Goal: Transaction & Acquisition: Subscribe to service/newsletter

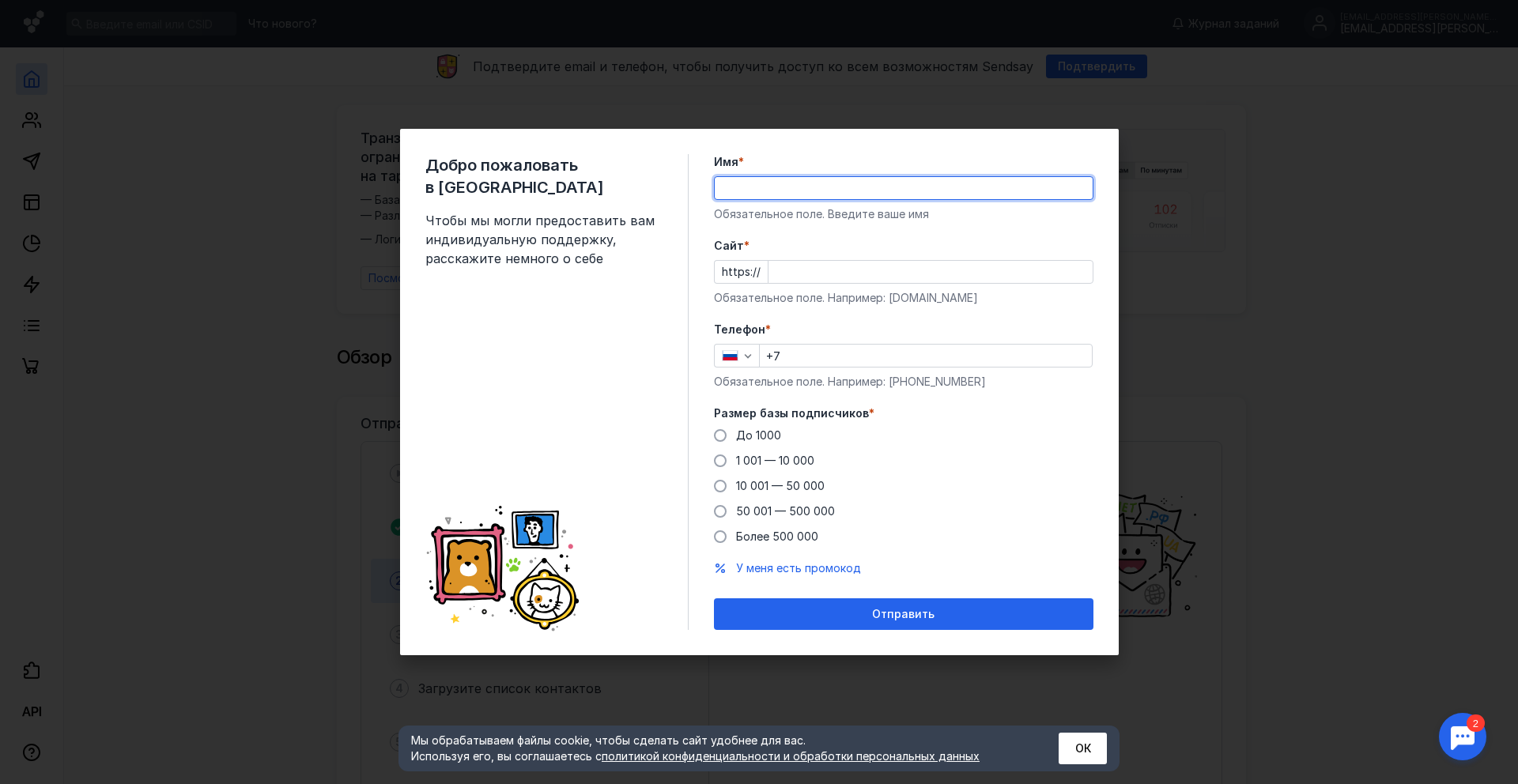
type input "[PERSON_NAME]"
click at [824, 259] on div "Cайт * https:// Обязательное поле. Например: [DOMAIN_NAME]" at bounding box center [904, 271] width 380 height 68
click at [820, 267] on input "Cайт *" at bounding box center [930, 272] width 324 height 22
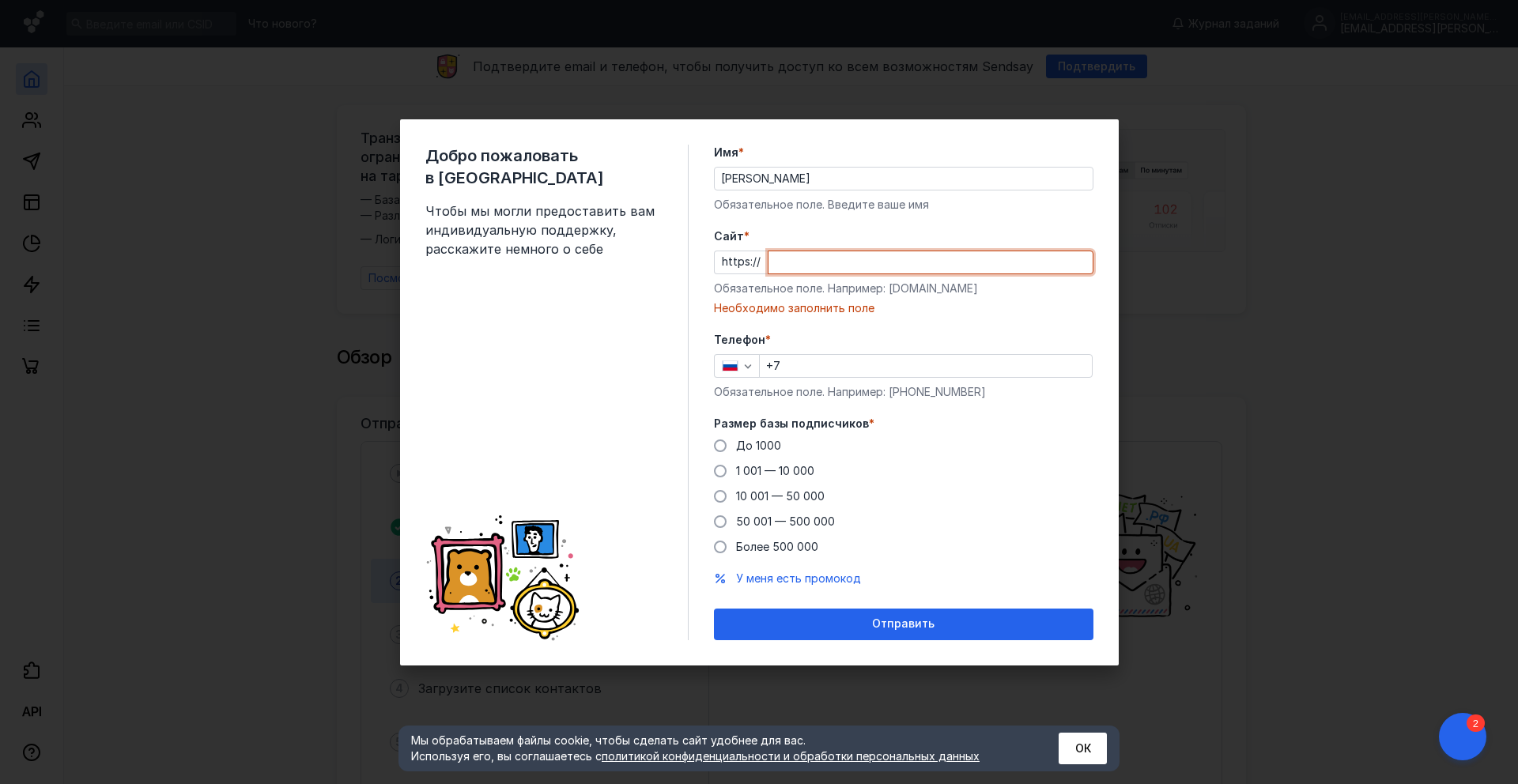
paste input "[URL][PERSON_NAME]"
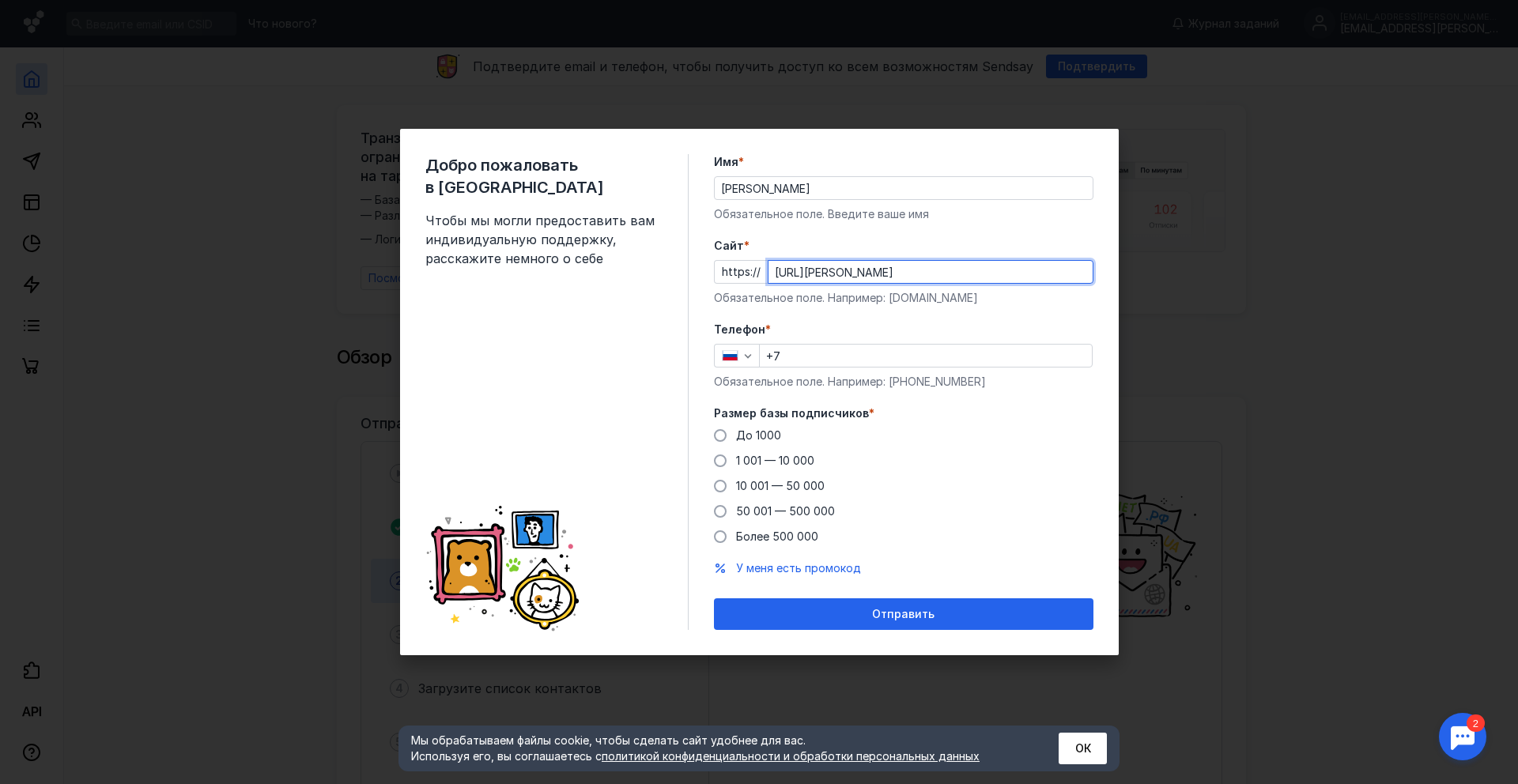
type input "[URL][PERSON_NAME]"
click at [823, 358] on input "+7" at bounding box center [925, 356] width 332 height 22
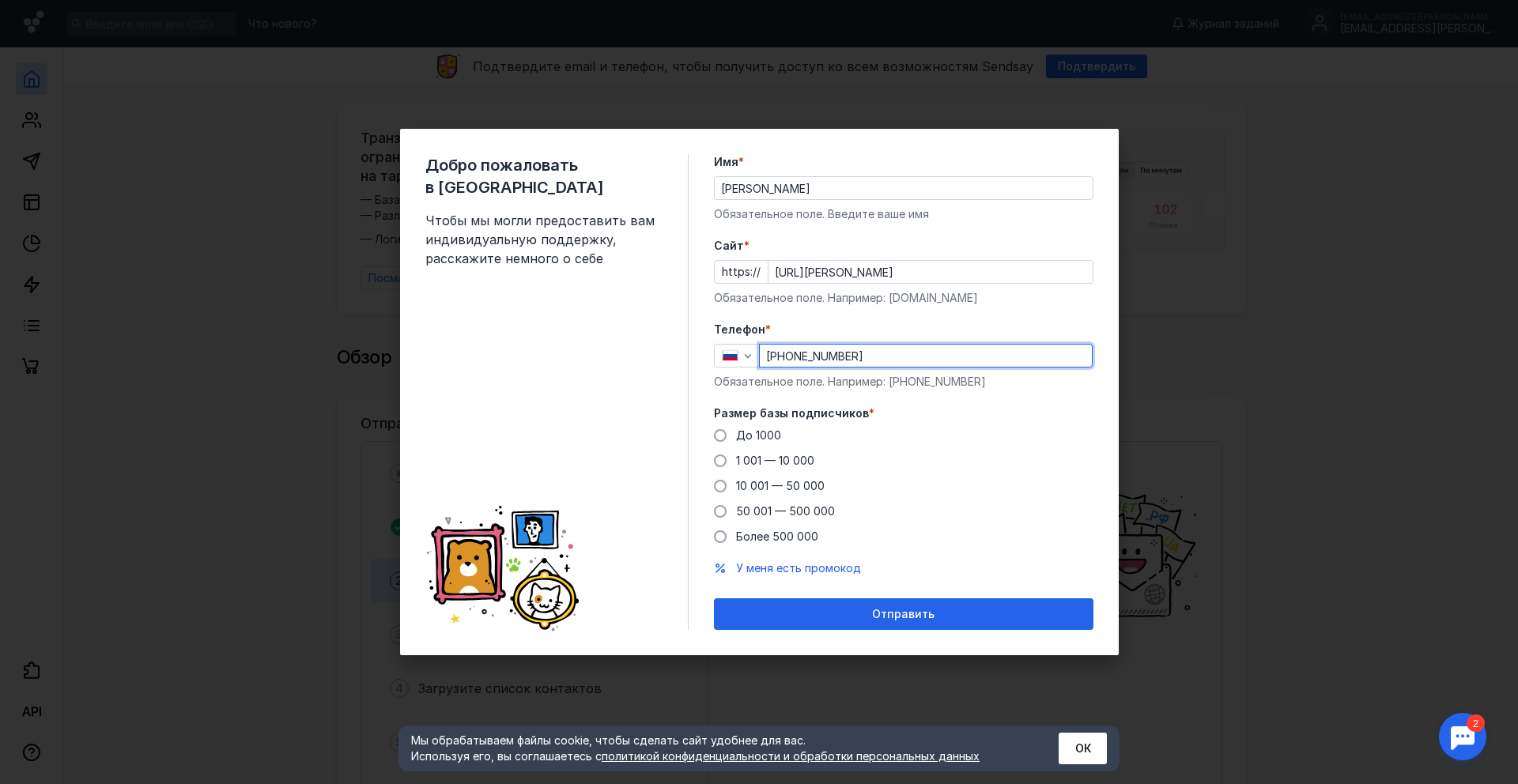
type input "[PHONE_NUMBER]"
click at [770, 396] on form "Имя * [PERSON_NAME] Обязательное поле. Введите ваше имя [PERSON_NAME] * https:/…" at bounding box center [904, 392] width 380 height 476
click at [750, 434] on span "До 1000" at bounding box center [759, 435] width 45 height 14
click at [0, 0] on input "До 1000" at bounding box center [0, 0] width 0 height 0
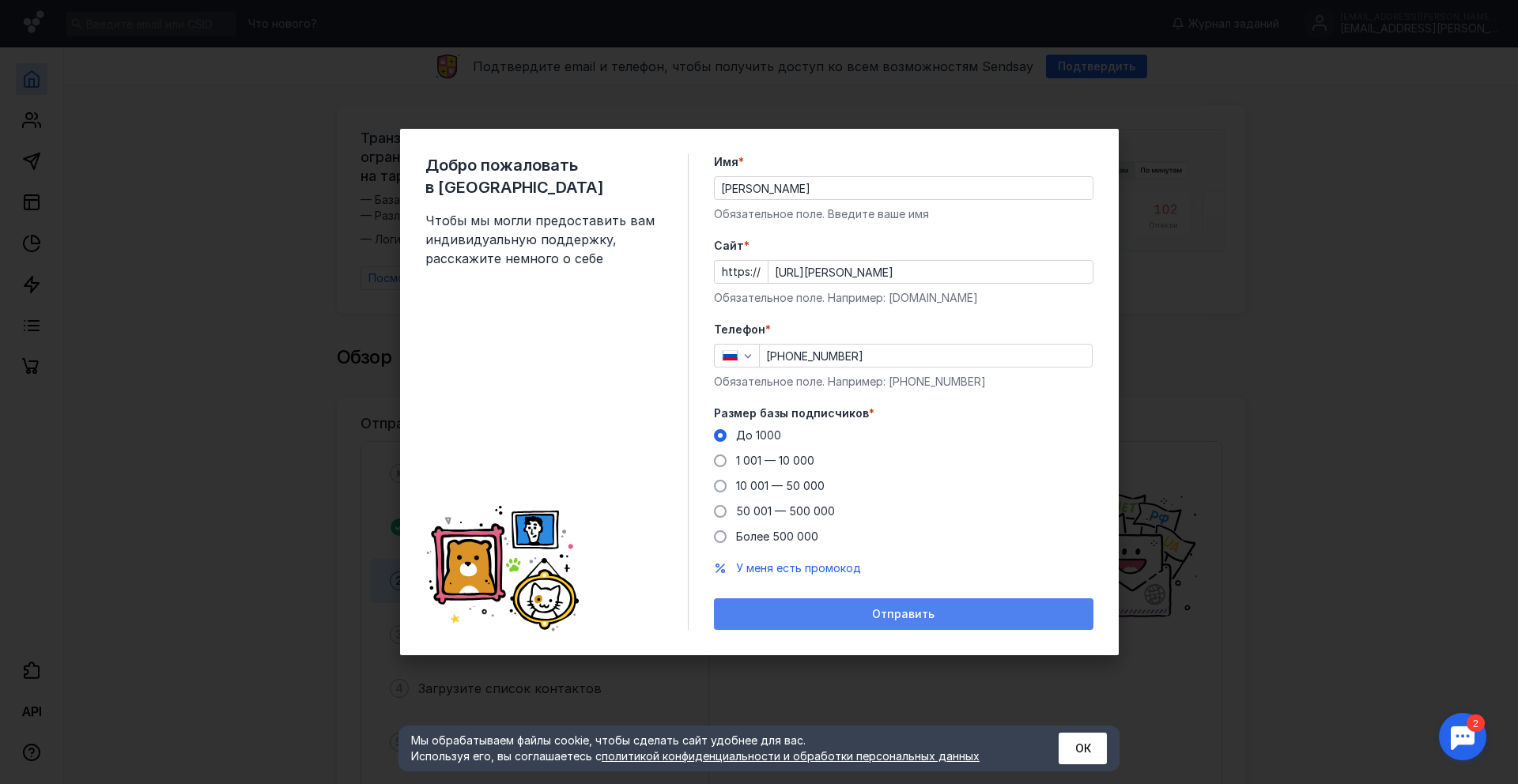
click at [815, 608] on div "Отправить" at bounding box center [904, 614] width 364 height 14
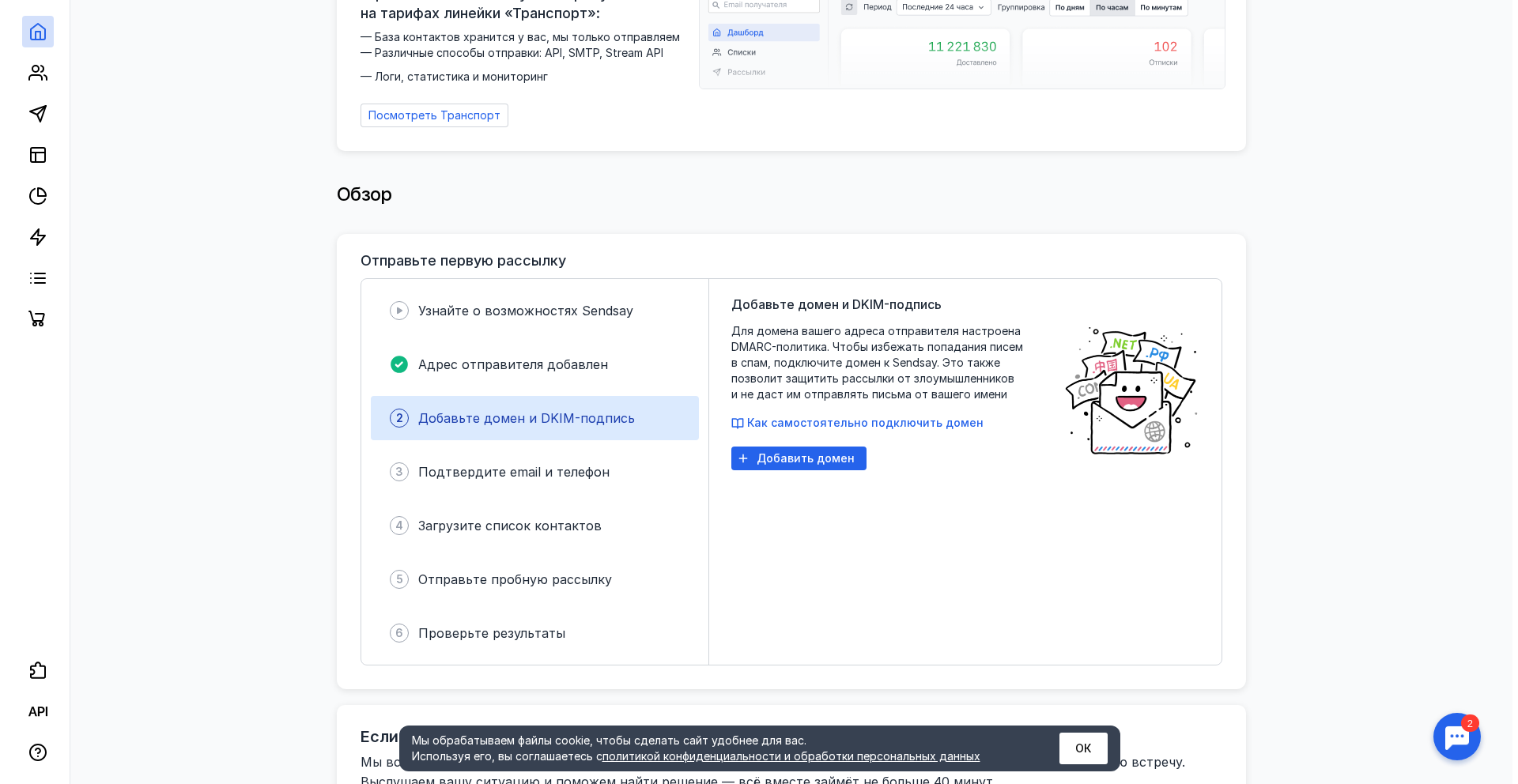
scroll to position [163, 0]
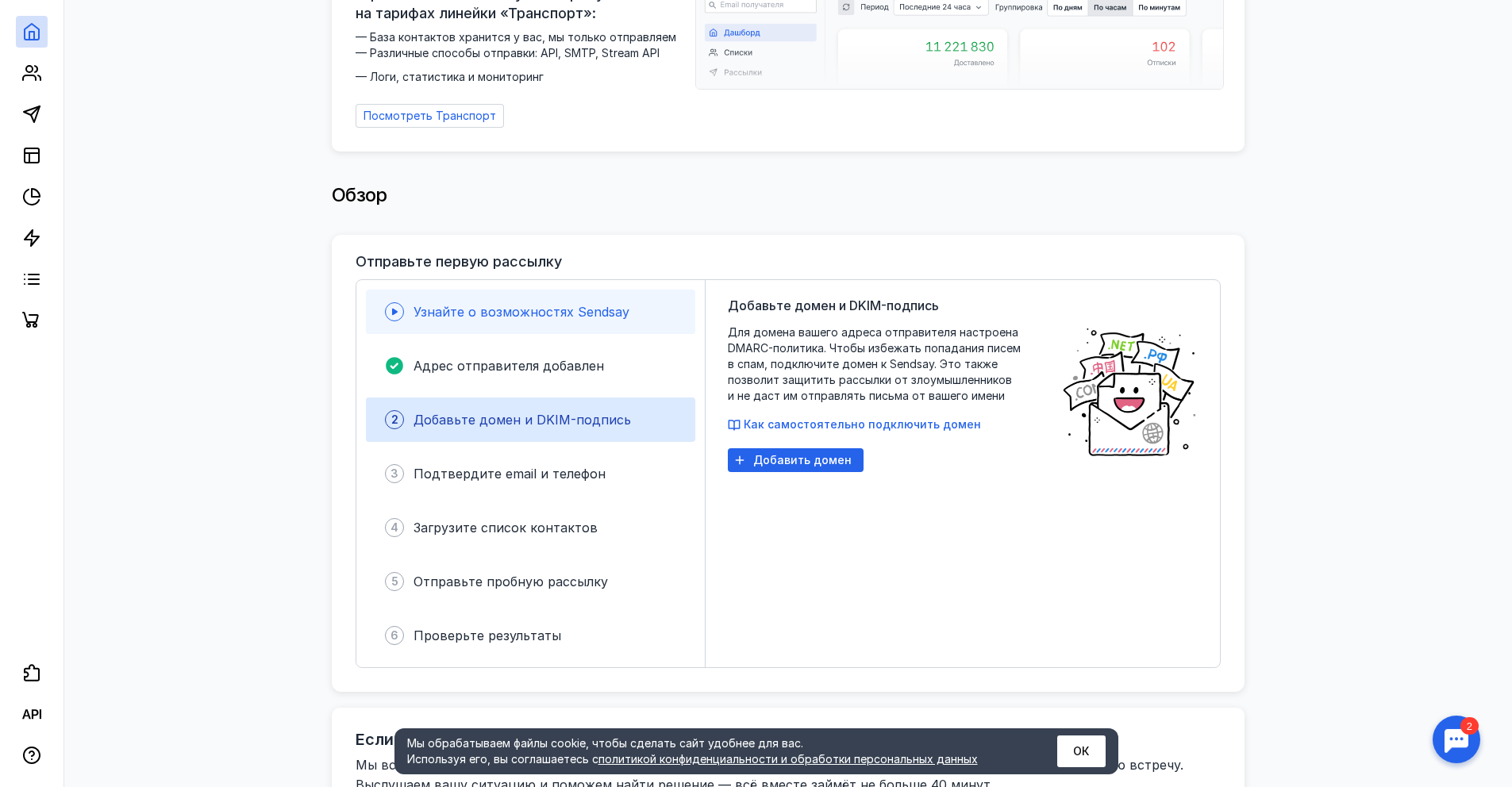
click at [467, 305] on span "Узнайте о возможностях Sendsay" at bounding box center [521, 312] width 216 height 16
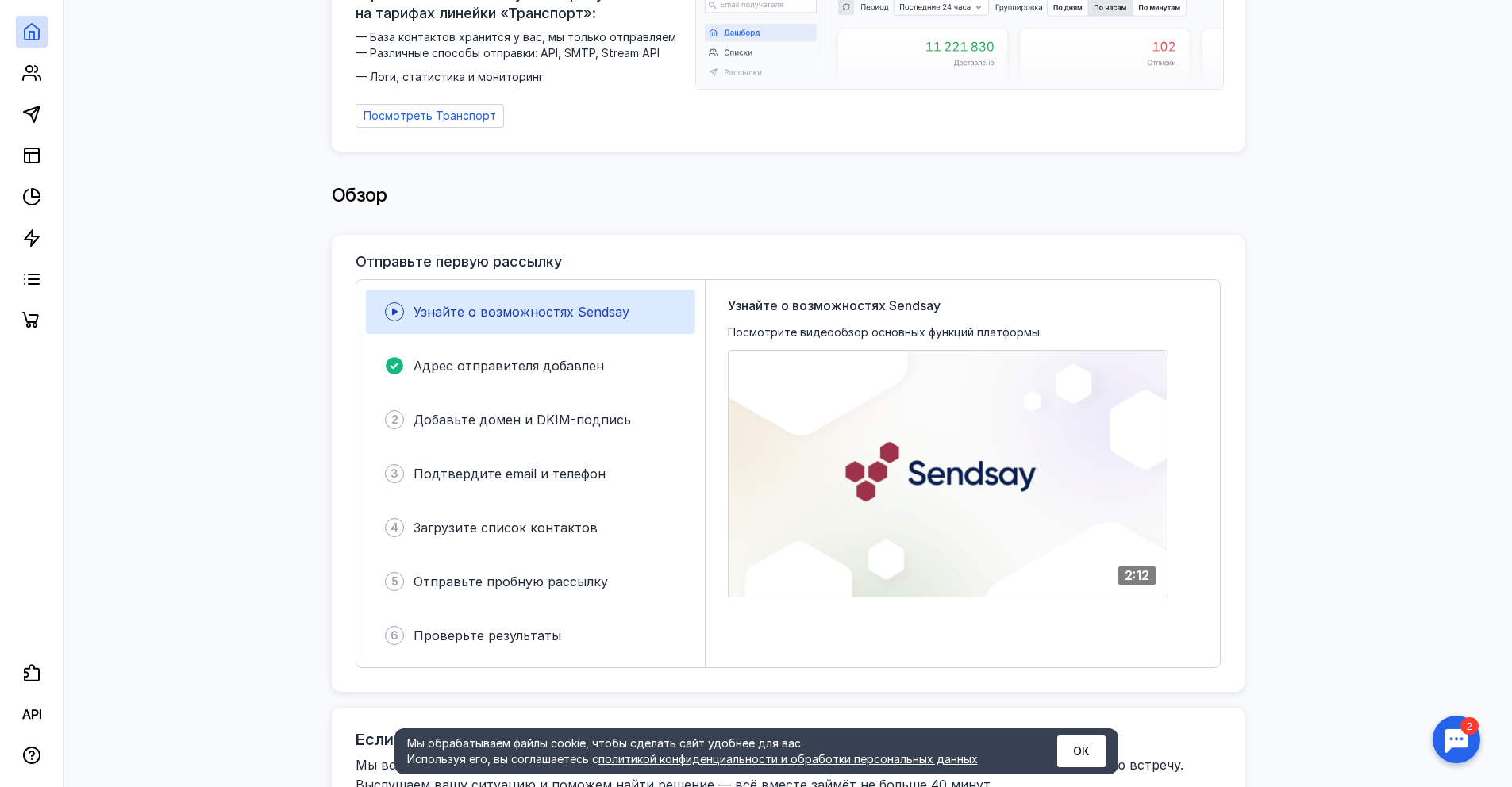
click at [1012, 485] on div "Ваш браузер не поддерживает воспроизведение видео. Пожалуйста, обновите ваш бра…" at bounding box center [948, 473] width 441 height 248
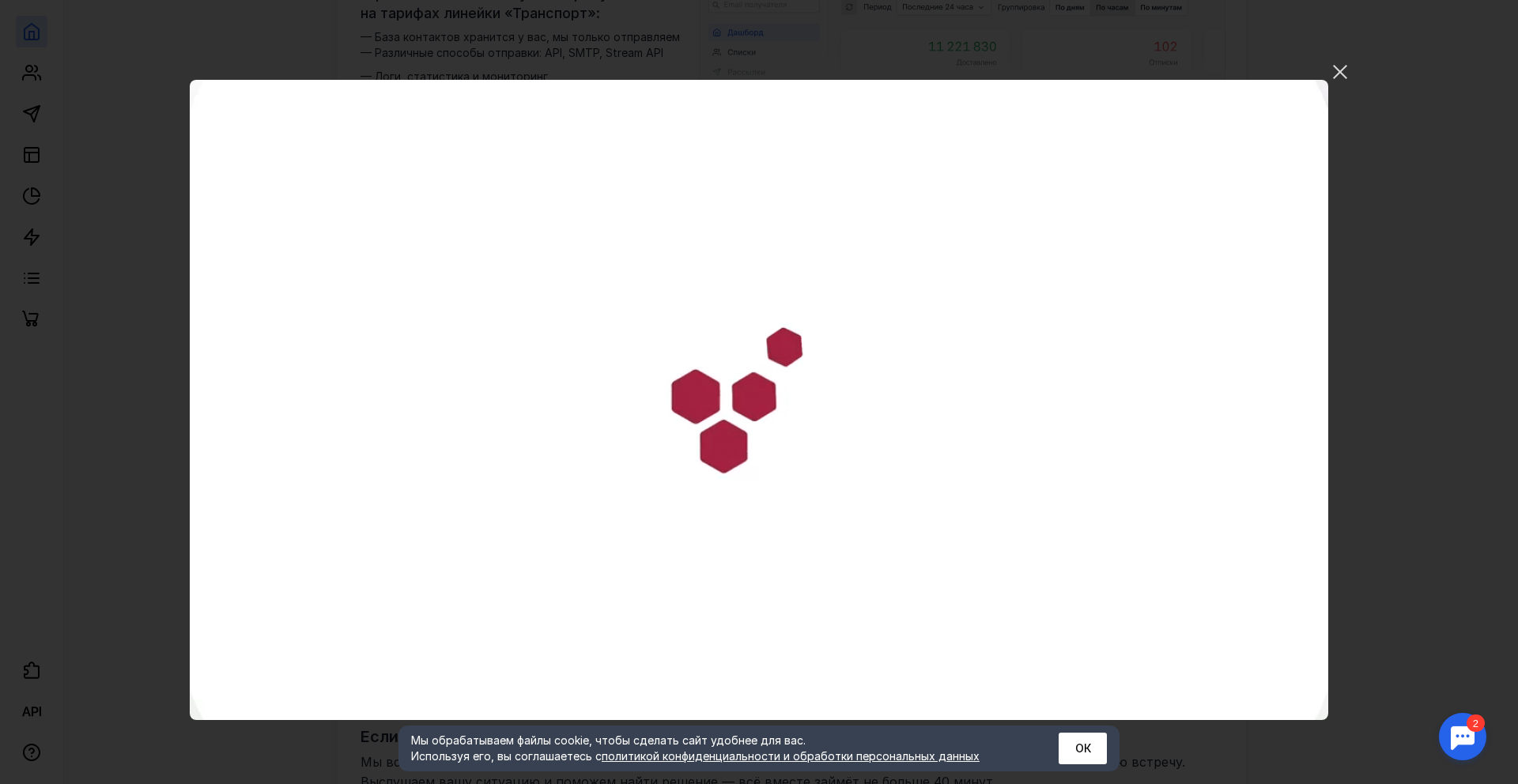
click at [1093, 602] on video "Ваш браузер не поддерживает воспроизведение видео. Пожалуйста, обновите ваш бра…" at bounding box center [759, 400] width 1138 height 640
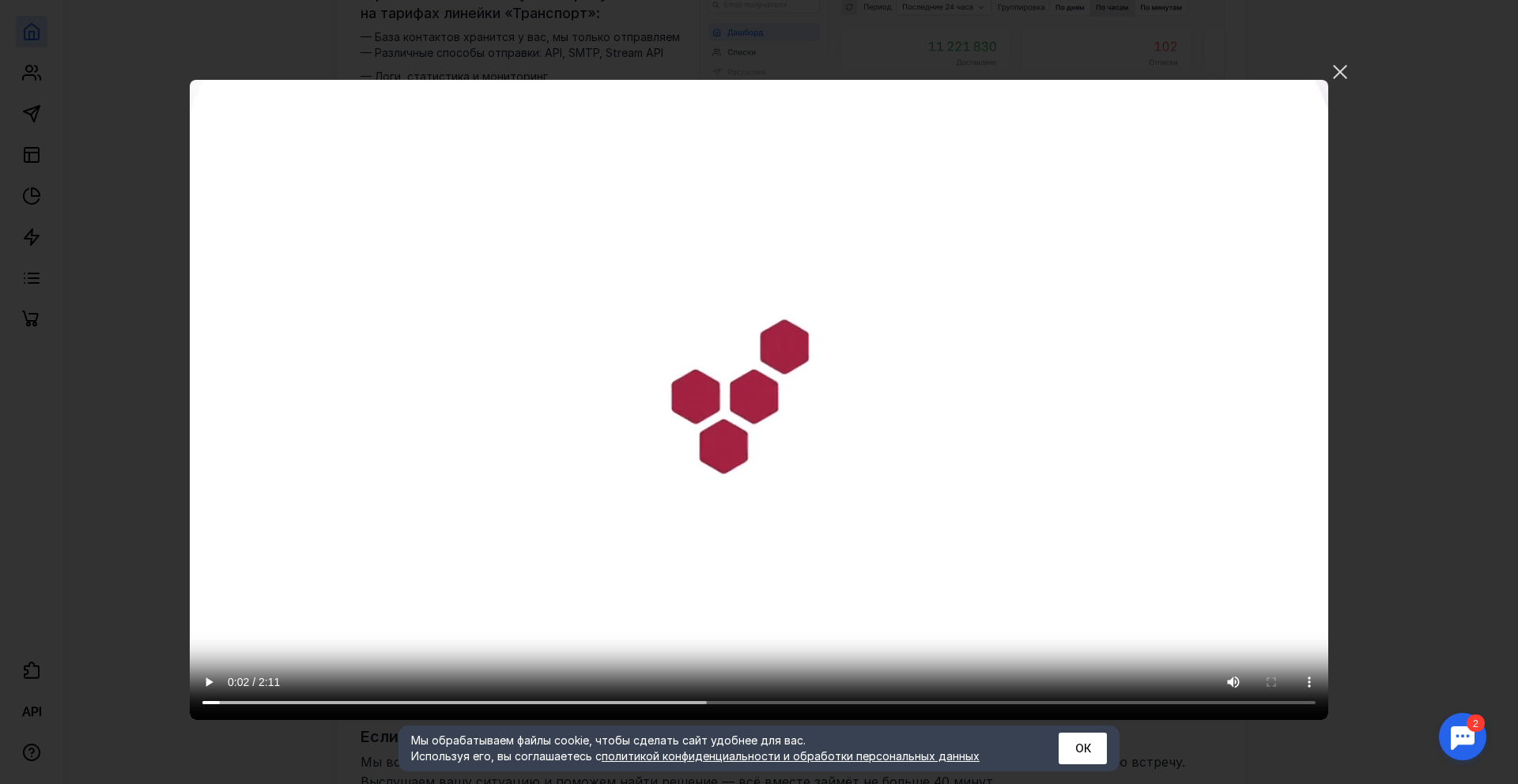
click at [1026, 547] on video "Ваш браузер не поддерживает воспроизведение видео. Пожалуйста, обновите ваш бра…" at bounding box center [759, 400] width 1138 height 640
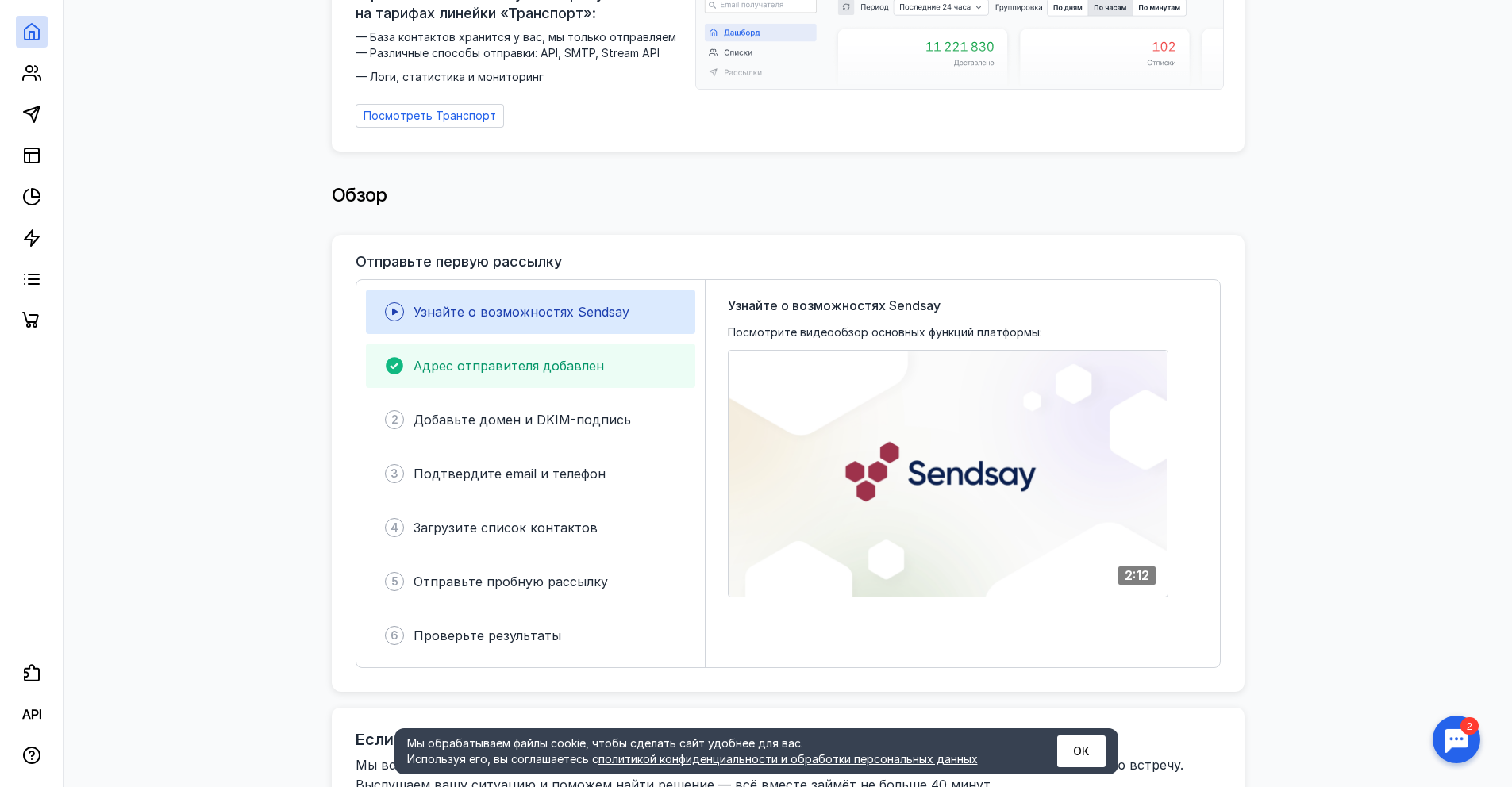
click at [536, 358] on span "Адрес отправителя добавлен" at bounding box center [508, 366] width 191 height 16
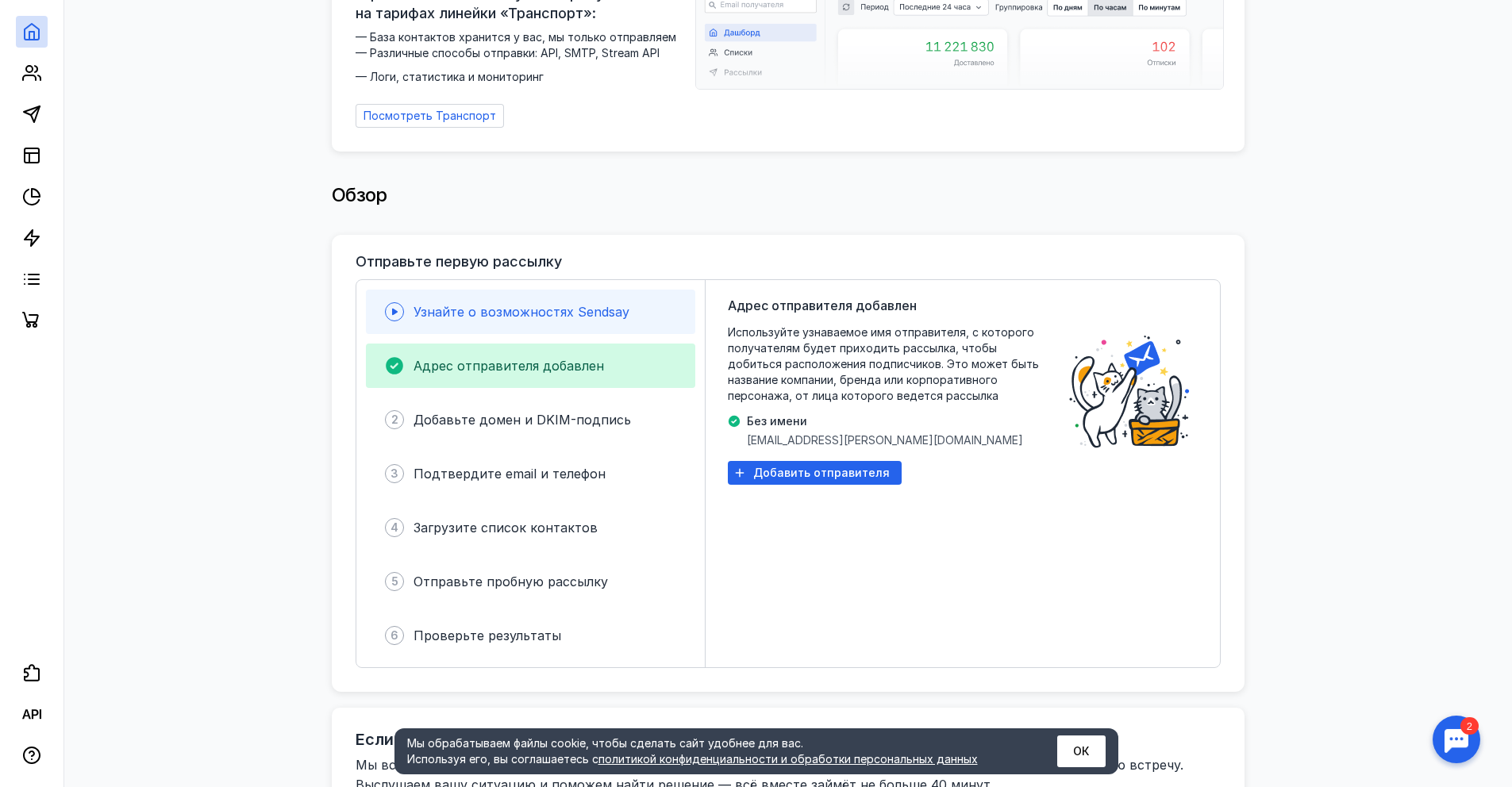
click at [542, 322] on div "Узнайте о возможностях Sendsay" at bounding box center [531, 311] width 330 height 44
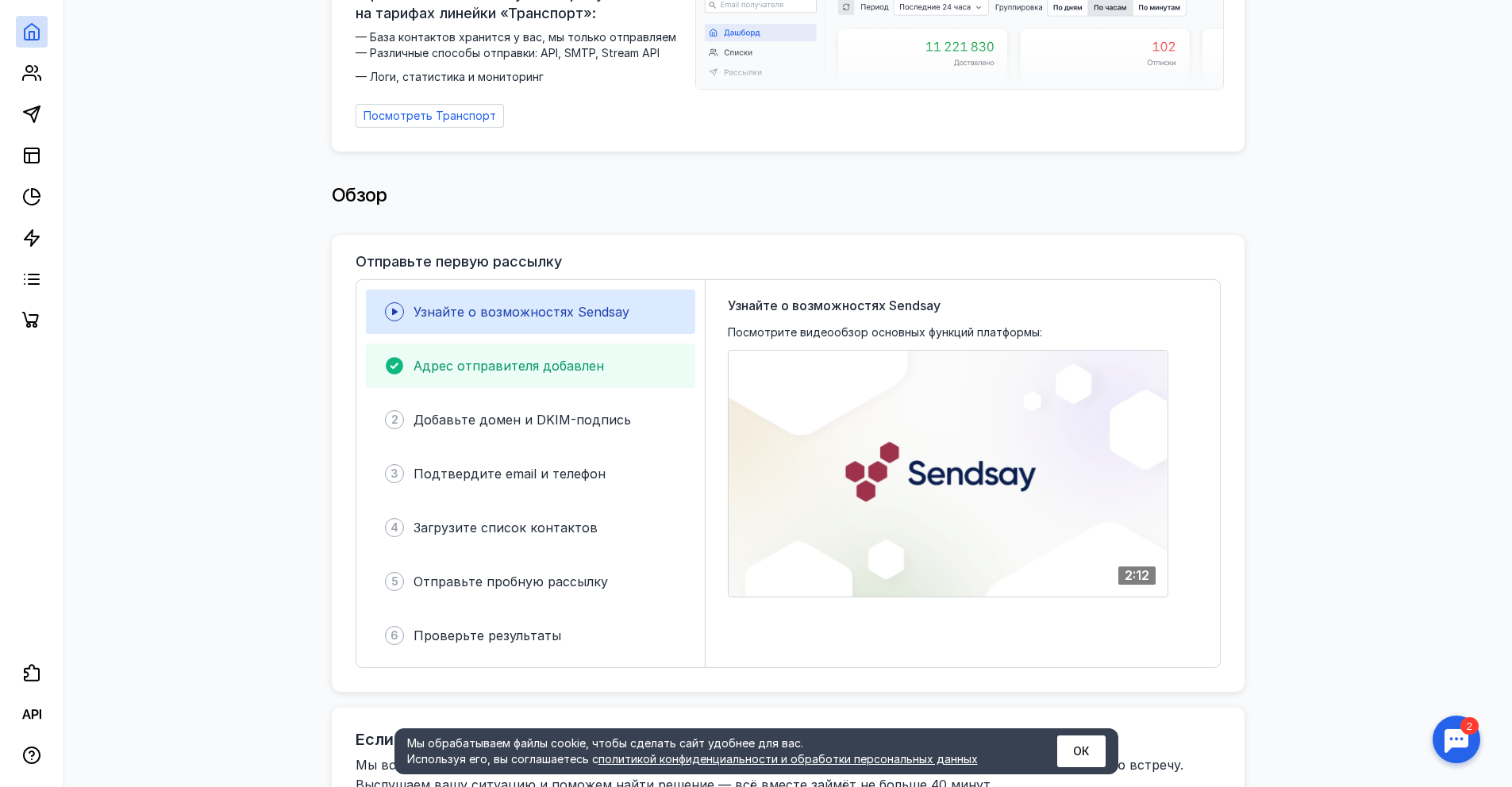
click at [547, 358] on span "Адрес отправителя добавлен" at bounding box center [508, 366] width 191 height 16
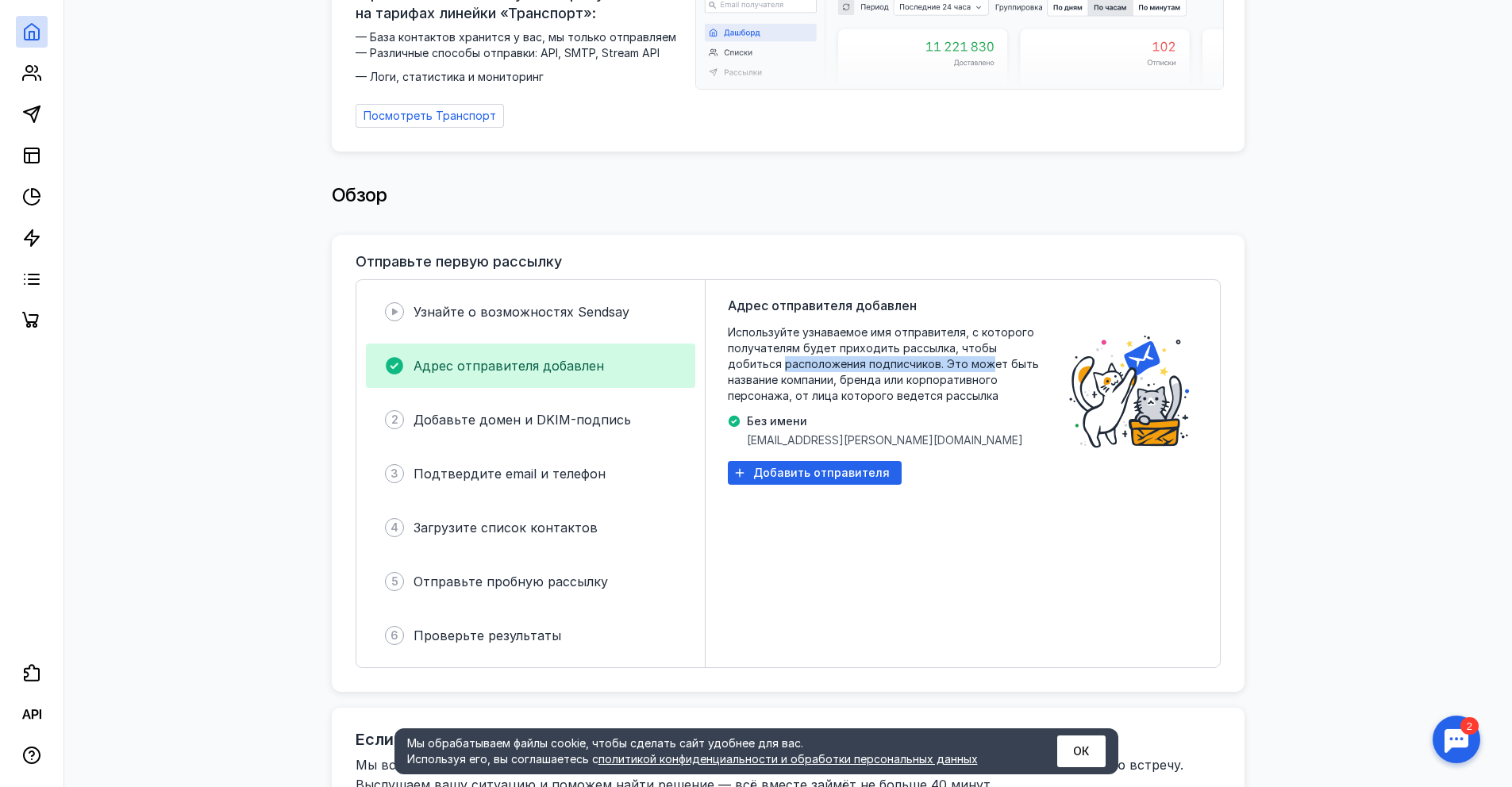
drag, startPoint x: 718, startPoint y: 357, endPoint x: 934, endPoint y: 355, distance: 216.0
click at [934, 355] on div "Адрес отправителя добавлен Используйте узнаваемое имя отправителя, с которого п…" at bounding box center [962, 473] width 514 height 387
click at [934, 355] on span "Используйте узнаваемое имя отправителя, с которого получателям будет приходить …" at bounding box center [886, 364] width 318 height 80
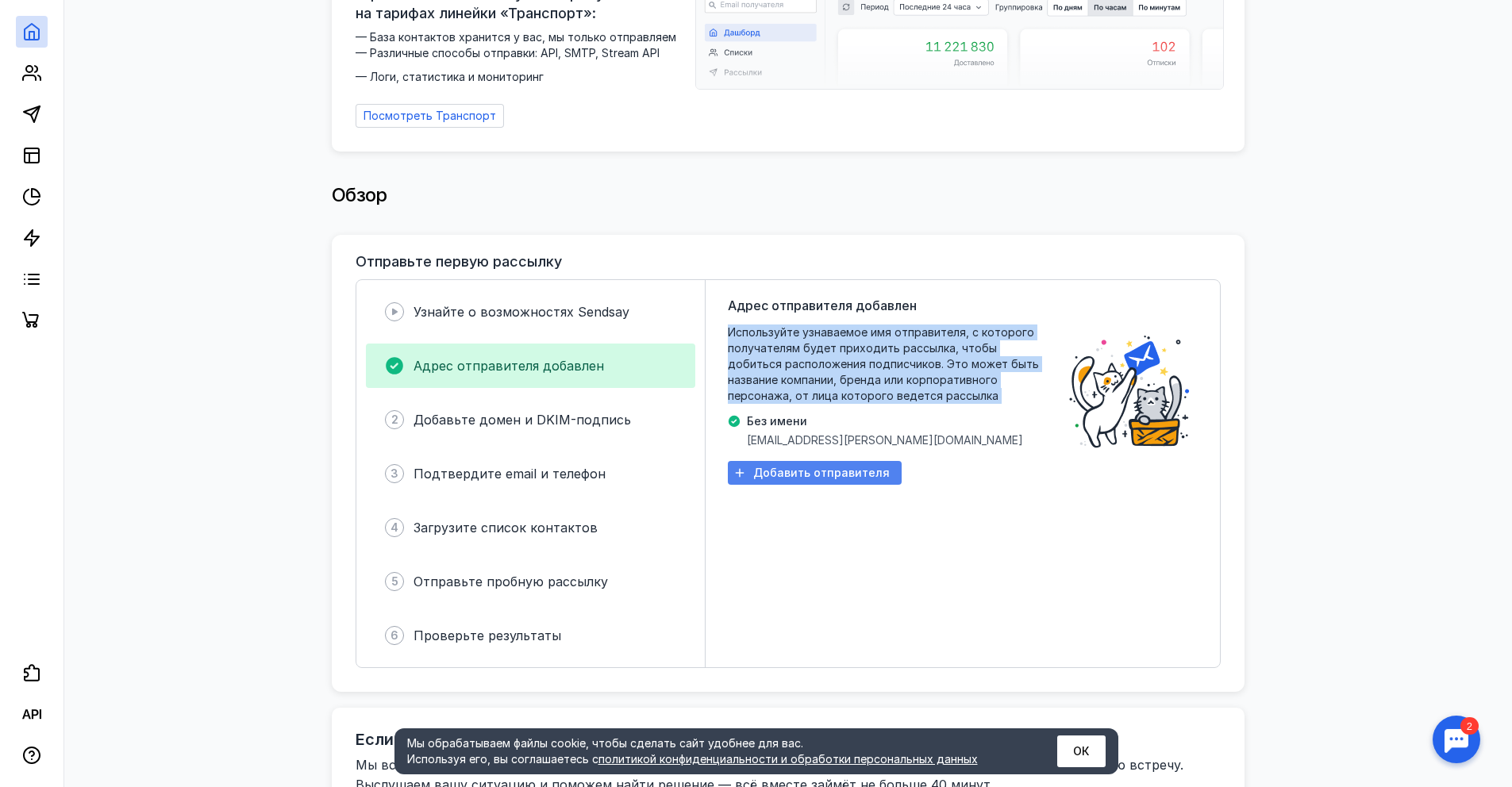
click at [829, 468] on span "Добавить отправителя" at bounding box center [821, 473] width 137 height 14
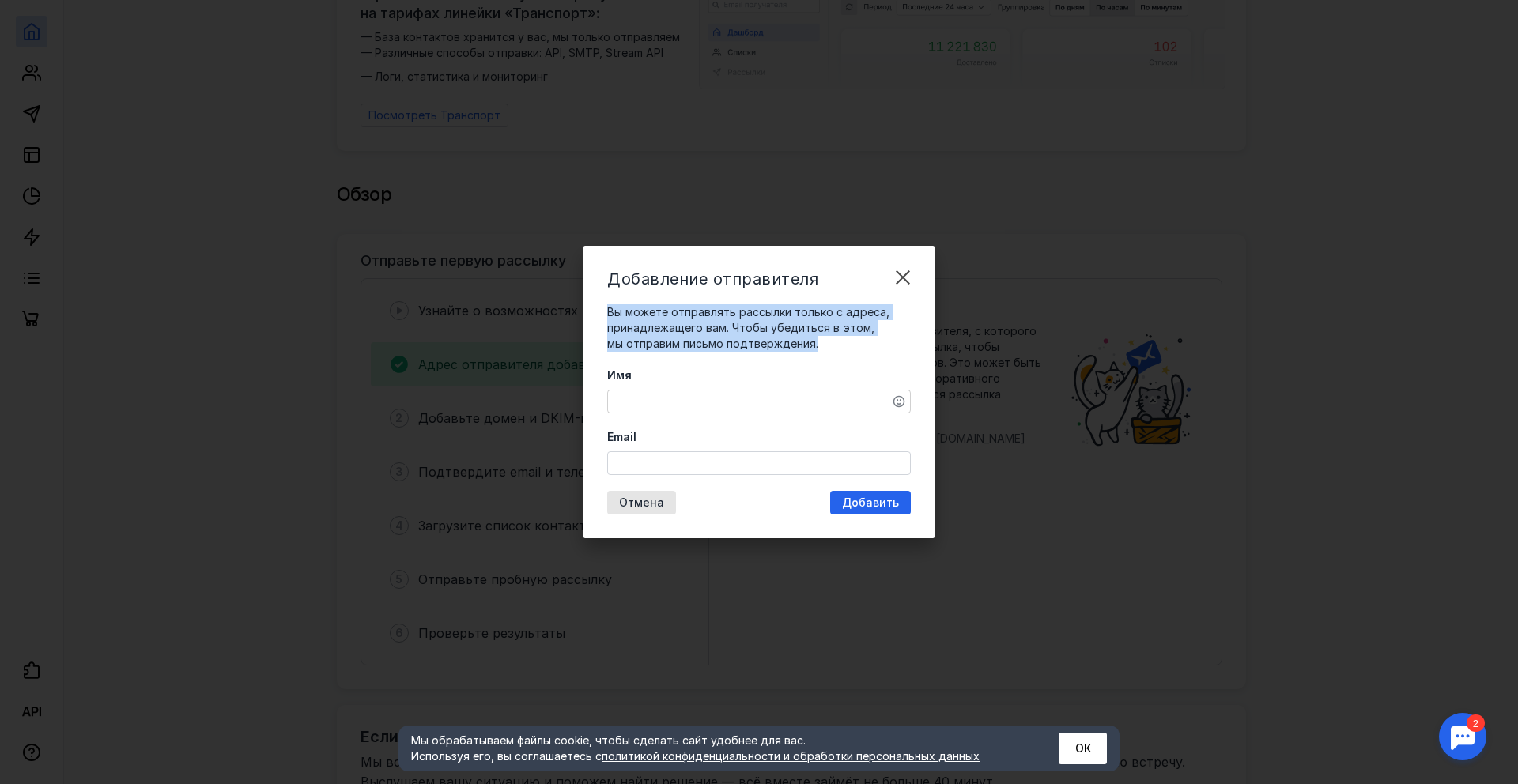
drag, startPoint x: 609, startPoint y: 312, endPoint x: 847, endPoint y: 337, distance: 239.3
click at [847, 337] on div "Вы можете отправлять рассылки только с адреса, принадлежащего вам. Чтобы убедит…" at bounding box center [759, 328] width 304 height 47
click at [836, 341] on div "Вы можете отправлять рассылки только с адреса, принадлежащего вам. Чтобы убедит…" at bounding box center [759, 328] width 304 height 47
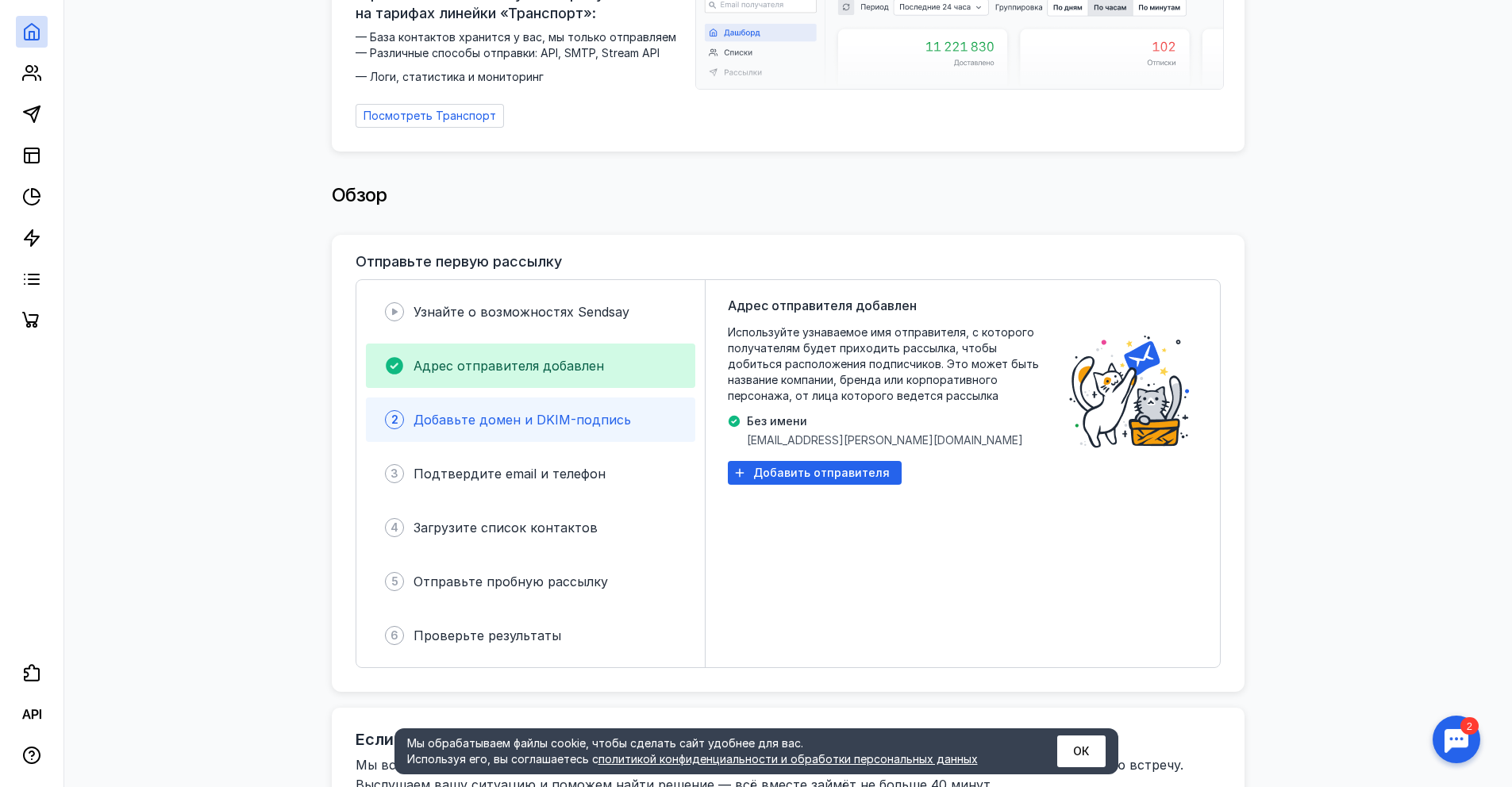
click at [440, 412] on span "Добавьте домен и DKIM-подпись" at bounding box center [522, 420] width 217 height 16
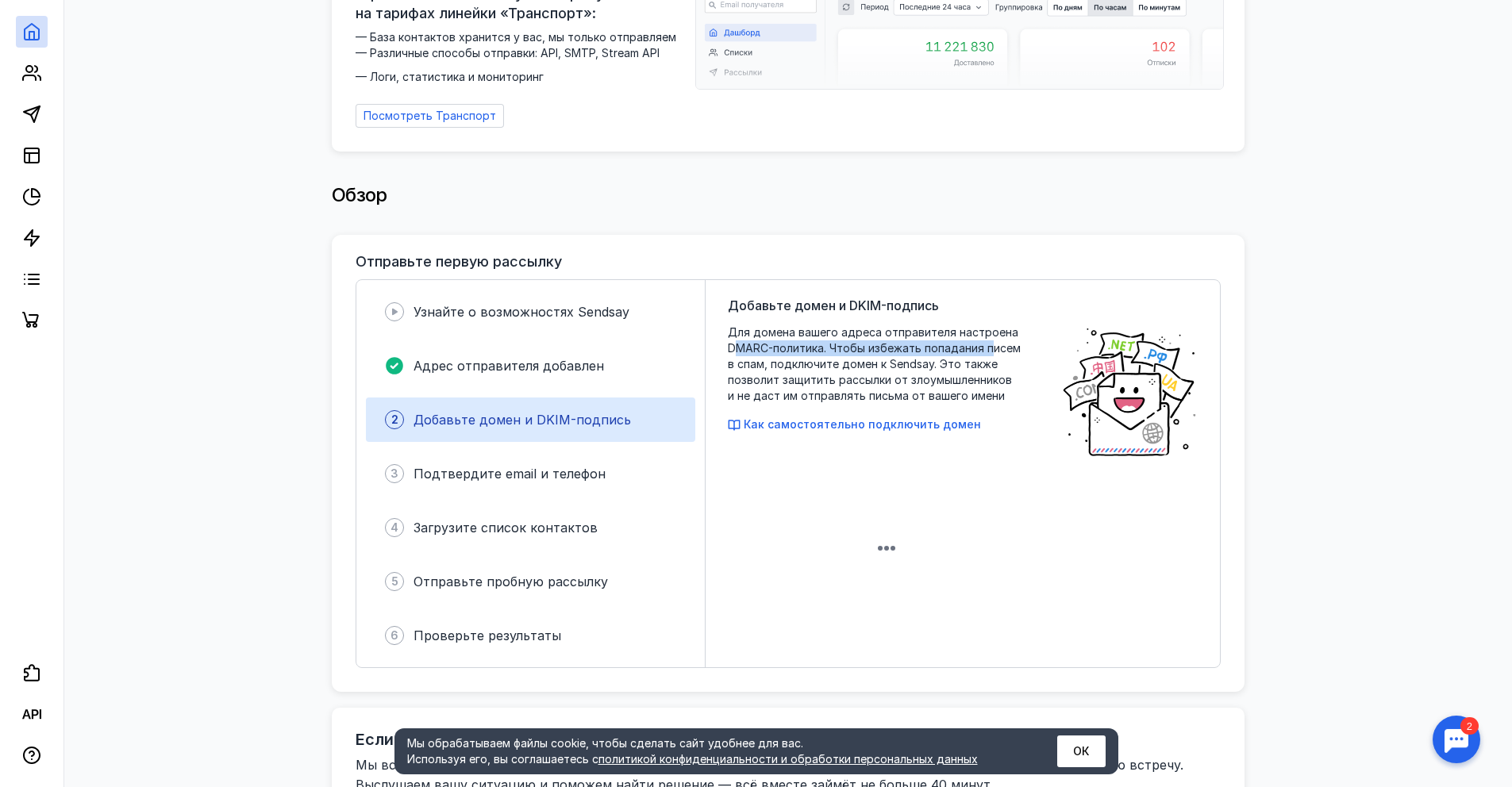
drag, startPoint x: 734, startPoint y: 342, endPoint x: 990, endPoint y: 342, distance: 256.0
click at [990, 342] on span "Для домена вашего адреса отправителя настроена DMARC-политика. Чтобы избежать п…" at bounding box center [886, 364] width 318 height 80
drag, startPoint x: 730, startPoint y: 350, endPoint x: 935, endPoint y: 352, distance: 205.0
click at [935, 352] on span "Для домена вашего адреса отправителя настроена DMARC-политика. Чтобы избежать п…" at bounding box center [886, 364] width 318 height 80
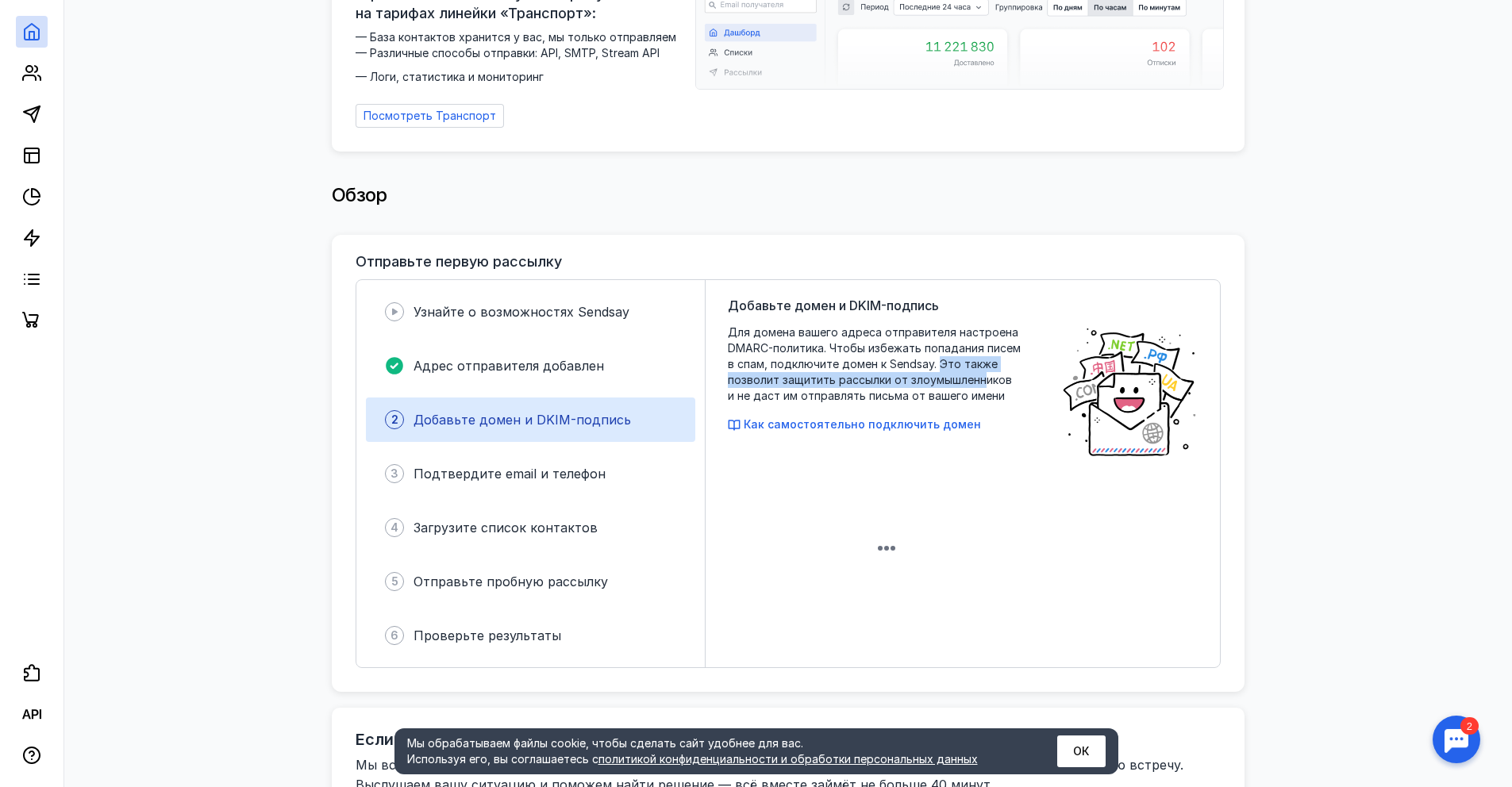
drag, startPoint x: 941, startPoint y: 354, endPoint x: 981, endPoint y: 370, distance: 43.1
click at [981, 370] on span "Для домена вашего адреса отправителя настроена DMARC-политика. Чтобы избежать п…" at bounding box center [886, 364] width 318 height 80
click at [838, 421] on span "Как самостоятельно подключить домен" at bounding box center [862, 424] width 237 height 14
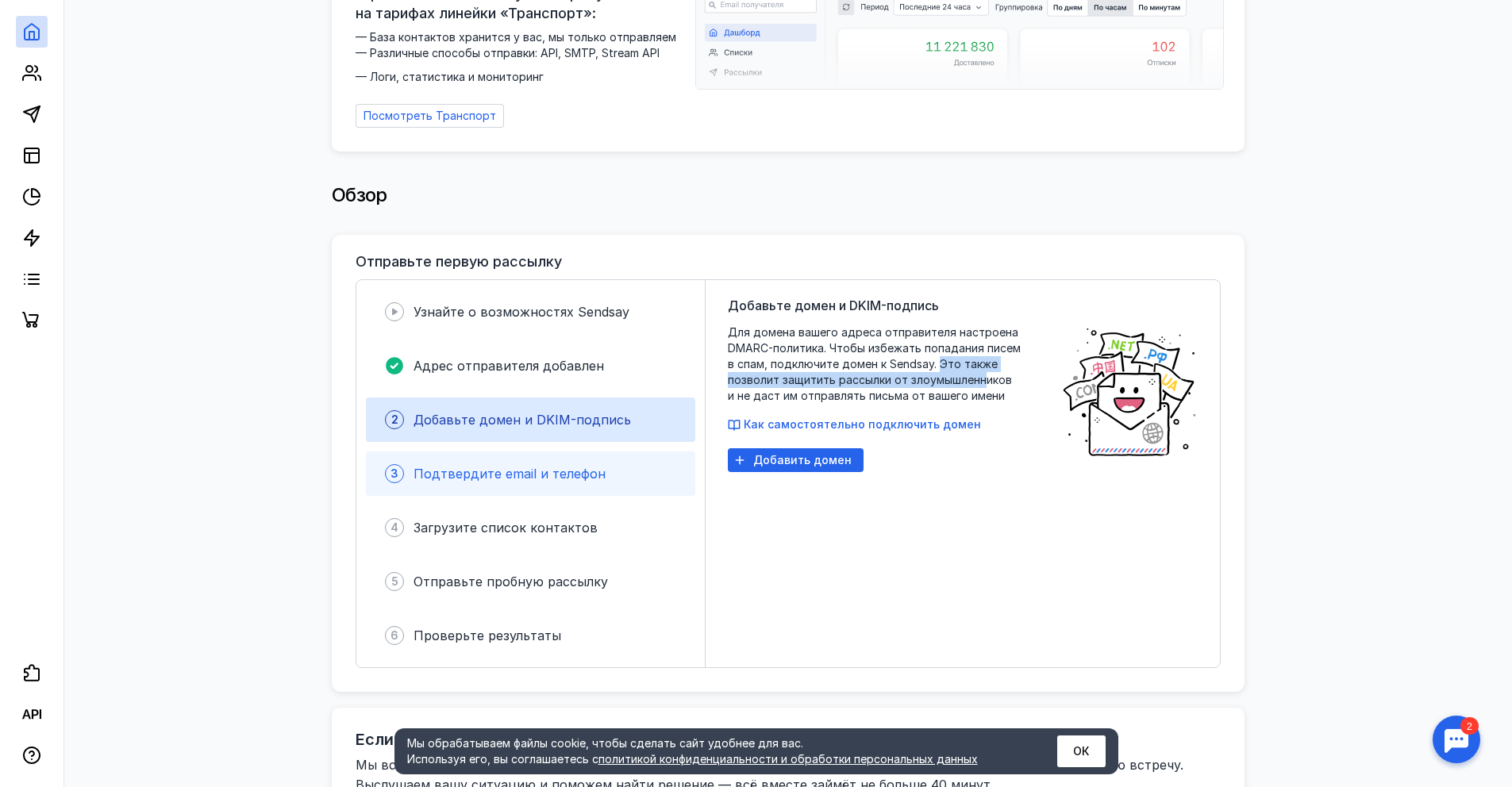
click at [473, 465] on span "Подтвердите email и телефон" at bounding box center [509, 473] width 192 height 16
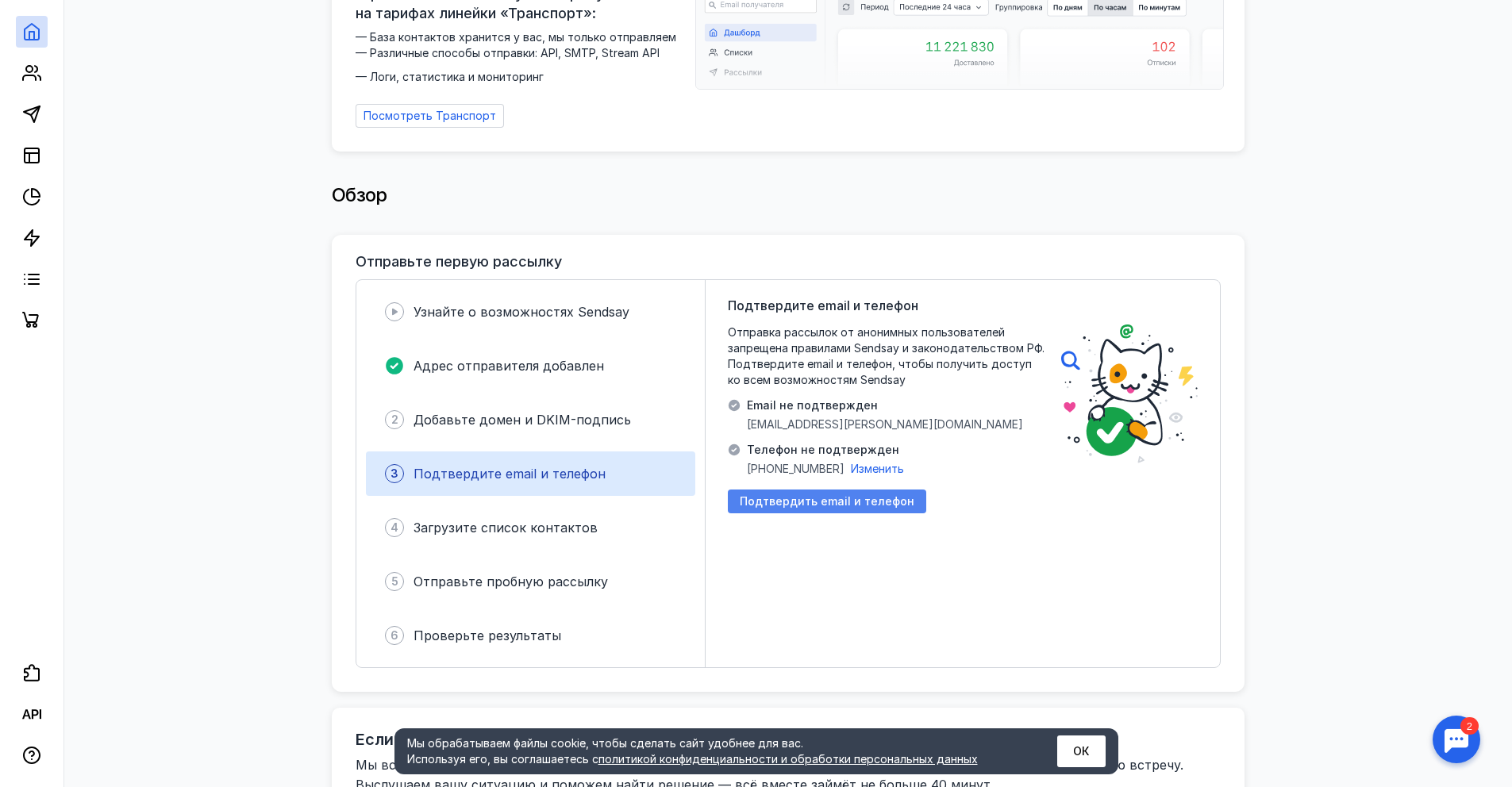
click at [820, 495] on span "Подтвердить email и телефон" at bounding box center [827, 502] width 175 height 14
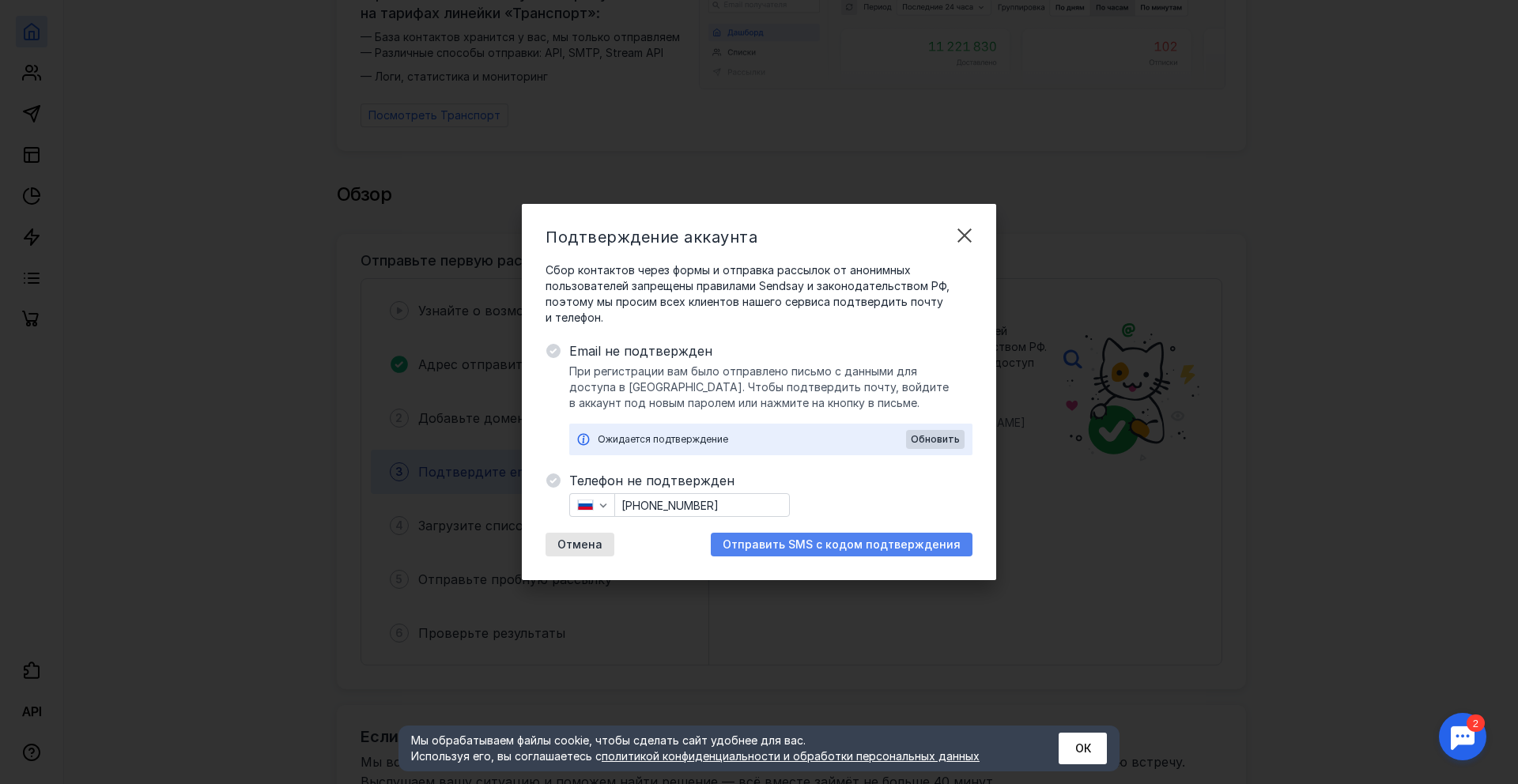
click at [771, 540] on span "Отправить SMS с кодом подтверждения" at bounding box center [841, 545] width 238 height 14
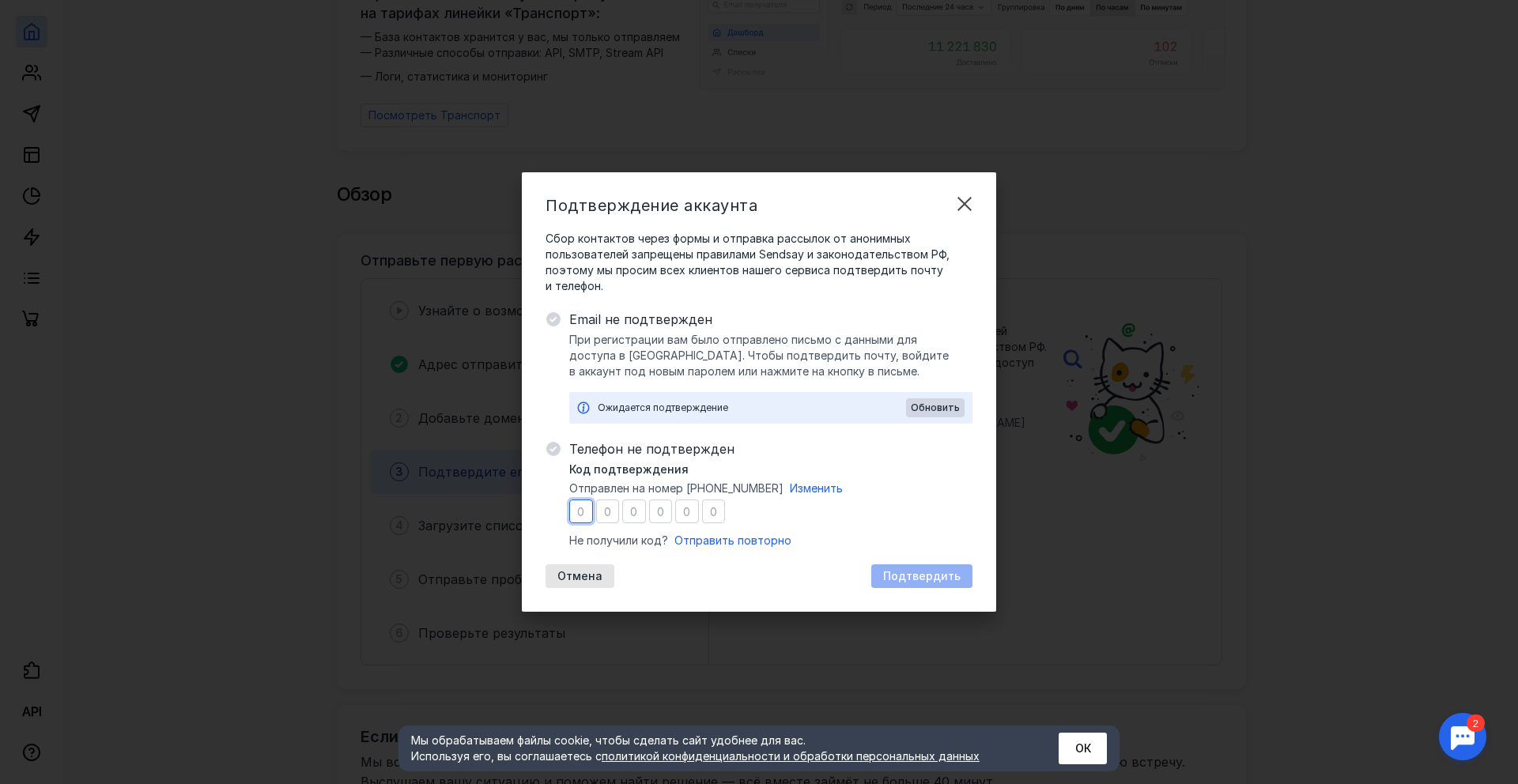
click at [588, 510] on input "number" at bounding box center [581, 512] width 24 height 24
type input "7"
type input "3"
type input "7"
type input "3"
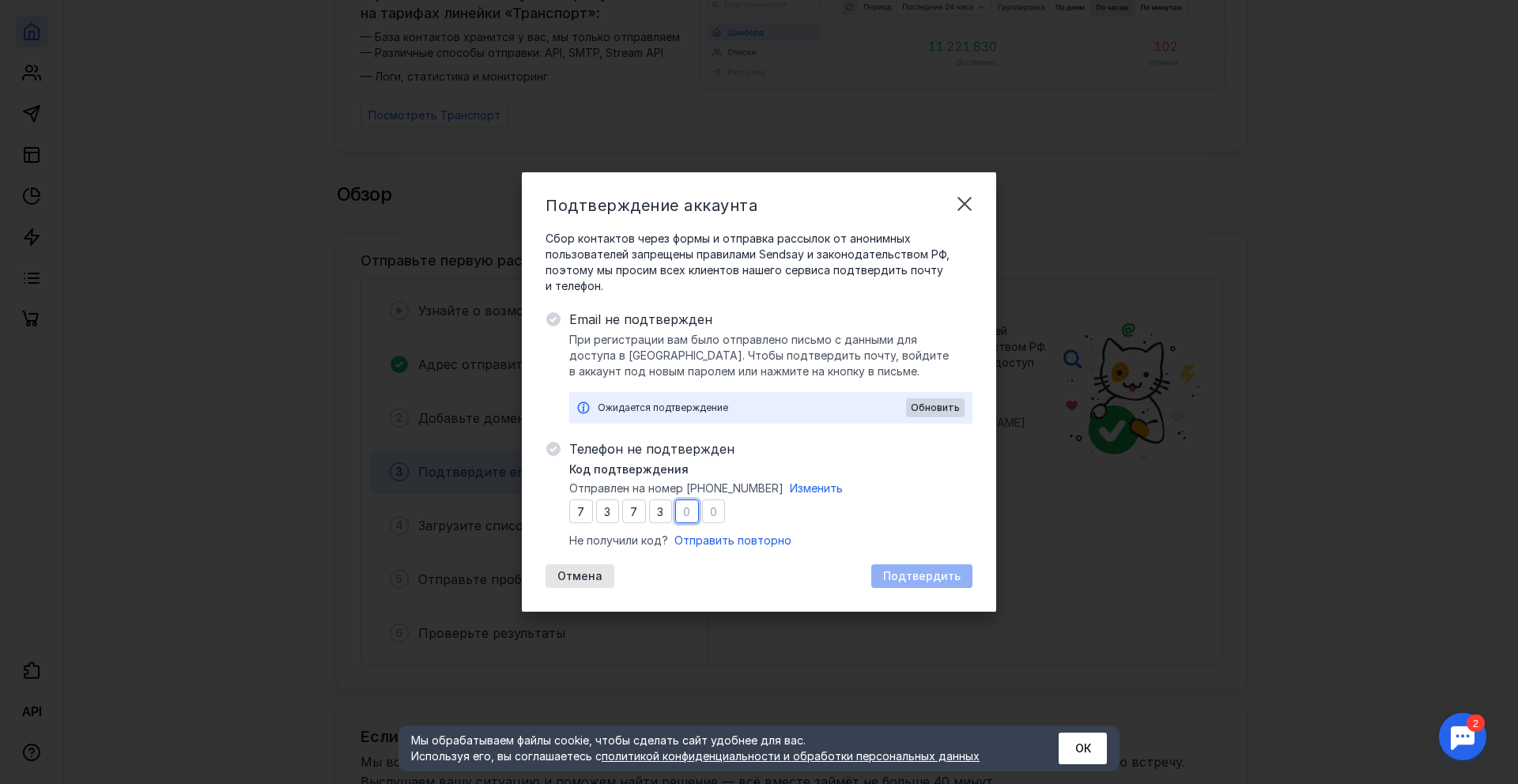
type input "1"
type input "7"
click at [943, 526] on div "Код подтверждения Отправлен на номер [PHONE_NUMBER] Изменить 7 3 7 3 1 7 Не пол…" at bounding box center [770, 505] width 403 height 87
click at [932, 569] on div "Подтвердить" at bounding box center [921, 577] width 101 height 24
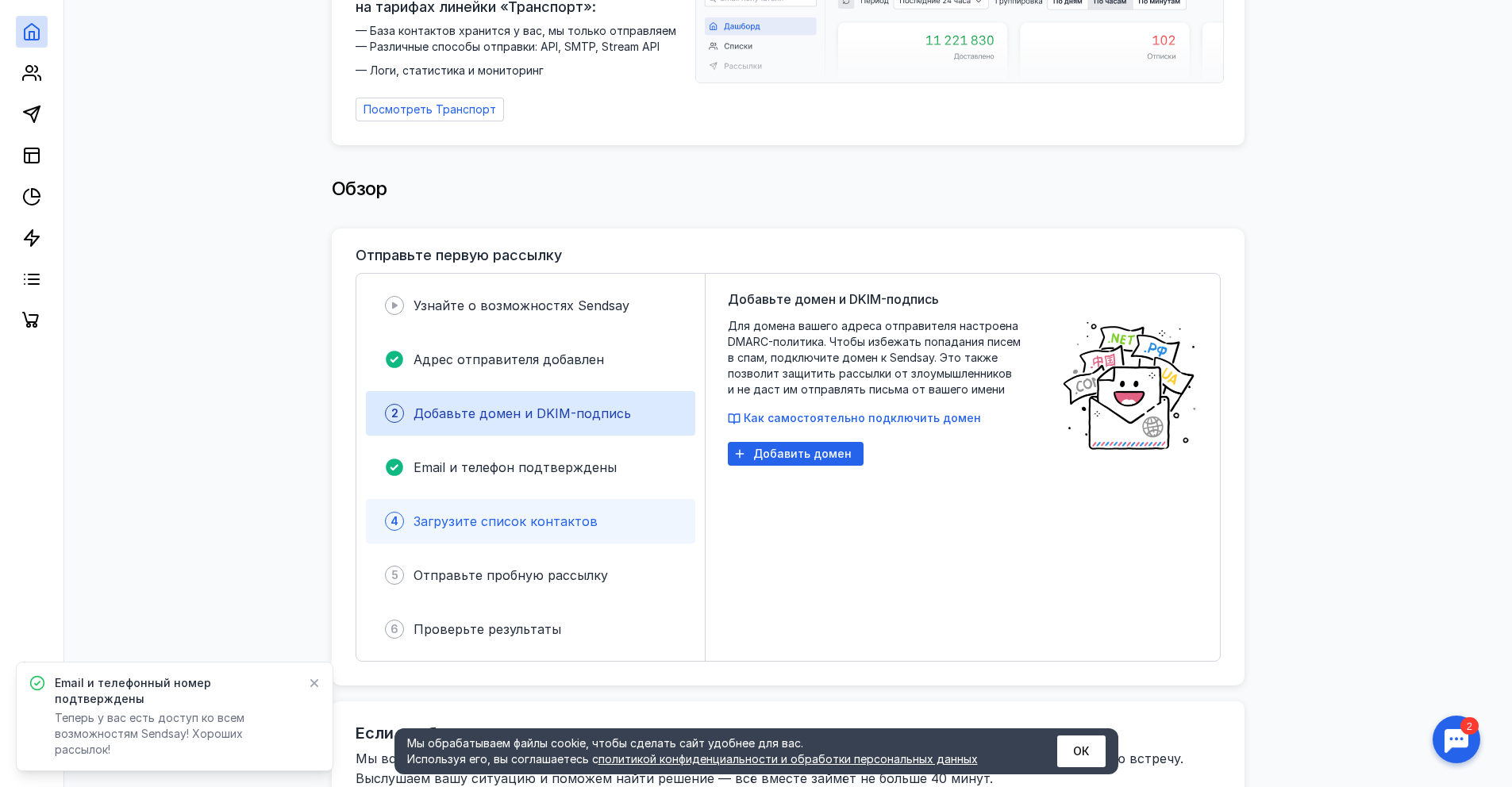
click at [530, 519] on span "Загрузите список контактов" at bounding box center [505, 521] width 184 height 16
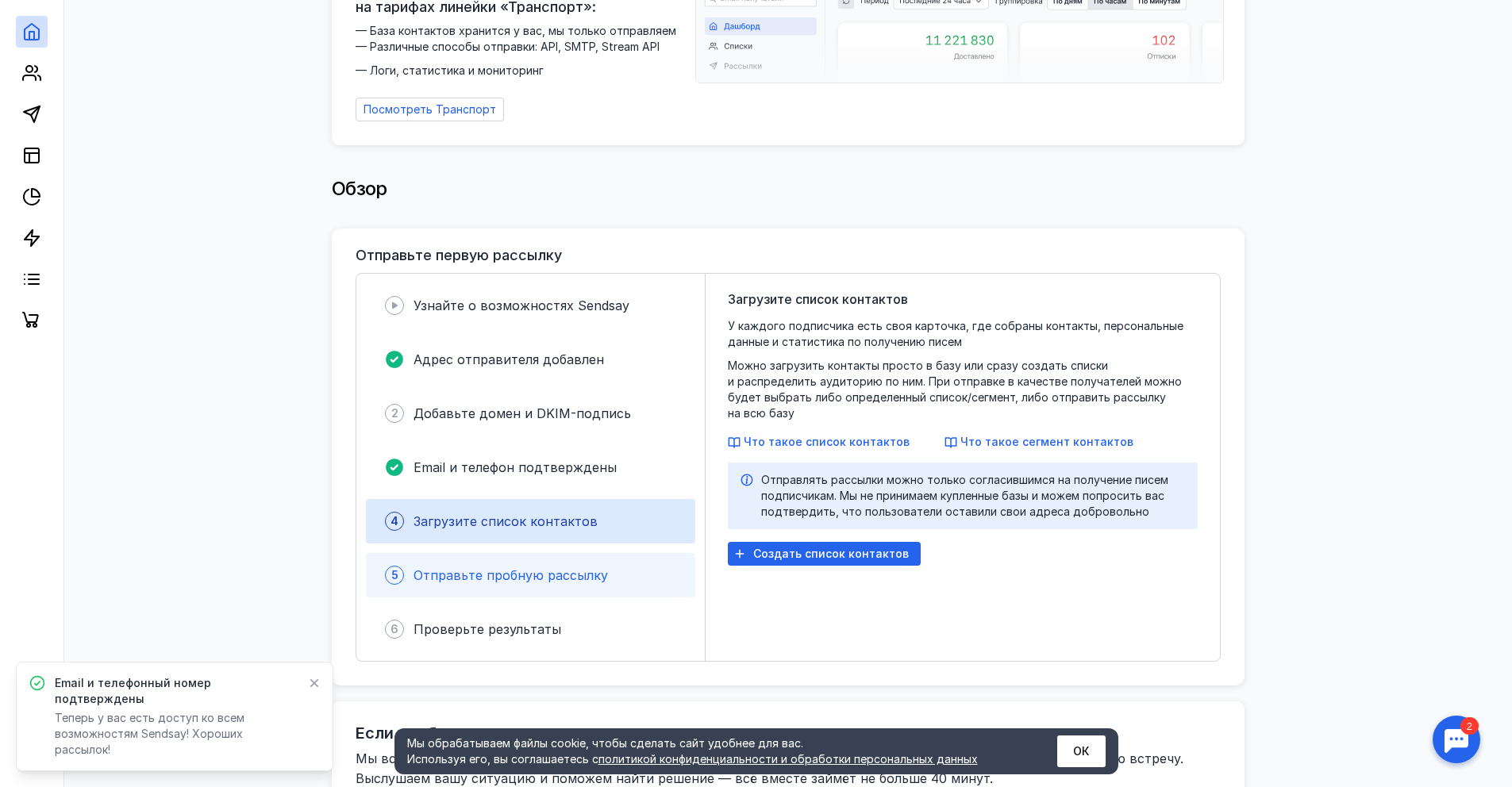
click at [584, 555] on div "5 Отправьте пробную рассылку" at bounding box center [531, 575] width 330 height 44
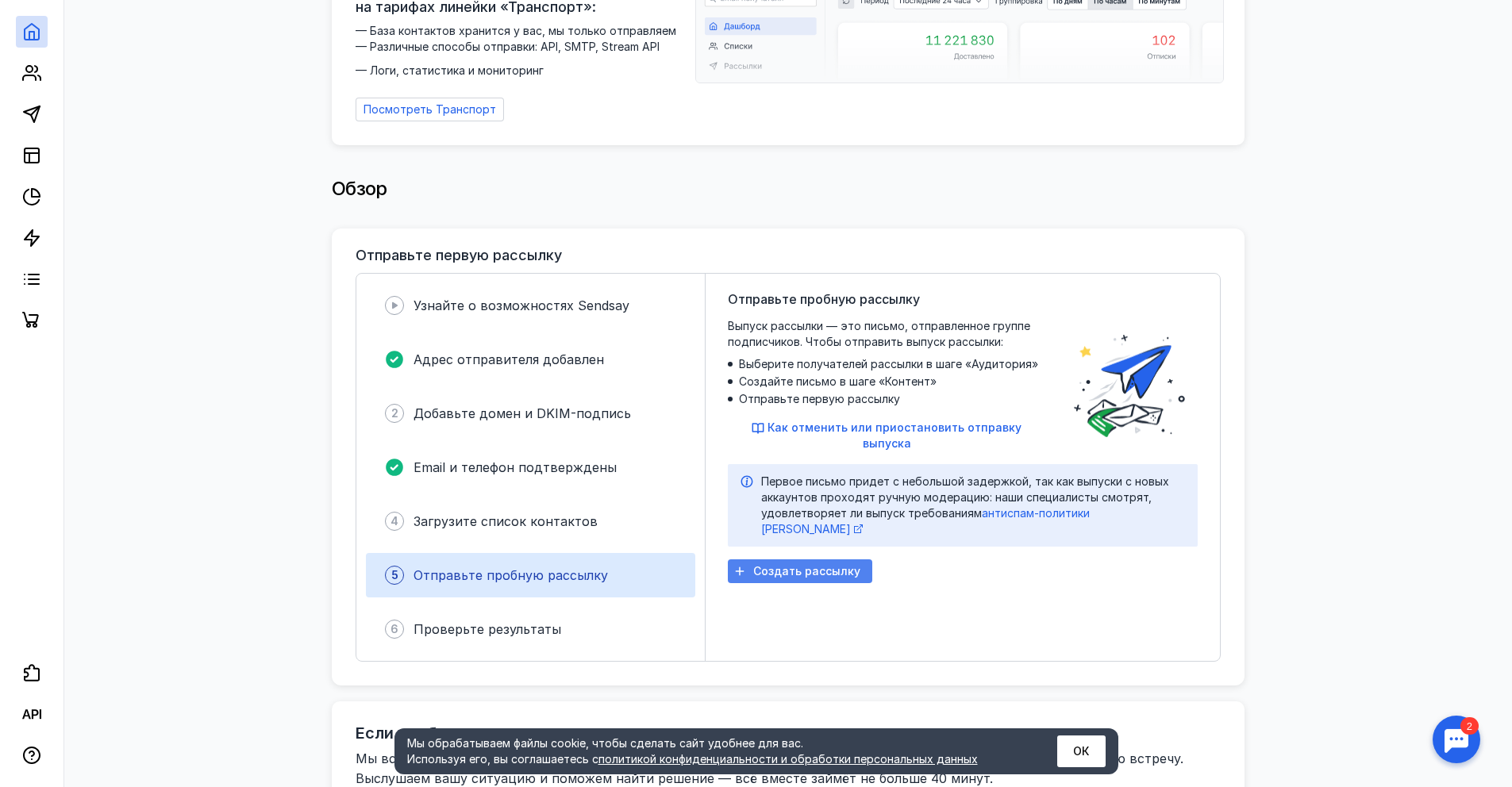
click at [757, 560] on div "Создать рассылку" at bounding box center [800, 572] width 145 height 24
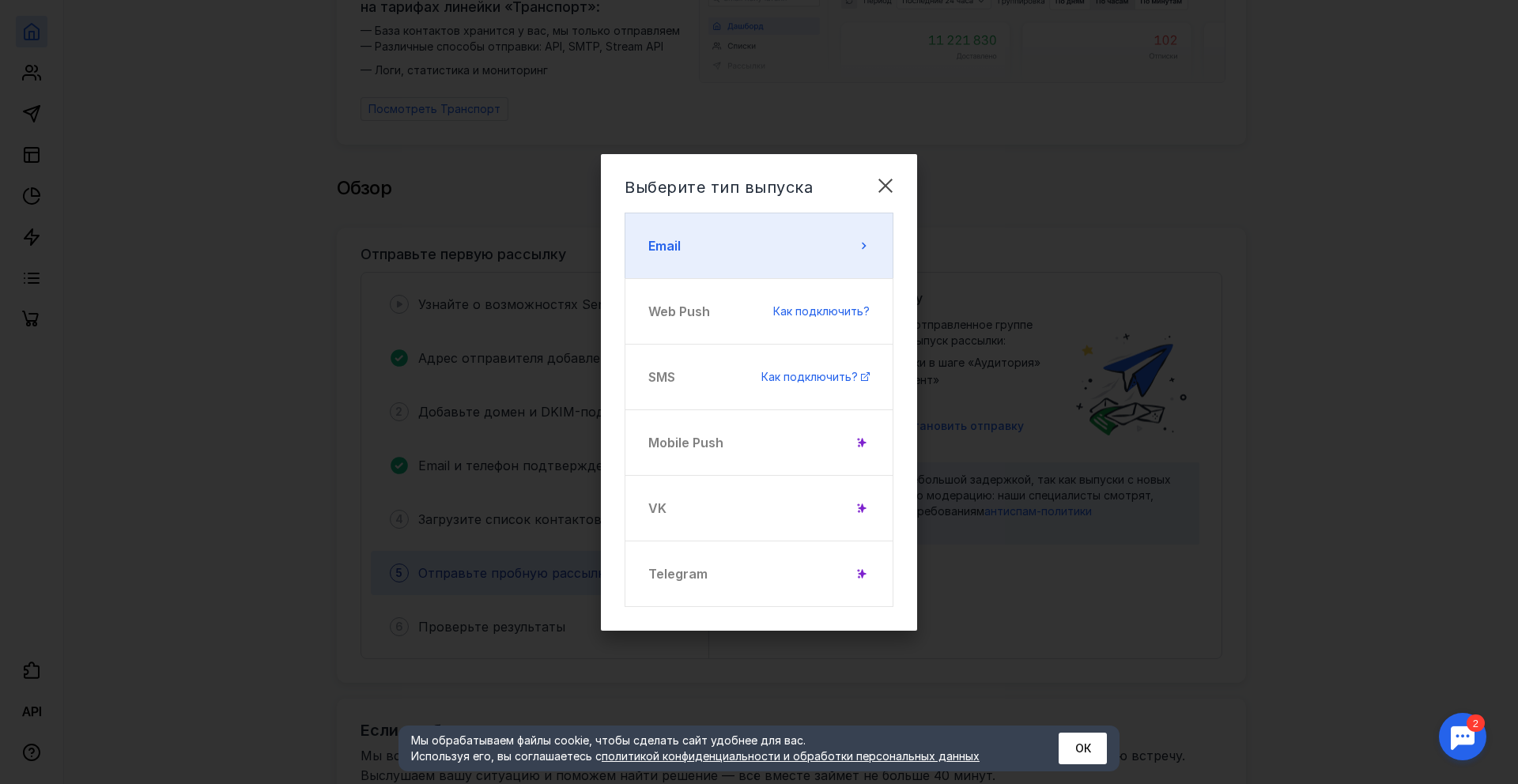
click at [855, 227] on button "Email" at bounding box center [759, 245] width 268 height 66
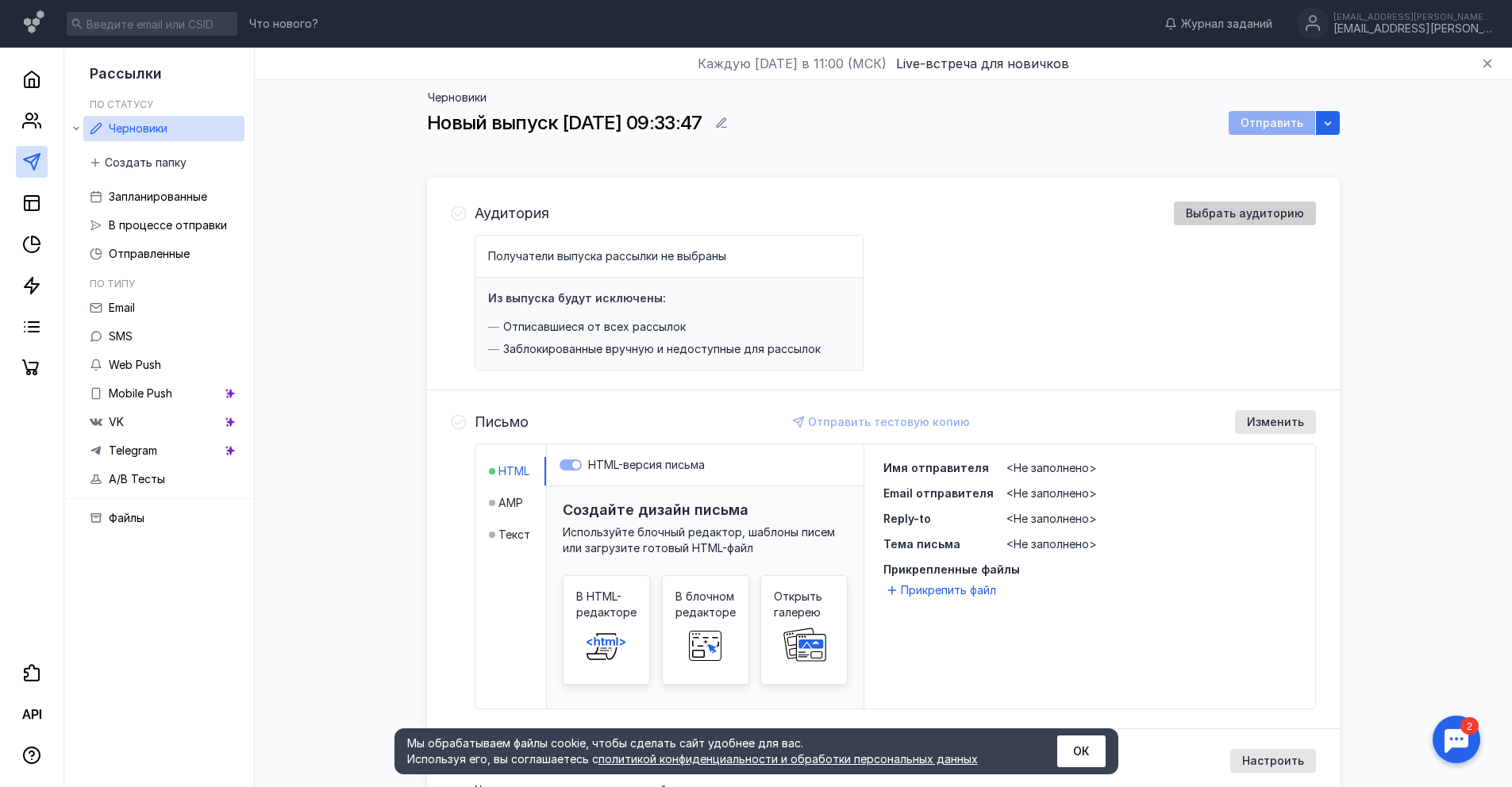
click at [1218, 203] on div "Выбрать аудиторию" at bounding box center [1244, 214] width 142 height 24
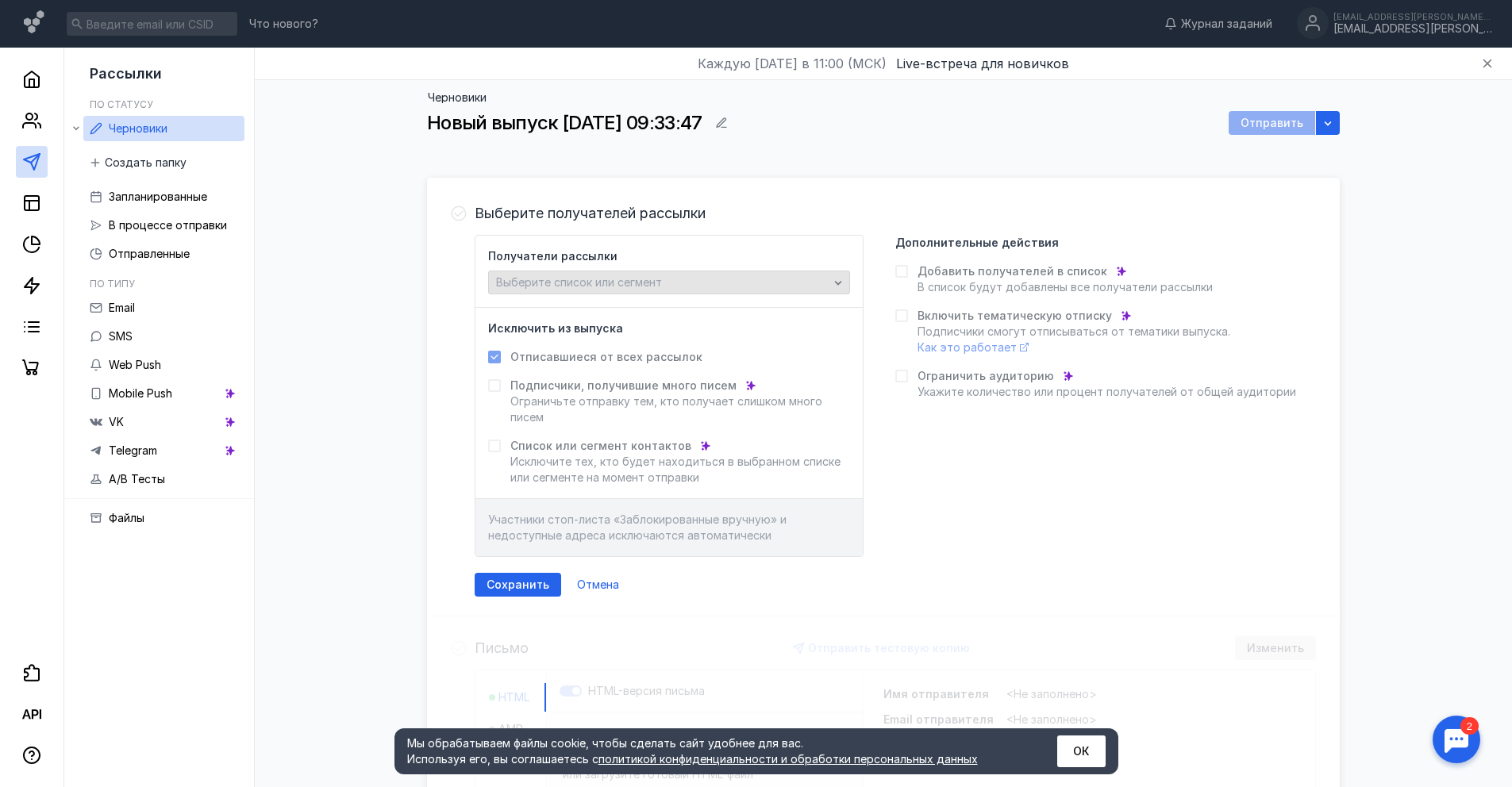
click at [646, 291] on div "Выберите список или сегмент" at bounding box center [669, 282] width 362 height 24
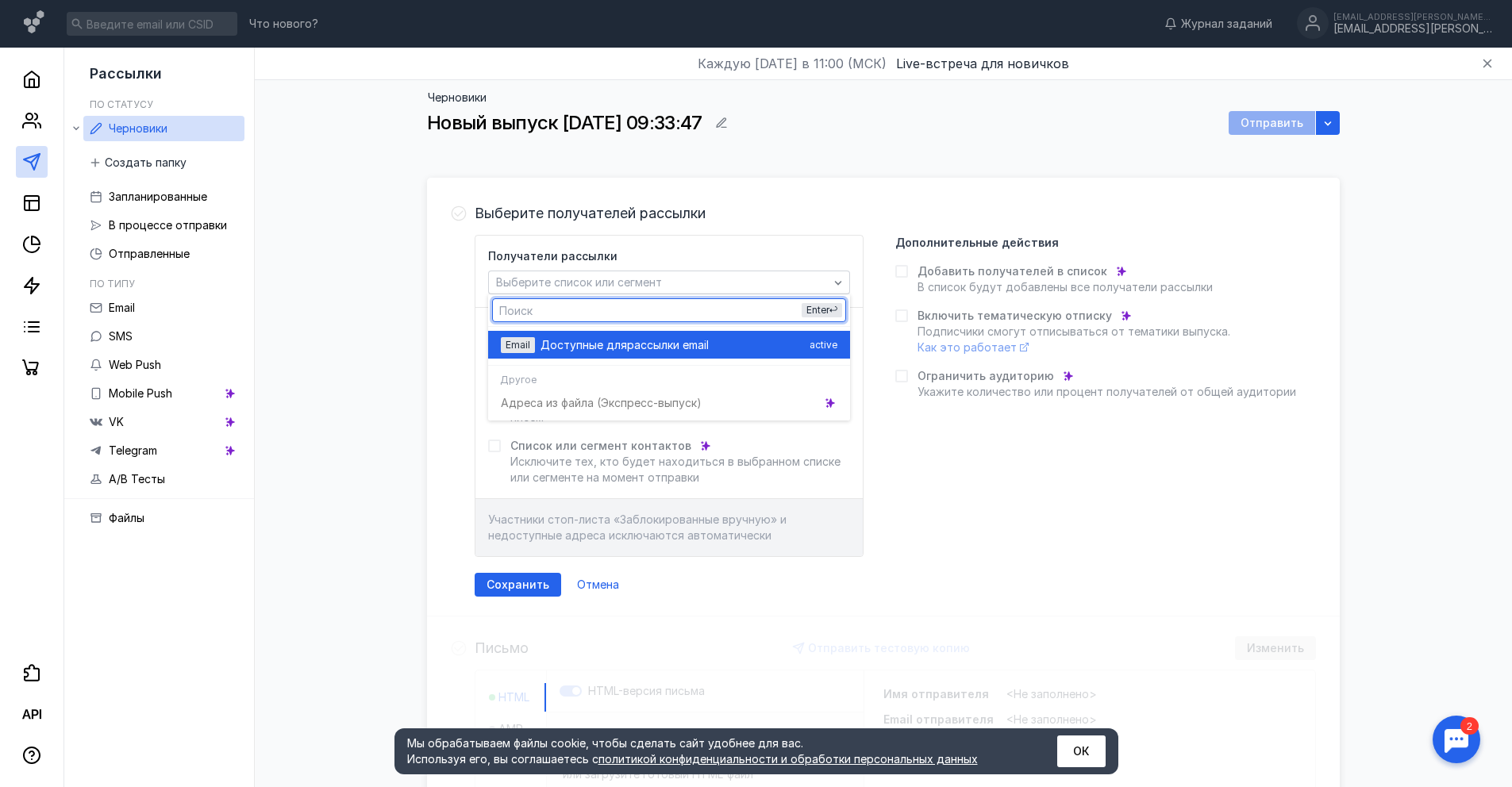
click at [613, 350] on span "Доступные для" at bounding box center [584, 345] width 87 height 16
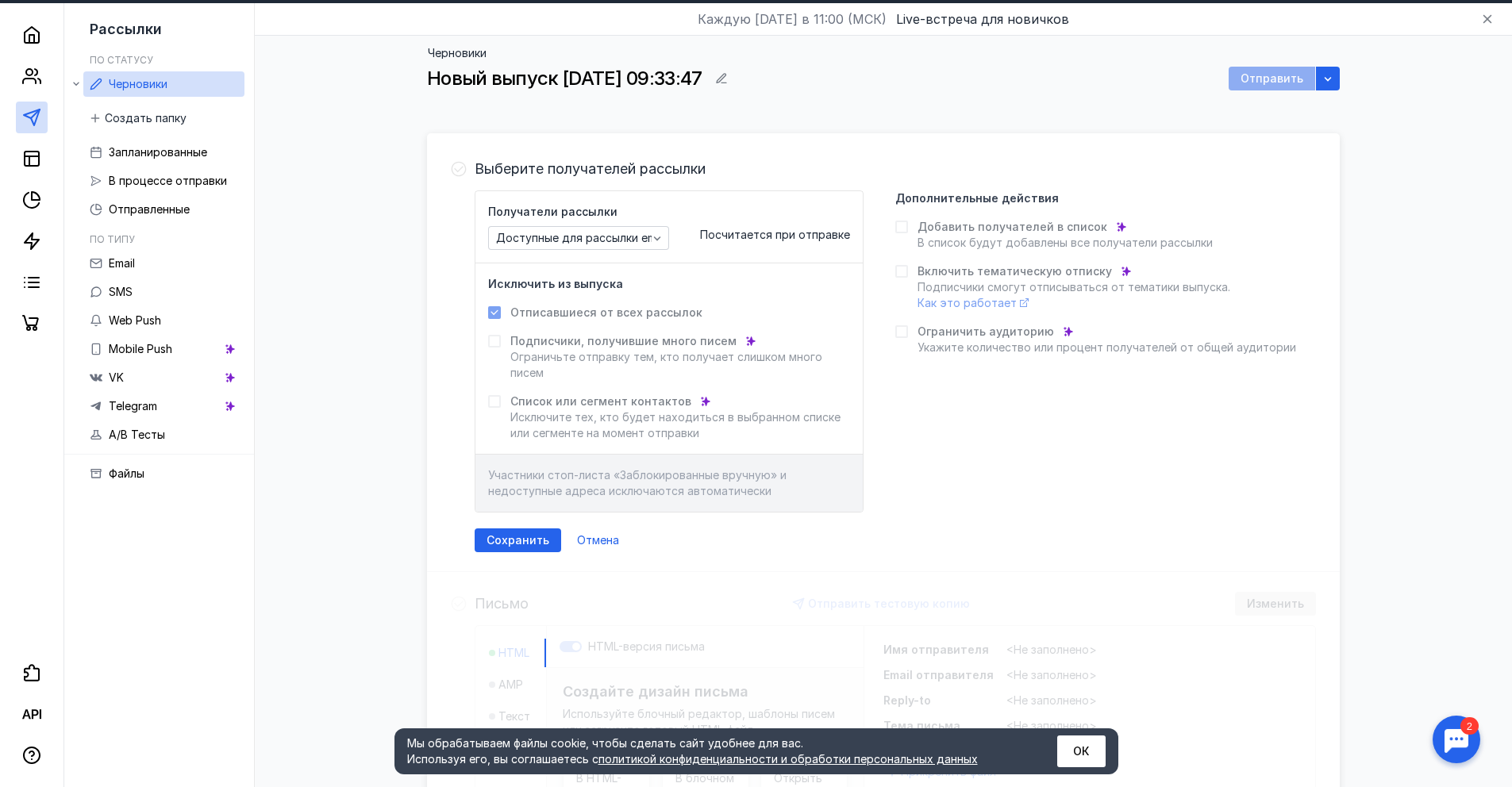
scroll to position [74, 0]
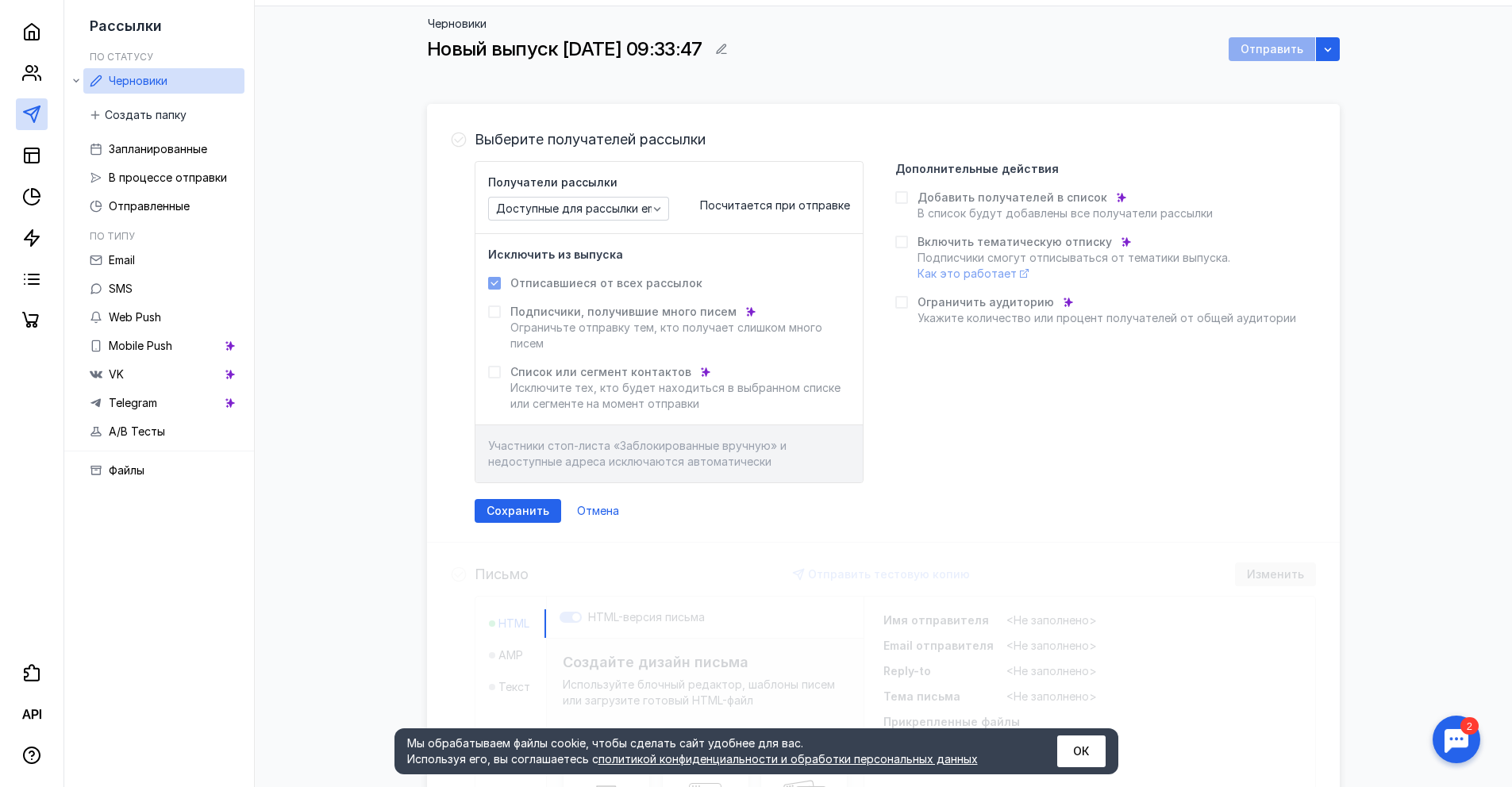
click at [536, 307] on span "Подписчики, получившие много писем" at bounding box center [622, 312] width 226 height 16
click at [525, 450] on span "Участники стоп-листа «Заблокированные вручную» и недоступные адреса исключаются…" at bounding box center [637, 453] width 298 height 30
click at [526, 450] on span "Участники стоп-листа «Заблокированные вручную» и недоступные адреса исключаются…" at bounding box center [637, 453] width 298 height 30
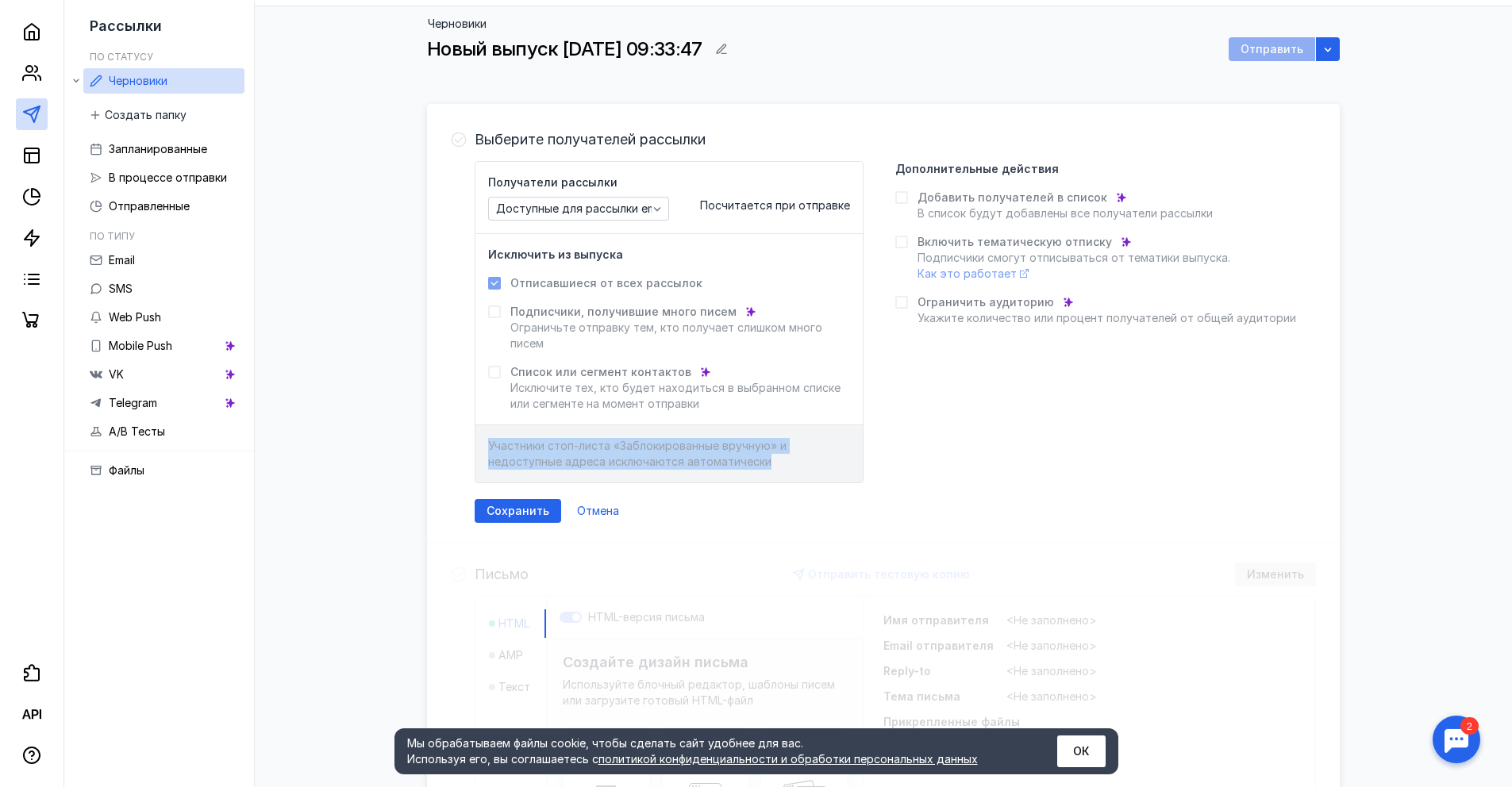
click at [531, 450] on span "Участники стоп-листа «Заблокированные вручную» и недоступные адреса исключаются…" at bounding box center [637, 453] width 298 height 30
click at [524, 510] on div "Сохранить" at bounding box center [518, 511] width 87 height 24
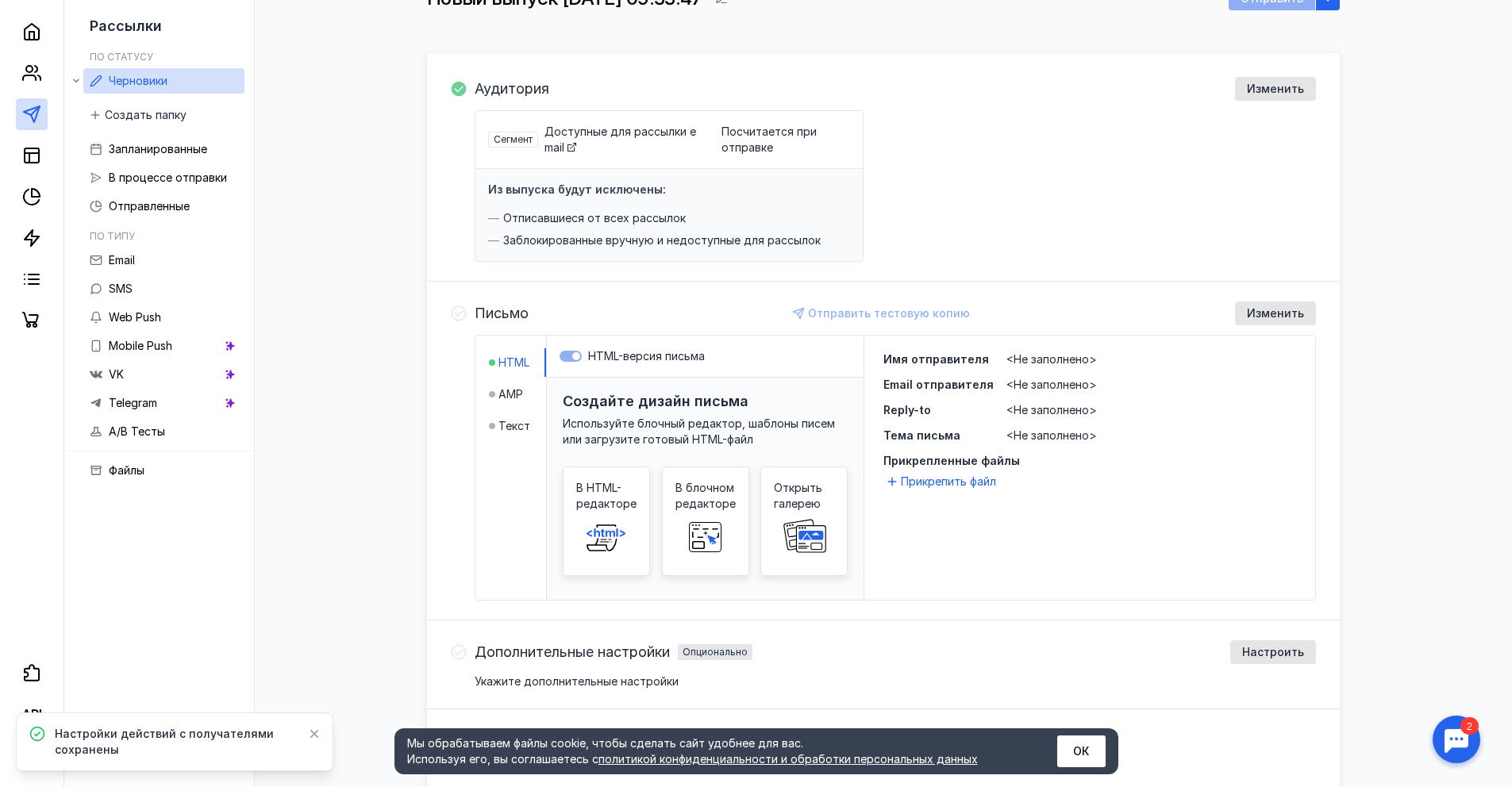
scroll to position [127, 0]
click at [506, 388] on span "AMP" at bounding box center [511, 392] width 25 height 16
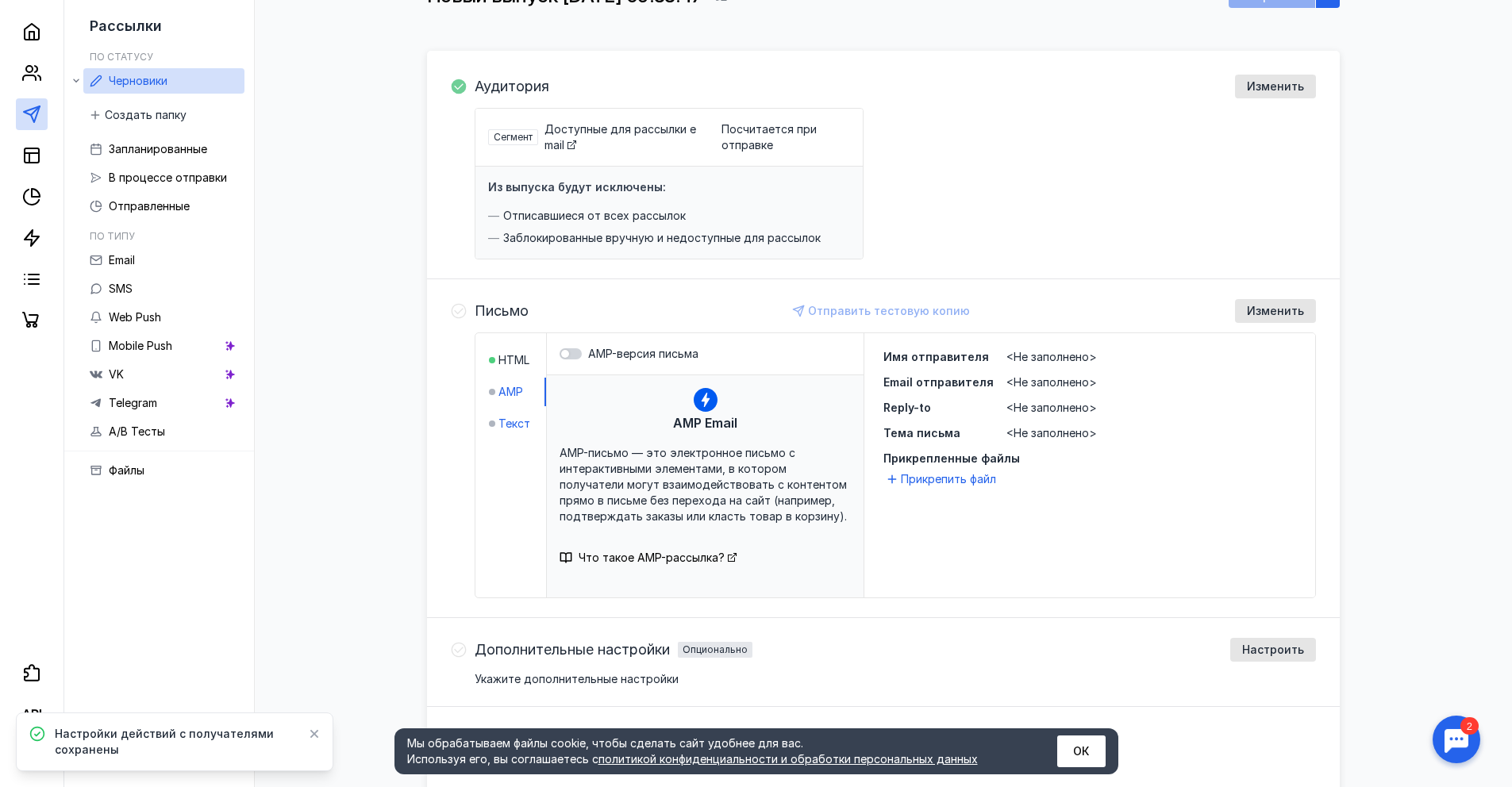
click at [507, 428] on span "Текст" at bounding box center [514, 424] width 31 height 16
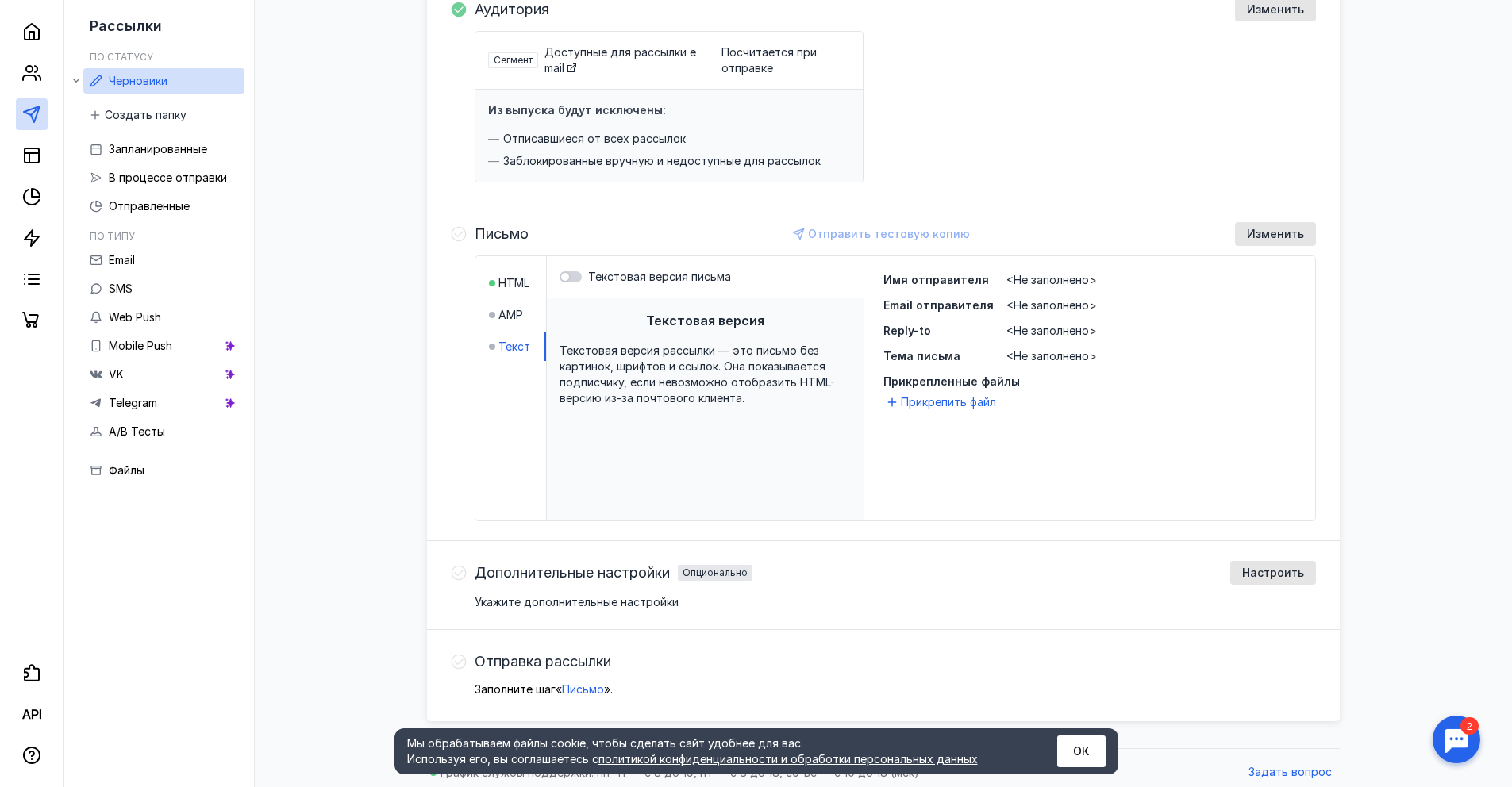
scroll to position [212, 0]
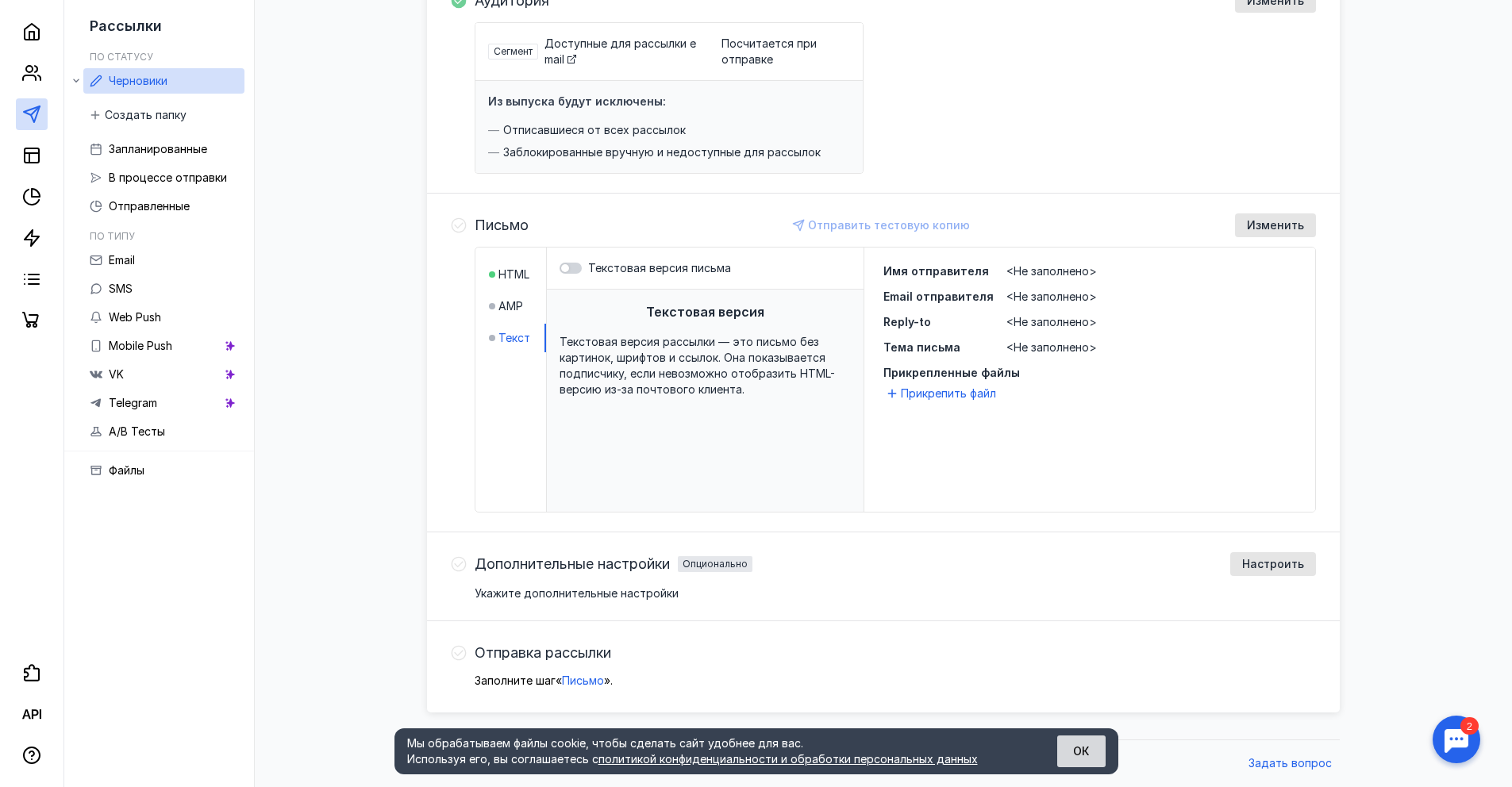
click at [1070, 748] on button "ОК" at bounding box center [1081, 751] width 48 height 31
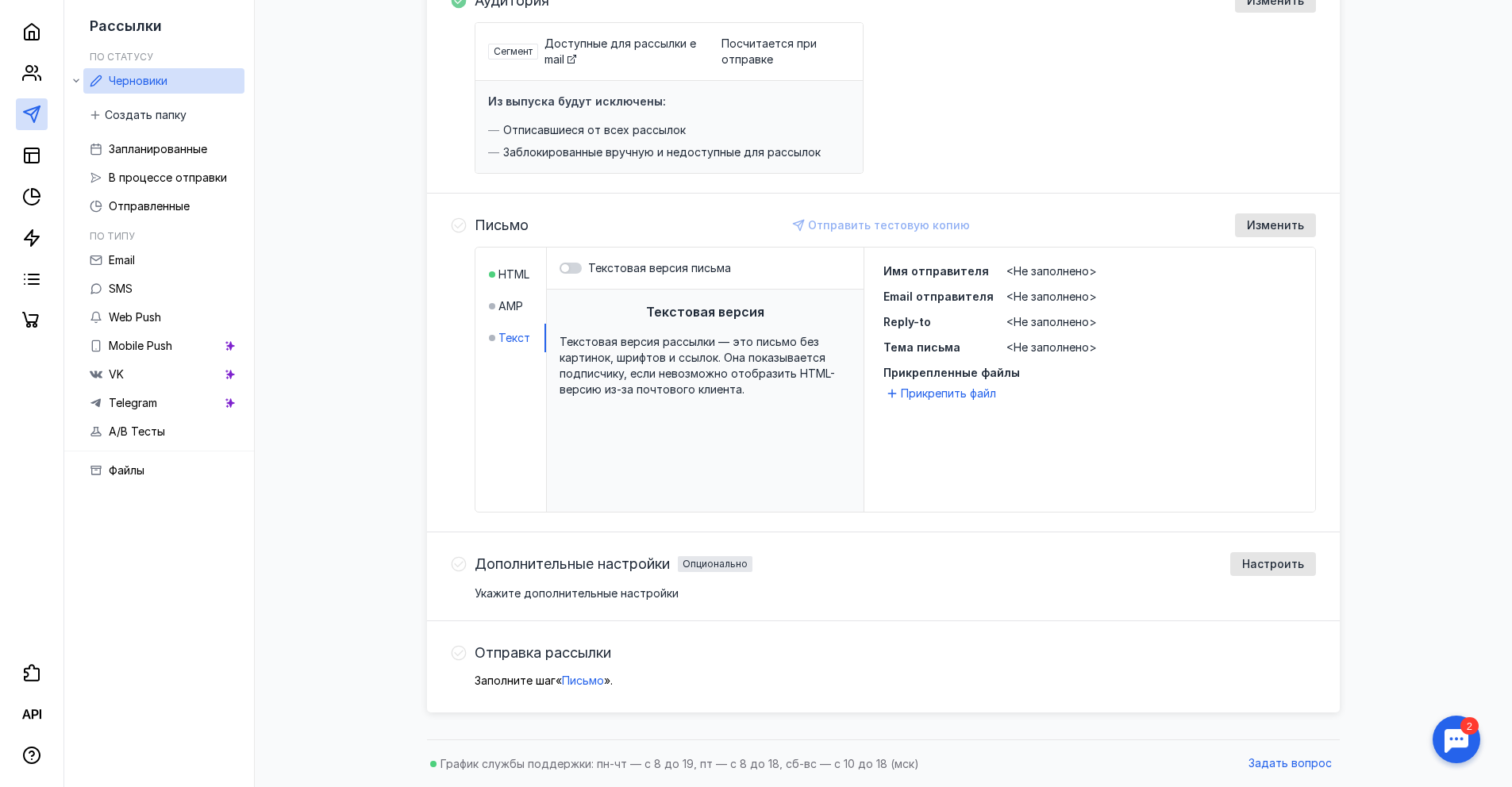
click at [549, 675] on p "Заполните шаг « Письмо » ." at bounding box center [895, 681] width 841 height 16
click at [569, 677] on span "Письмо" at bounding box center [583, 680] width 42 height 14
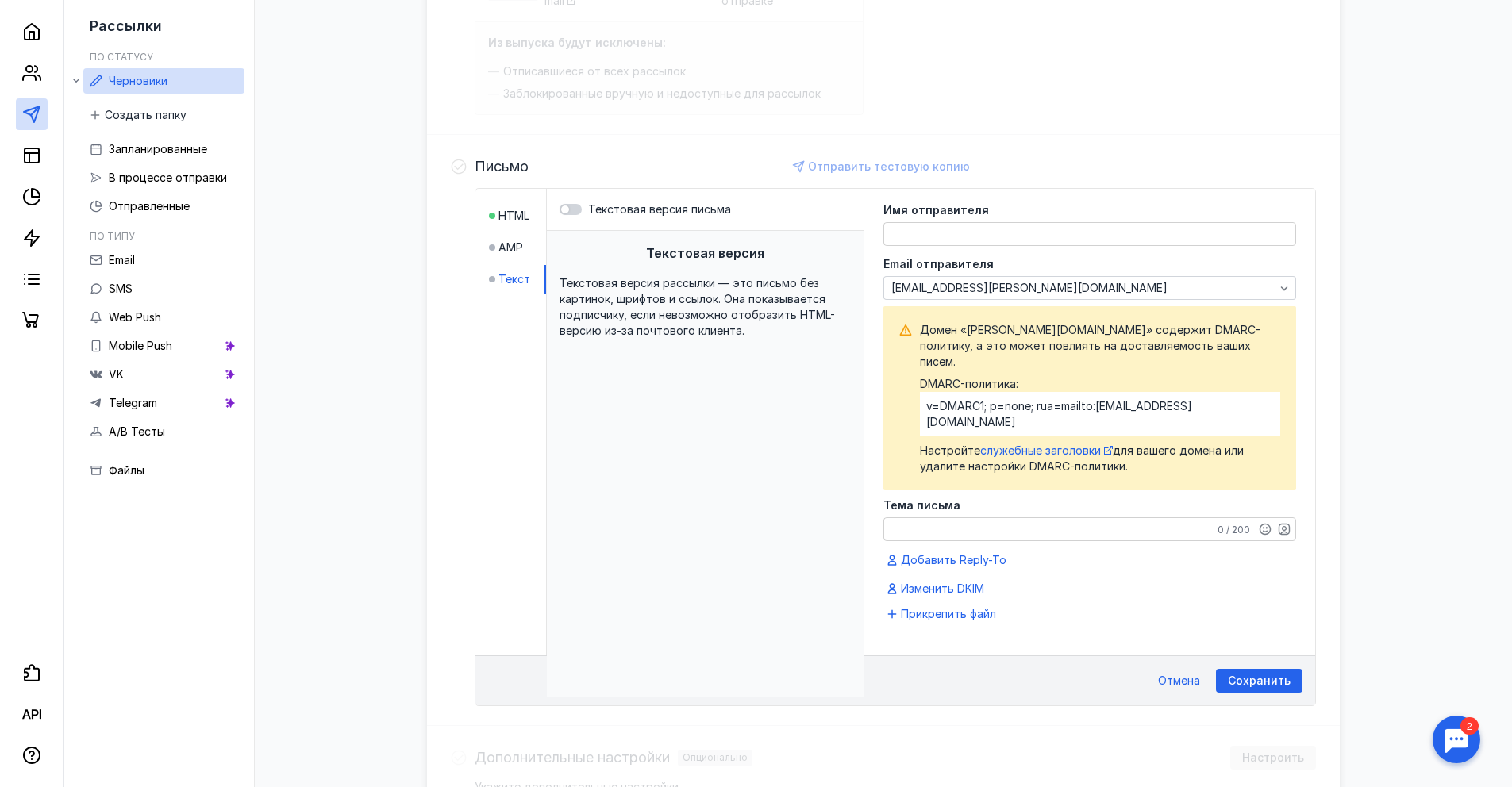
scroll to position [274, 0]
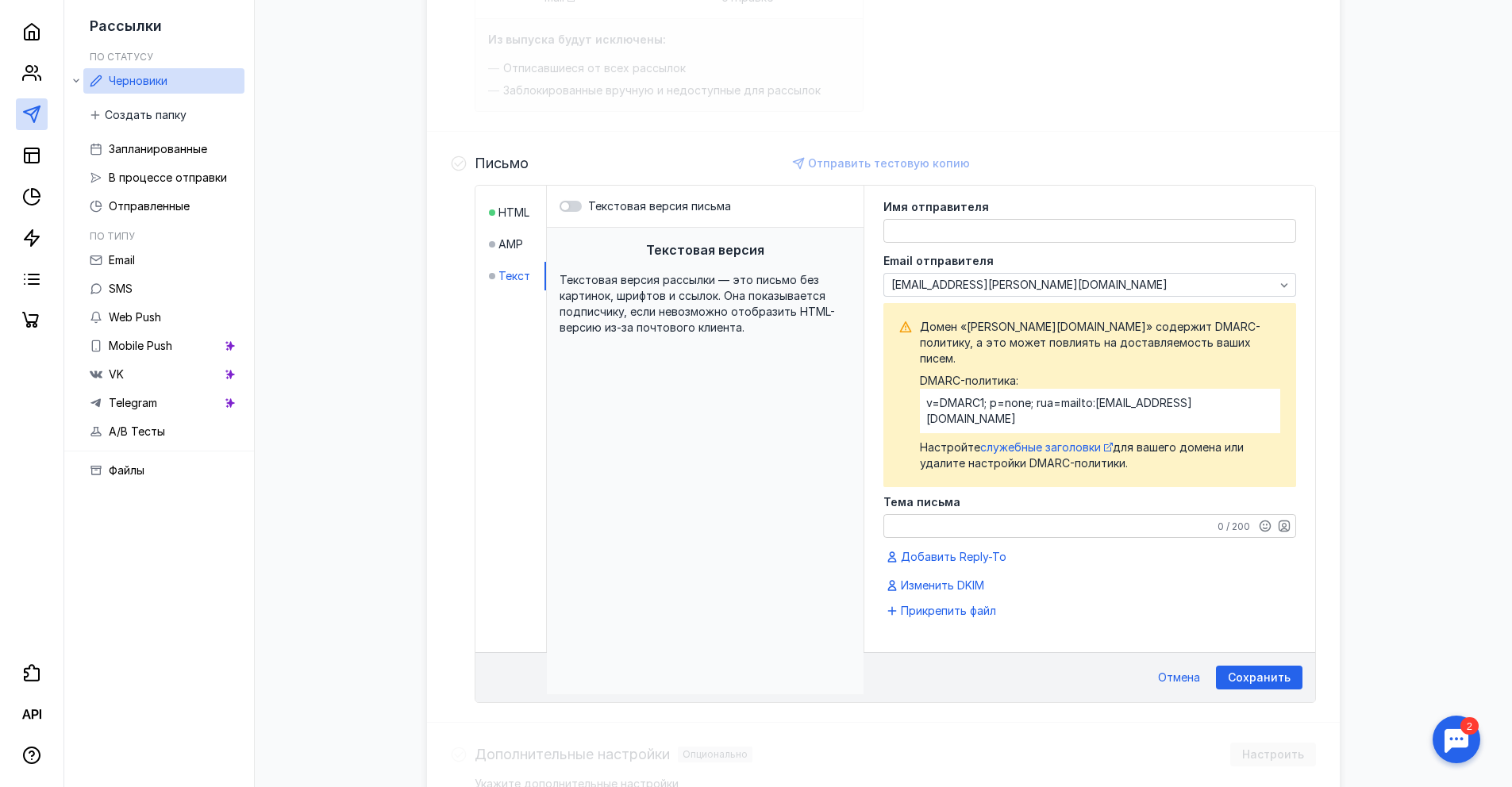
click at [936, 514] on textarea "Тема письма" at bounding box center [1089, 526] width 411 height 23
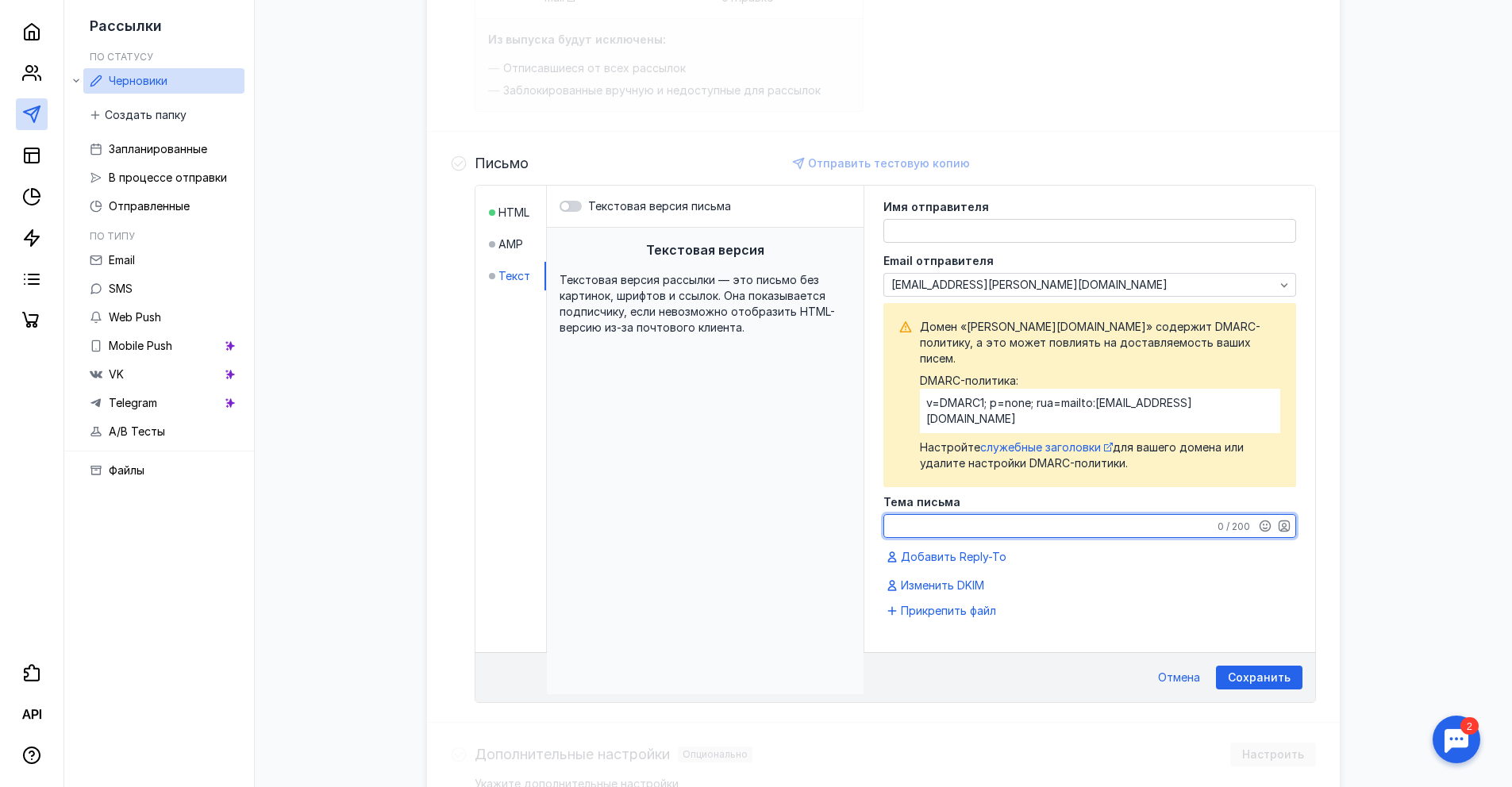
click at [978, 514] on textarea "Тема письма" at bounding box center [1089, 526] width 411 height 23
type textarea "тест"
click at [918, 223] on textarea at bounding box center [1089, 231] width 411 height 23
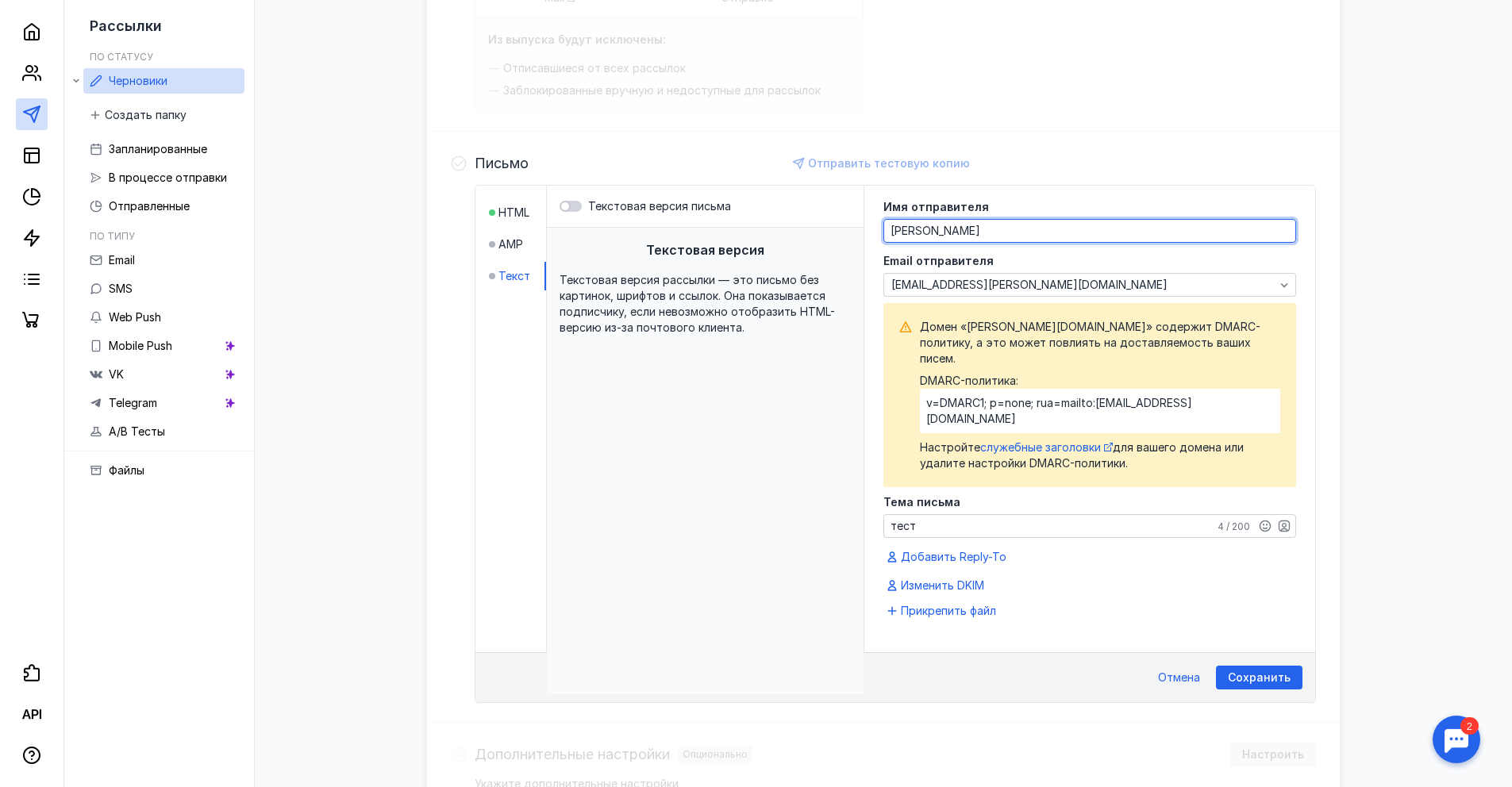
type textarea "[PERSON_NAME]"
click at [762, 373] on div "Текстовая версия Текстовая версия рассылки — это письмо без картинок, шрифтов и…" at bounding box center [705, 461] width 317 height 466
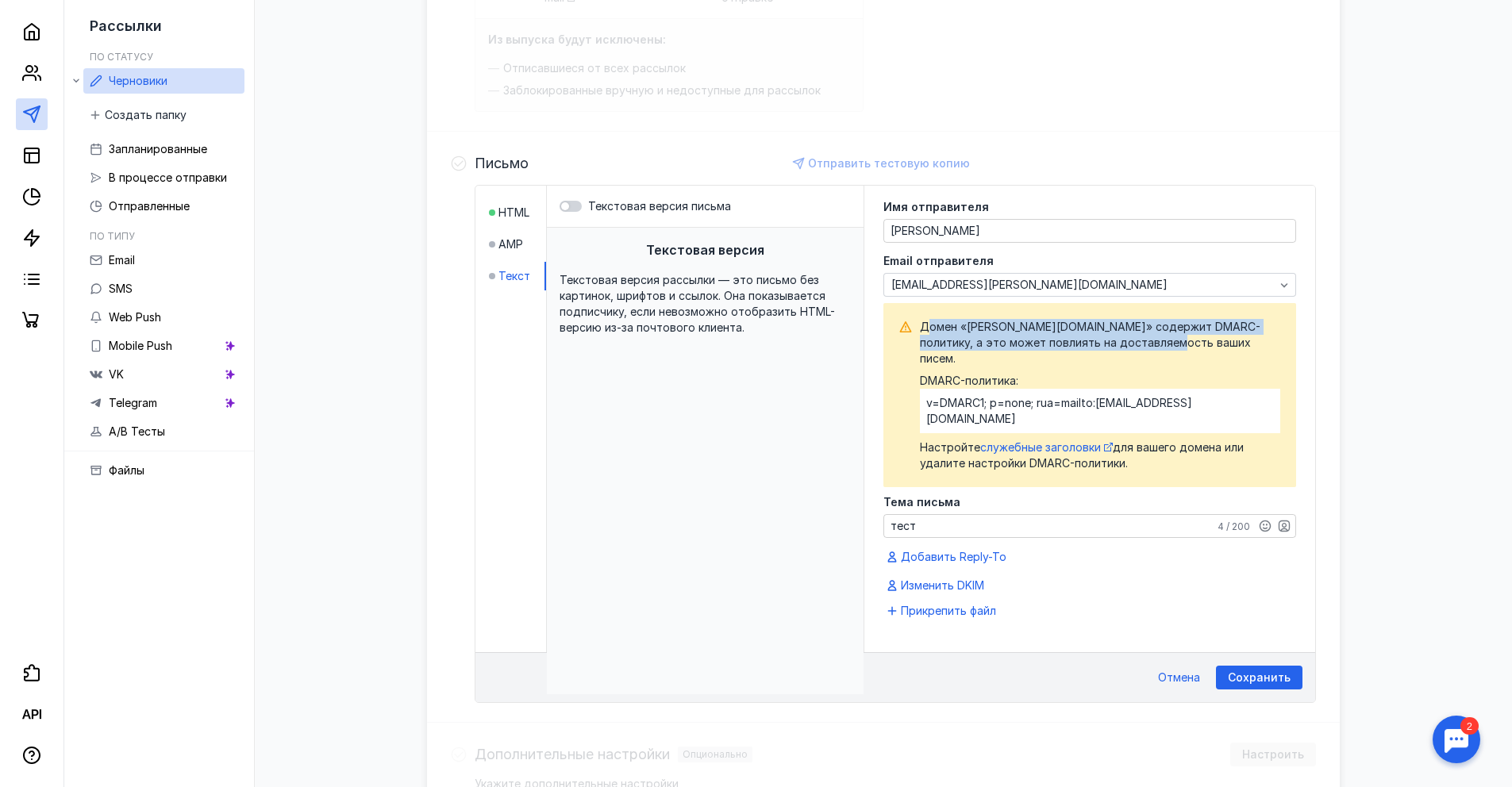
drag, startPoint x: 930, startPoint y: 325, endPoint x: 1188, endPoint y: 344, distance: 258.7
click at [1188, 344] on span "Домен «[PERSON_NAME][DOMAIN_NAME]» содержит DMARC-политику, а это может повлият…" at bounding box center [1100, 342] width 360 height 47
click at [980, 333] on span "Домен «[PERSON_NAME][DOMAIN_NAME]» содержит DMARC-политику, а это может повлият…" at bounding box center [1100, 342] width 360 height 47
drag, startPoint x: 918, startPoint y: 336, endPoint x: 954, endPoint y: 352, distance: 39.4
click at [954, 352] on div "Домен «[PERSON_NAME][DOMAIN_NAME]» содержит DMARC-политику, а это может повлият…" at bounding box center [1090, 395] width 381 height 152
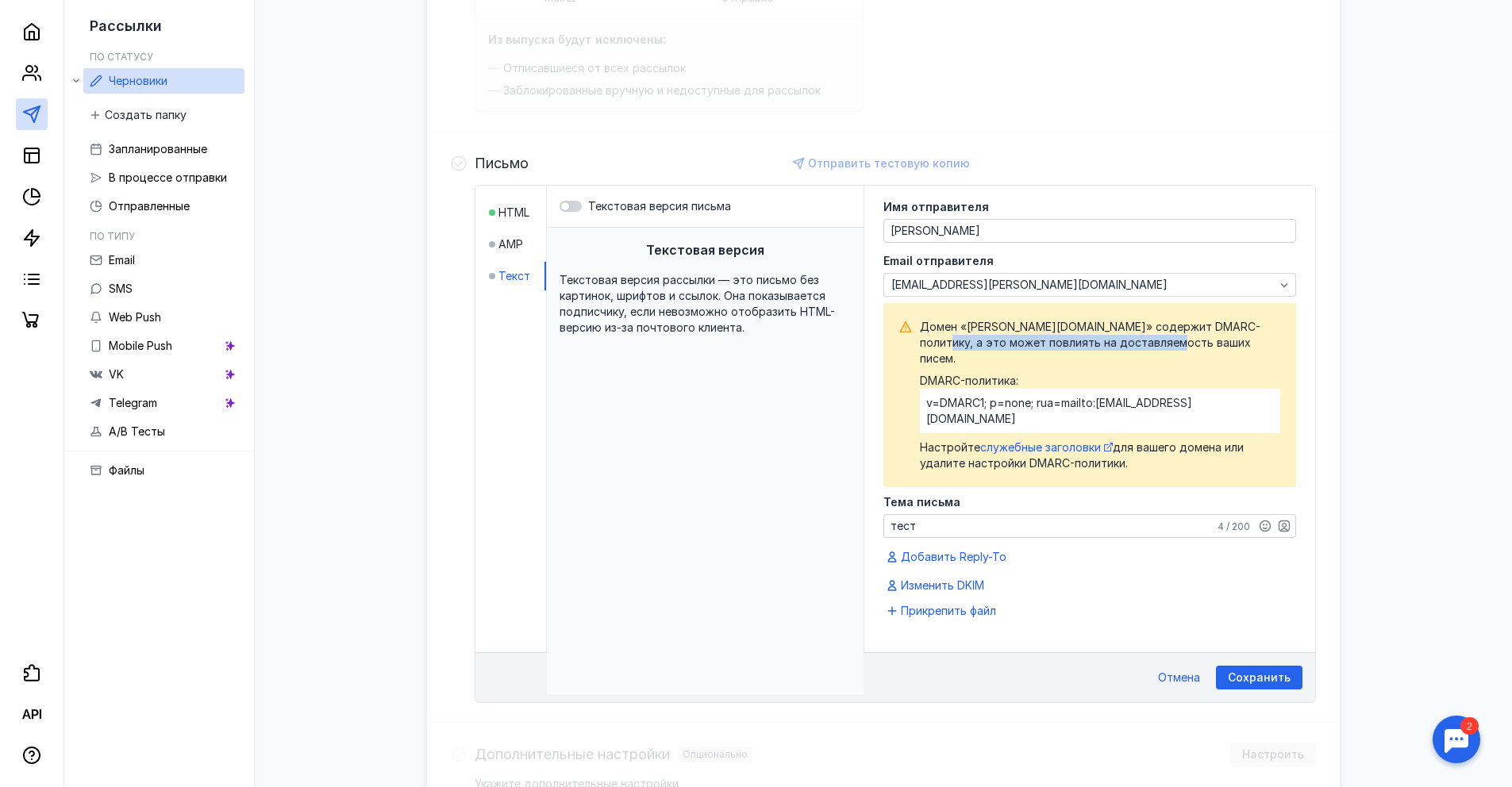
click at [951, 373] on span "DMARC-политика: v=DMARC1; p=none; rua=mailto:[EMAIL_ADDRESS][DOMAIN_NAME]" at bounding box center [1100, 403] width 360 height 60
click at [1028, 441] on span "служебные заголовки" at bounding box center [1041, 447] width 121 height 14
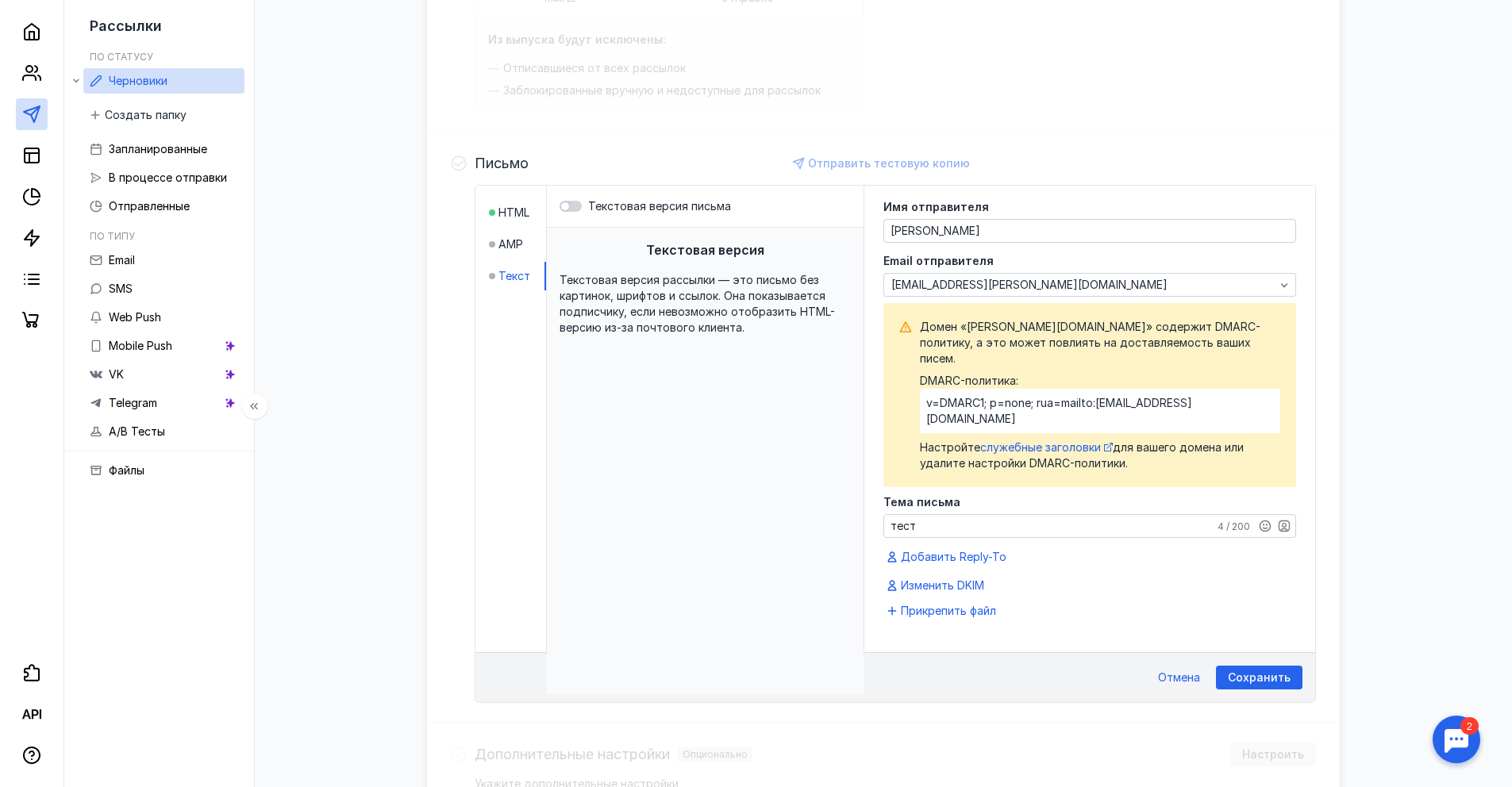
click at [26, 52] on div at bounding box center [31, 168] width 64 height 336
click at [29, 49] on div at bounding box center [31, 168] width 64 height 336
click at [32, 40] on icon at bounding box center [32, 32] width 19 height 19
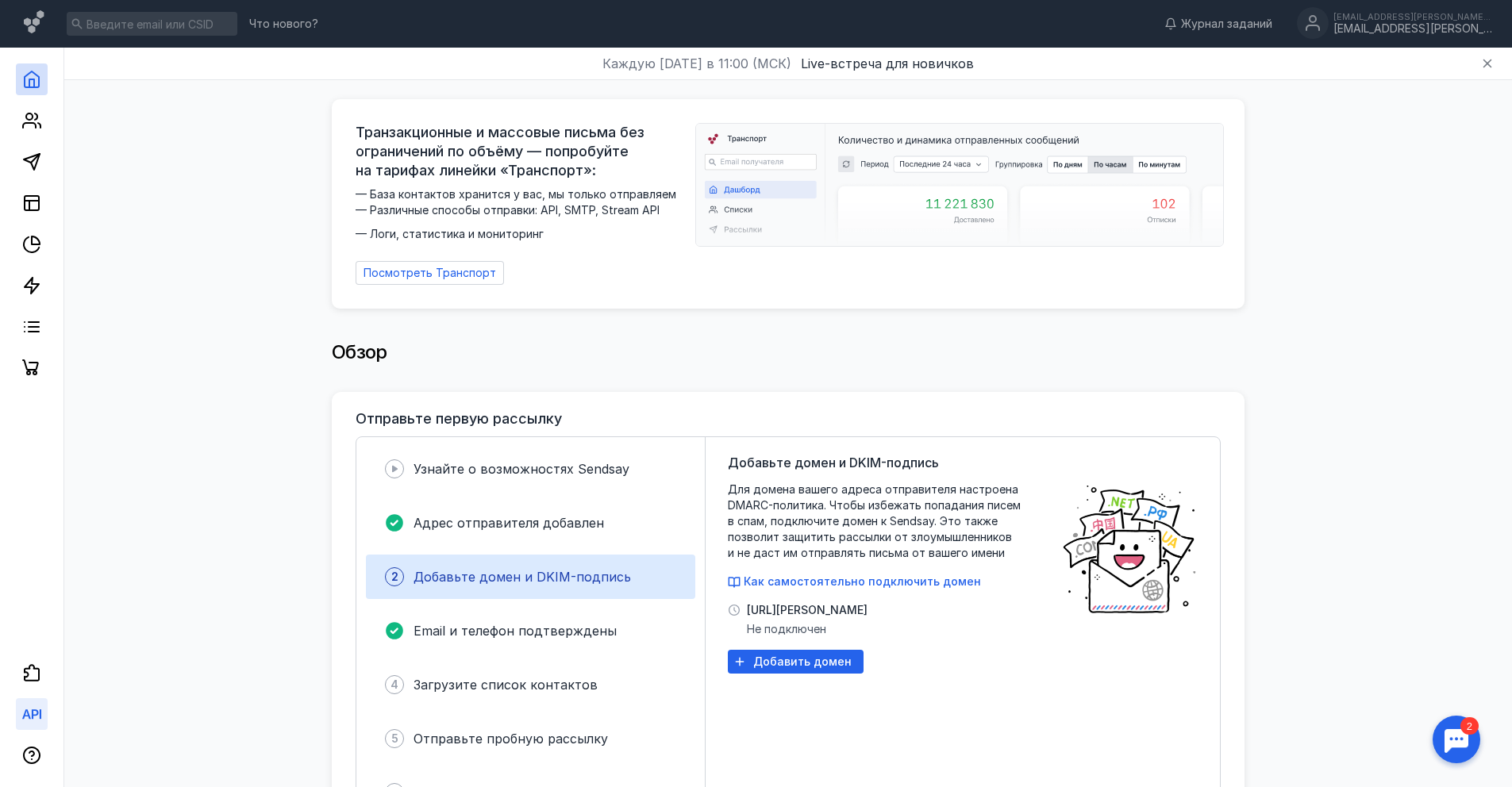
click at [31, 723] on icon at bounding box center [32, 714] width 19 height 19
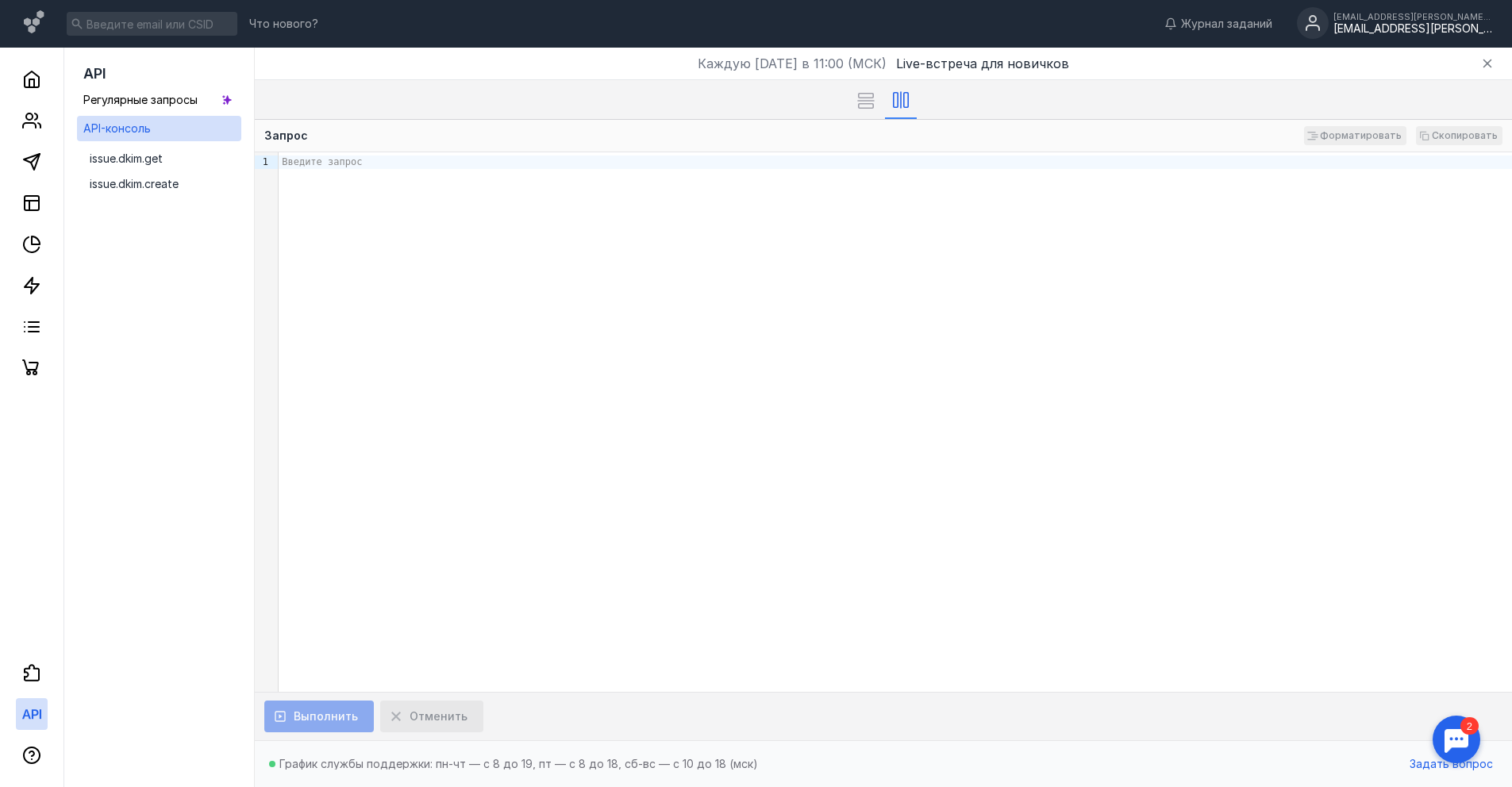
click at [1391, 31] on div "[EMAIL_ADDRESS][PERSON_NAME][DOMAIN_NAME] [EMAIL_ADDRESS][PERSON_NAME][DOMAIN_N…" at bounding box center [1394, 23] width 195 height 33
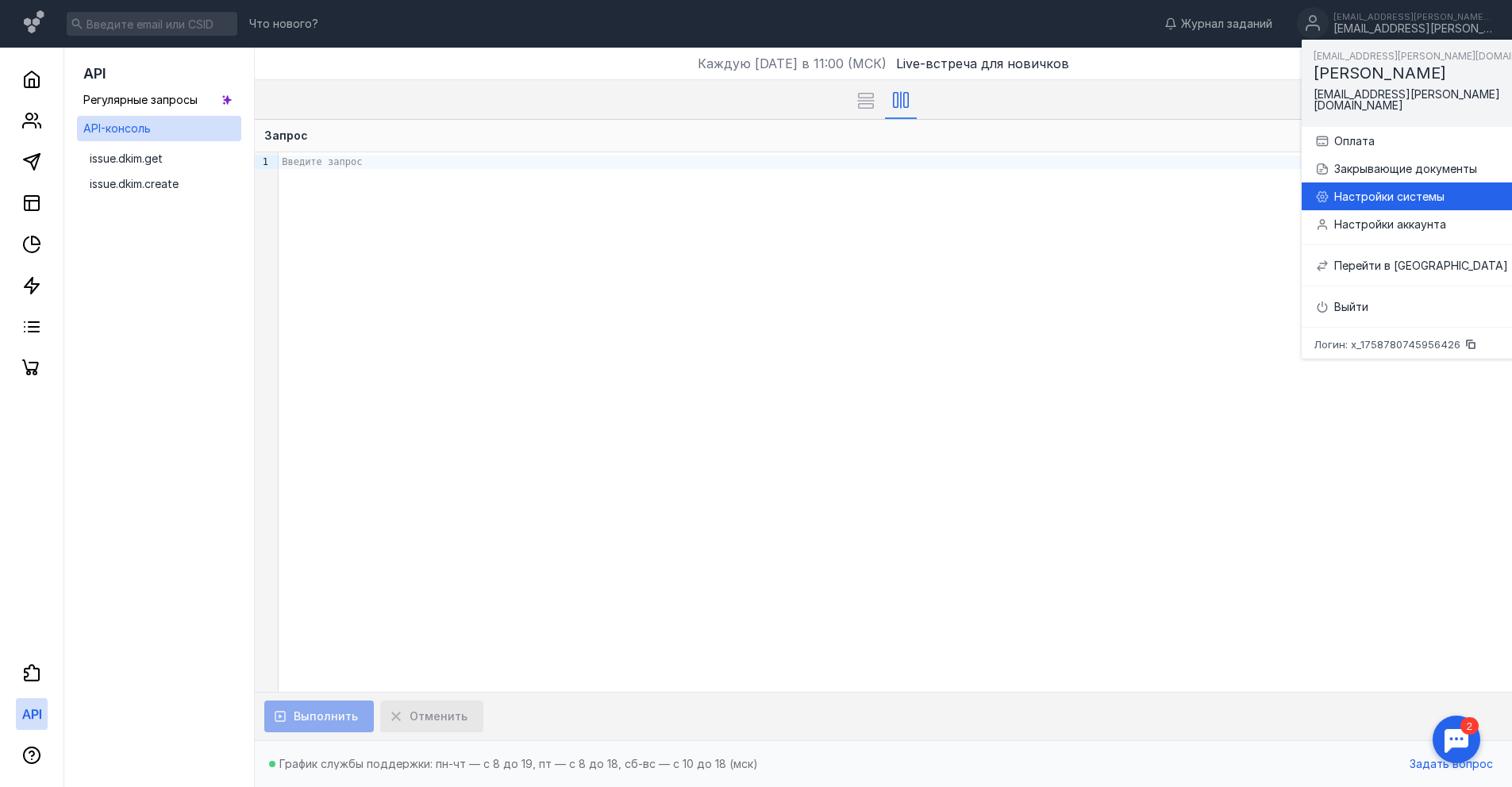
click at [1382, 189] on div "Настройки системы" at bounding box center [1450, 197] width 232 height 16
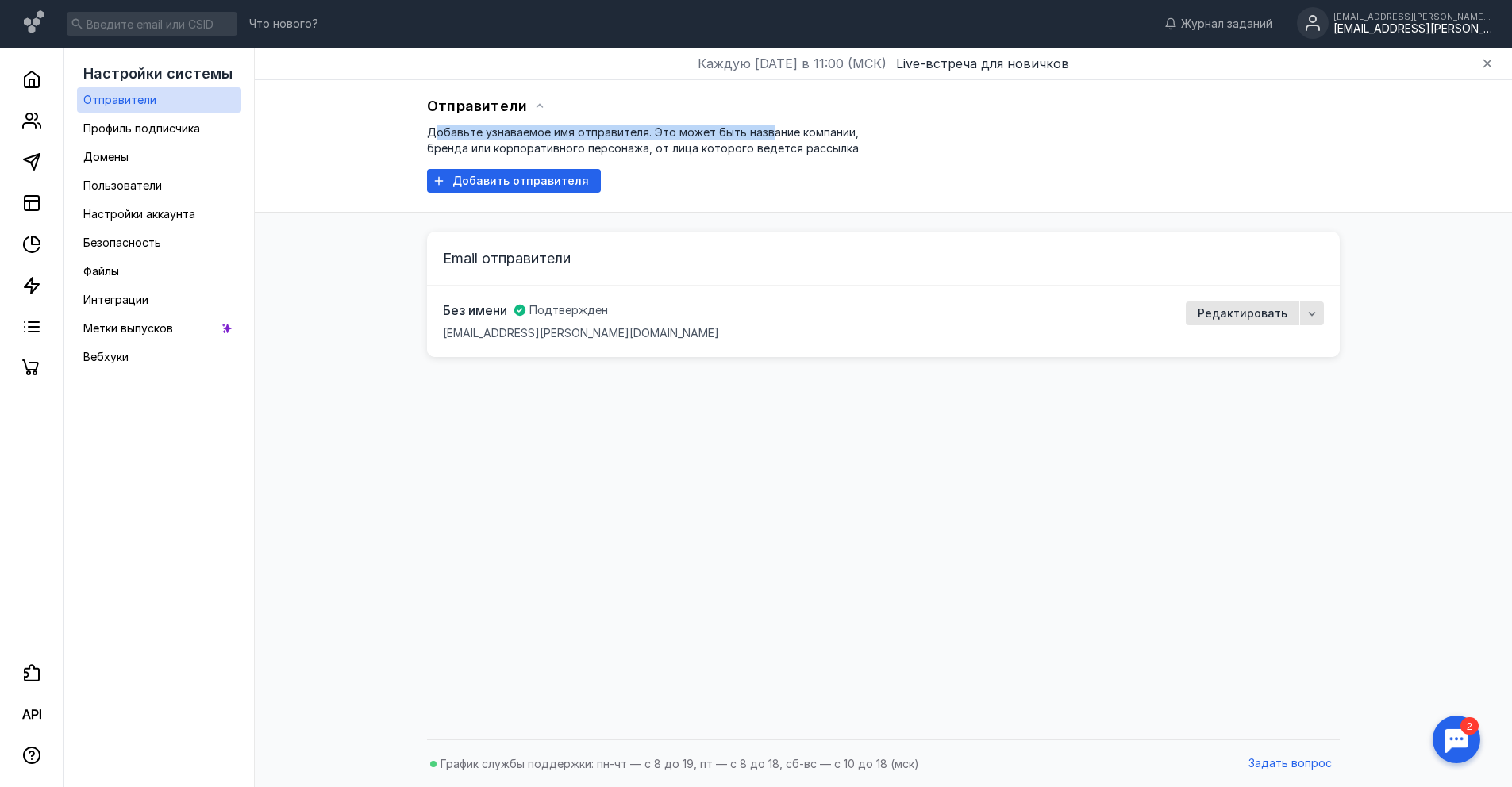
drag, startPoint x: 438, startPoint y: 132, endPoint x: 766, endPoint y: 132, distance: 328.0
click at [766, 132] on span "Добавьте узнаваемое имя отправителя. Это может быть название компании, бренда и…" at bounding box center [643, 140] width 432 height 30
click at [766, 133] on span "Добавьте узнаваемое имя отправителя. Это может быть название компании, бренда и…" at bounding box center [643, 140] width 432 height 30
click at [769, 133] on span "Добавьте узнаваемое имя отправителя. Это может быть название компании, бренда и…" at bounding box center [643, 140] width 432 height 30
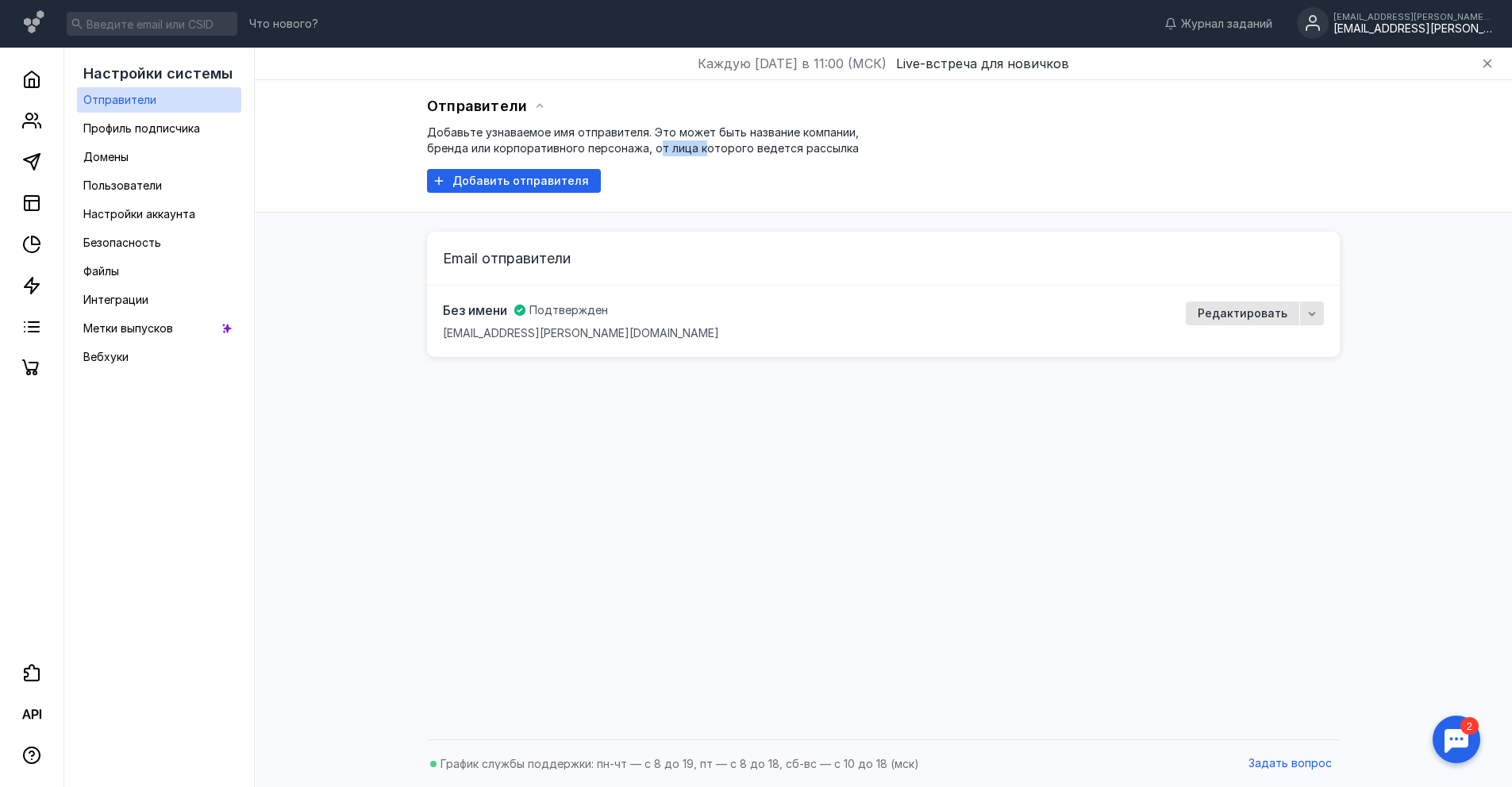
drag, startPoint x: 697, startPoint y: 150, endPoint x: 657, endPoint y: 150, distance: 40.0
click at [657, 150] on span "Добавьте узнаваемое имя отправителя. Это может быть название компании, бренда и…" at bounding box center [643, 140] width 432 height 30
click at [655, 150] on span "Добавьте узнаваемое имя отправителя. Это может быть название компании, бренда и…" at bounding box center [643, 140] width 432 height 30
drag, startPoint x: 440, startPoint y: 338, endPoint x: 595, endPoint y: 326, distance: 155.5
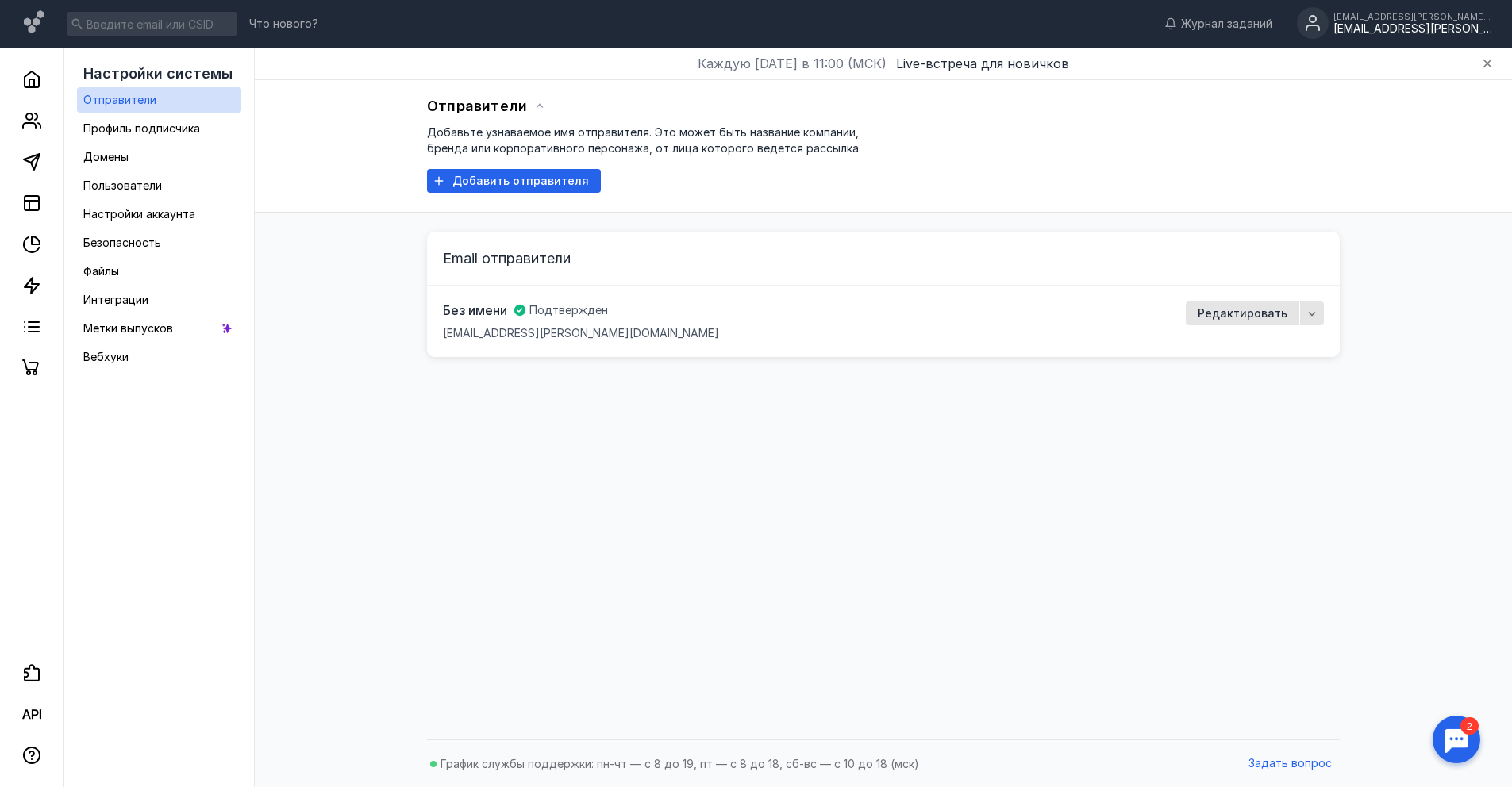
click at [595, 326] on div "Без имени Подтвержден [EMAIL_ADDRESS][PERSON_NAME][DOMAIN_NAME] Редактировать" at bounding box center [883, 321] width 913 height 72
click at [587, 330] on div "Без имени Подтвержден [EMAIL_ADDRESS][PERSON_NAME][DOMAIN_NAME]" at bounding box center [581, 321] width 276 height 39
click at [187, 116] on link "Профиль подписчика" at bounding box center [159, 129] width 164 height 26
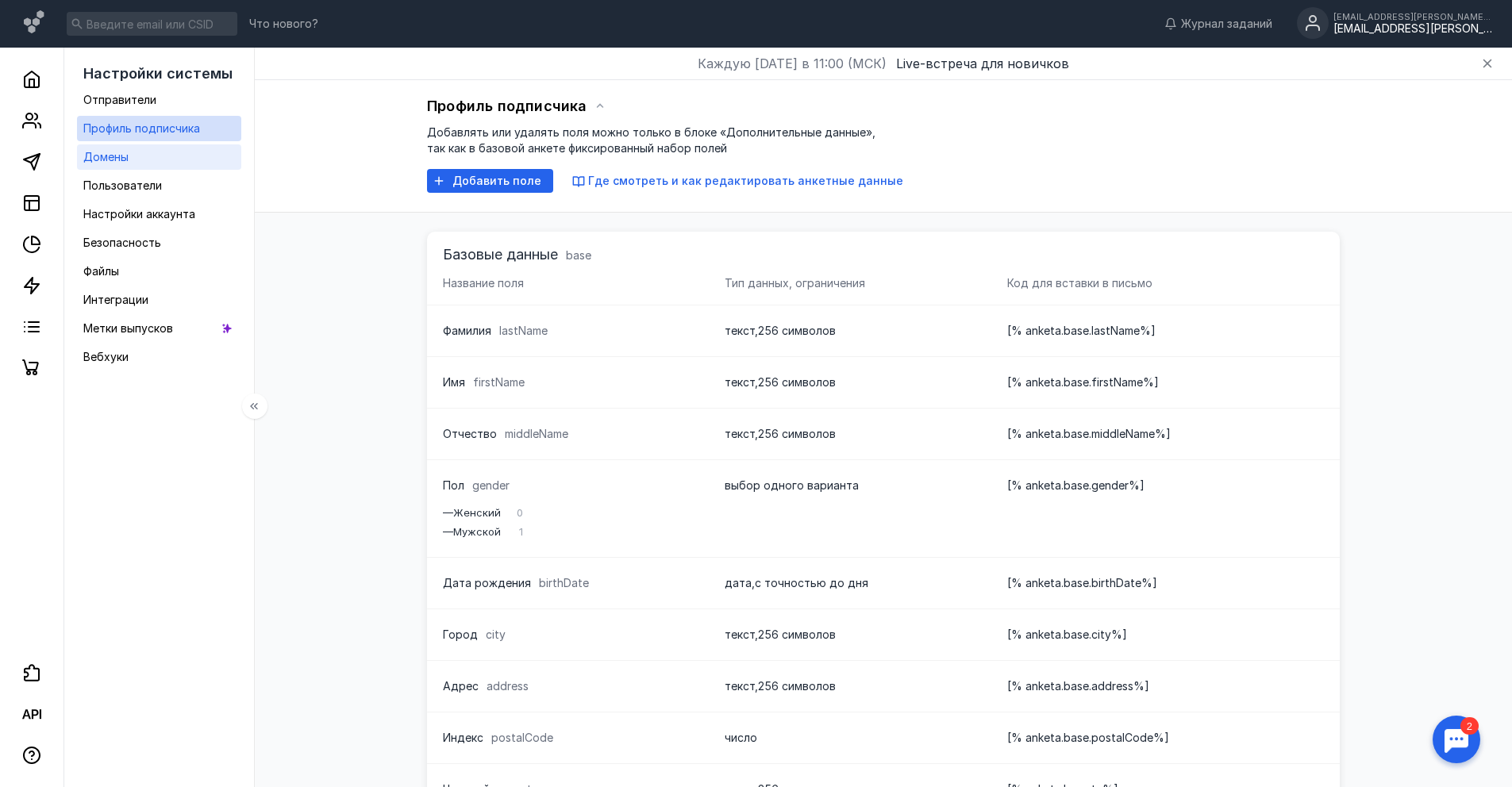
click at [194, 167] on link "Домены" at bounding box center [159, 158] width 164 height 26
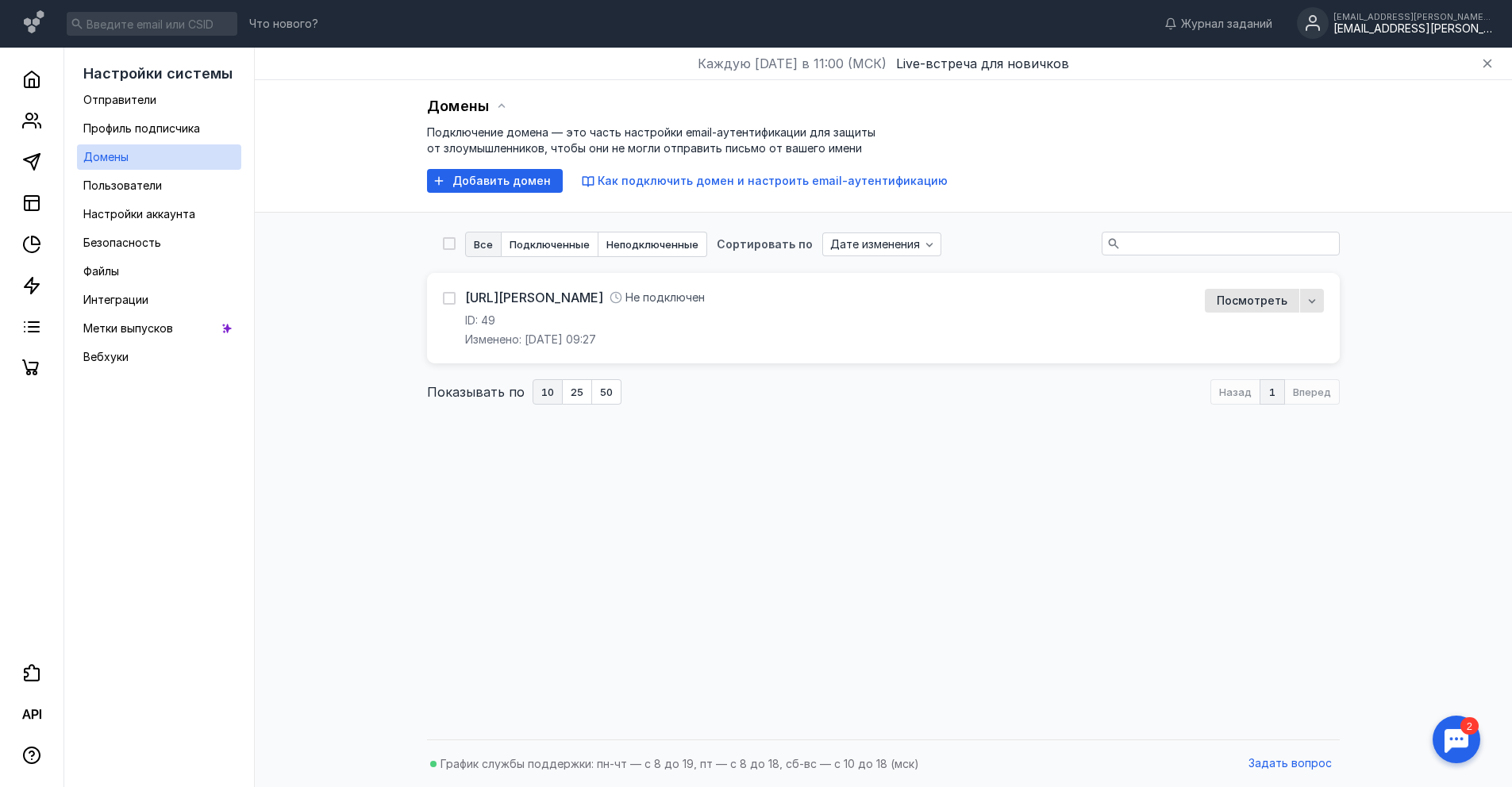
click at [1231, 296] on span "Посмотреть" at bounding box center [1252, 301] width 71 height 14
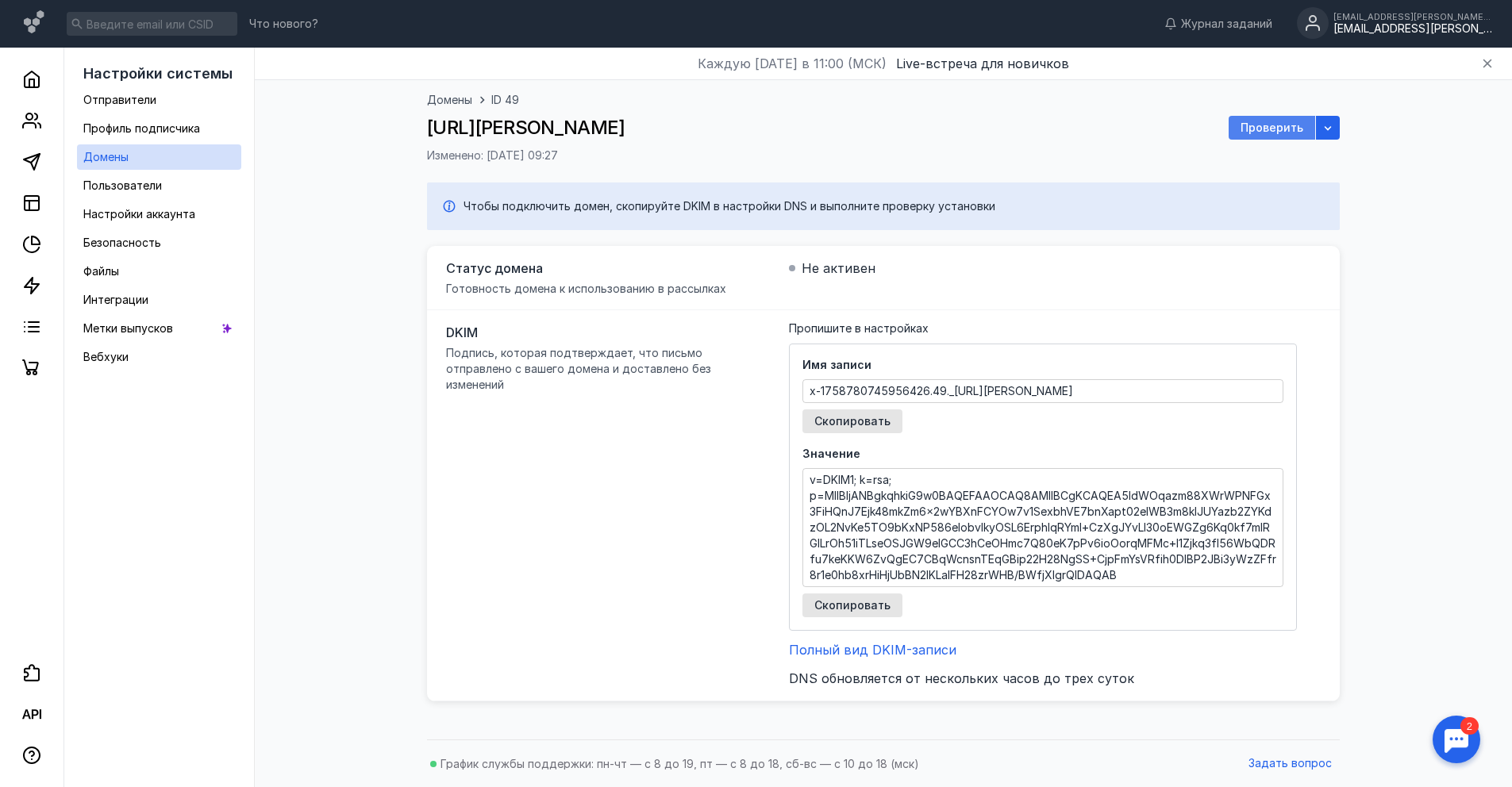
click at [1272, 135] on div "Проверить" at bounding box center [1272, 128] width 87 height 24
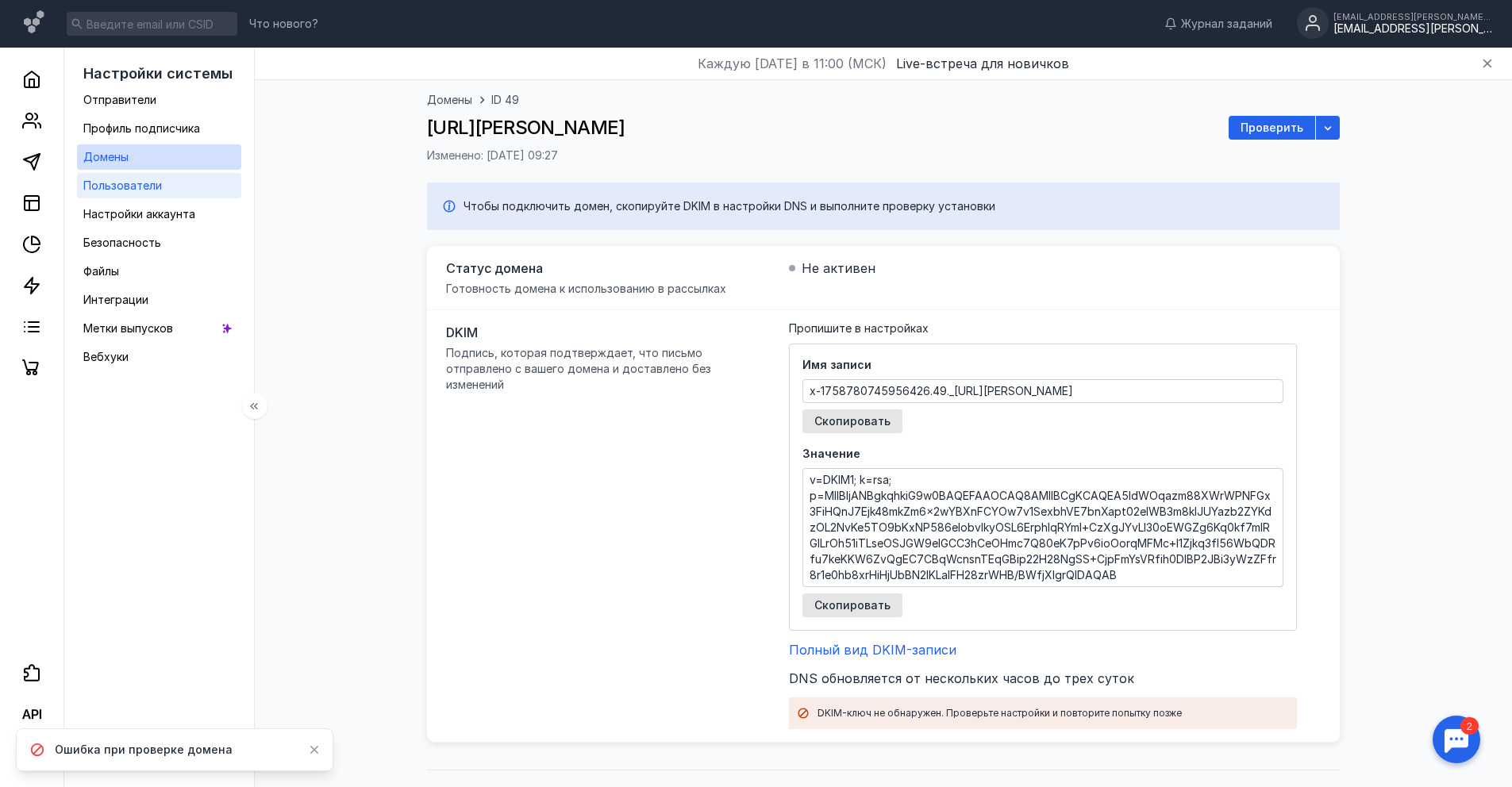
click at [163, 173] on link "Пользователи" at bounding box center [159, 186] width 164 height 26
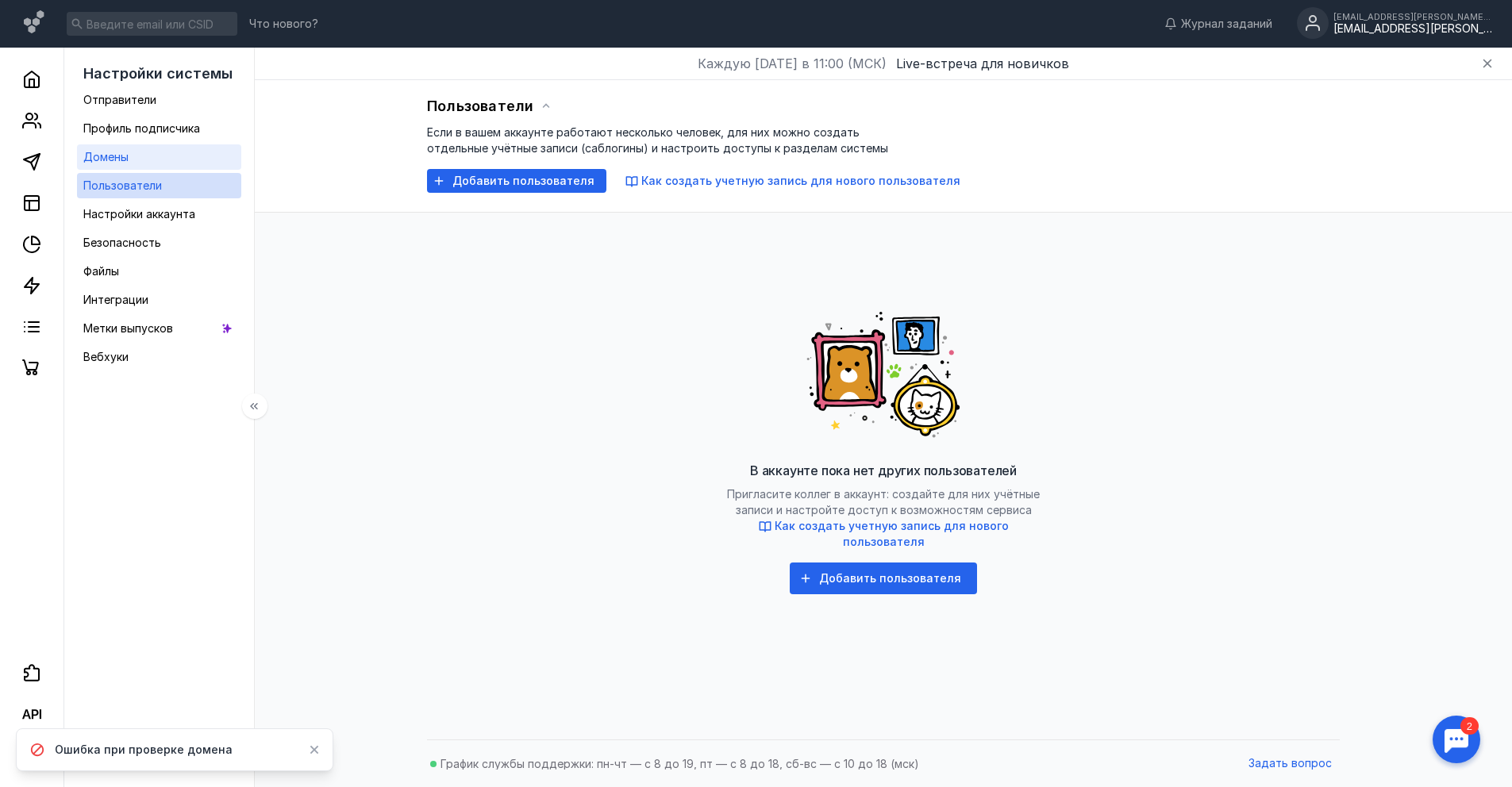
click at [163, 154] on link "Домены" at bounding box center [159, 158] width 164 height 26
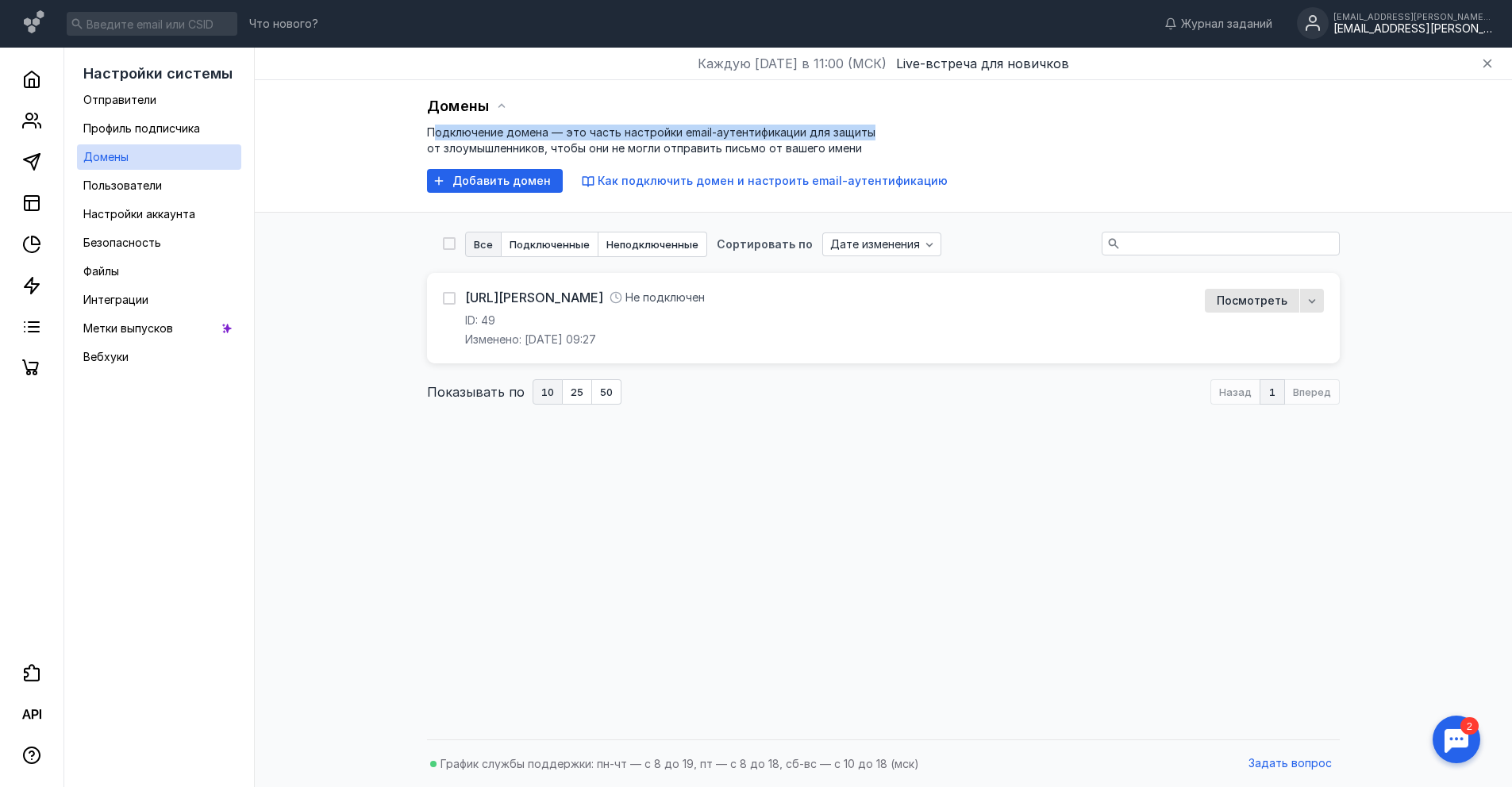
click at [434, 137] on div "Домены Подключение домена — это часть настройки email-аутентификации для защиты…" at bounding box center [883, 146] width 1257 height 133
click at [512, 145] on span "Подключение домена — это часть настройки email-аутентификации для защиты от зло…" at bounding box center [651, 140] width 449 height 30
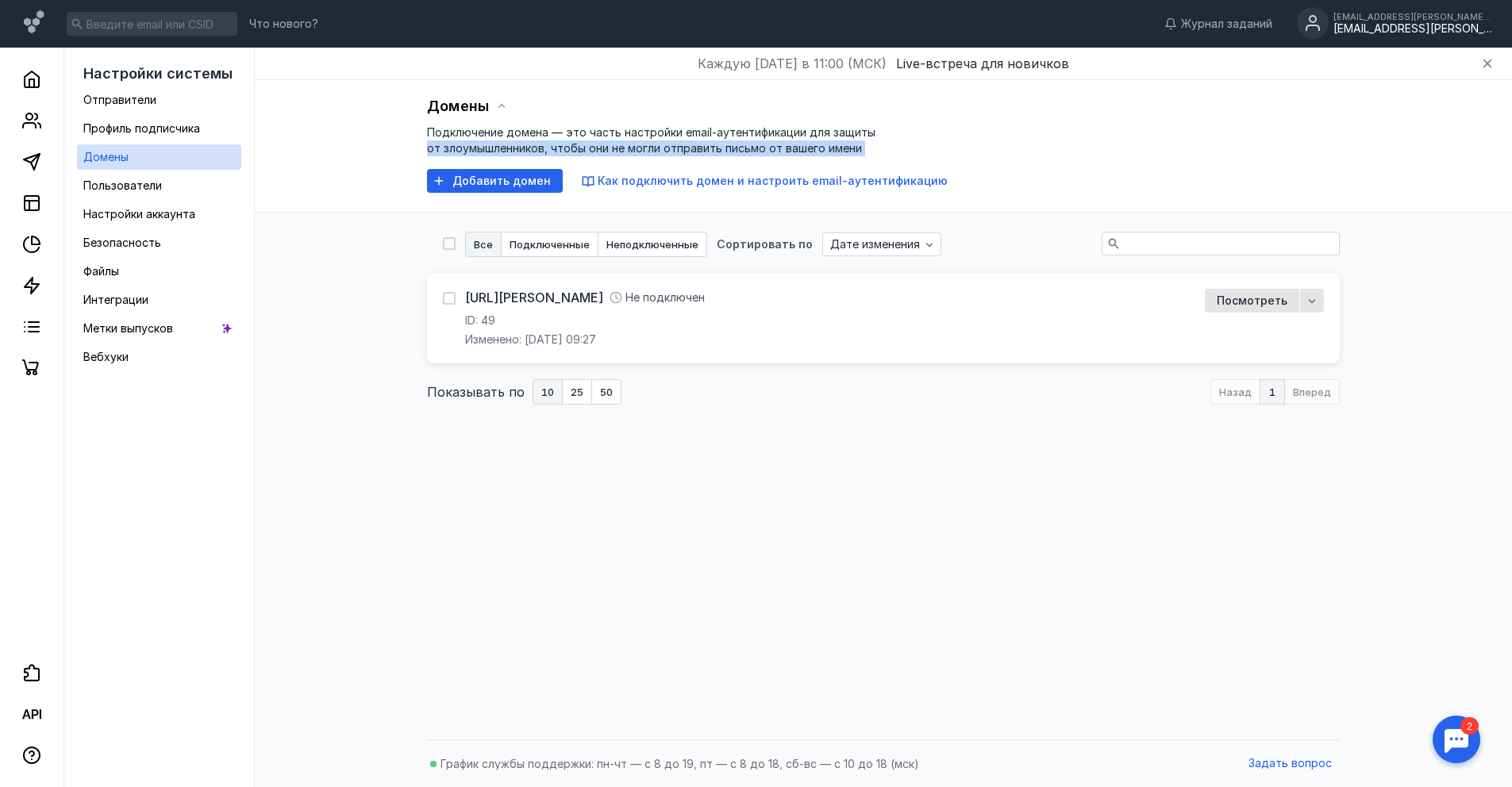
click at [513, 146] on span "Подключение домена — это часть настройки email-аутентификации для защиты от зло…" at bounding box center [651, 140] width 449 height 30
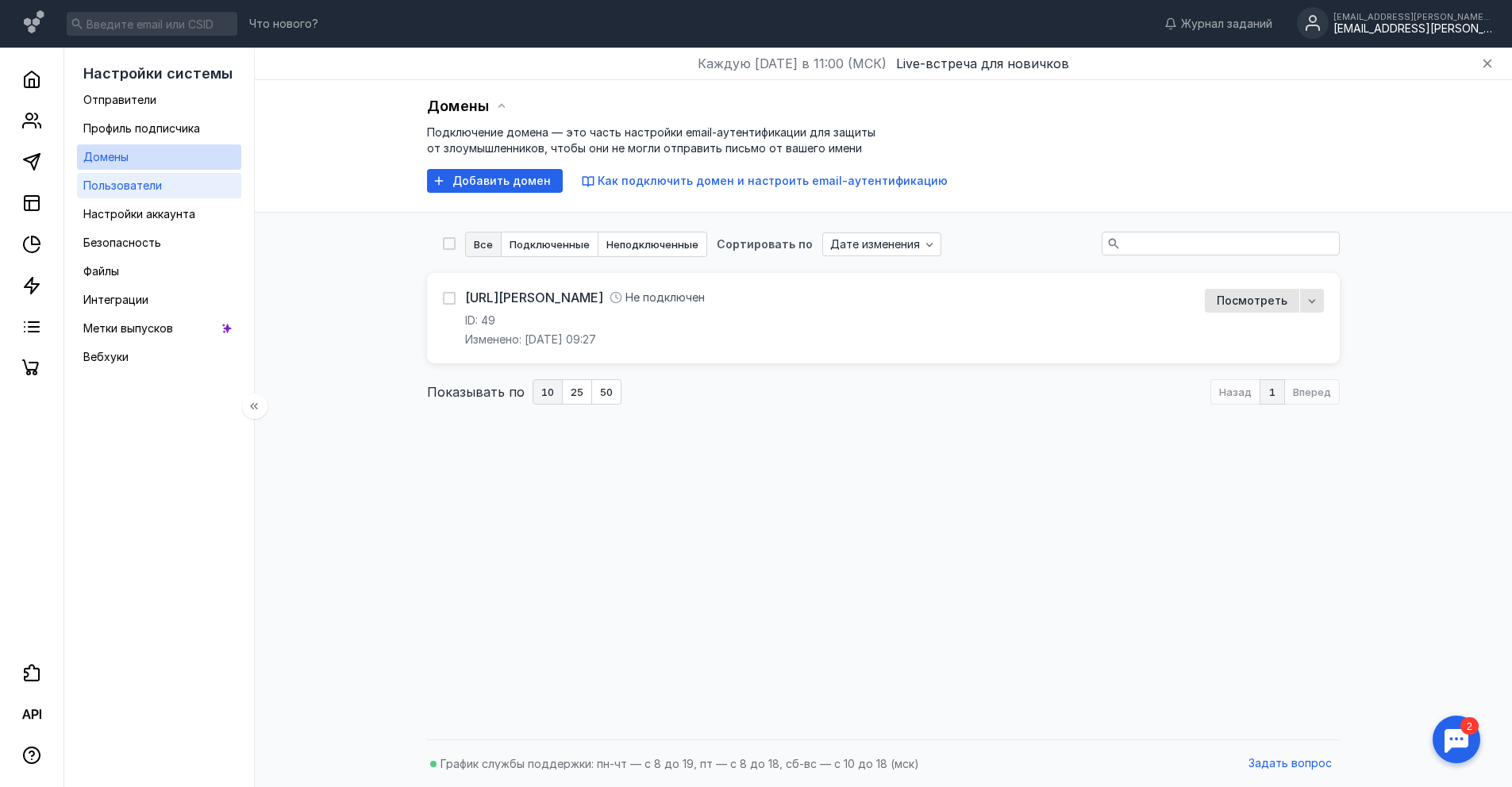
click at [172, 187] on link "Пользователи" at bounding box center [159, 186] width 164 height 26
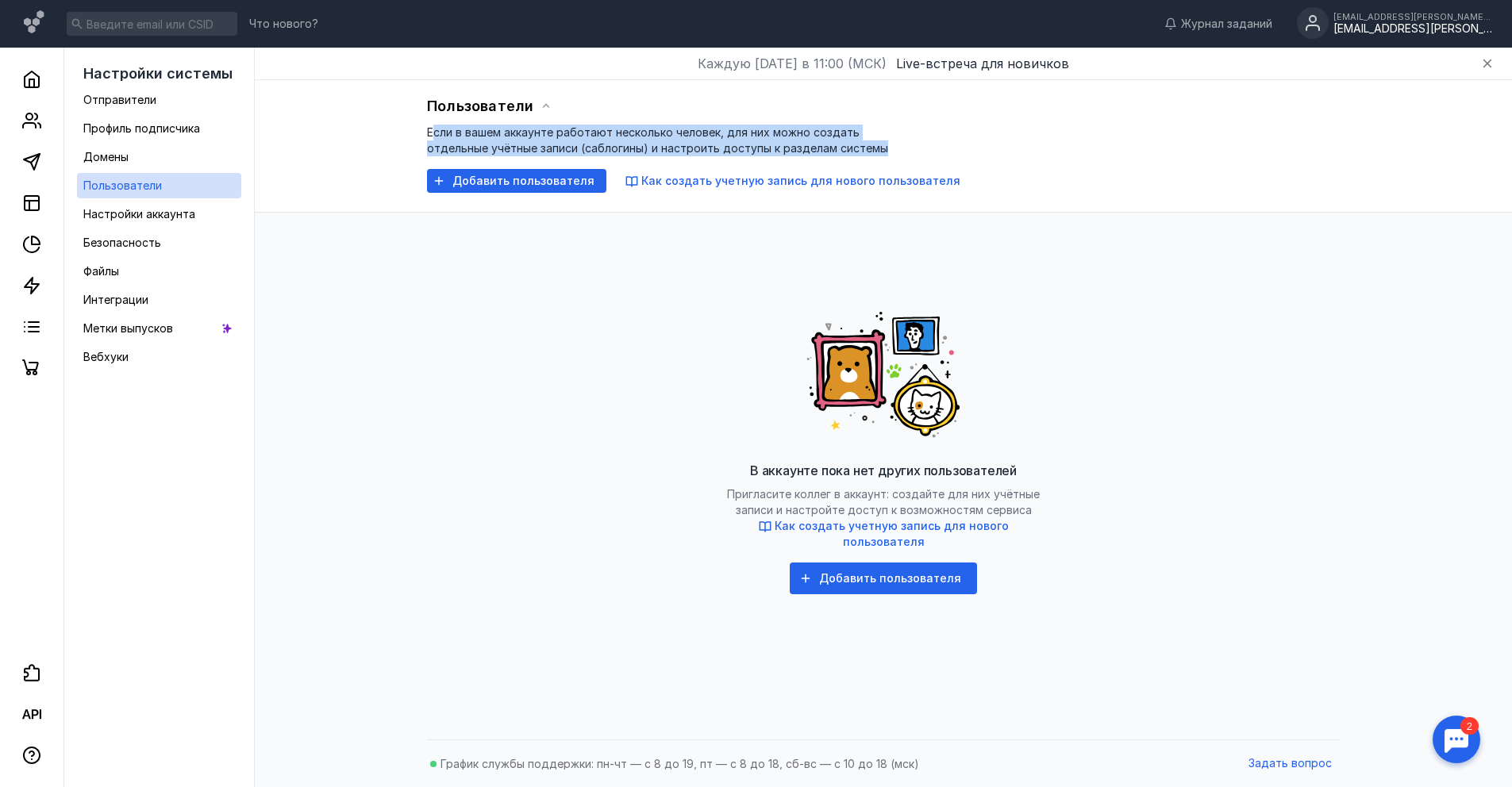
drag, startPoint x: 432, startPoint y: 132, endPoint x: 941, endPoint y: 148, distance: 509.3
click at [941, 148] on div "Пользователи Если в вашем аккаунте работают несколько человек, для них можно со…" at bounding box center [883, 143] width 913 height 98
click at [860, 148] on span "Если в вашем аккаунте работают несколько человек, для них можно создать отдельн…" at bounding box center [657, 140] width 461 height 30
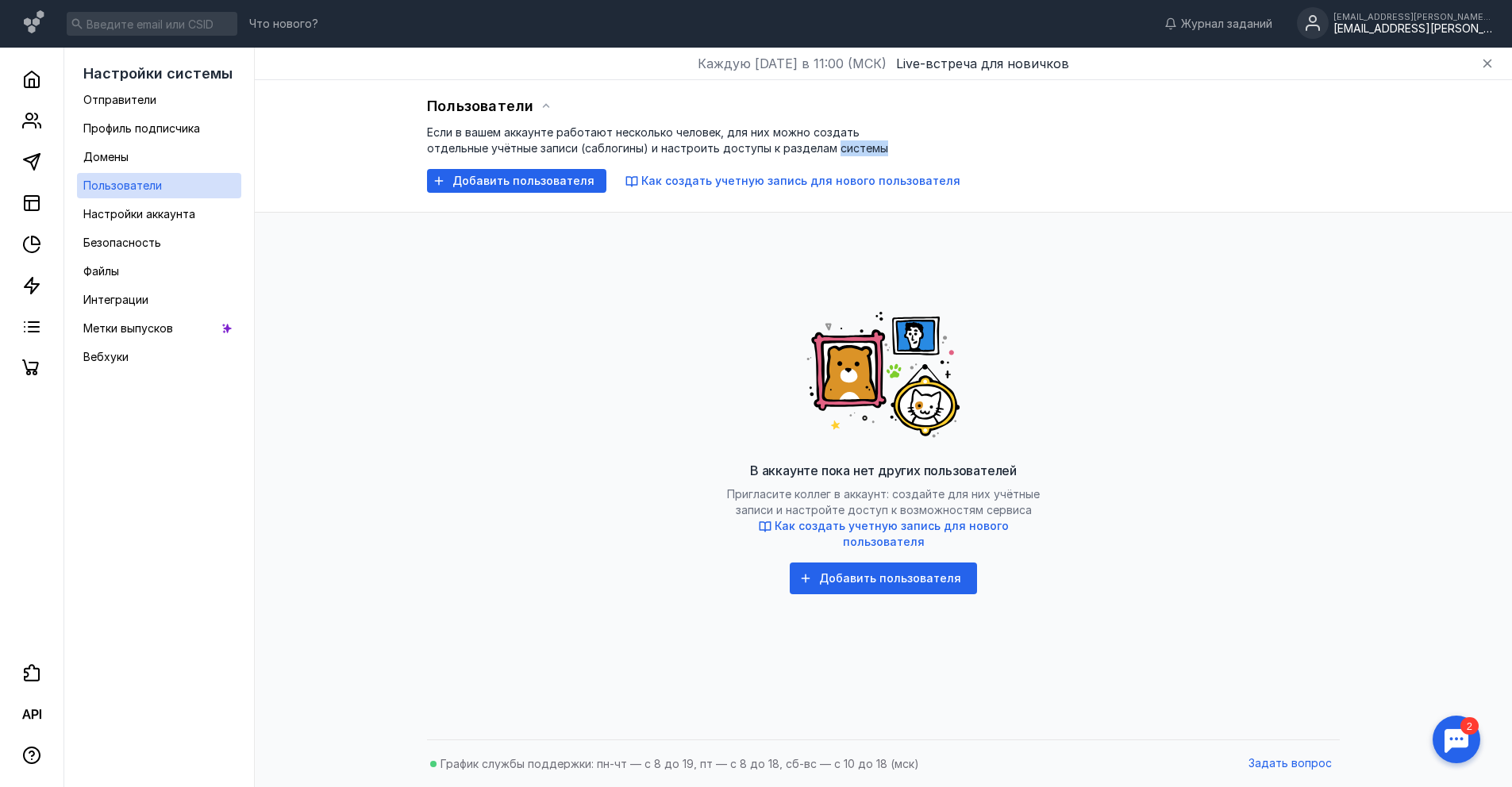
click at [859, 147] on span "Если в вашем аккаунте работают несколько человек, для них можно создать отдельн…" at bounding box center [657, 140] width 461 height 30
click at [859, 148] on span "Если в вашем аккаунте работают несколько человек, для них можно создать отдельн…" at bounding box center [657, 140] width 461 height 30
click at [859, 147] on span "Если в вашем аккаунте работают несколько человек, для них можно создать отдельн…" at bounding box center [657, 140] width 461 height 30
click at [495, 174] on span "Добавить пользователя" at bounding box center [523, 181] width 142 height 14
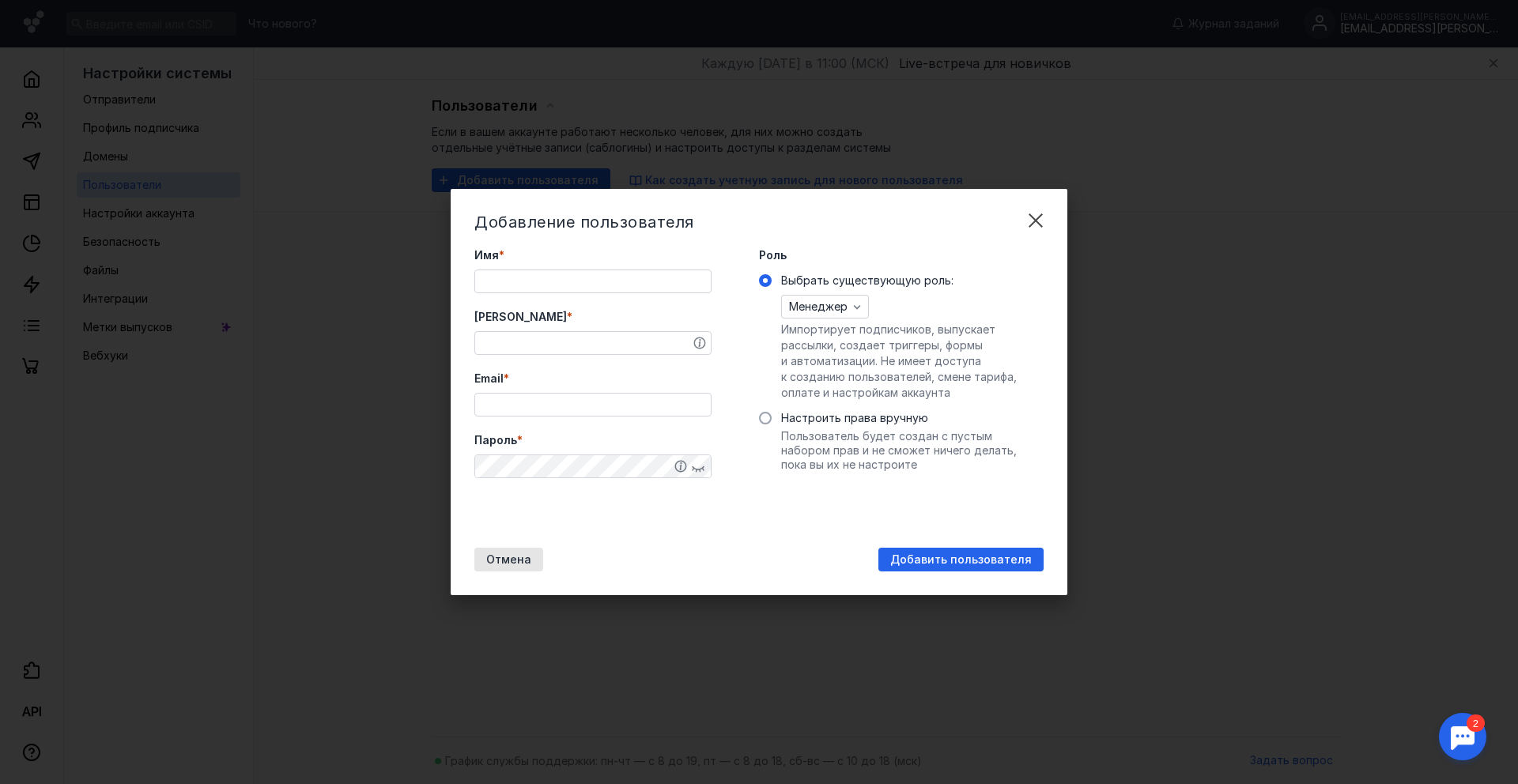
click at [597, 280] on input "Имя *" at bounding box center [593, 281] width 236 height 22
type input "C"
type input "Слава"
click at [528, 332] on input "[PERSON_NAME] *" at bounding box center [593, 343] width 236 height 22
click at [825, 312] on span "Менеджер" at bounding box center [818, 307] width 58 height 14
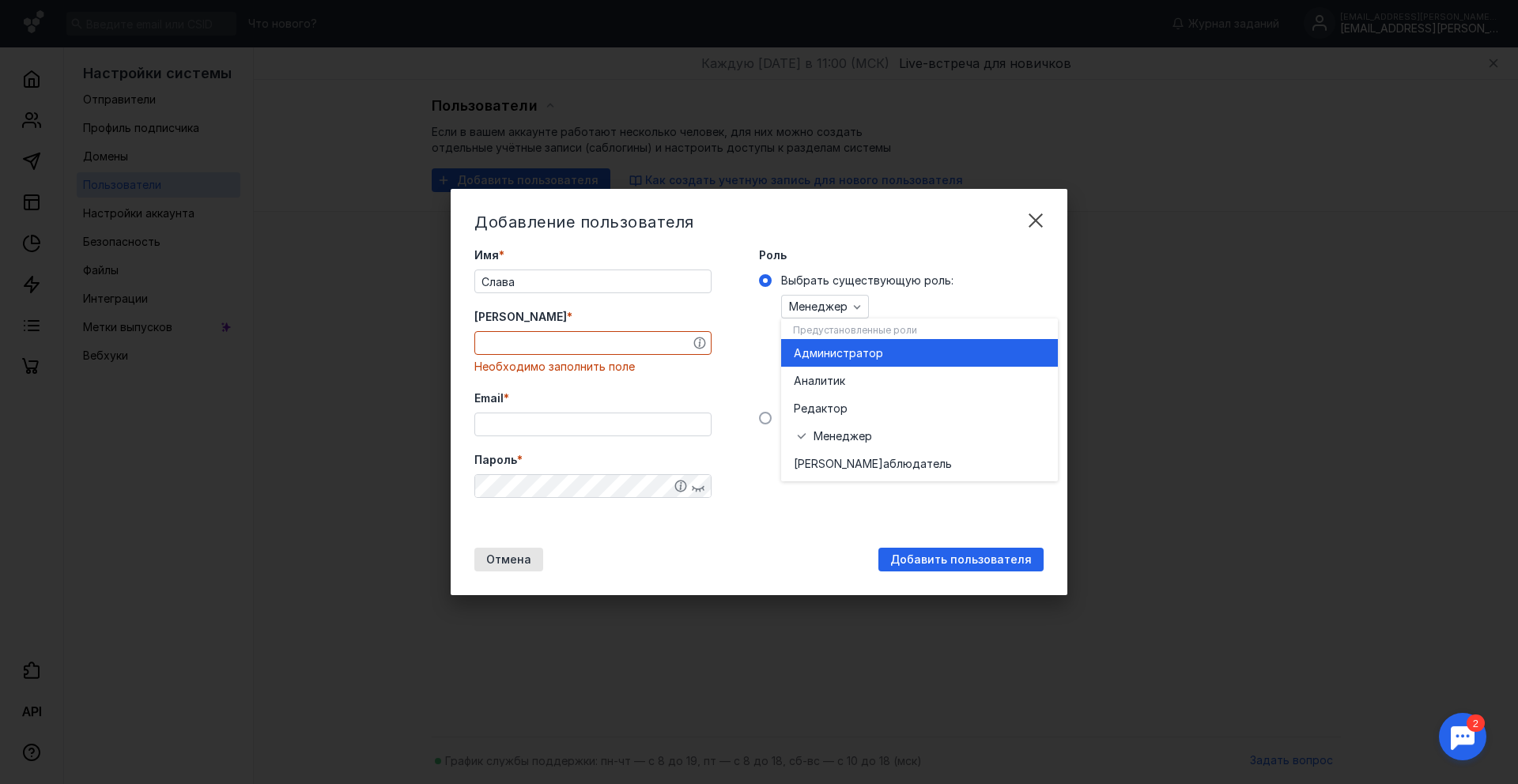
click at [827, 352] on span "инистратор" at bounding box center [850, 353] width 66 height 16
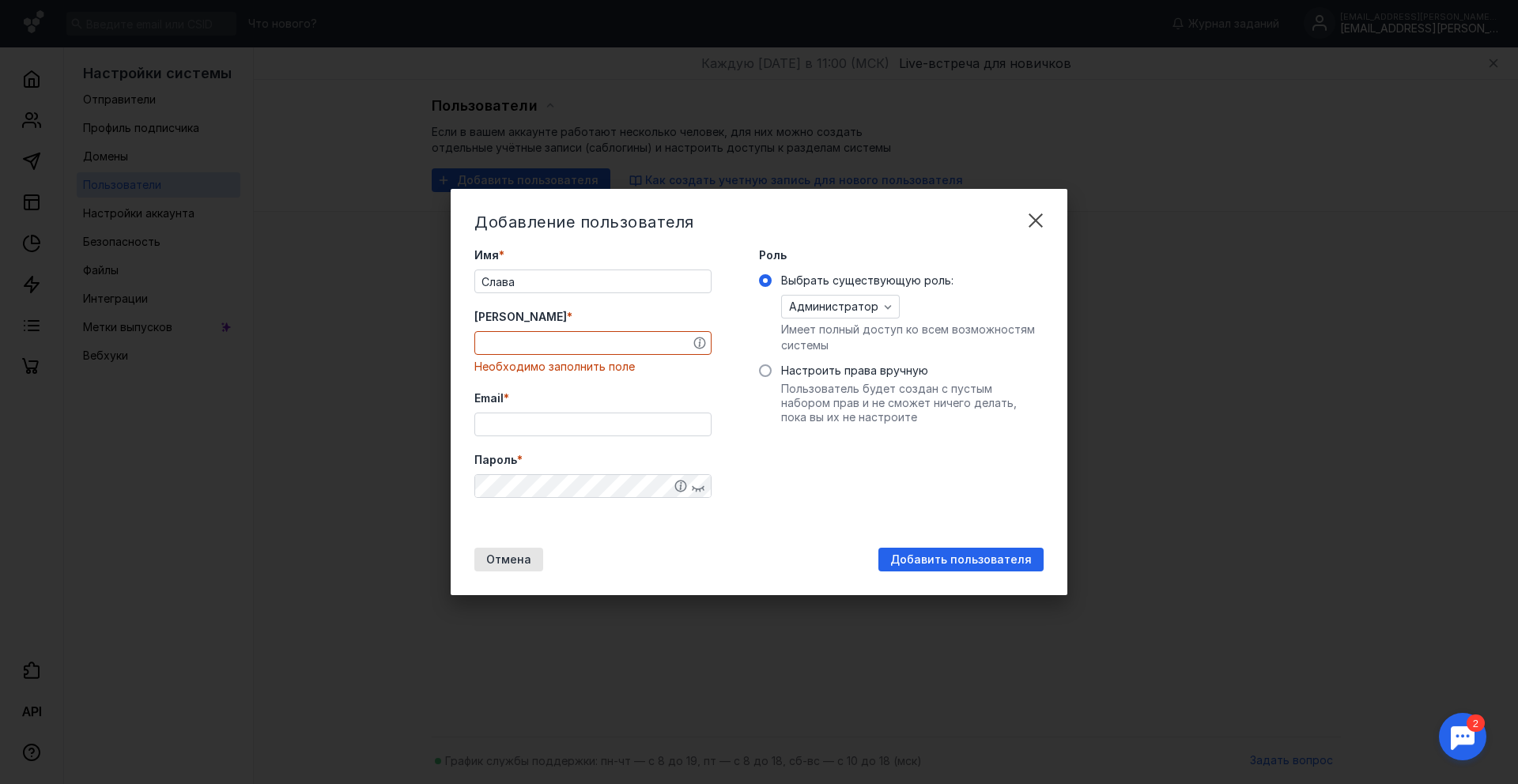
click at [525, 344] on input "[PERSON_NAME] *" at bounding box center [593, 343] width 236 height 22
paste input "[EMAIL_ADDRESS][DOMAIN_NAME]"
click at [581, 344] on input "[EMAIL_ADDRESS][PERSON_NAME][DOMAIN_NAME]" at bounding box center [593, 343] width 236 height 22
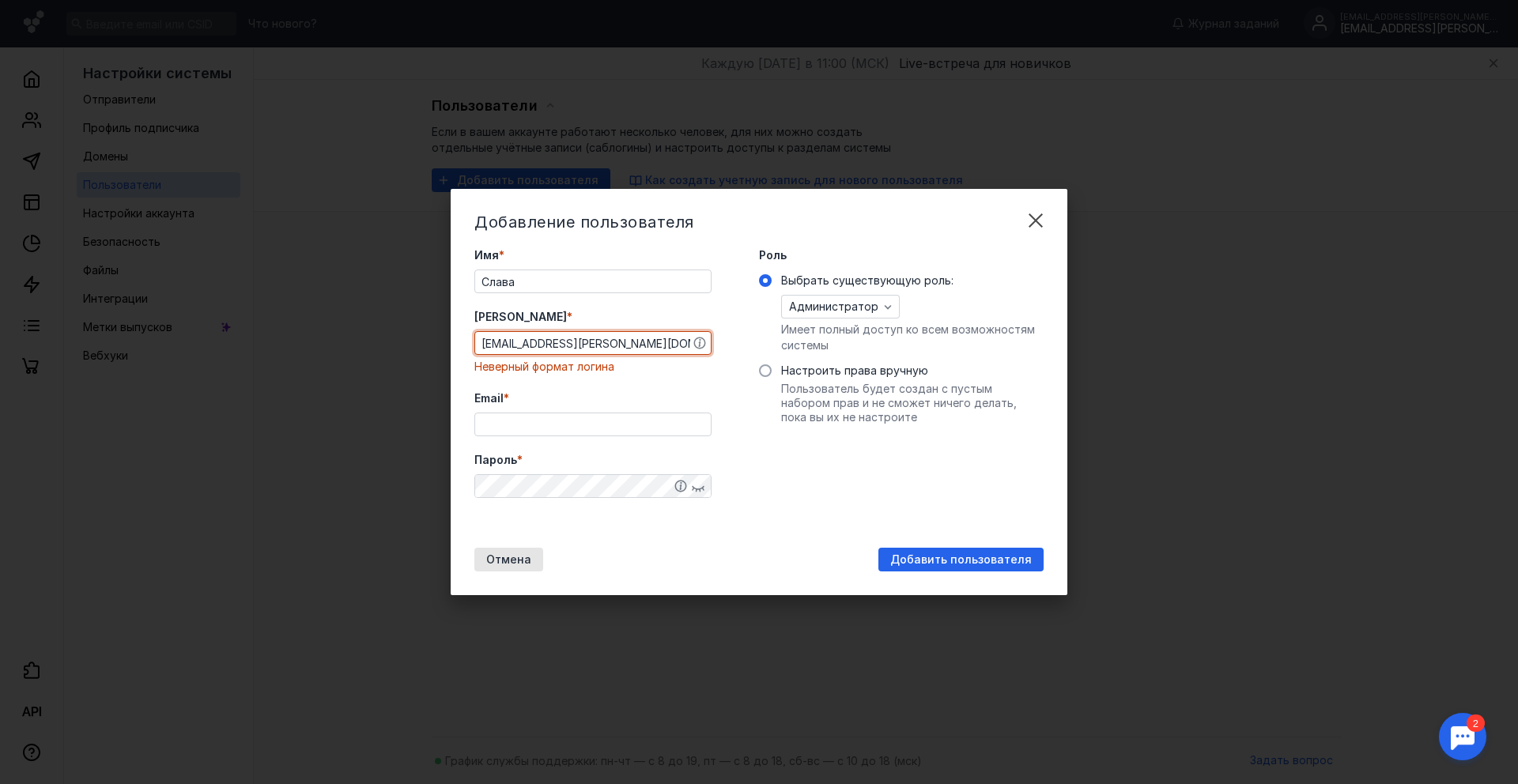
type input "[EMAIL_ADDRESS][PERSON_NAME][DOMAIN_NAME]"
click at [572, 420] on input "Email *" at bounding box center [593, 424] width 236 height 22
paste input "[EMAIL_ADDRESS][PERSON_NAME][DOMAIN_NAME]"
type input "[EMAIL_ADDRESS][PERSON_NAME][DOMAIN_NAME]"
click at [575, 346] on input "[EMAIL_ADDRESS][PERSON_NAME][DOMAIN_NAME]" at bounding box center [593, 343] width 236 height 22
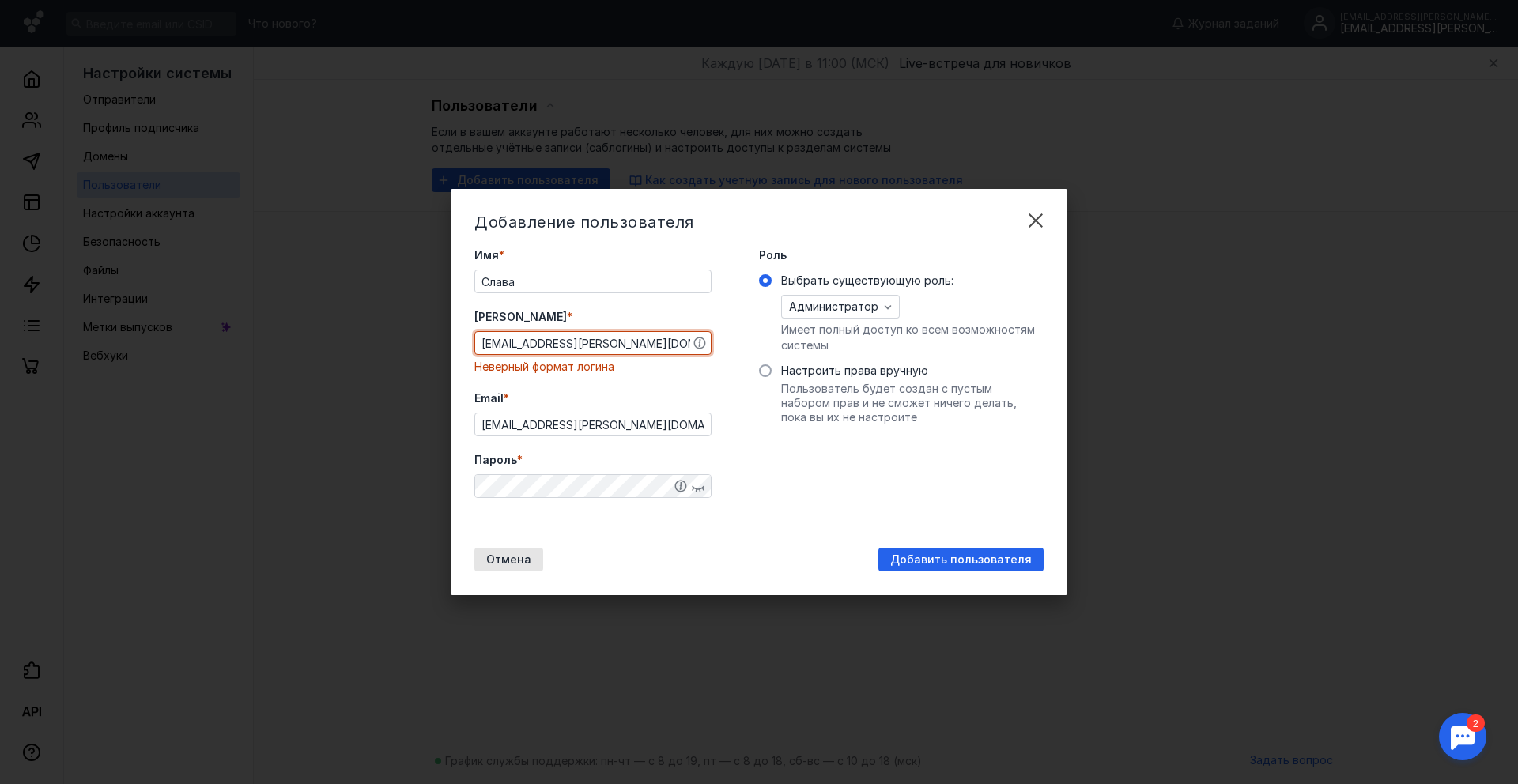
click at [636, 346] on input "[EMAIL_ADDRESS][PERSON_NAME][DOMAIN_NAME]" at bounding box center [593, 343] width 236 height 22
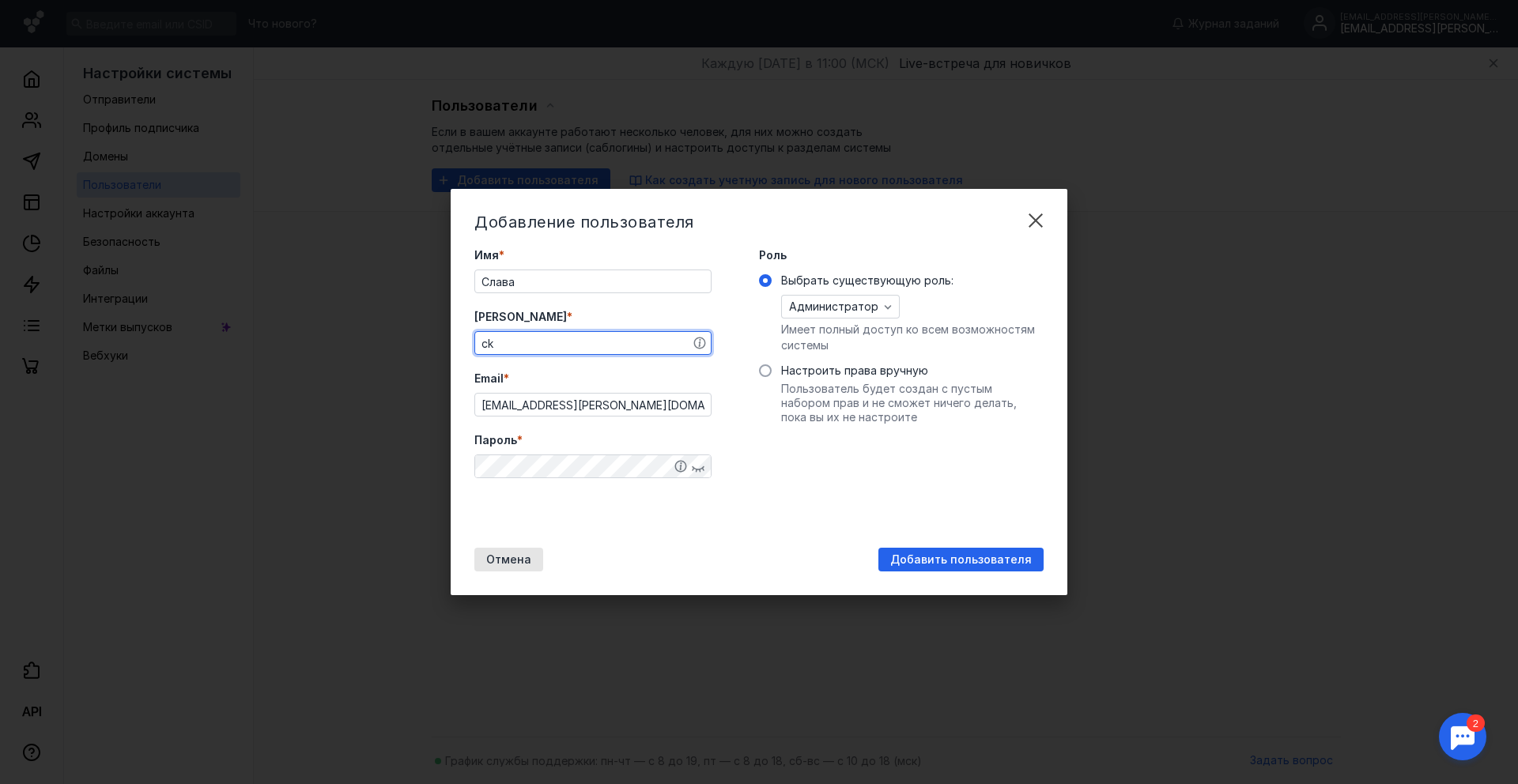
type input "c"
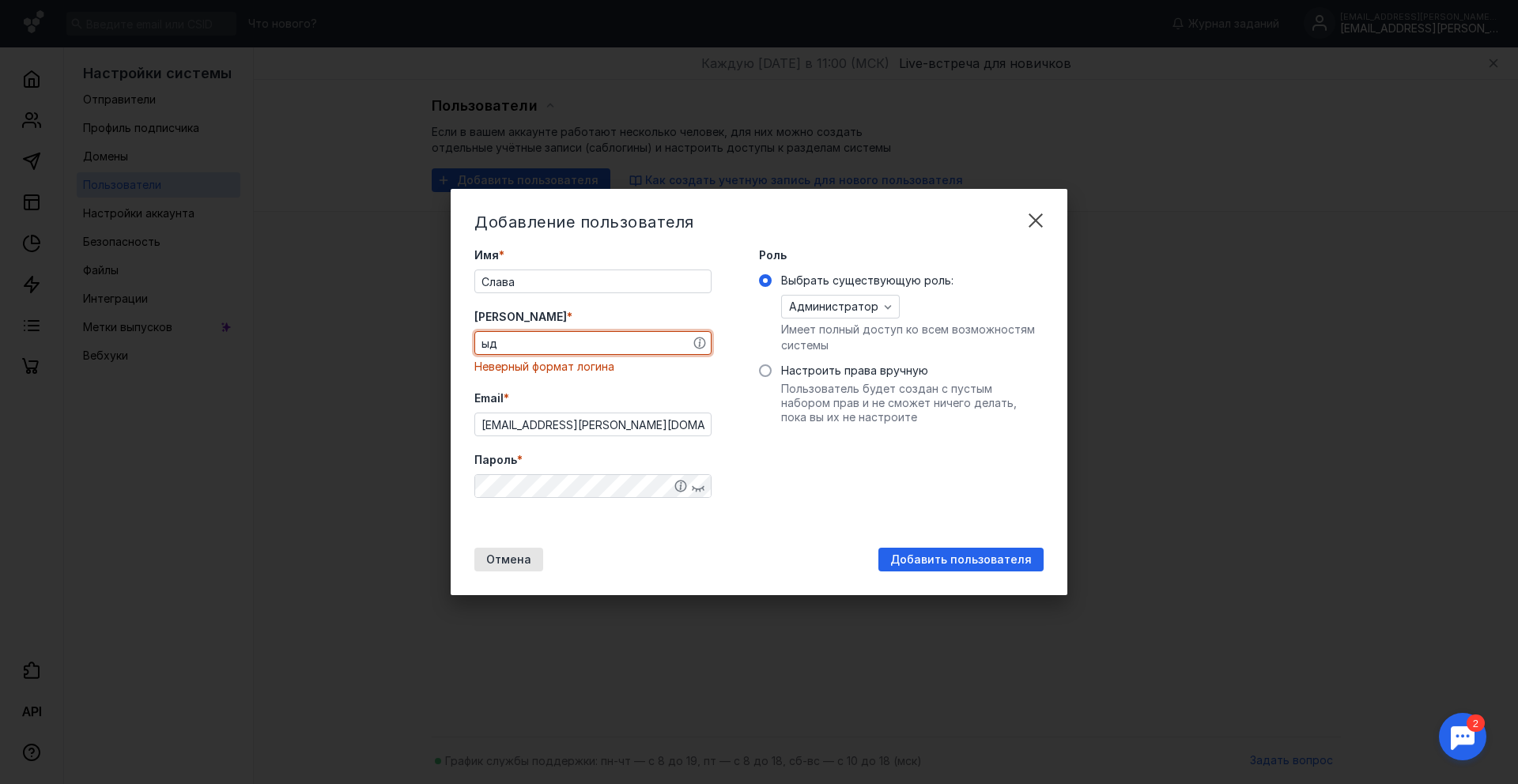
type input "ы"
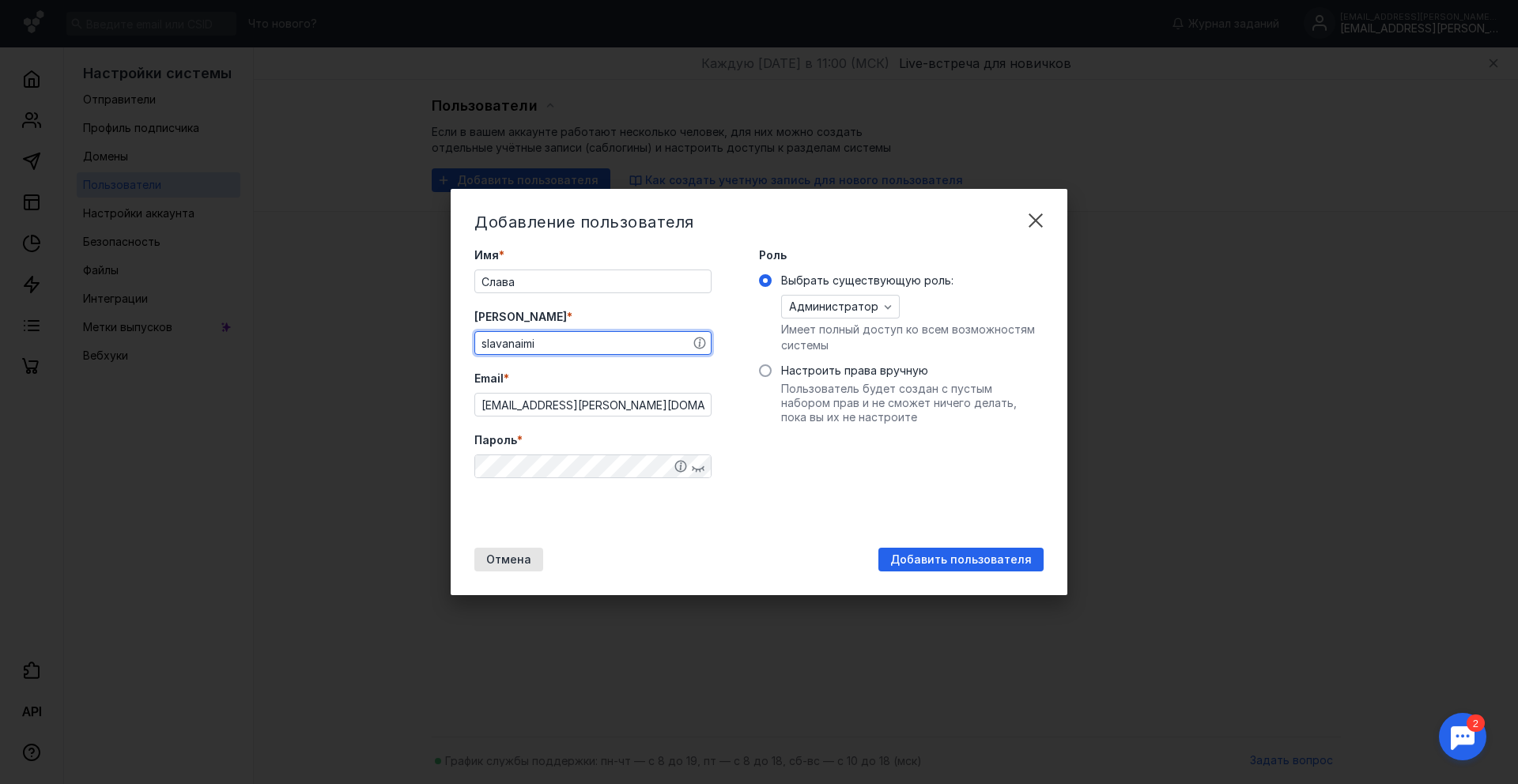
type input "slavanaimi"
click at [612, 369] on div "Имя * [PERSON_NAME] * slavanaimi Email * [EMAIL_ADDRESS][PERSON_NAME][DOMAIN_NA…" at bounding box center [593, 389] width 237 height 284
click at [933, 554] on span "Добавить пользователя" at bounding box center [960, 560] width 142 height 14
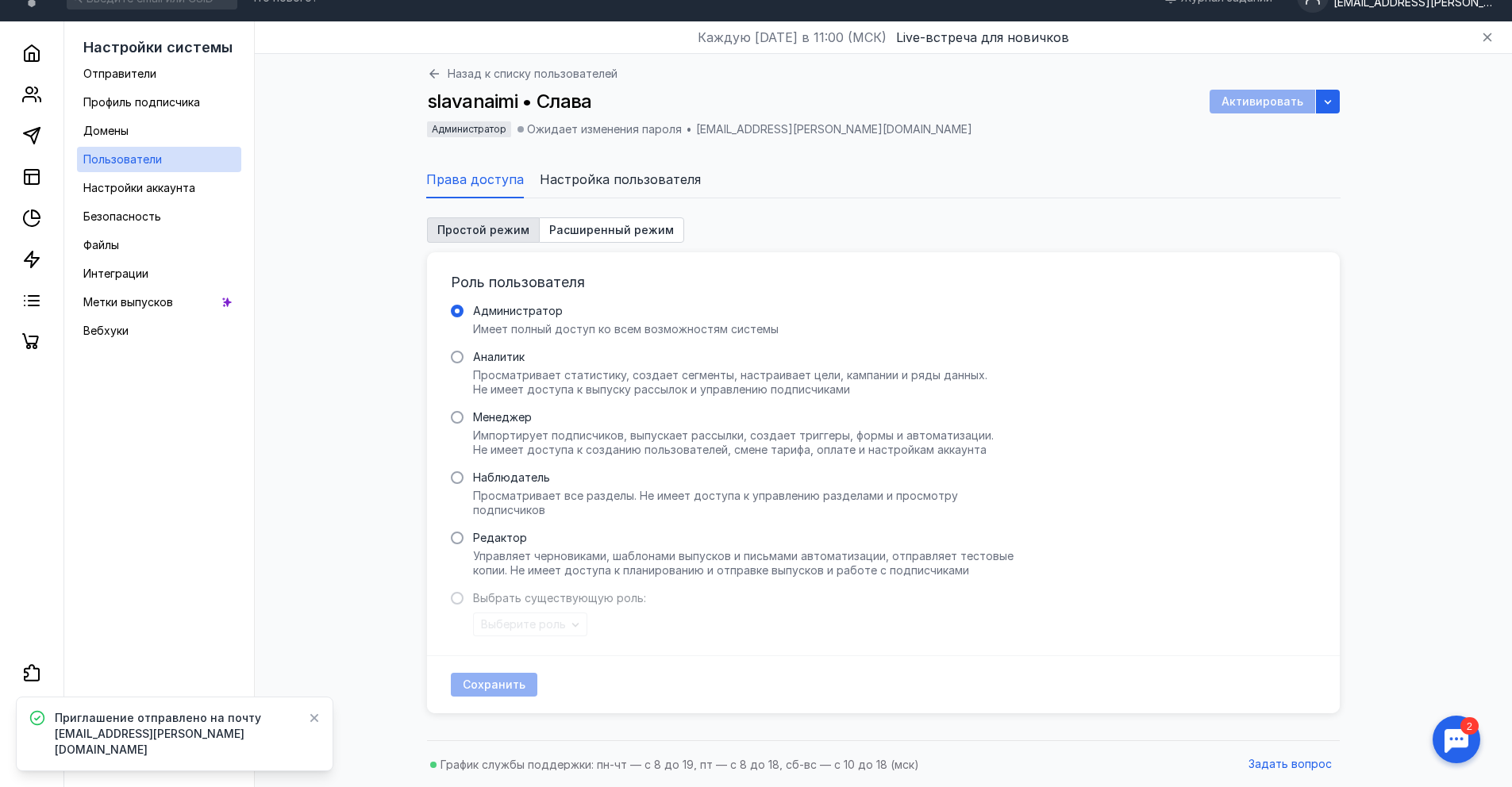
scroll to position [27, 0]
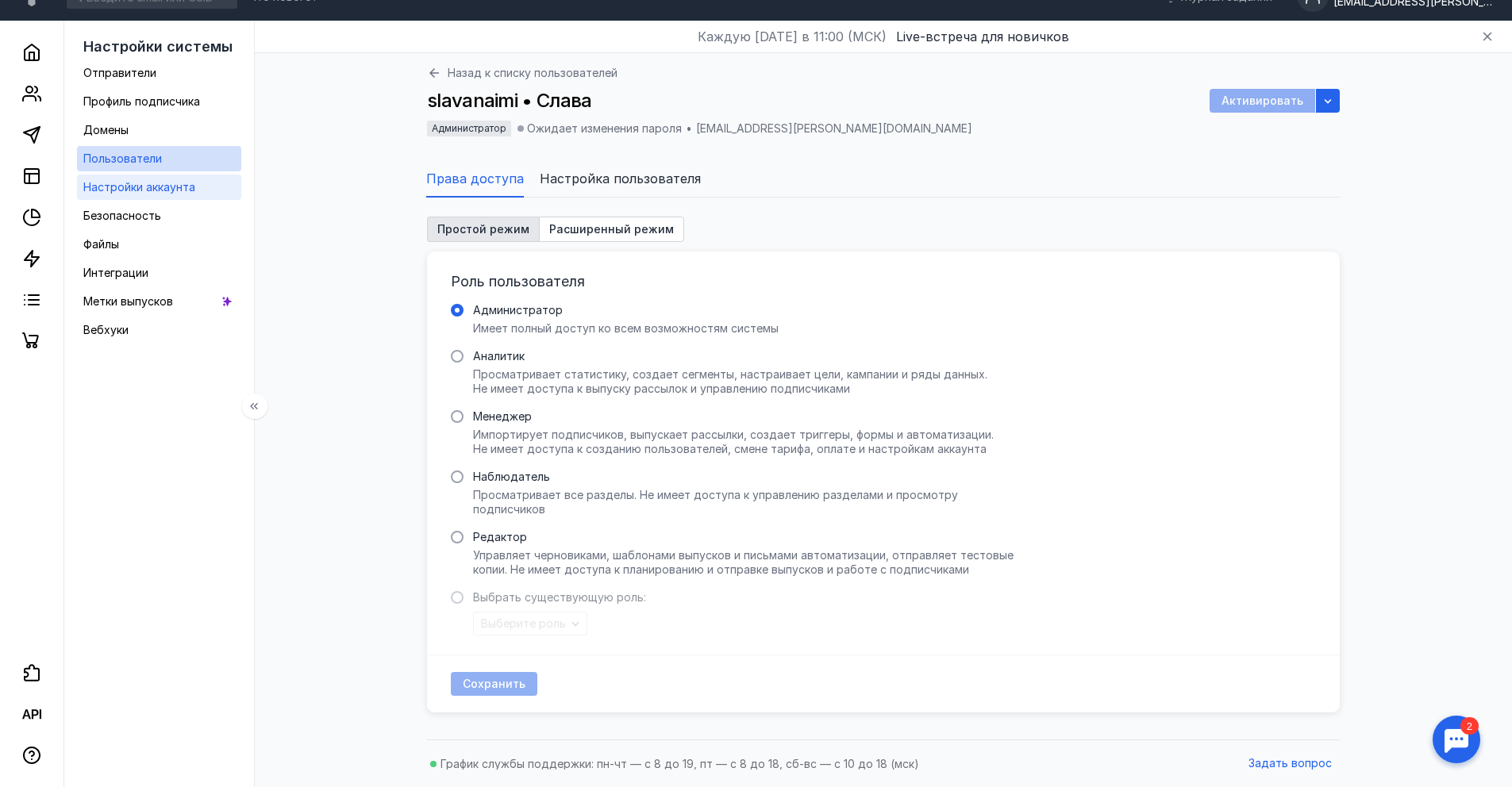
click at [134, 185] on span "Настройки аккаунта" at bounding box center [139, 187] width 112 height 14
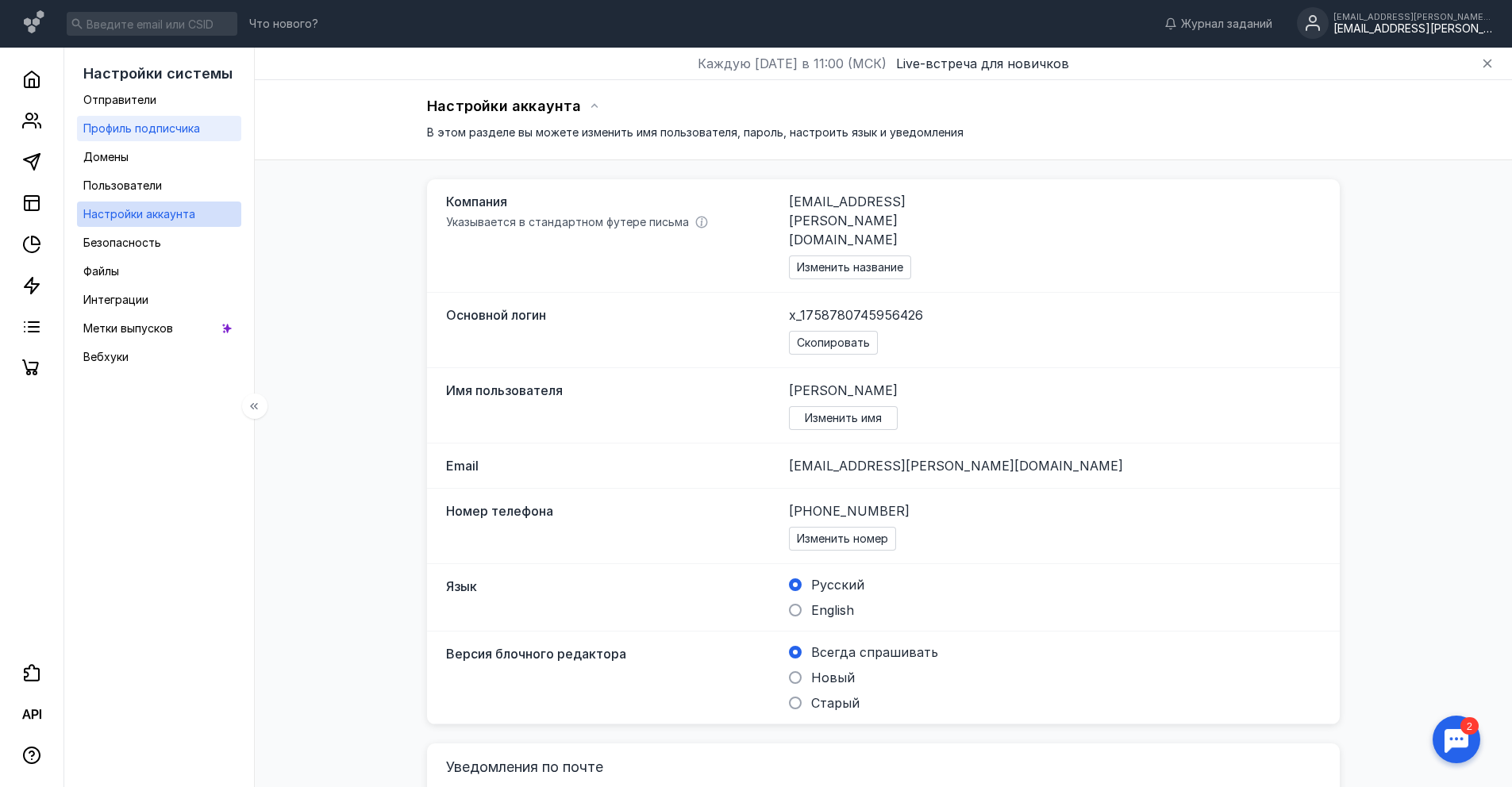
scroll to position [27, 0]
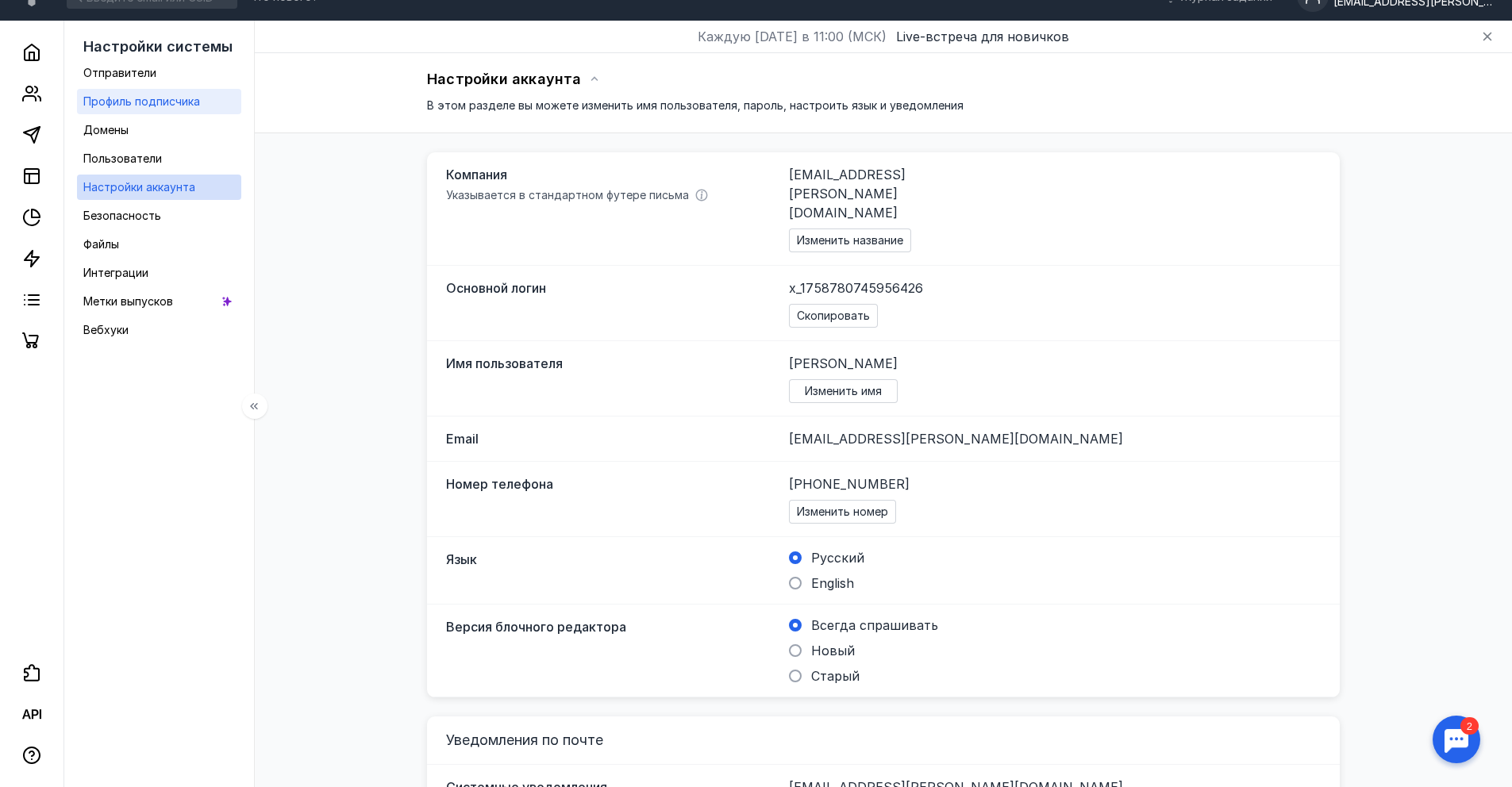
click at [113, 108] on span "Профиль подписчика" at bounding box center [142, 100] width 117 height 14
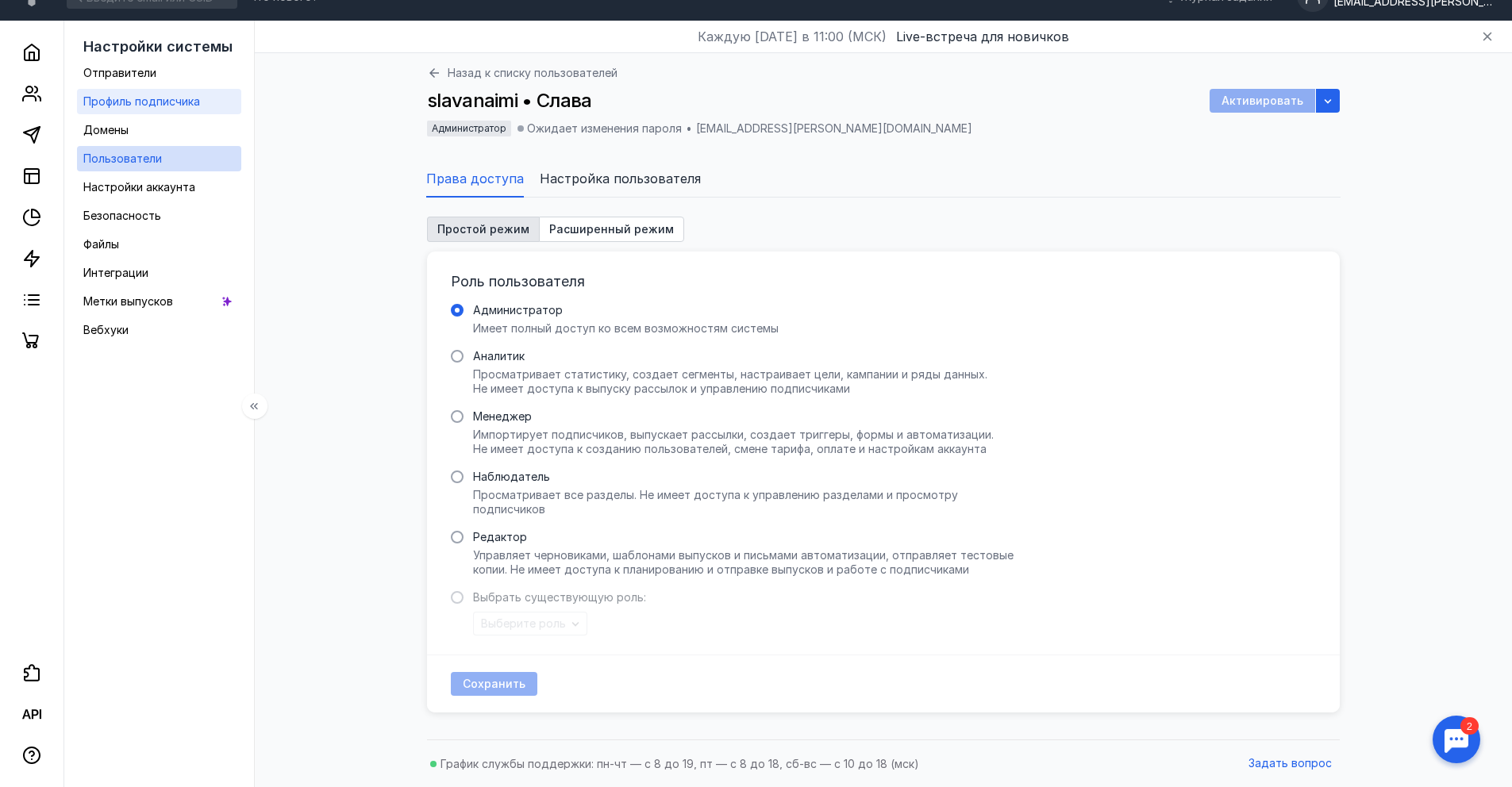
click at [111, 109] on div "Профиль подписчика" at bounding box center [142, 101] width 117 height 19
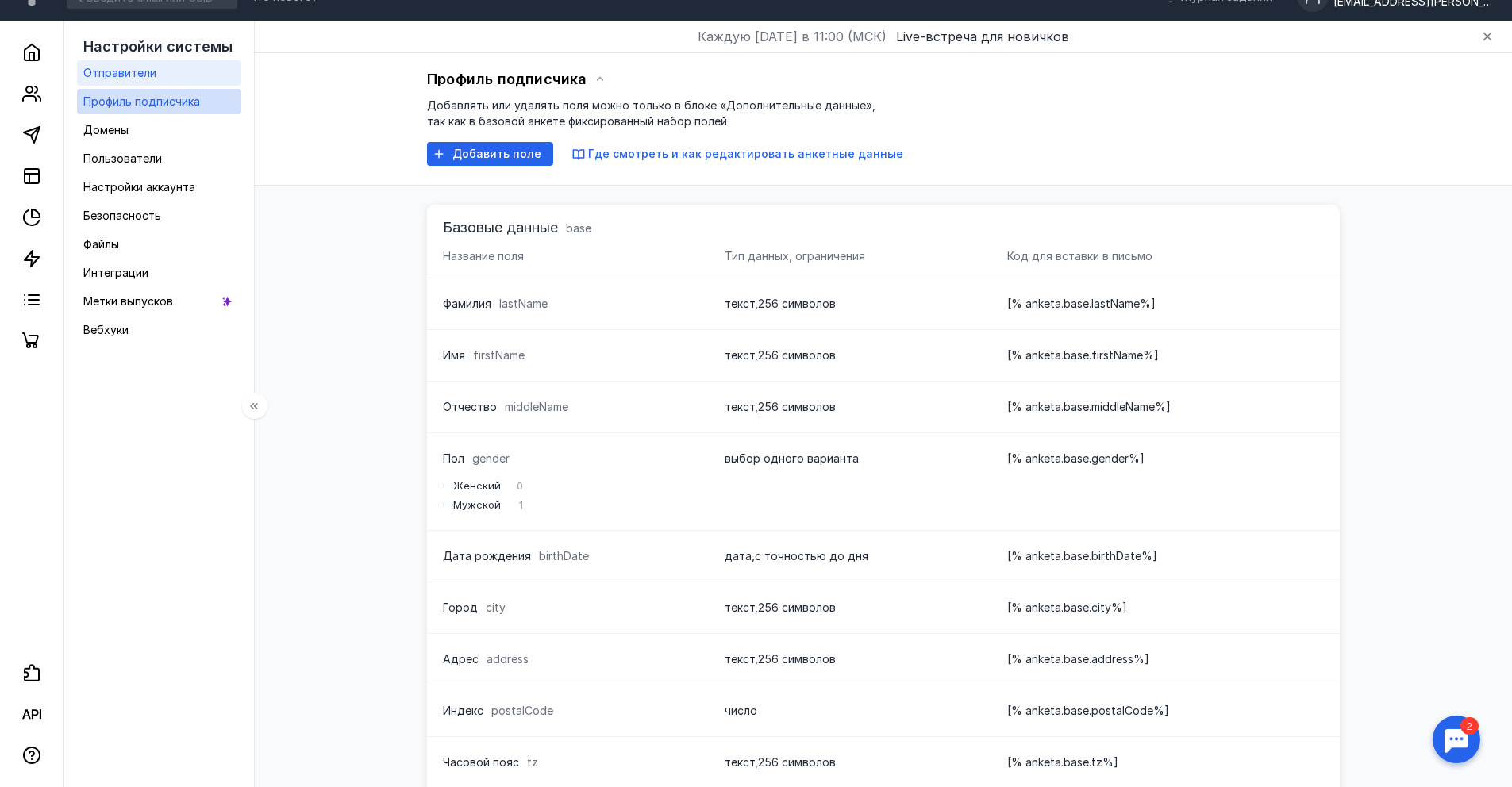
click at [131, 66] on span "Отправители" at bounding box center [120, 72] width 73 height 14
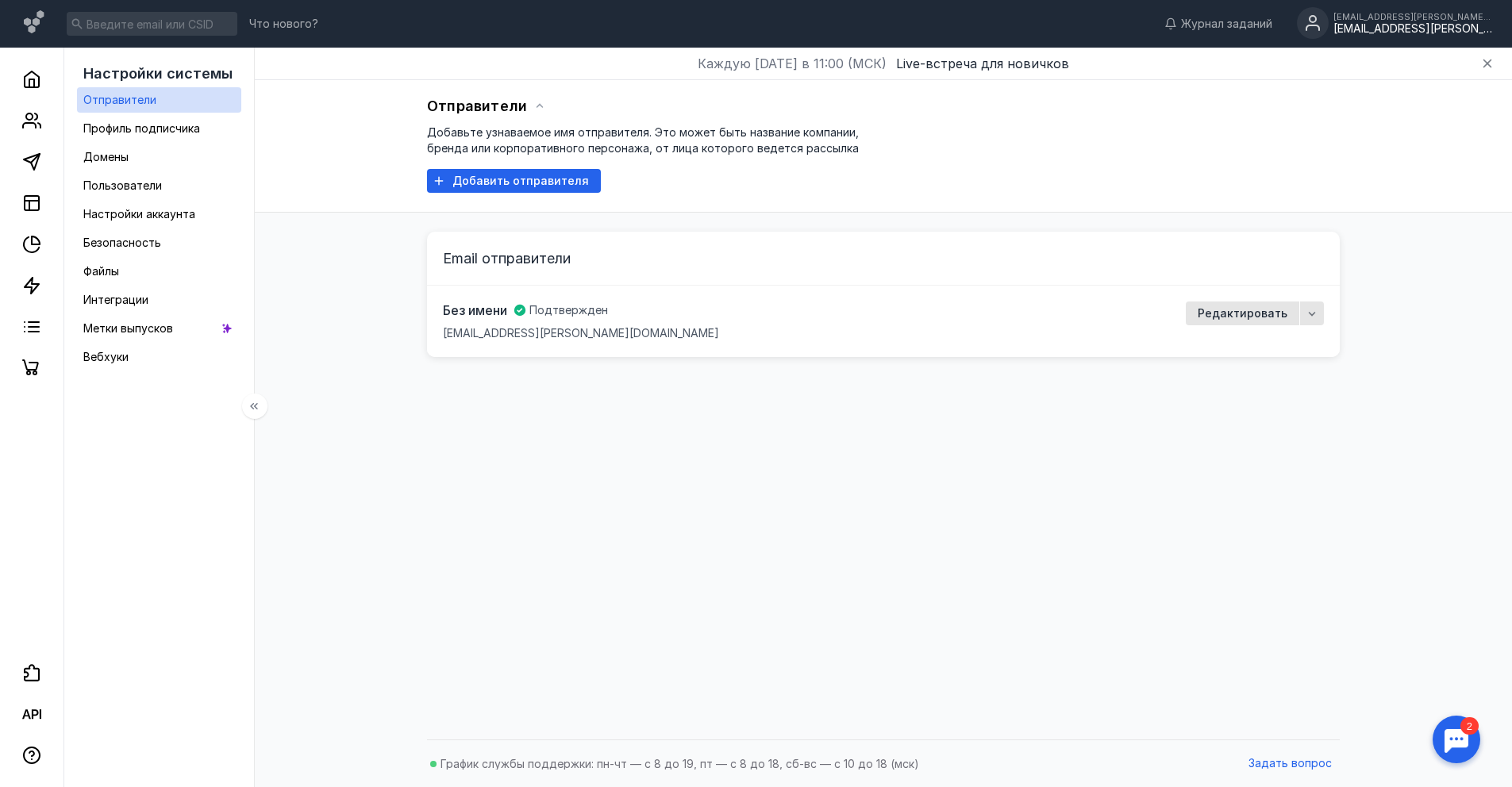
click at [126, 170] on ul "Отправители Профиль подписчика Домены Пользователи Настройки аккаунта Безопасно…" at bounding box center [159, 228] width 164 height 282
click at [126, 165] on div "Домены" at bounding box center [106, 158] width 45 height 19
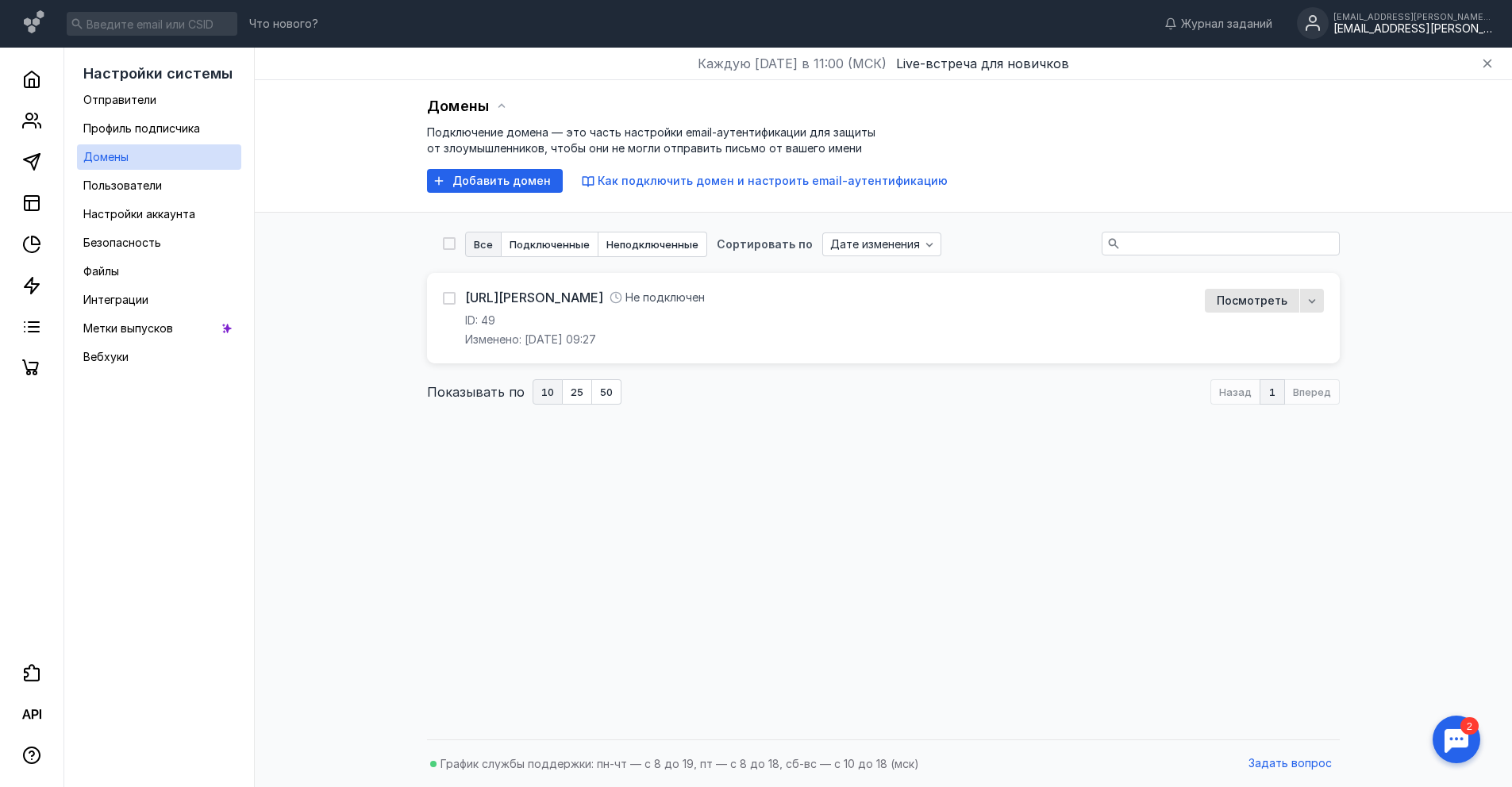
click at [1185, 323] on div "[URL][PERSON_NAME] Не подключен ID: 49 Изменено: [DATE] 09:27" at bounding box center [815, 318] width 743 height 59
click at [1234, 290] on div "[URL][PERSON_NAME] Не подключен ID: 49 Изменено: [DATE] 09:27 Посмотреть" at bounding box center [883, 318] width 913 height 90
click at [1235, 297] on span "Посмотреть" at bounding box center [1252, 301] width 71 height 14
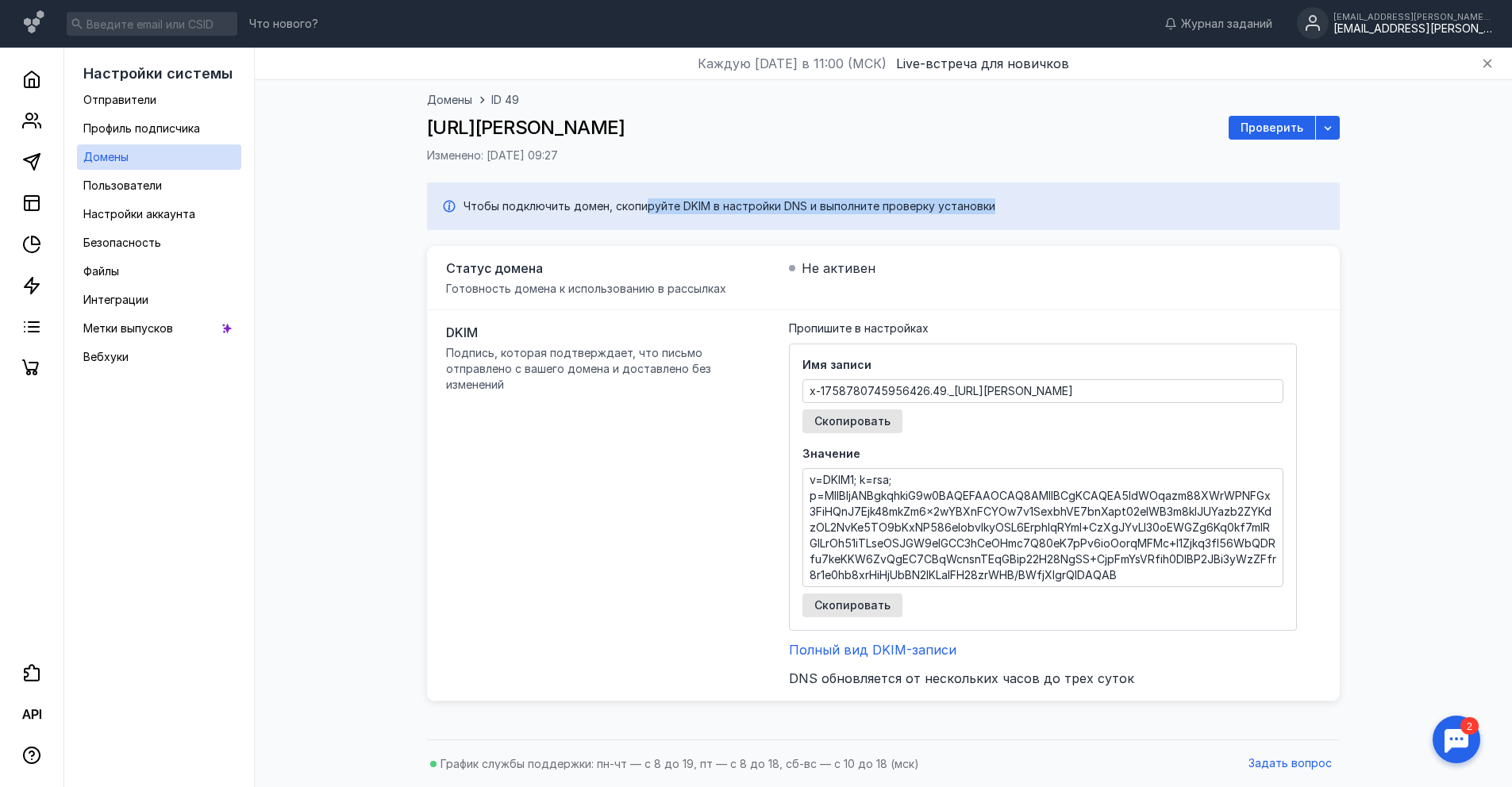
drag, startPoint x: 640, startPoint y: 206, endPoint x: 952, endPoint y: 227, distance: 312.7
click at [952, 227] on div "Чтобы подключить домен, скопируйте DKIM в настройки DNS и выполните проверку ус…" at bounding box center [883, 206] width 913 height 47
click at [1120, 384] on textarea "x-1758780745956426.49._[URL][PERSON_NAME]" at bounding box center [1043, 391] width 479 height 23
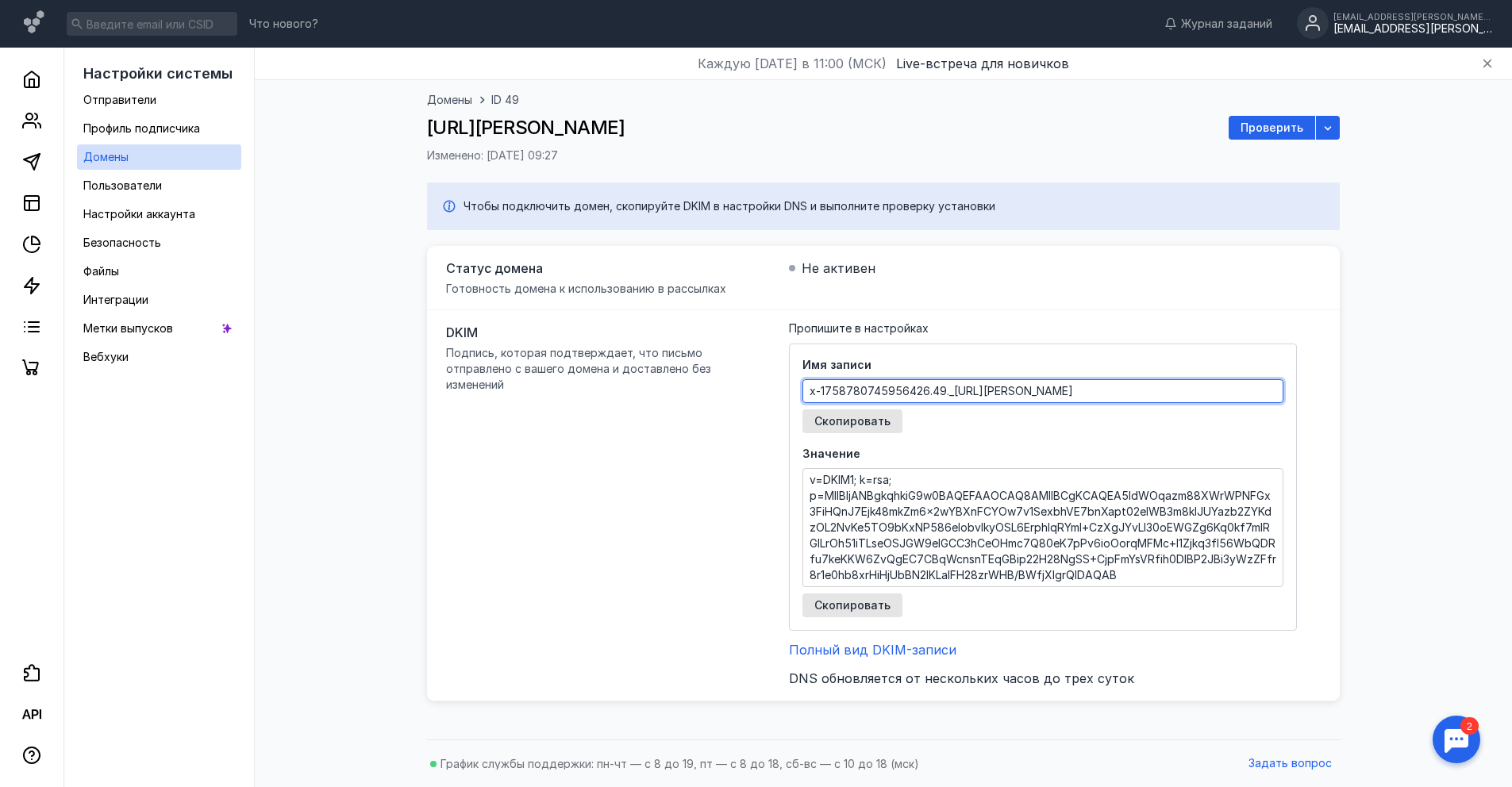
click at [1120, 384] on textarea "x-1758780745956426.49._[URL][PERSON_NAME]" at bounding box center [1043, 391] width 479 height 23
click at [857, 601] on span "Скопировать" at bounding box center [852, 605] width 76 height 14
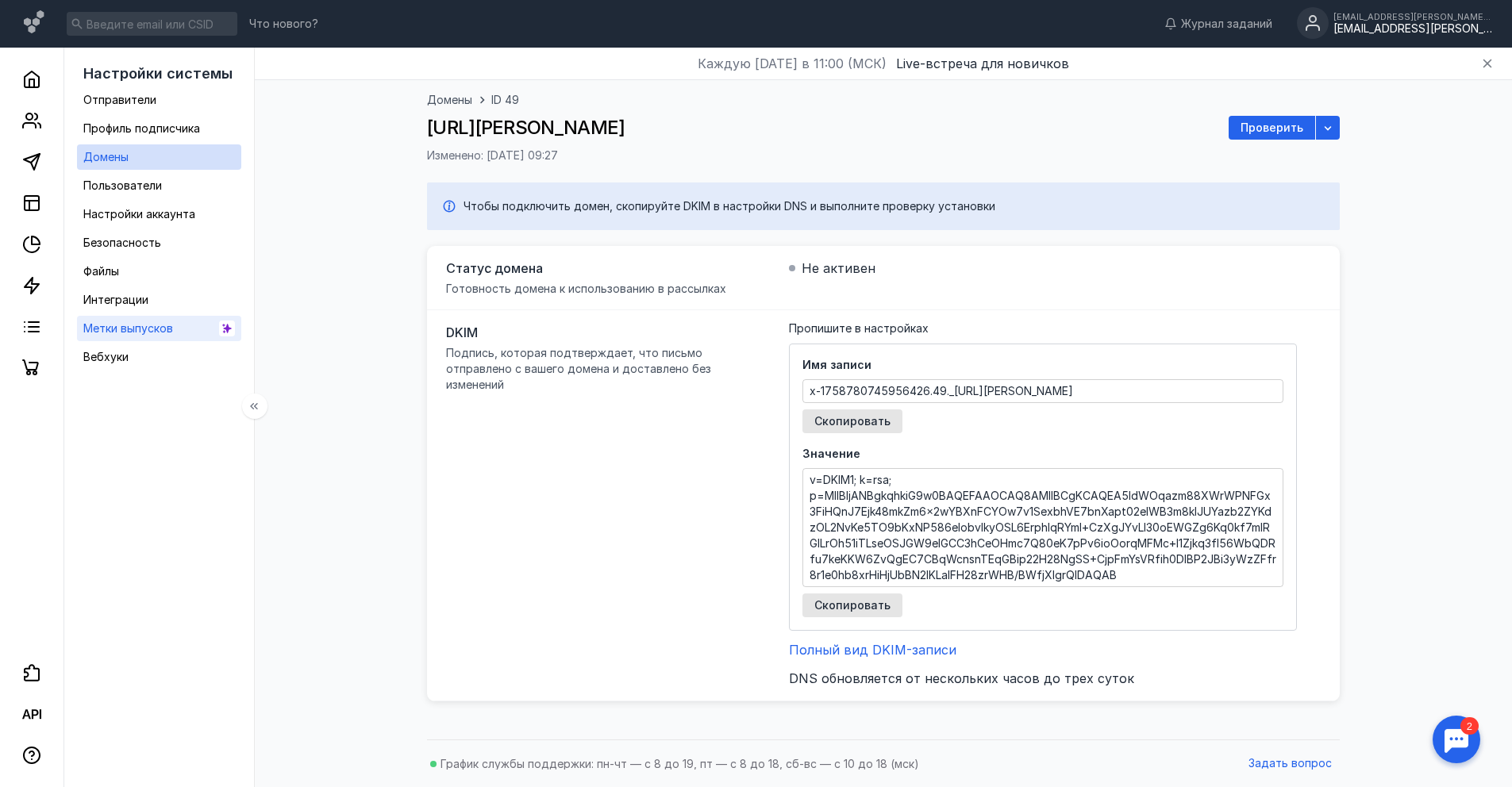
click at [141, 336] on div "Метки выпусков" at bounding box center [129, 329] width 90 height 19
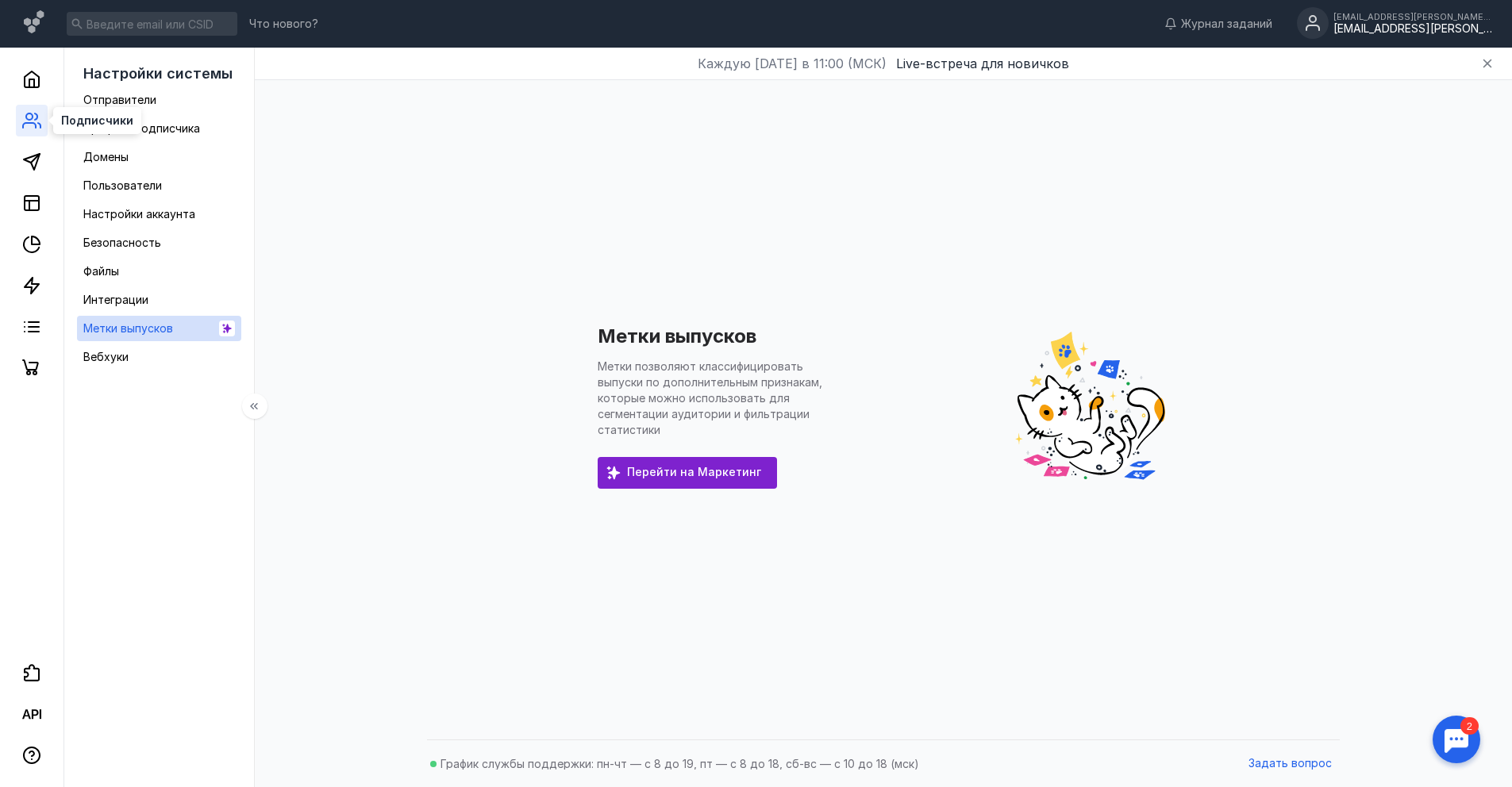
click at [33, 113] on icon at bounding box center [32, 121] width 19 height 19
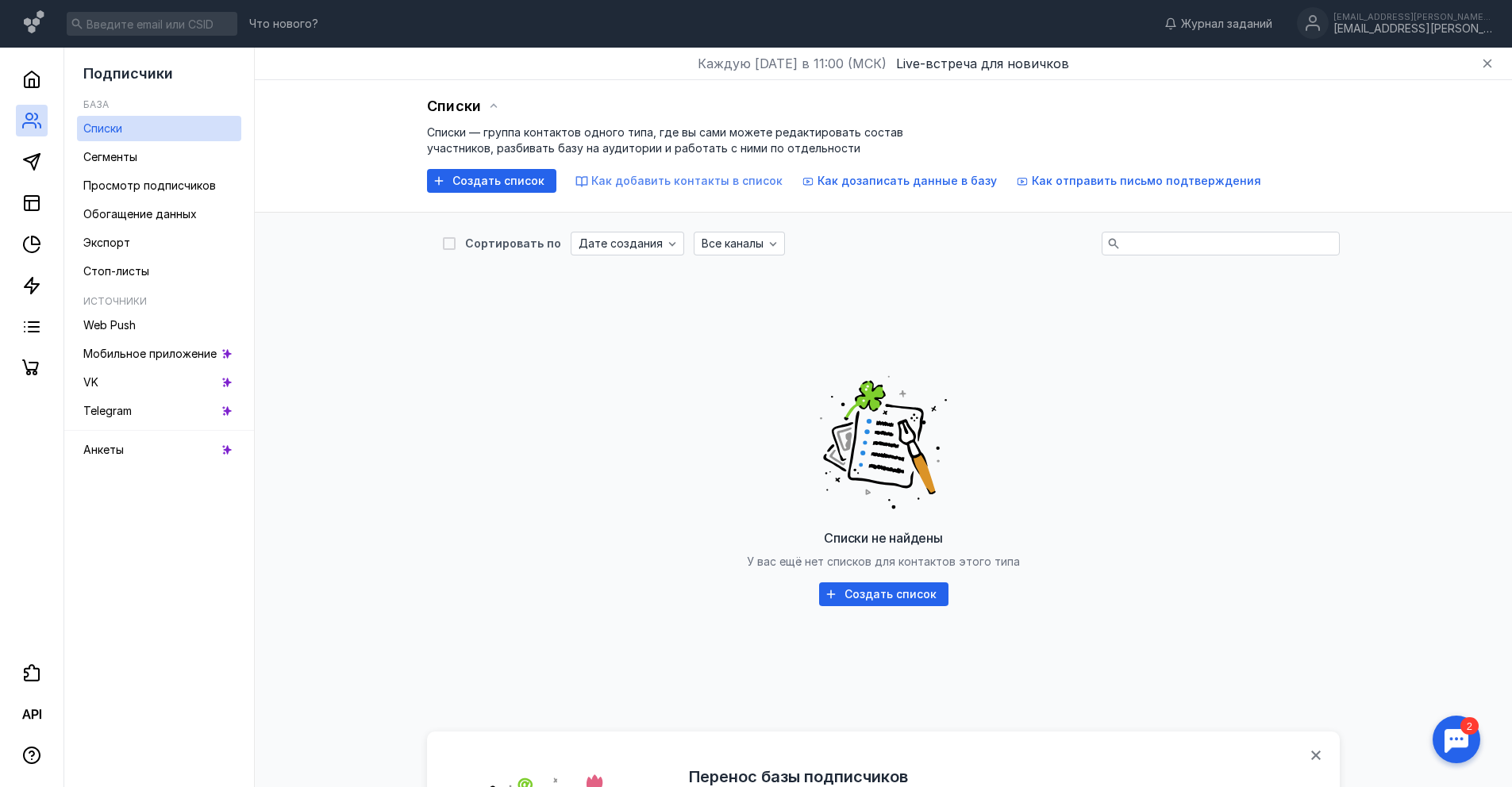
click at [703, 185] on span "Как добавить контакты в список" at bounding box center [687, 180] width 191 height 14
click at [811, 244] on div "Сортировать по Дате создания Все каналы" at bounding box center [883, 244] width 913 height 24
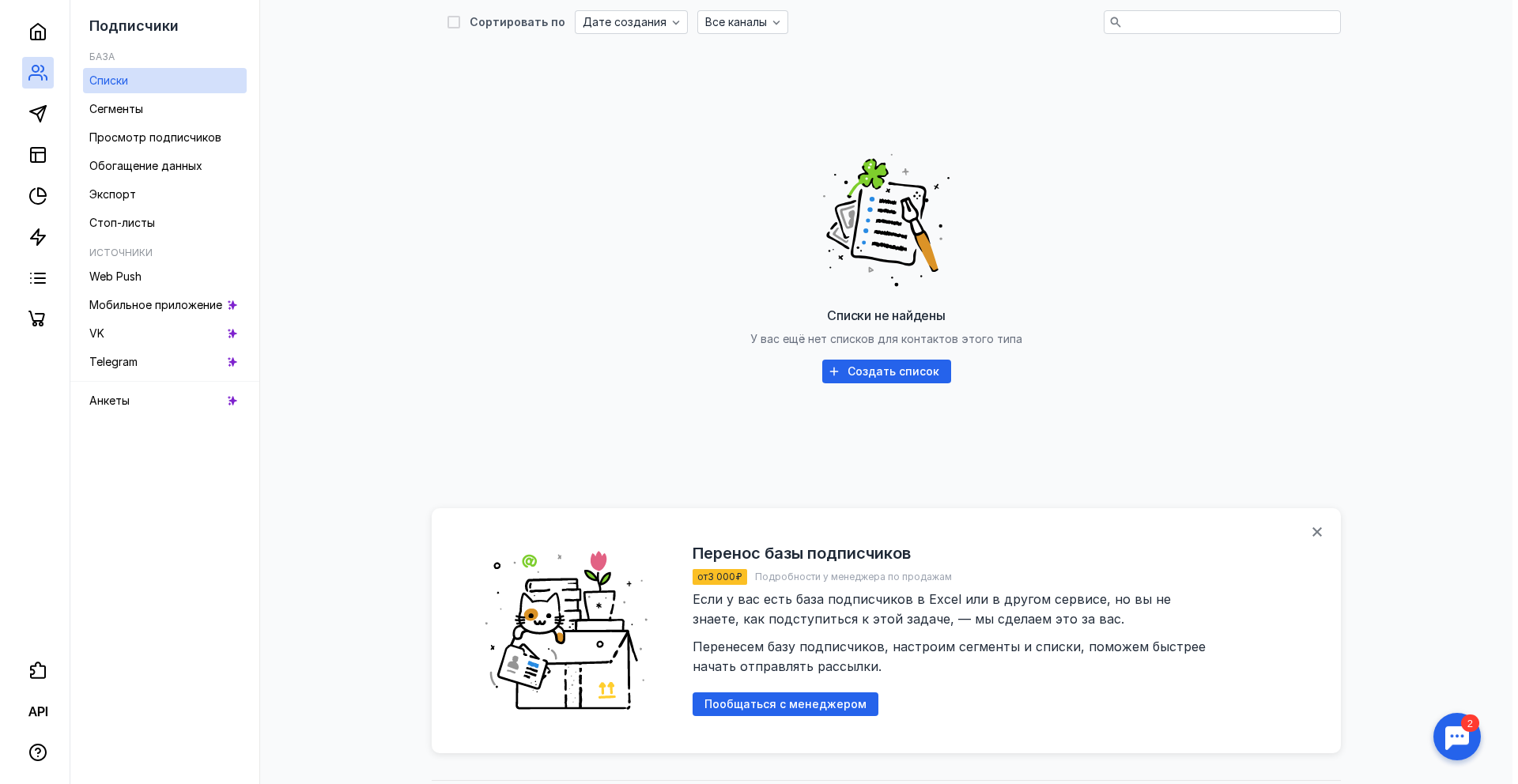
scroll to position [205, 0]
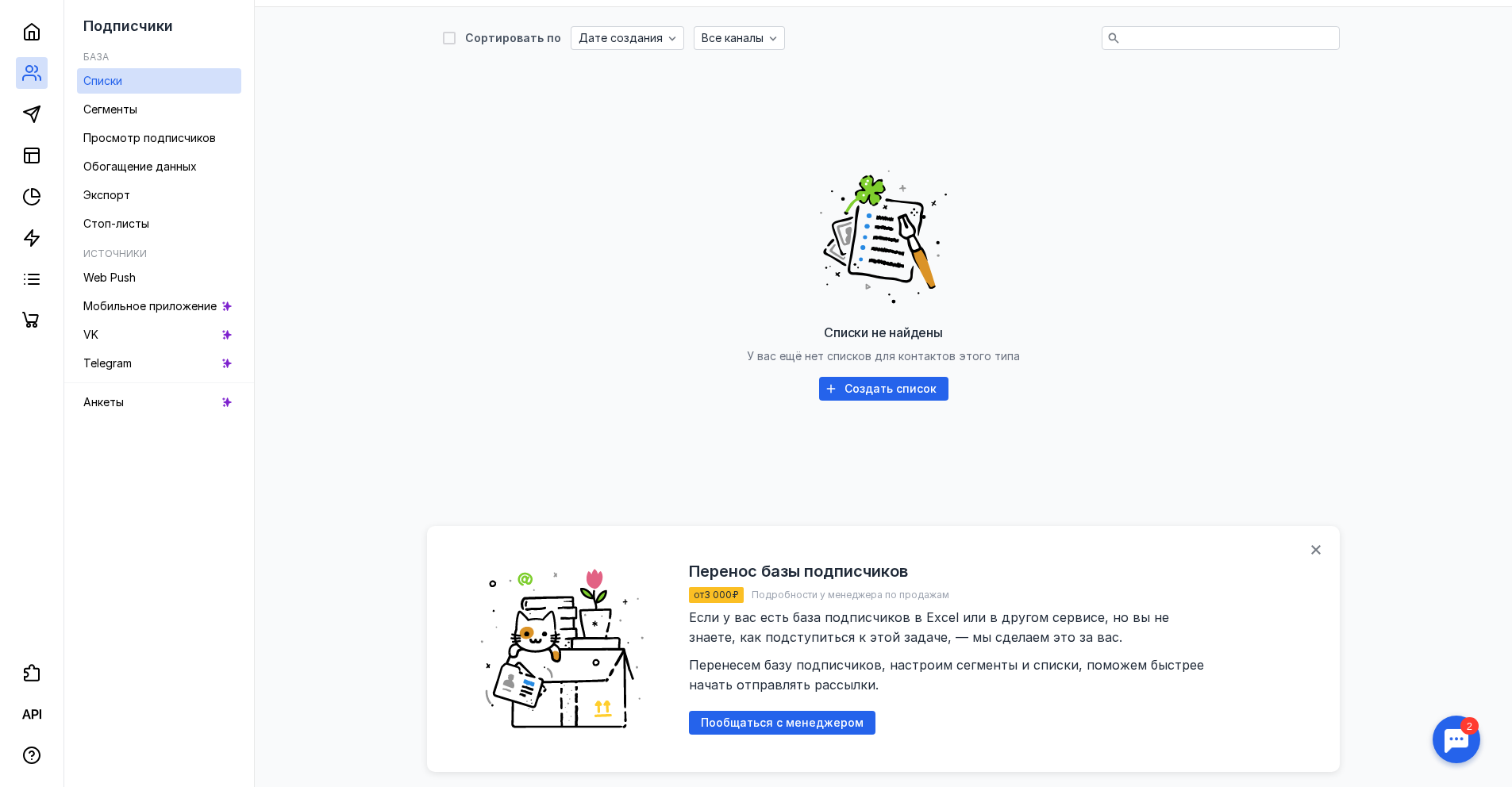
click at [902, 375] on div "Списки не найдены У вас ещё нет списков для контактов этого типа Создать список" at bounding box center [883, 280] width 881 height 396
click at [900, 387] on span "Создать список" at bounding box center [890, 389] width 92 height 14
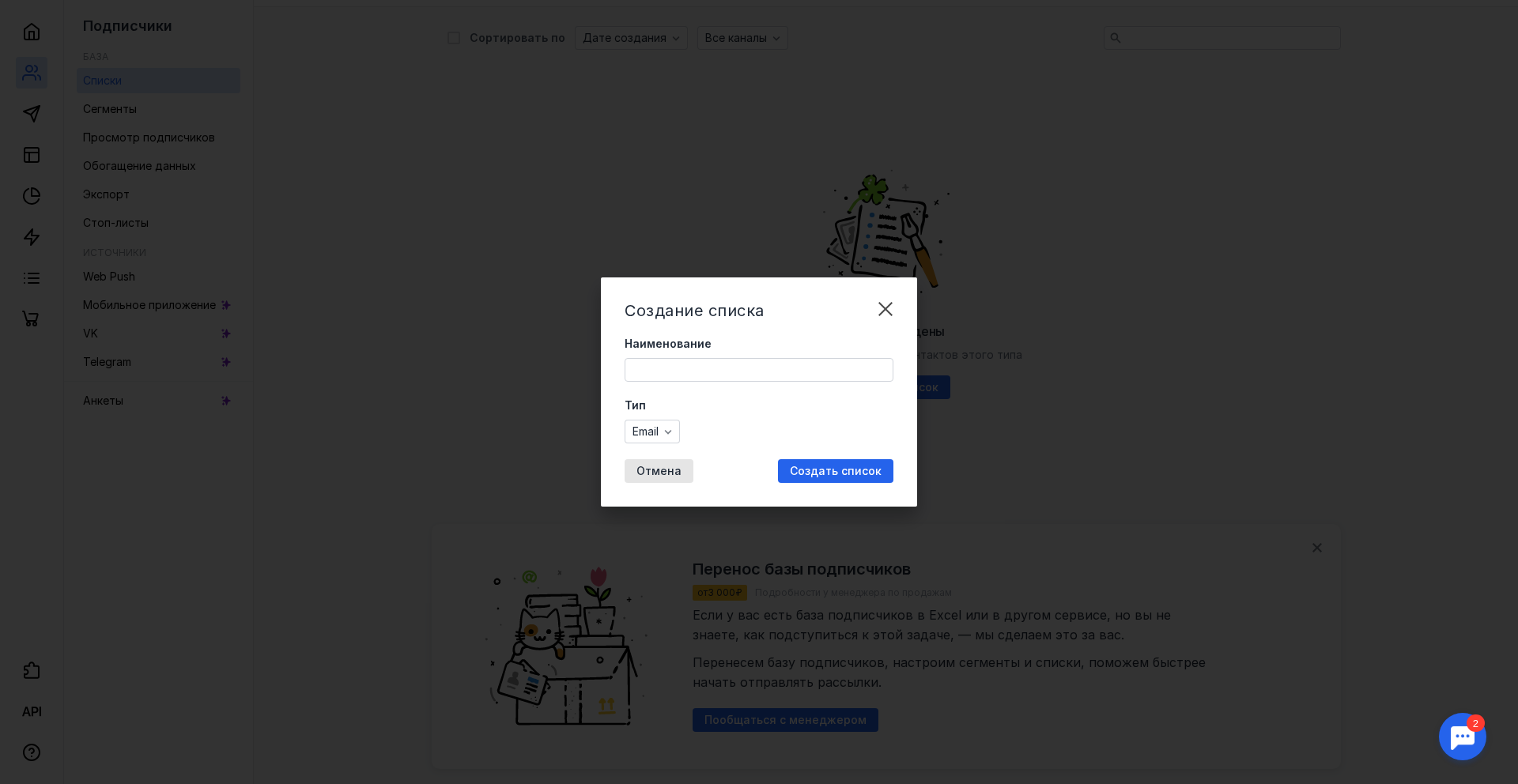
click at [705, 360] on input "Наименование" at bounding box center [759, 370] width 268 height 22
type input "[PERSON_NAME]"
click at [671, 429] on icon "button" at bounding box center [668, 432] width 13 height 13
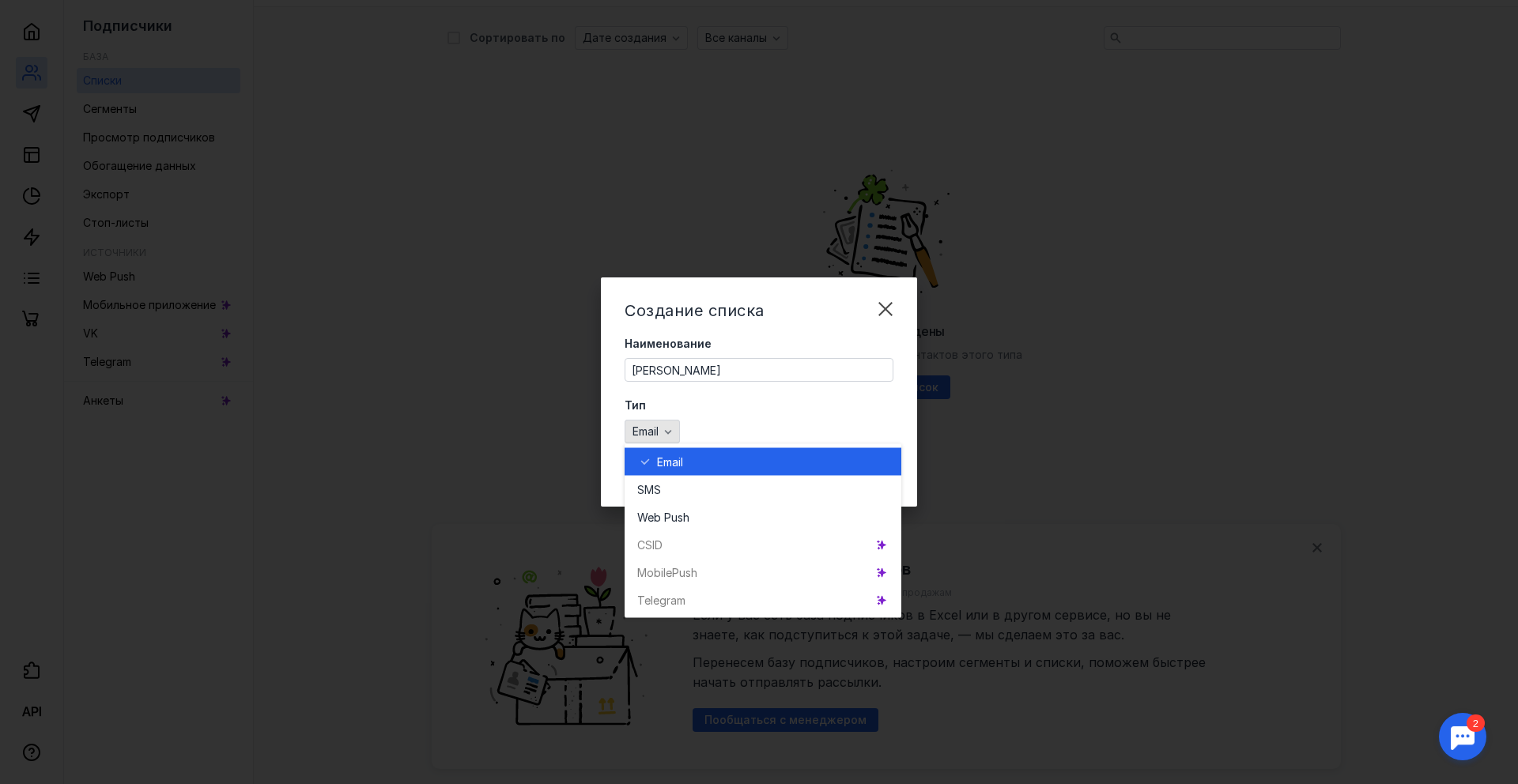
click at [673, 432] on icon "button" at bounding box center [668, 432] width 13 height 13
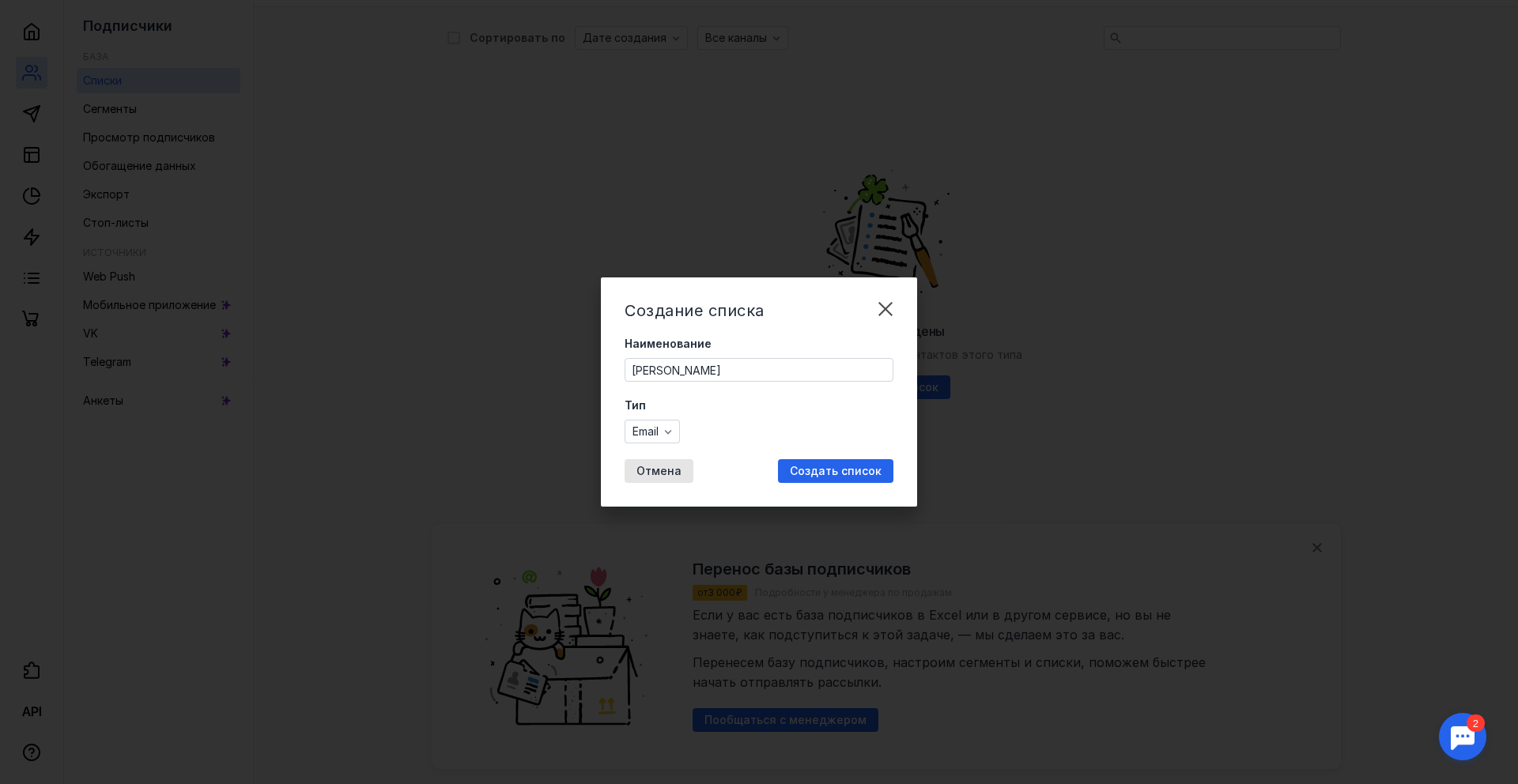
click at [675, 373] on input "[PERSON_NAME]" at bounding box center [759, 370] width 268 height 22
type input "тестирование"
click at [670, 439] on div "button" at bounding box center [668, 432] width 16 height 16
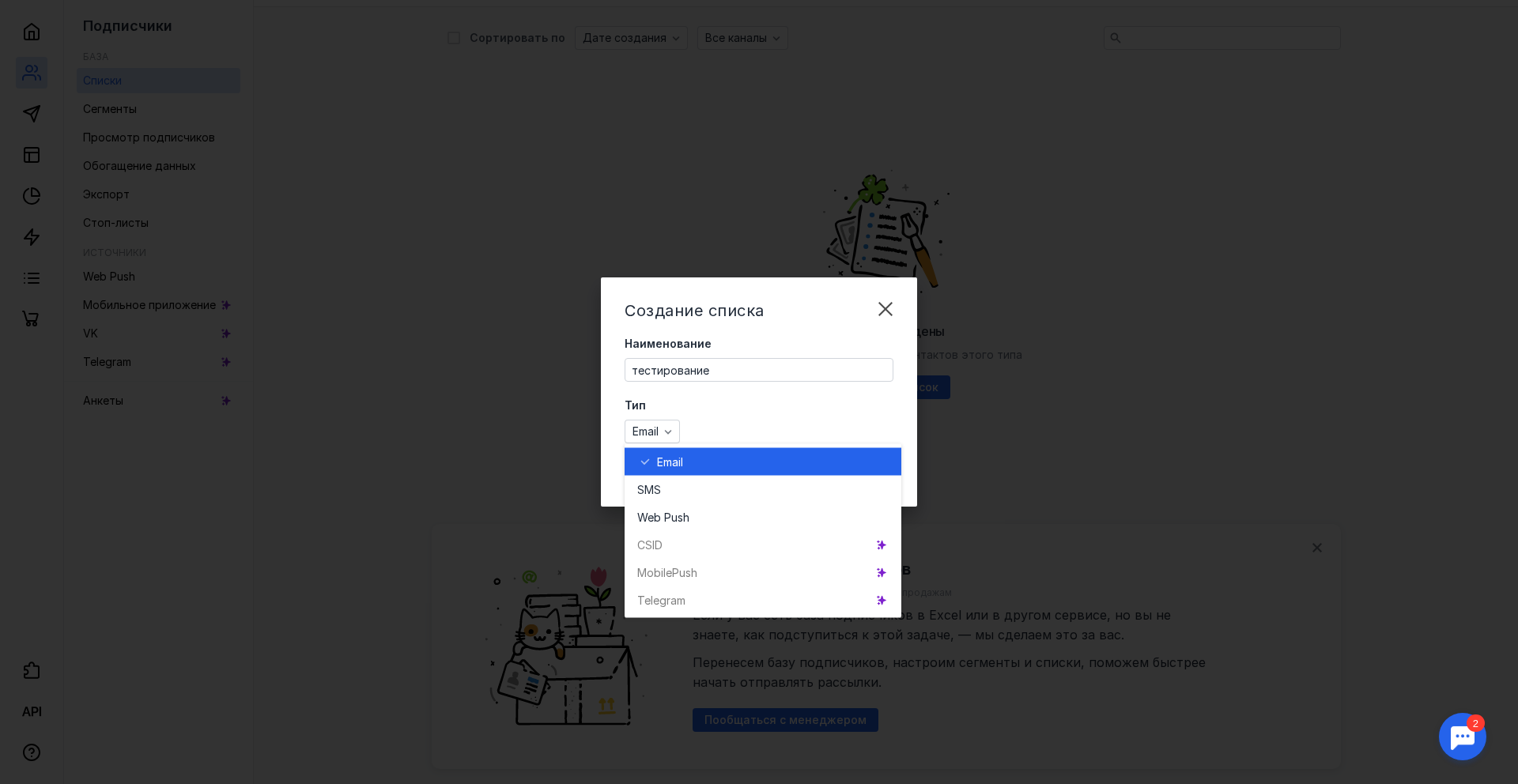
click at [731, 412] on label "Тип" at bounding box center [759, 405] width 268 height 16
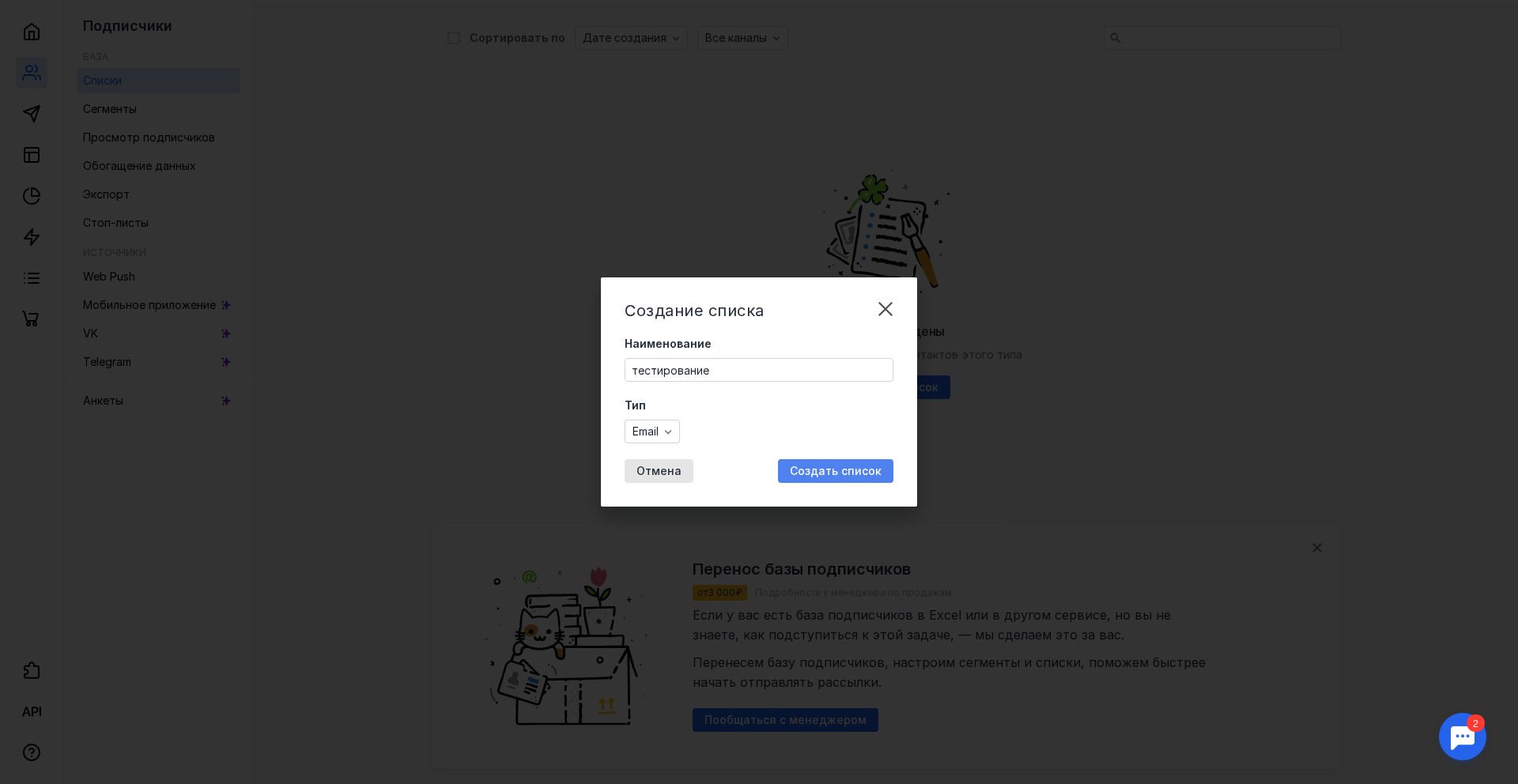
click at [817, 464] on span "Создать список" at bounding box center [836, 471] width 91 height 14
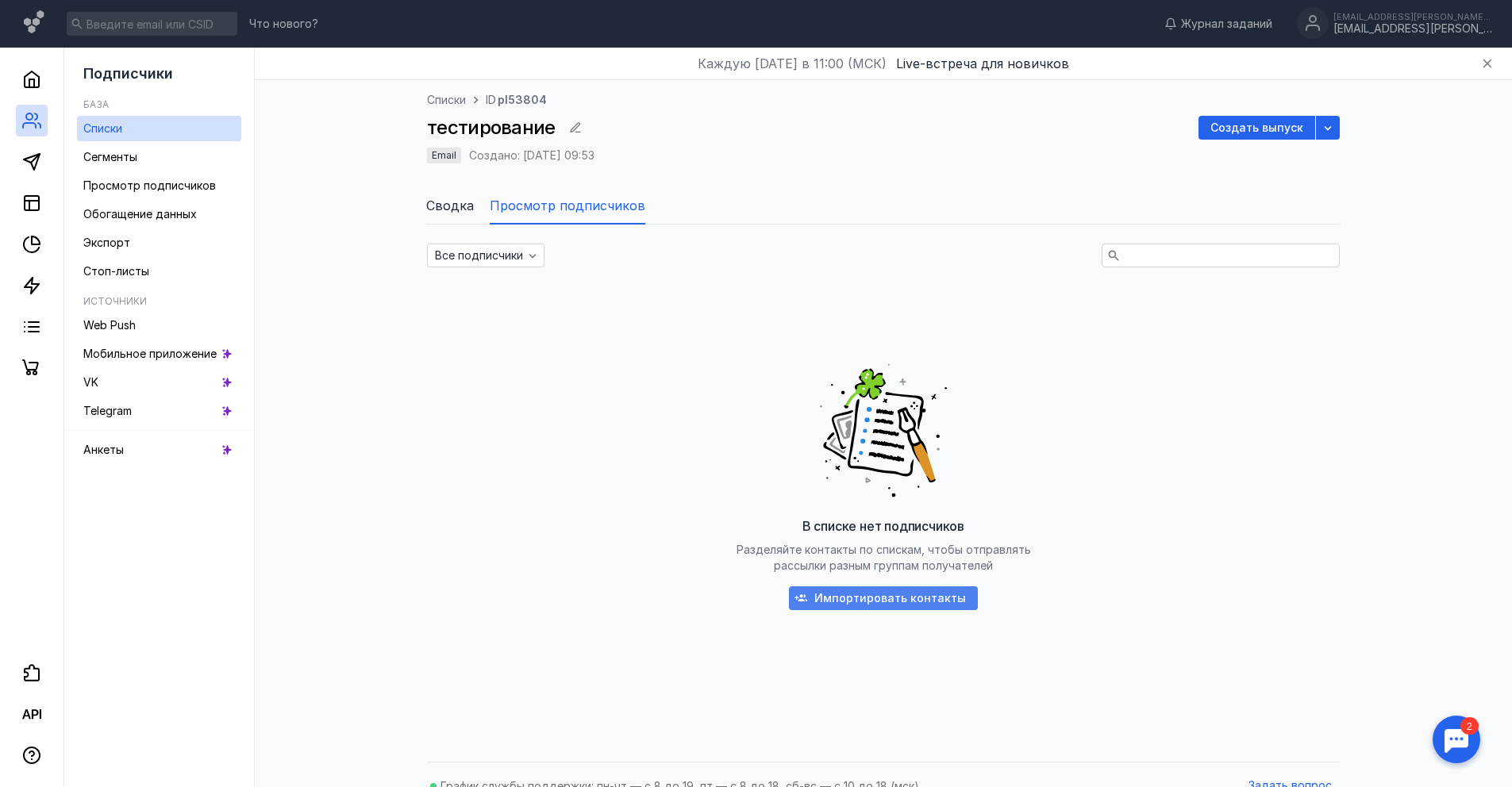
click at [877, 592] on span "Импортировать контакты" at bounding box center [890, 598] width 151 height 14
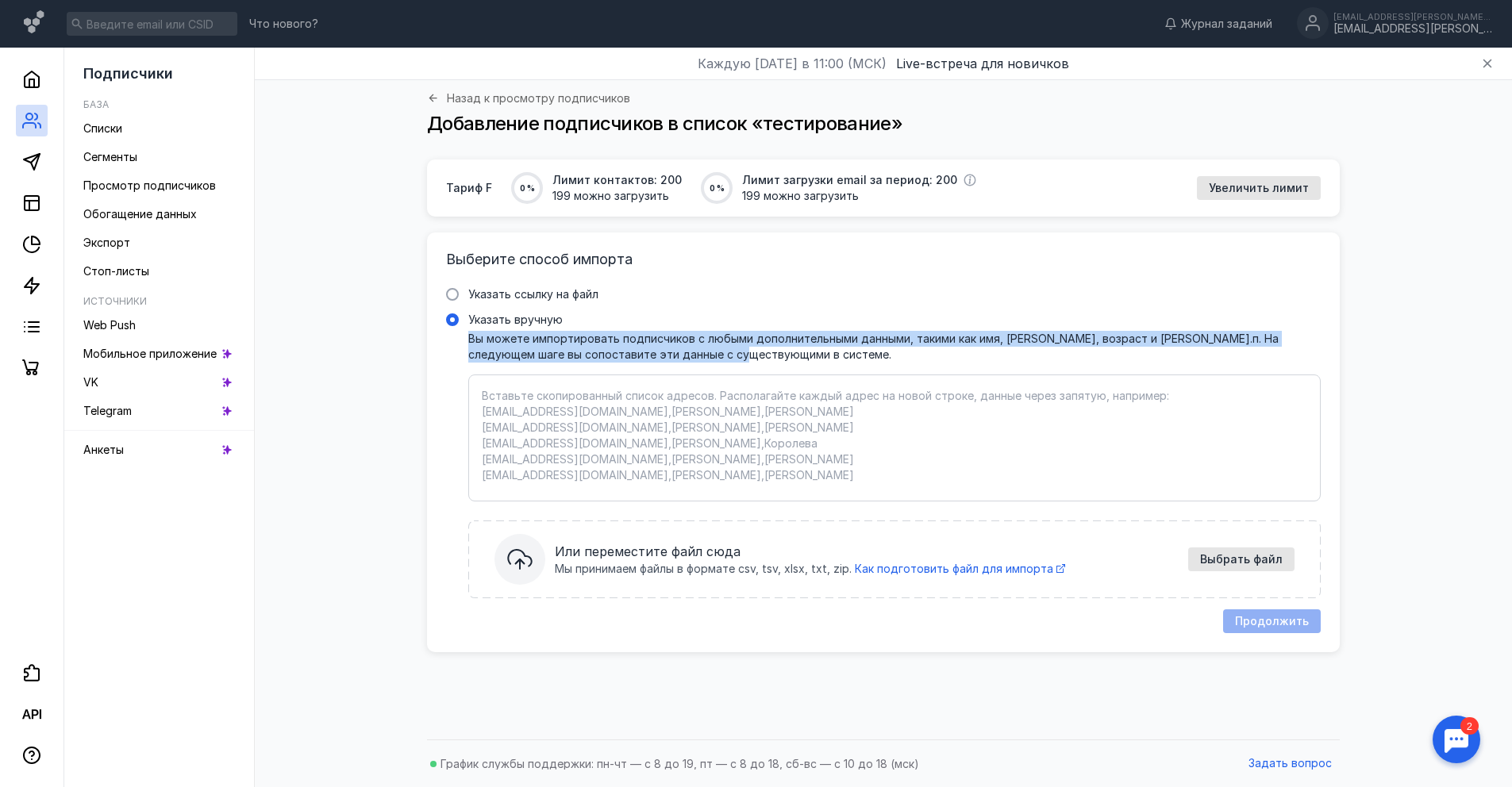
drag, startPoint x: 461, startPoint y: 332, endPoint x: 696, endPoint y: 347, distance: 235.5
click at [696, 347] on label "Указать вручную Вы можете импортировать подписчиков с любыми дополнительными да…" at bounding box center [883, 451] width 874 height 278
click at [696, 347] on div "Вы можете импортировать подписчиков с любыми дополнительными данными, такими ка…" at bounding box center [894, 346] width 853 height 31
click at [0, 0] on input "Указать вручную" at bounding box center [0, 0] width 0 height 0
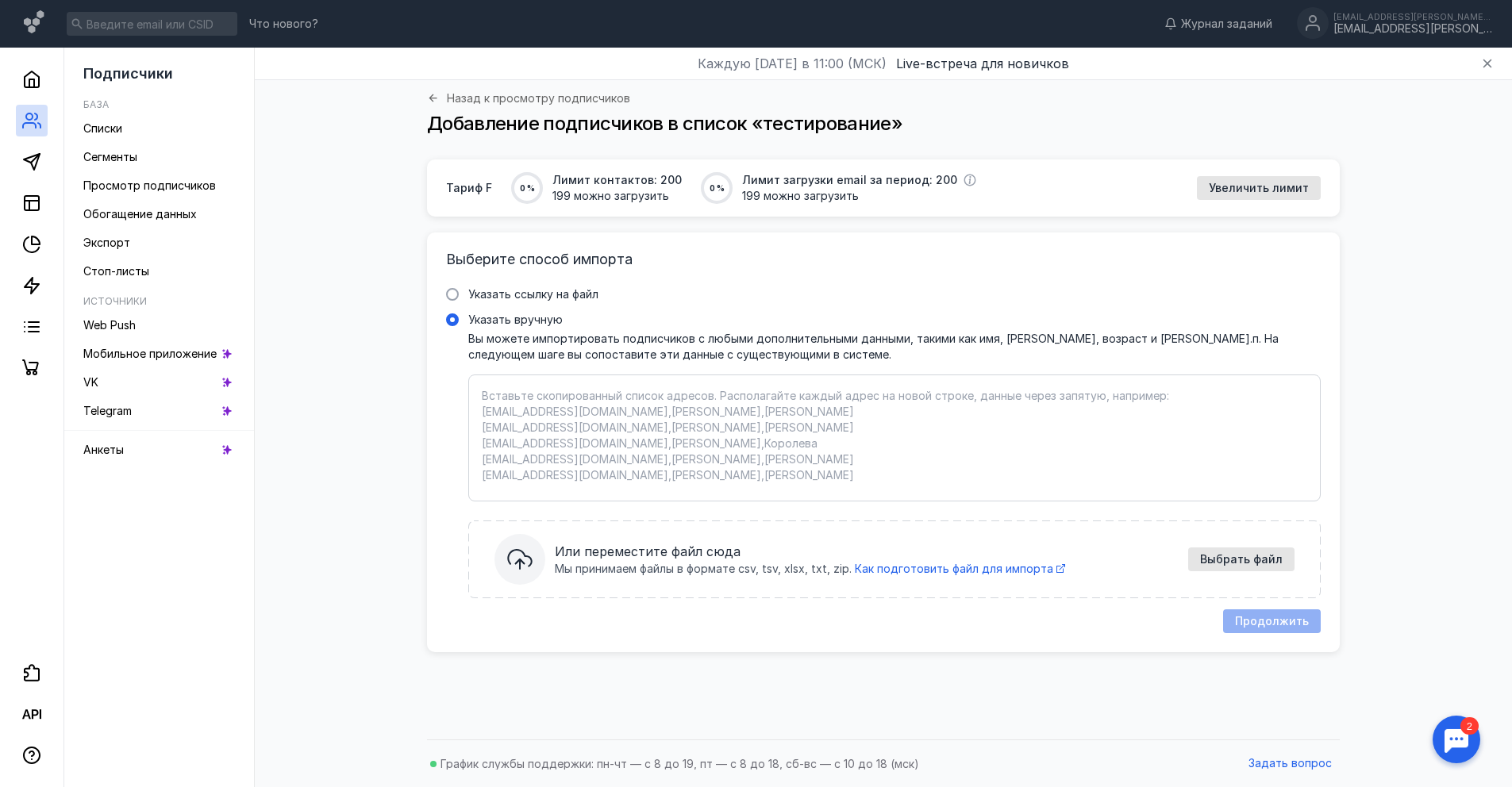
click at [619, 392] on textarea "Указать вручную Вы можете импортировать подписчиков с любыми дополнительными да…" at bounding box center [894, 438] width 825 height 100
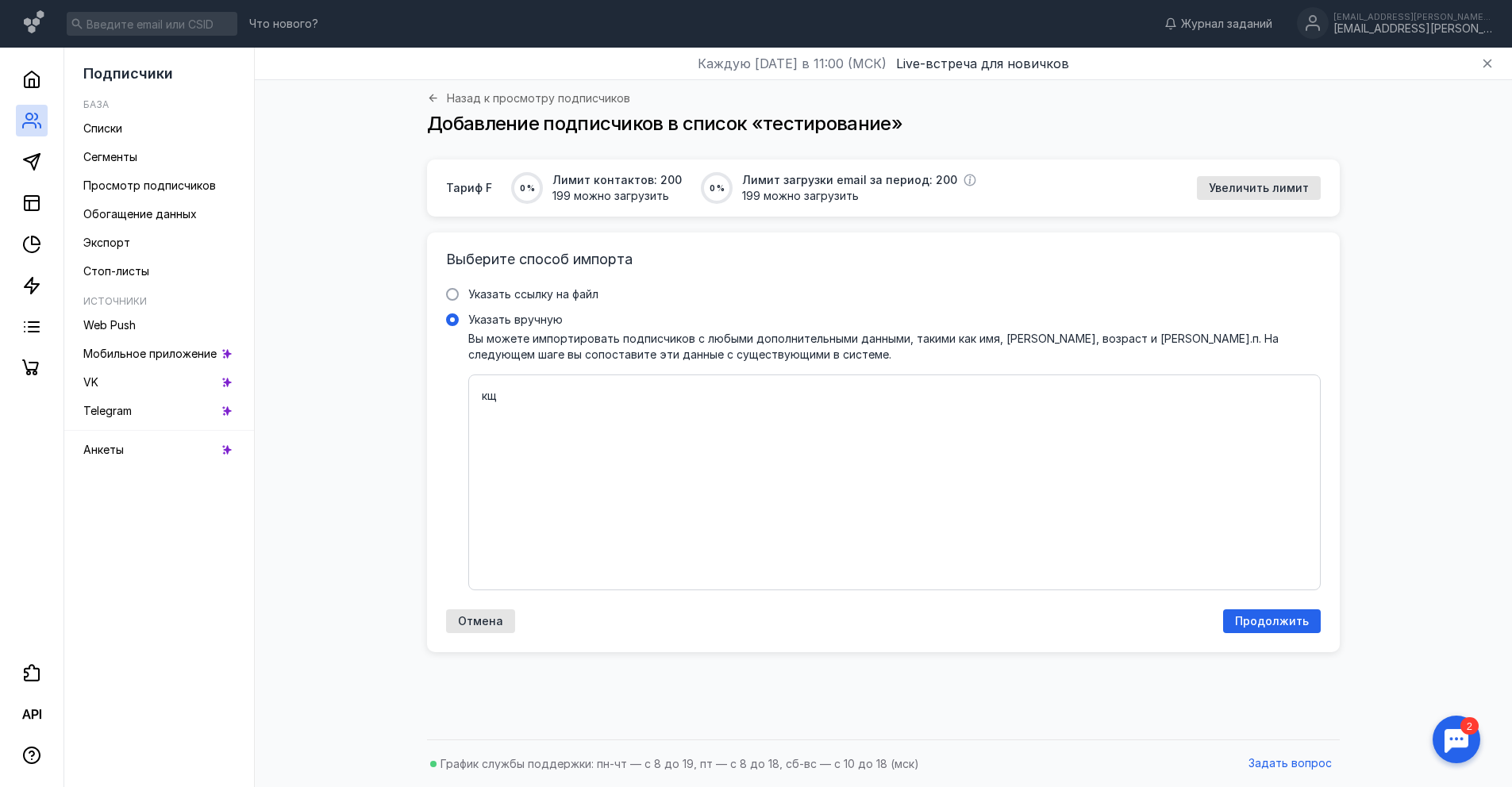
type textarea "к"
type textarea "[PERSON_NAME][EMAIL_ADDRESS][DOMAIN_NAME],[PERSON_NAME],[PERSON_NAME],Муж,22"
click at [671, 393] on textarea "[PERSON_NAME][EMAIL_ADDRESS][DOMAIN_NAME],[PERSON_NAME],[PERSON_NAME],Муж,22" at bounding box center [894, 482] width 825 height 189
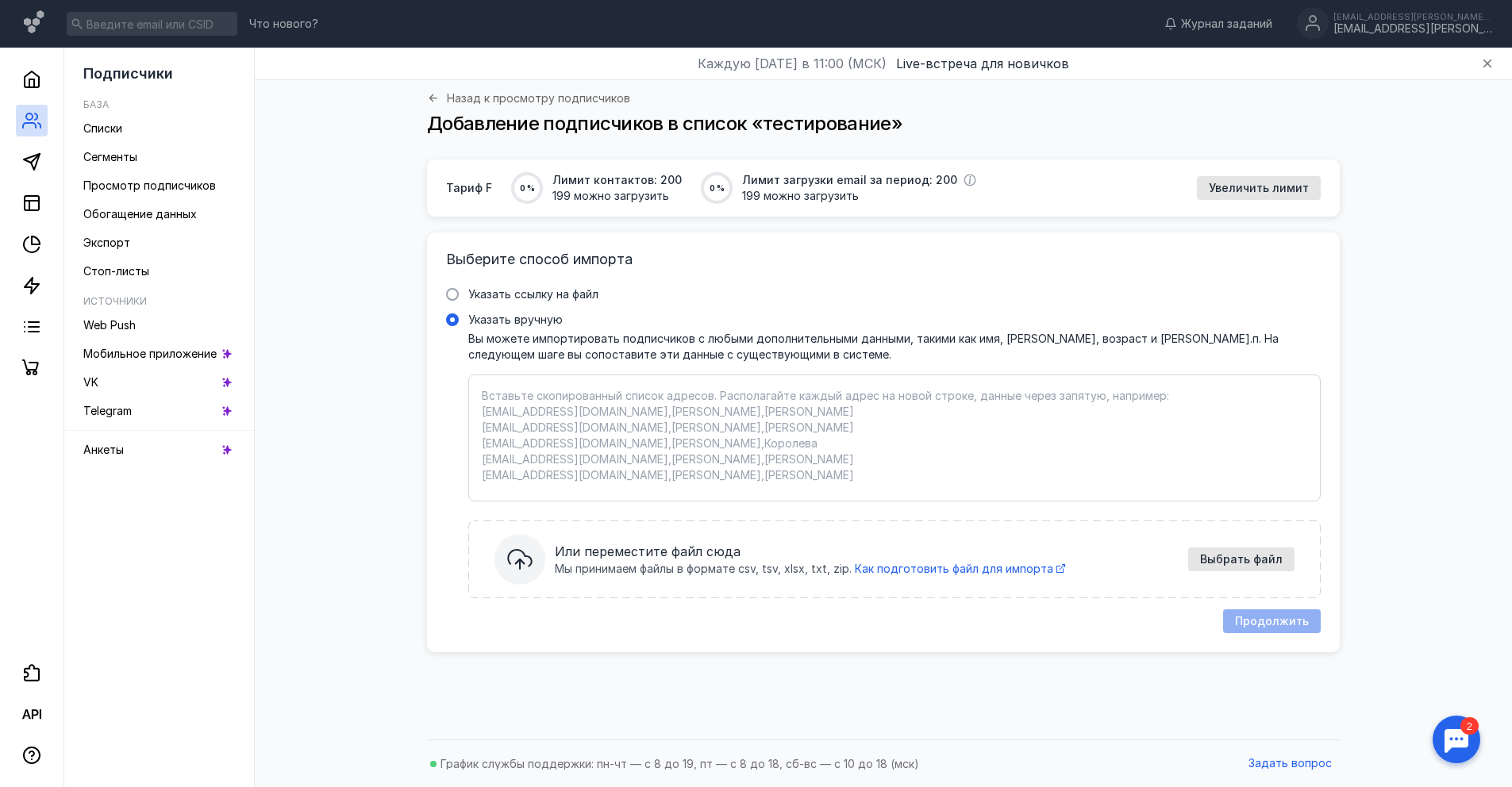
click at [629, 398] on textarea "Указать вручную Вы можете импортировать подписчиков с любыми дополнительными да…" at bounding box center [894, 438] width 825 height 100
paste textarea "[PERSON_NAME][EMAIL_ADDRESS][DOMAIN_NAME],[PERSON_NAME],[PERSON_NAME],Муж,22"
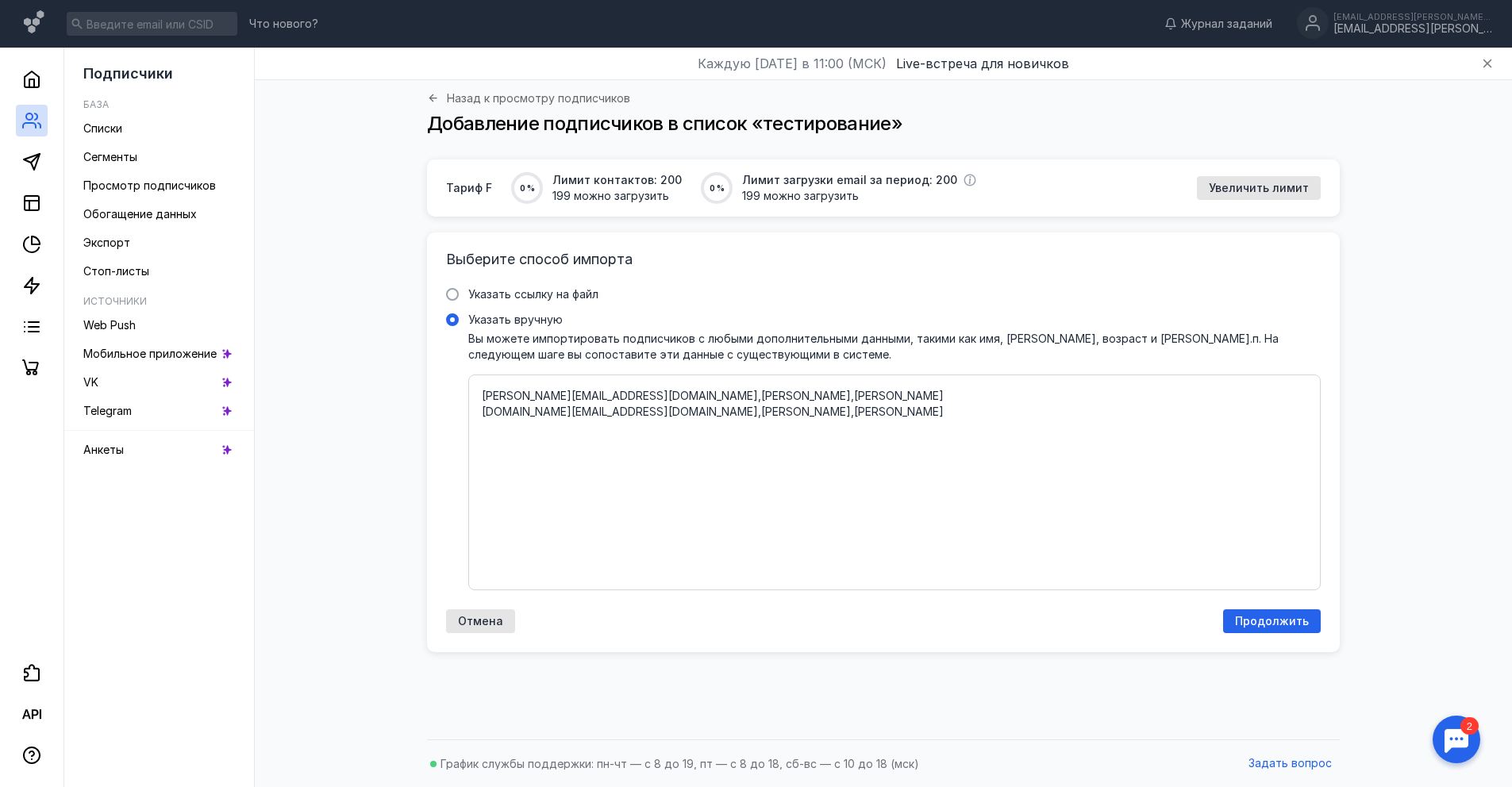
click at [729, 407] on textarea "[PERSON_NAME][EMAIL_ADDRESS][DOMAIN_NAME],[PERSON_NAME],[PERSON_NAME] [DOMAIN_N…" at bounding box center [894, 482] width 825 height 189
drag, startPoint x: 718, startPoint y: 412, endPoint x: 483, endPoint y: 390, distance: 236.0
click at [483, 390] on textarea "[PERSON_NAME][EMAIL_ADDRESS][DOMAIN_NAME],[PERSON_NAME],[PERSON_NAME] [DOMAIN_N…" at bounding box center [894, 482] width 825 height 189
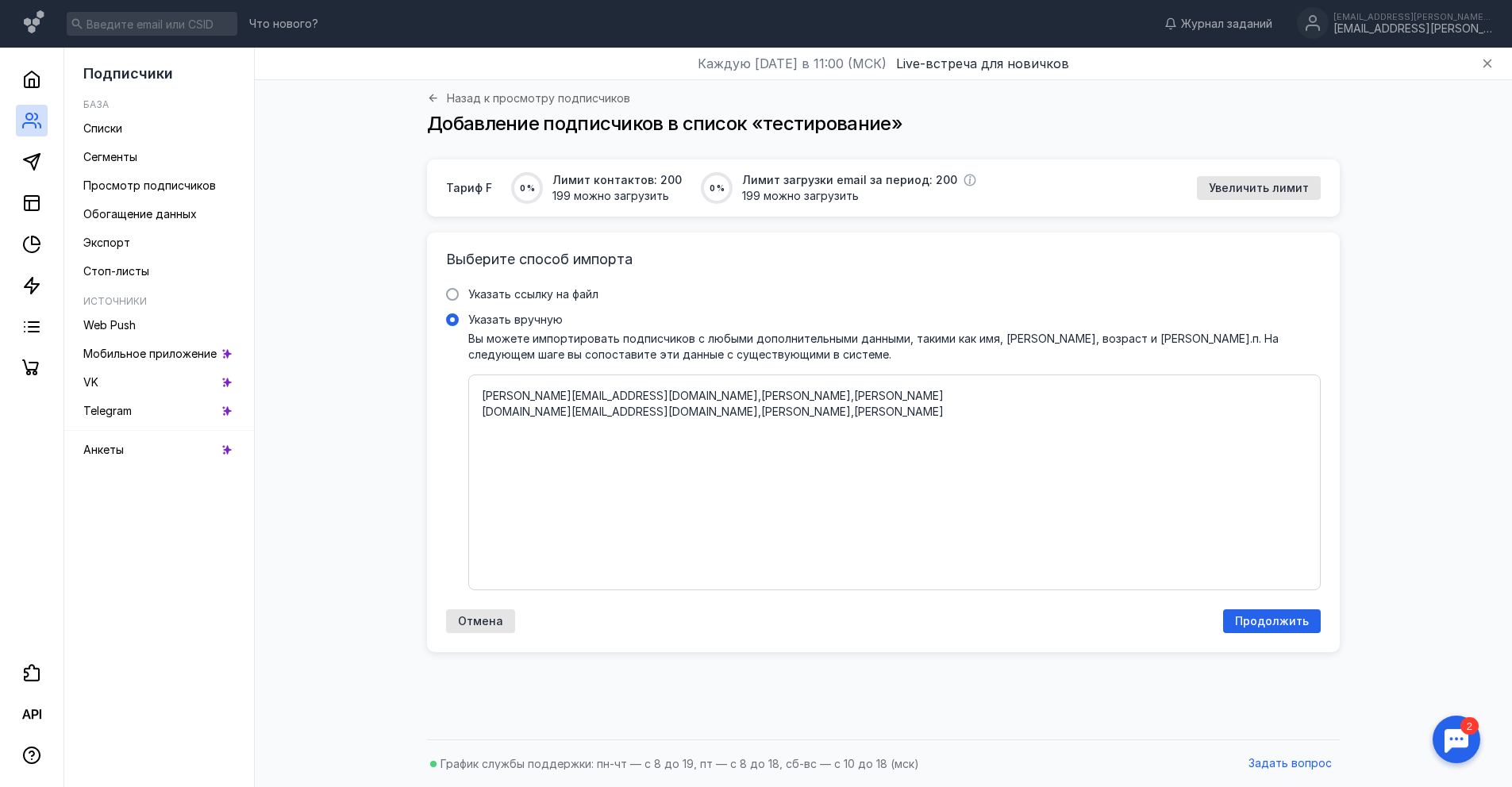
click at [483, 390] on textarea "[PERSON_NAME][EMAIL_ADDRESS][DOMAIN_NAME],[PERSON_NAME],[PERSON_NAME] [DOMAIN_N…" at bounding box center [894, 482] width 825 height 189
click at [647, 413] on textarea "[PERSON_NAME][EMAIL_ADDRESS][DOMAIN_NAME],[PERSON_NAME],[PERSON_NAME] [DOMAIN_N…" at bounding box center [894, 482] width 825 height 189
drag, startPoint x: 688, startPoint y: 412, endPoint x: 447, endPoint y: 391, distance: 241.9
click at [447, 391] on label "Указать вручную Вы можете импортировать подписчиков с любыми дополнительными да…" at bounding box center [883, 451] width 874 height 278
type textarea "[PERSON_NAME][EMAIL_ADDRESS][DOMAIN_NAME],[PERSON_NAME],[PERSON_NAME] [DOMAIN_N…"
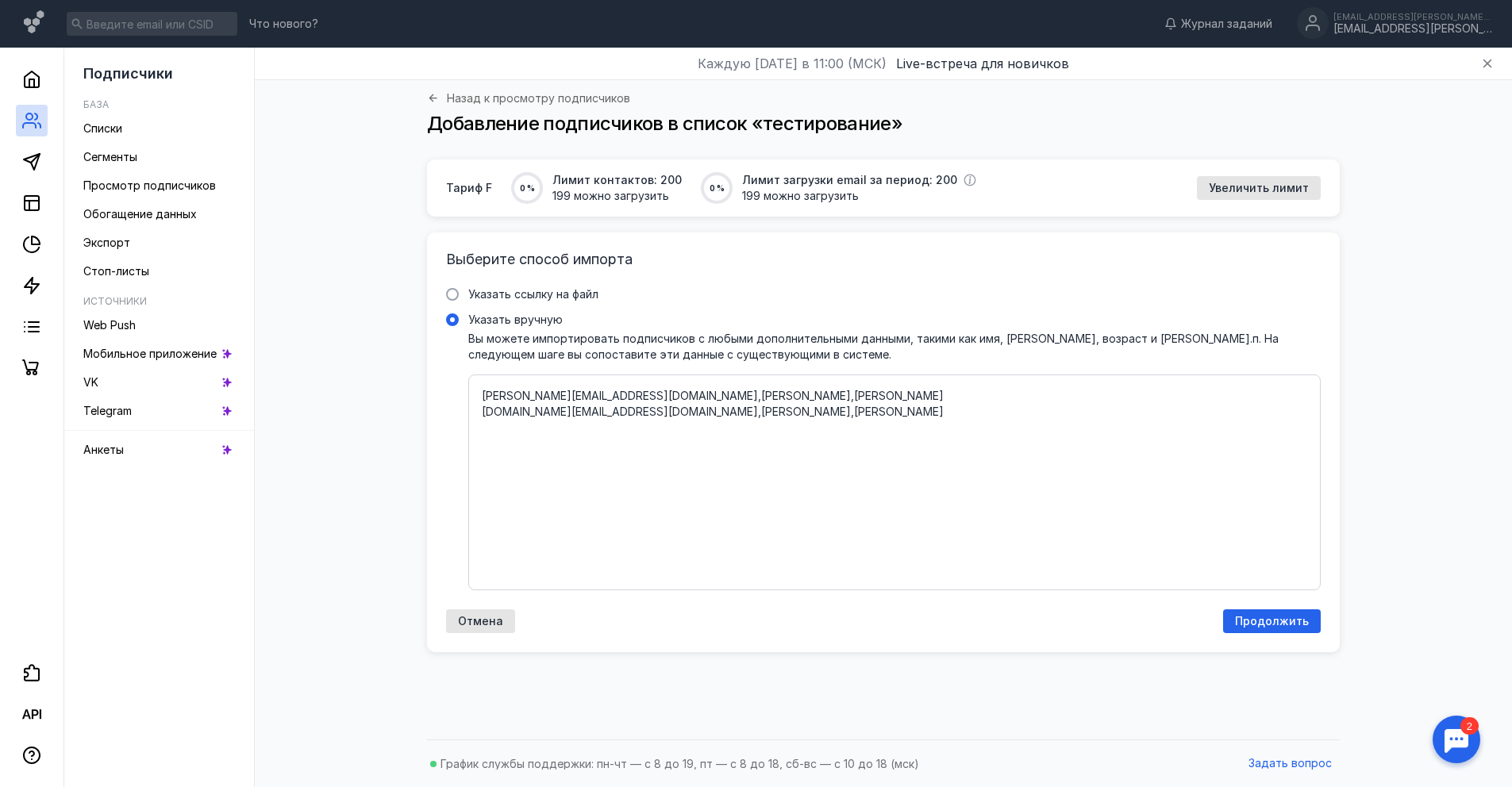
click at [447, 391] on label "Указать вручную Вы можете импортировать подписчиков с любыми дополнительными да…" at bounding box center [883, 451] width 874 height 278
click at [0, 0] on input "Указать вручную" at bounding box center [0, 0] width 0 height 0
drag, startPoint x: 466, startPoint y: 391, endPoint x: 691, endPoint y: 408, distance: 225.6
click at [691, 408] on label "Указать вручную Вы можете импортировать подписчиков с любыми дополнительными да…" at bounding box center [883, 451] width 874 height 278
click at [0, 0] on input "Указать вручную" at bounding box center [0, 0] width 0 height 0
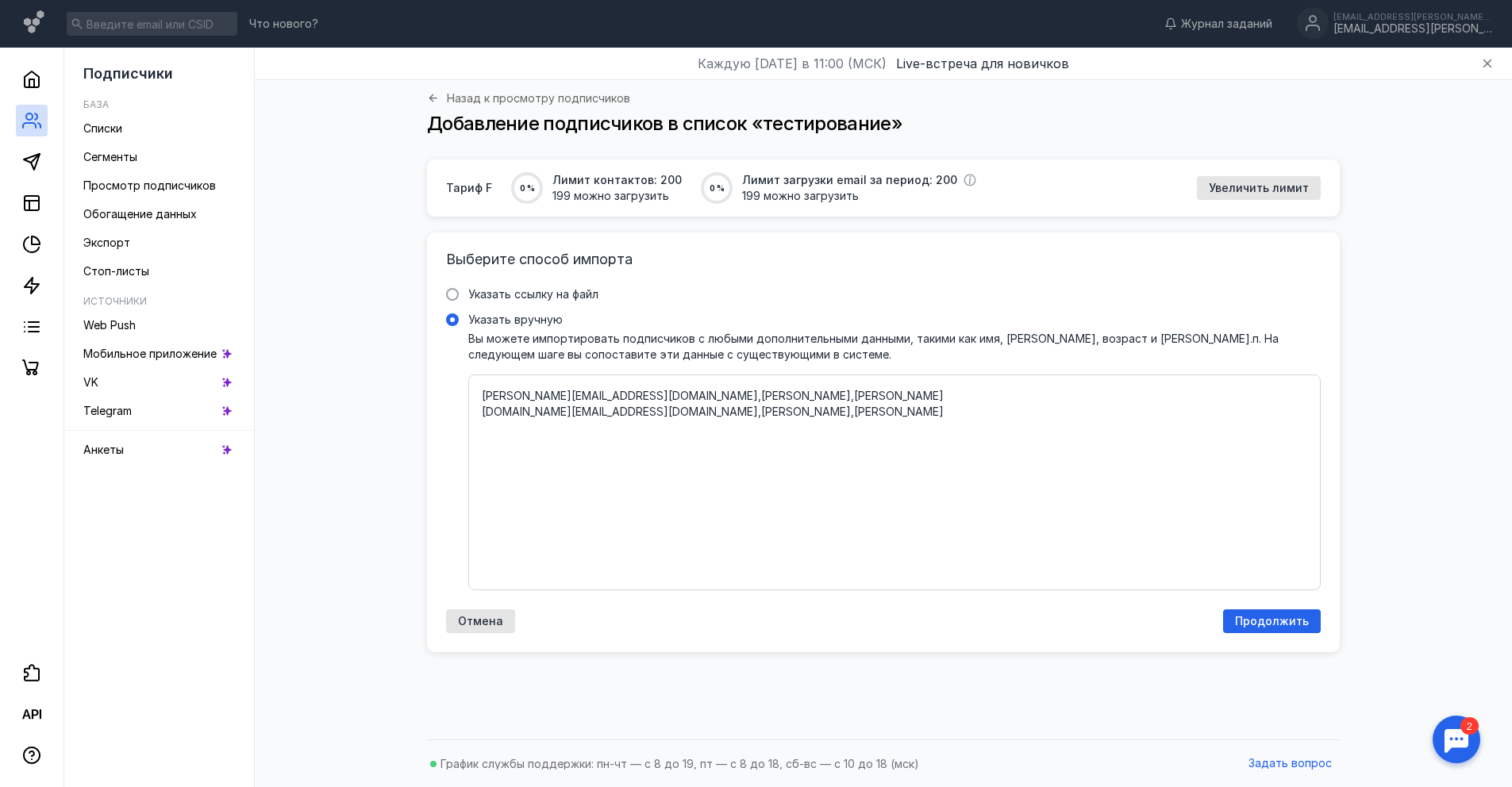
drag, startPoint x: 691, startPoint y: 408, endPoint x: 388, endPoint y: 382, distance: 304.1
click at [388, 382] on div "Тариф F 0 % Лимит контактов: 200 199 можно загрузить 0 % Лимит загрузки email з…" at bounding box center [883, 445] width 1226 height 572
click at [718, 423] on textarea "[PERSON_NAME][EMAIL_ADDRESS][DOMAIN_NAME],[PERSON_NAME],[PERSON_NAME] [DOMAIN_N…" at bounding box center [894, 482] width 825 height 189
drag, startPoint x: 720, startPoint y: 417, endPoint x: 477, endPoint y: 393, distance: 244.2
click at [477, 393] on div "[PERSON_NAME][EMAIL_ADDRESS][DOMAIN_NAME],[PERSON_NAME],[PERSON_NAME] [DOMAIN_N…" at bounding box center [894, 482] width 853 height 215
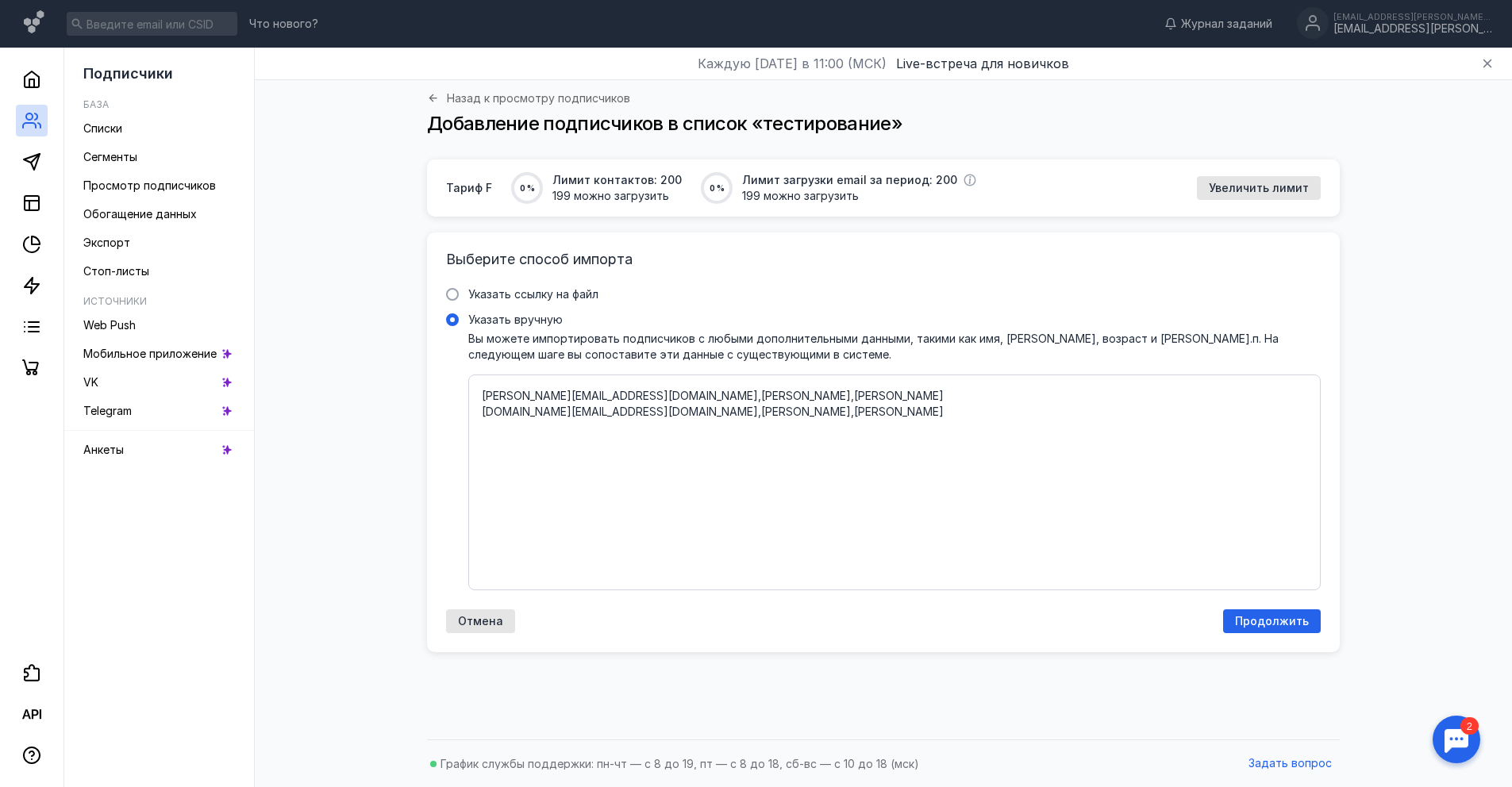
click at [477, 393] on div "[PERSON_NAME][EMAIL_ADDRESS][DOMAIN_NAME],[PERSON_NAME],[PERSON_NAME] [DOMAIN_N…" at bounding box center [894, 482] width 853 height 215
click at [0, 0] on input "Указать вручную" at bounding box center [0, 0] width 0 height 0
drag, startPoint x: 481, startPoint y: 393, endPoint x: 713, endPoint y: 419, distance: 233.5
click at [713, 419] on textarea "[PERSON_NAME][EMAIL_ADDRESS][DOMAIN_NAME],[PERSON_NAME],[PERSON_NAME] [DOMAIN_N…" at bounding box center [894, 482] width 825 height 189
drag, startPoint x: 713, startPoint y: 419, endPoint x: 700, endPoint y: 419, distance: 13.0
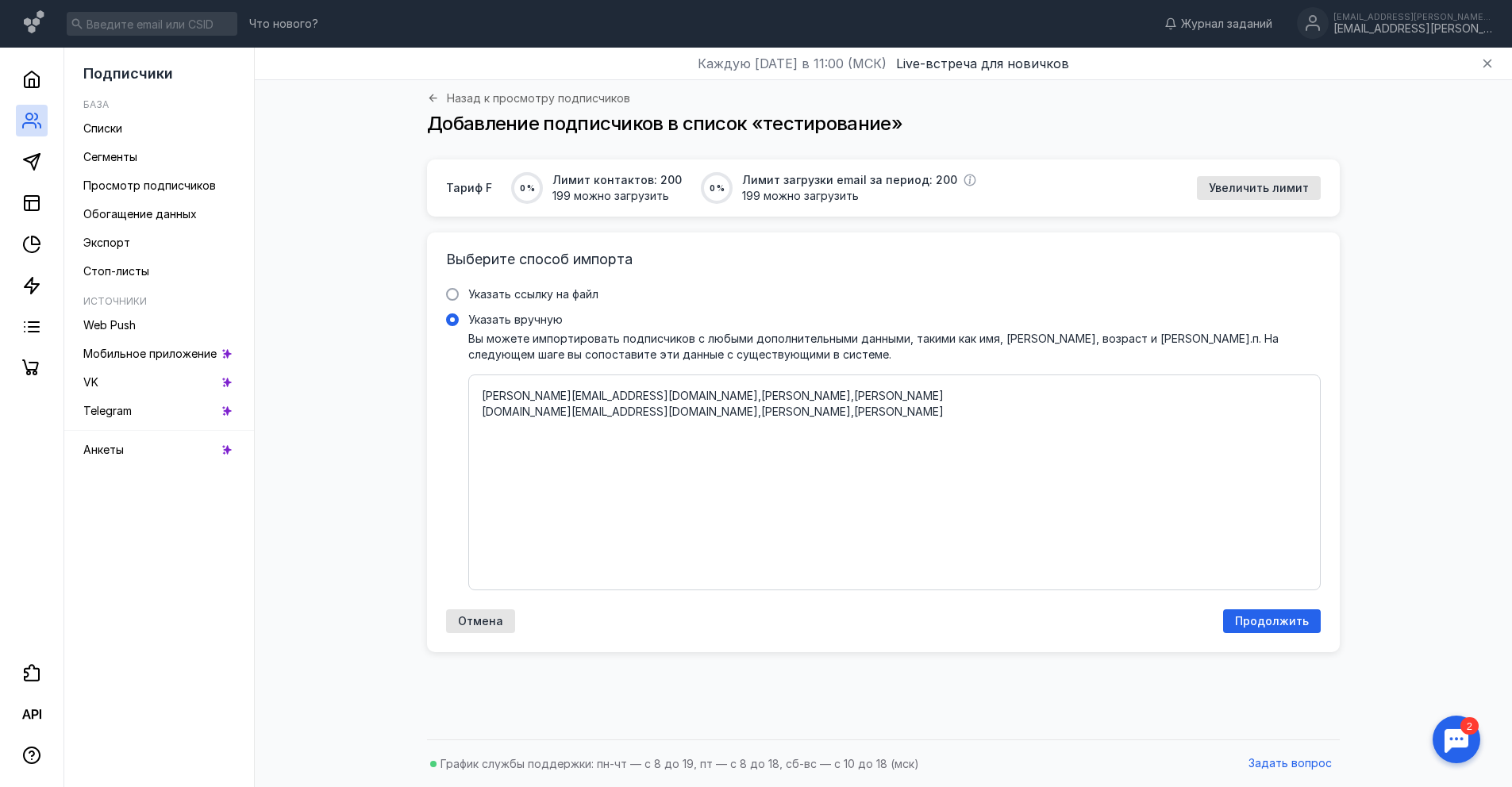
click at [705, 419] on textarea "[PERSON_NAME][EMAIL_ADDRESS][DOMAIN_NAME],[PERSON_NAME],[PERSON_NAME] [DOMAIN_N…" at bounding box center [894, 482] width 825 height 189
drag, startPoint x: 701, startPoint y: 415, endPoint x: 456, endPoint y: 394, distance: 245.9
click at [456, 394] on label "Указать вручную Вы можете импортировать подписчиков с любыми дополнительными да…" at bounding box center [883, 451] width 874 height 278
click at [1100, 600] on div "Выберите способ импорта Указать ссылку на файл Ссылка на файл * Выбрать файл Мы…" at bounding box center [883, 442] width 913 height 420
drag, startPoint x: 702, startPoint y: 423, endPoint x: 359, endPoint y: 391, distance: 344.5
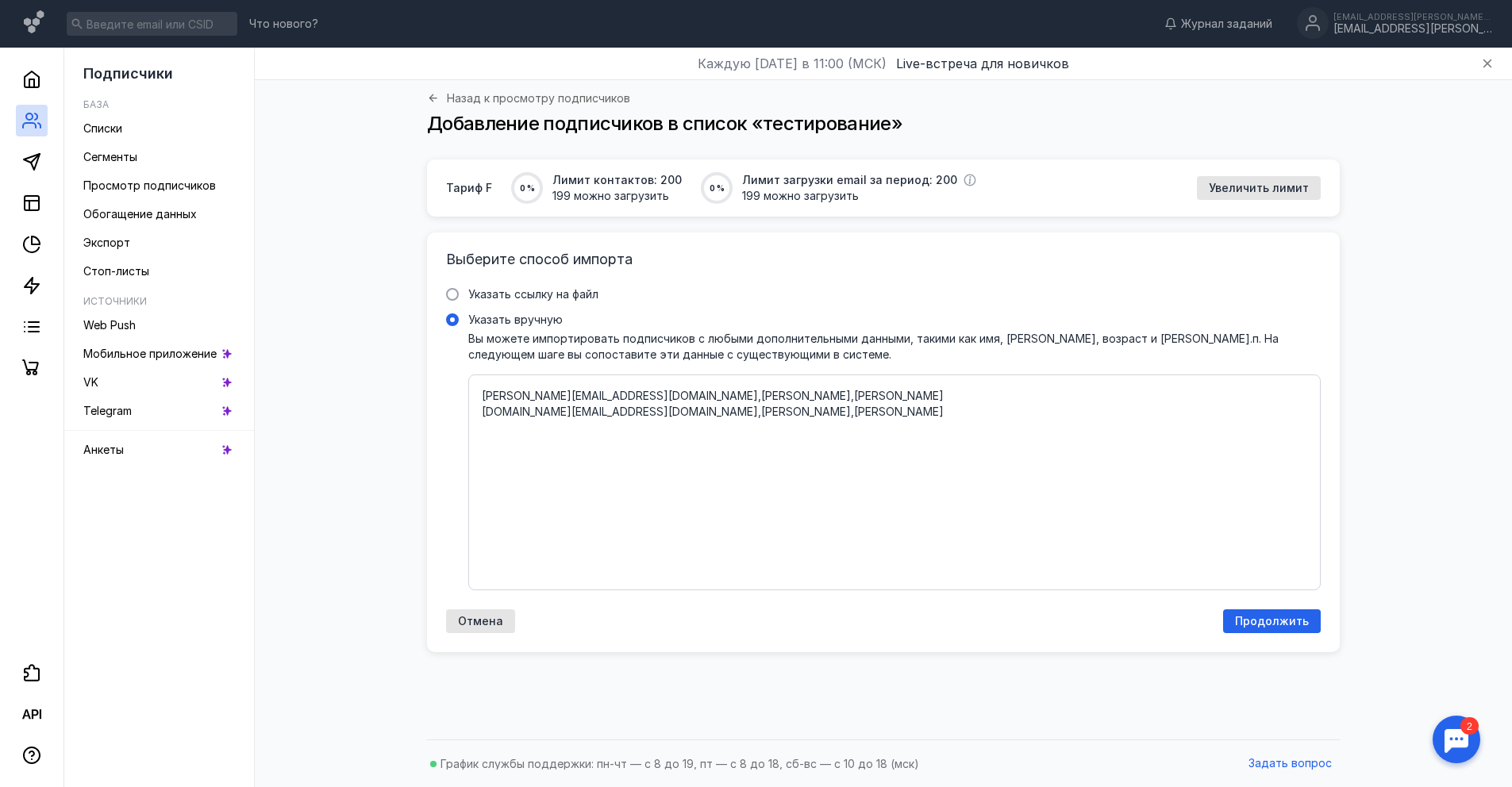
click at [359, 391] on div "Тариф F 0 % Лимит контактов: 200 199 можно загрузить 0 % Лимит загрузки email з…" at bounding box center [883, 445] width 1226 height 572
click at [1255, 622] on span "Продолжить" at bounding box center [1272, 621] width 74 height 14
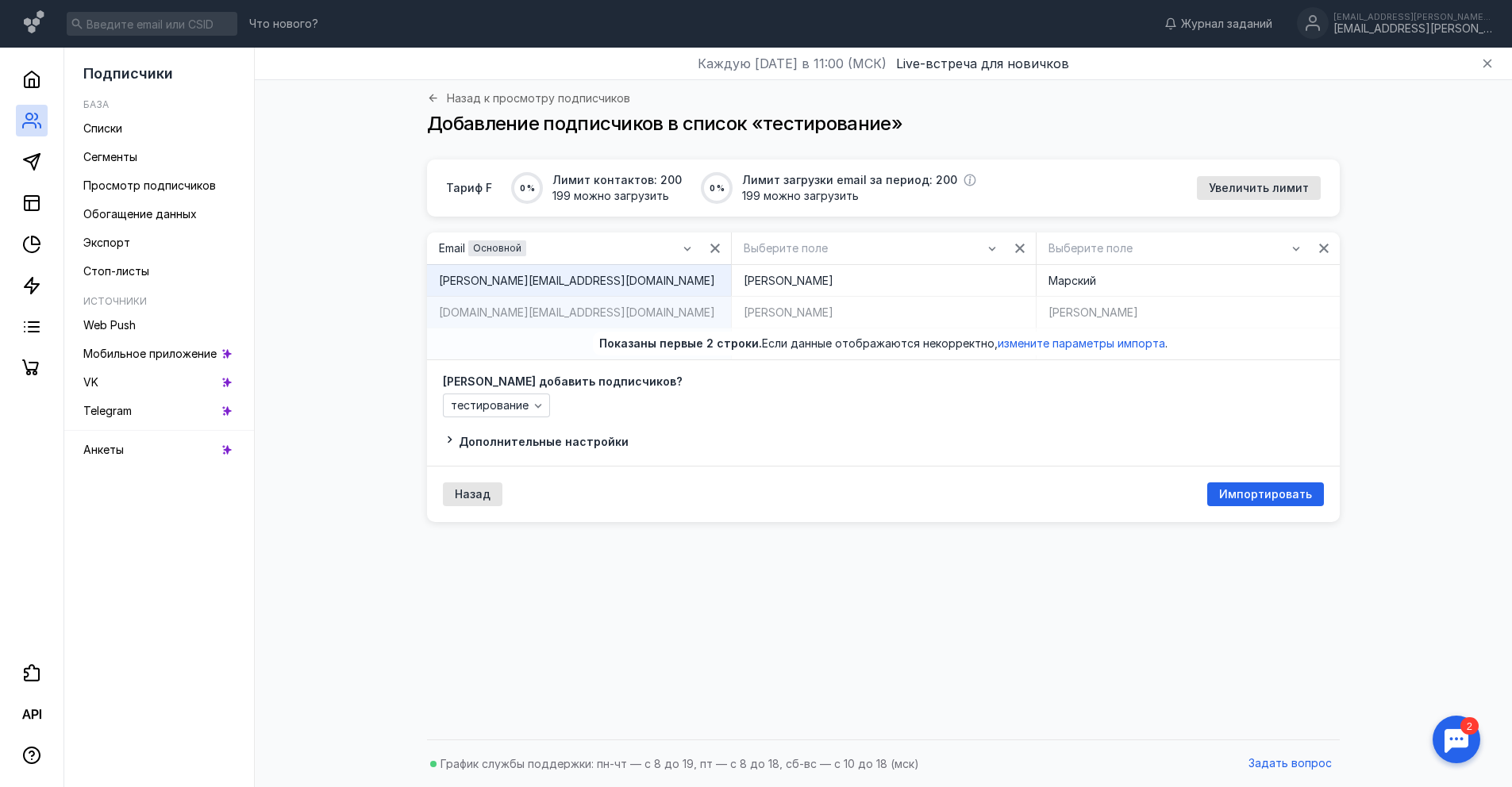
click at [638, 306] on div "[DOMAIN_NAME][EMAIL_ADDRESS][DOMAIN_NAME]" at bounding box center [579, 313] width 280 height 16
click at [602, 312] on div "[DOMAIN_NAME][EMAIL_ADDRESS][DOMAIN_NAME]" at bounding box center [579, 313] width 280 height 16
click at [828, 312] on div "[PERSON_NAME]" at bounding box center [883, 313] width 279 height 16
click at [746, 320] on div "[PERSON_NAME]" at bounding box center [883, 311] width 304 height 31
click at [813, 256] on div "Выберите поле" at bounding box center [869, 248] width 268 height 24
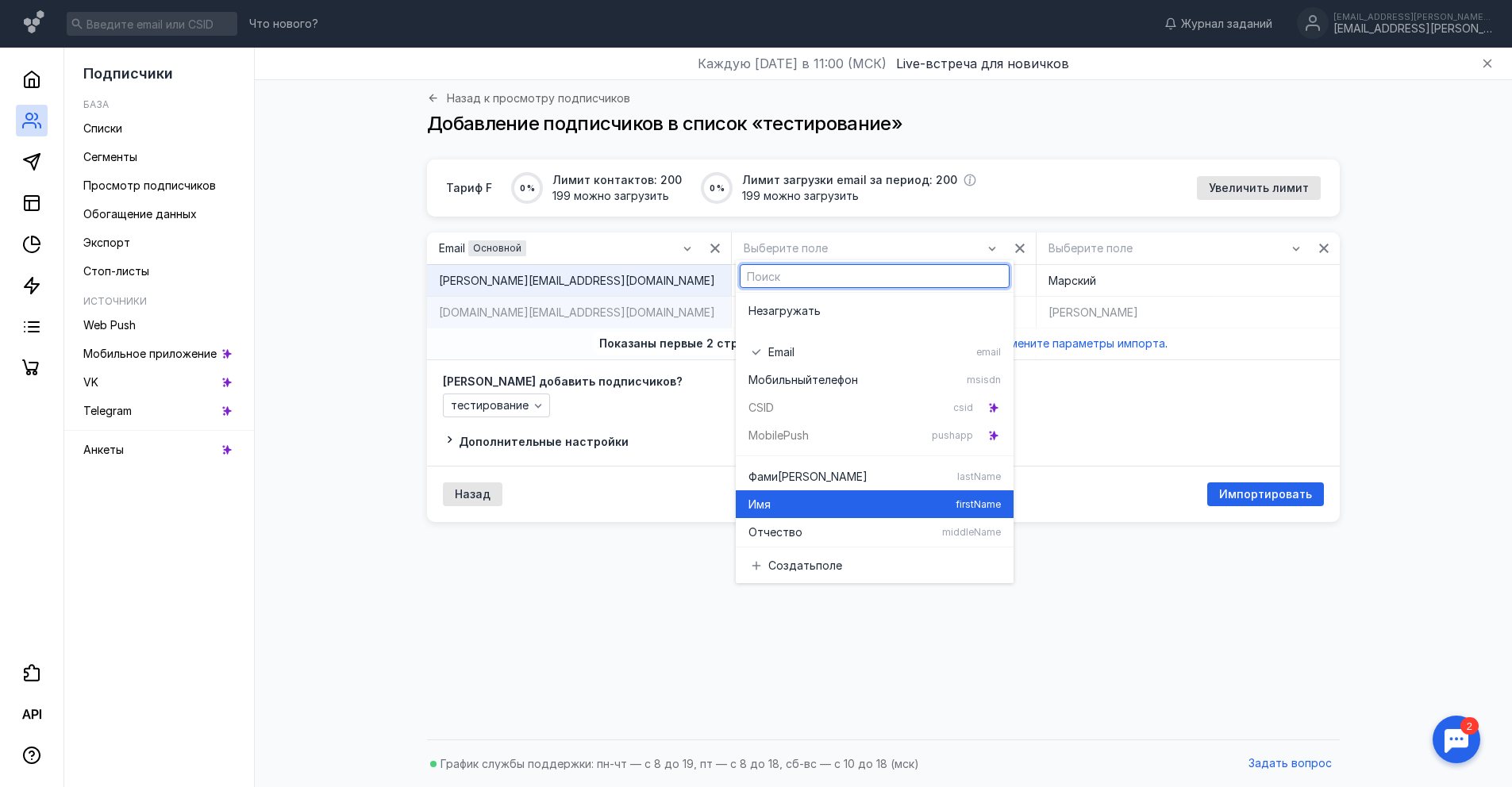
drag, startPoint x: 811, startPoint y: 499, endPoint x: 867, endPoint y: 453, distance: 72.5
click at [811, 499] on div "Имя" at bounding box center [849, 505] width 201 height 16
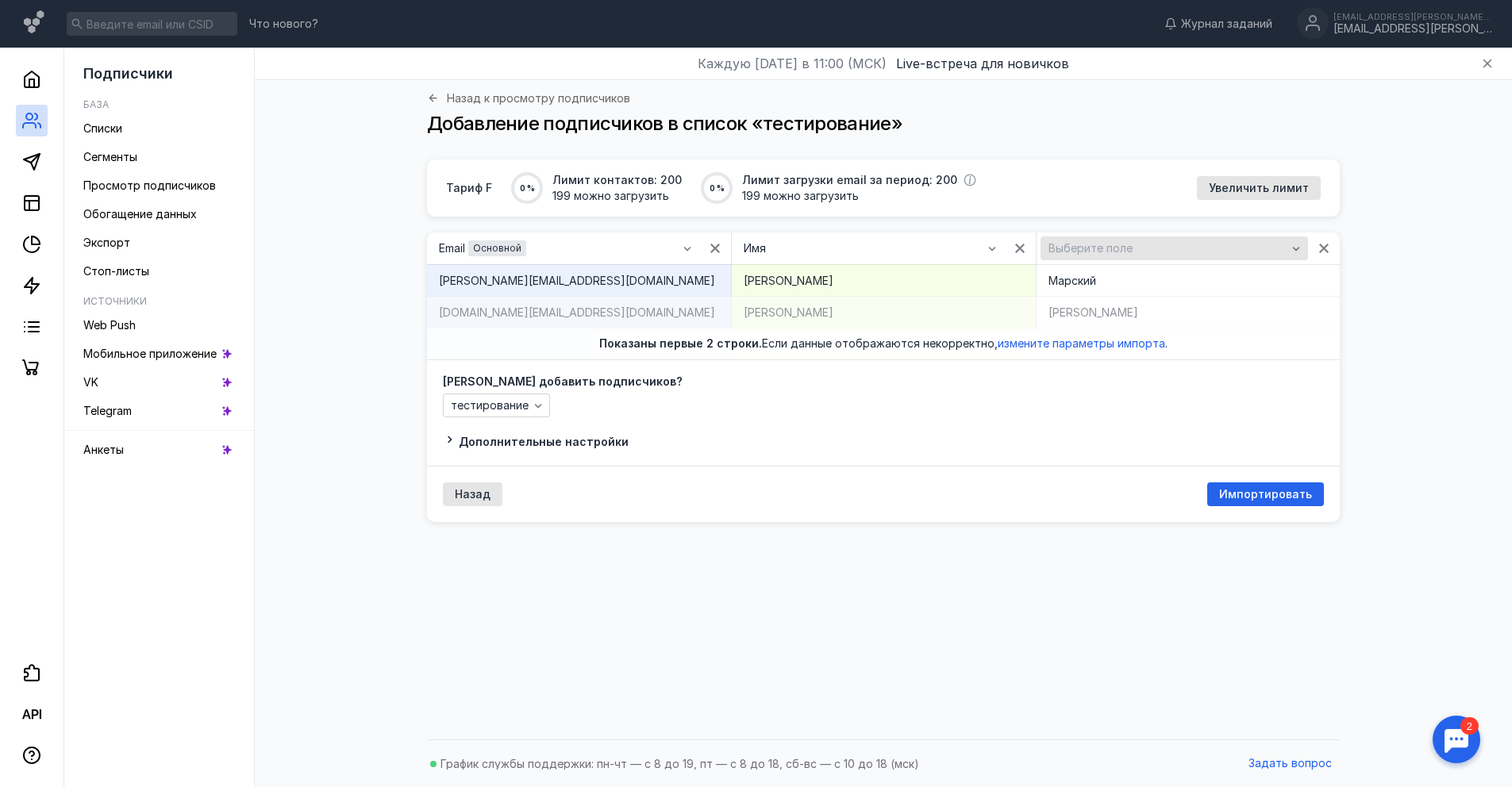
click at [1049, 255] on div "Выберите поле" at bounding box center [1174, 248] width 268 height 24
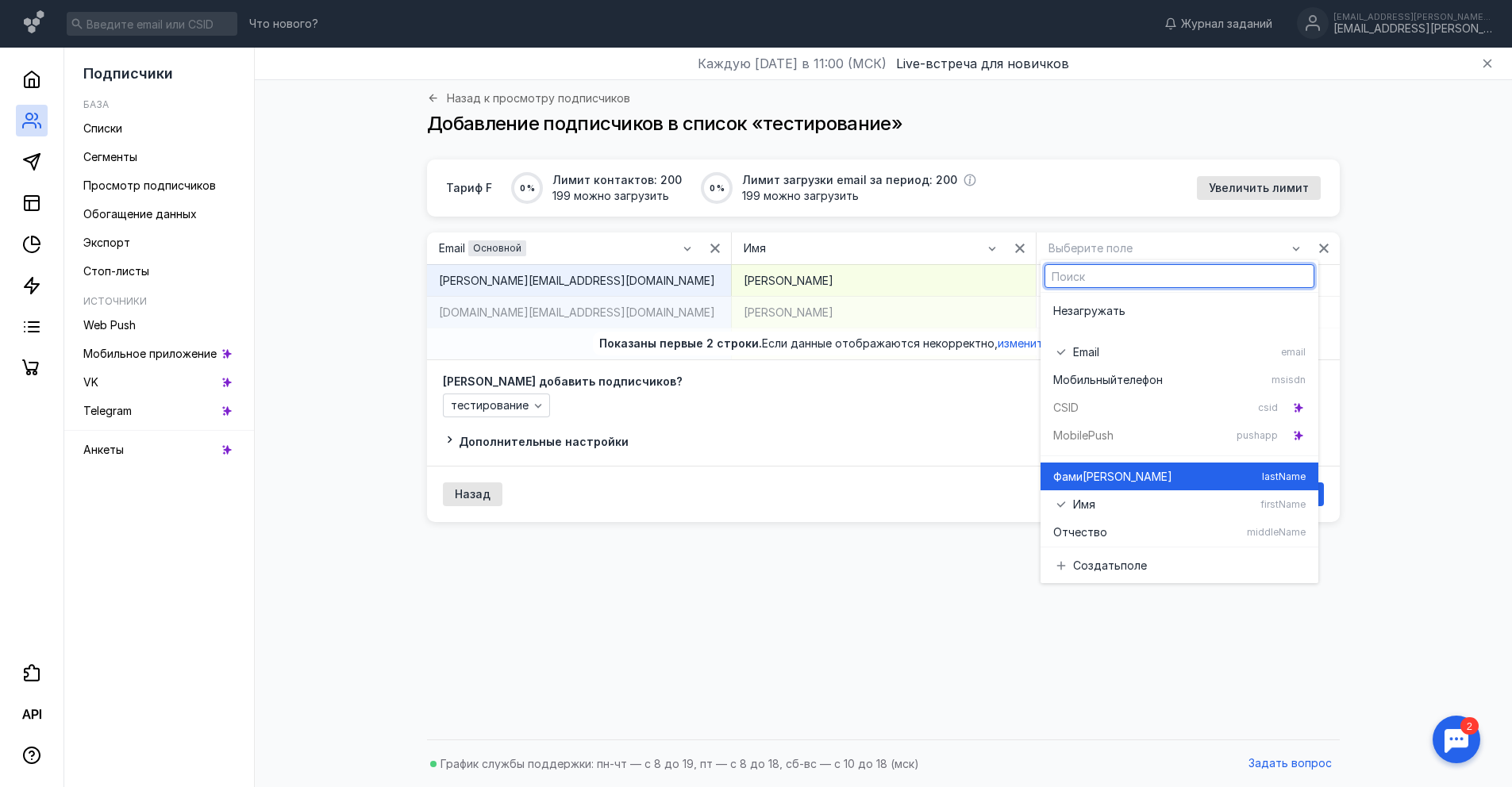
click at [1074, 471] on span "Фами" at bounding box center [1067, 477] width 30 height 16
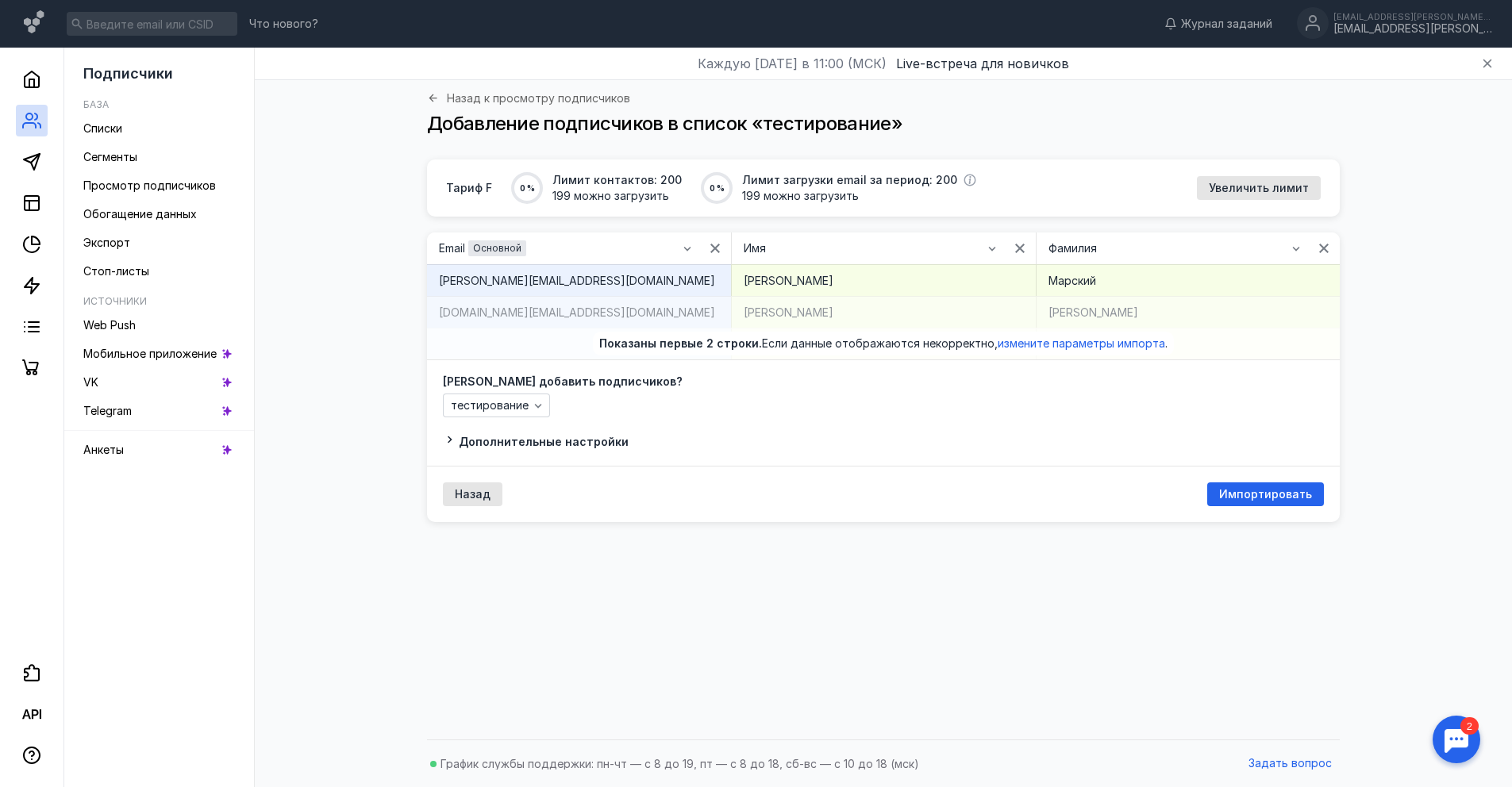
click at [974, 400] on div "тестирование" at bounding box center [883, 405] width 881 height 24
click at [509, 445] on span "Дополнительные настройки" at bounding box center [543, 441] width 170 height 14
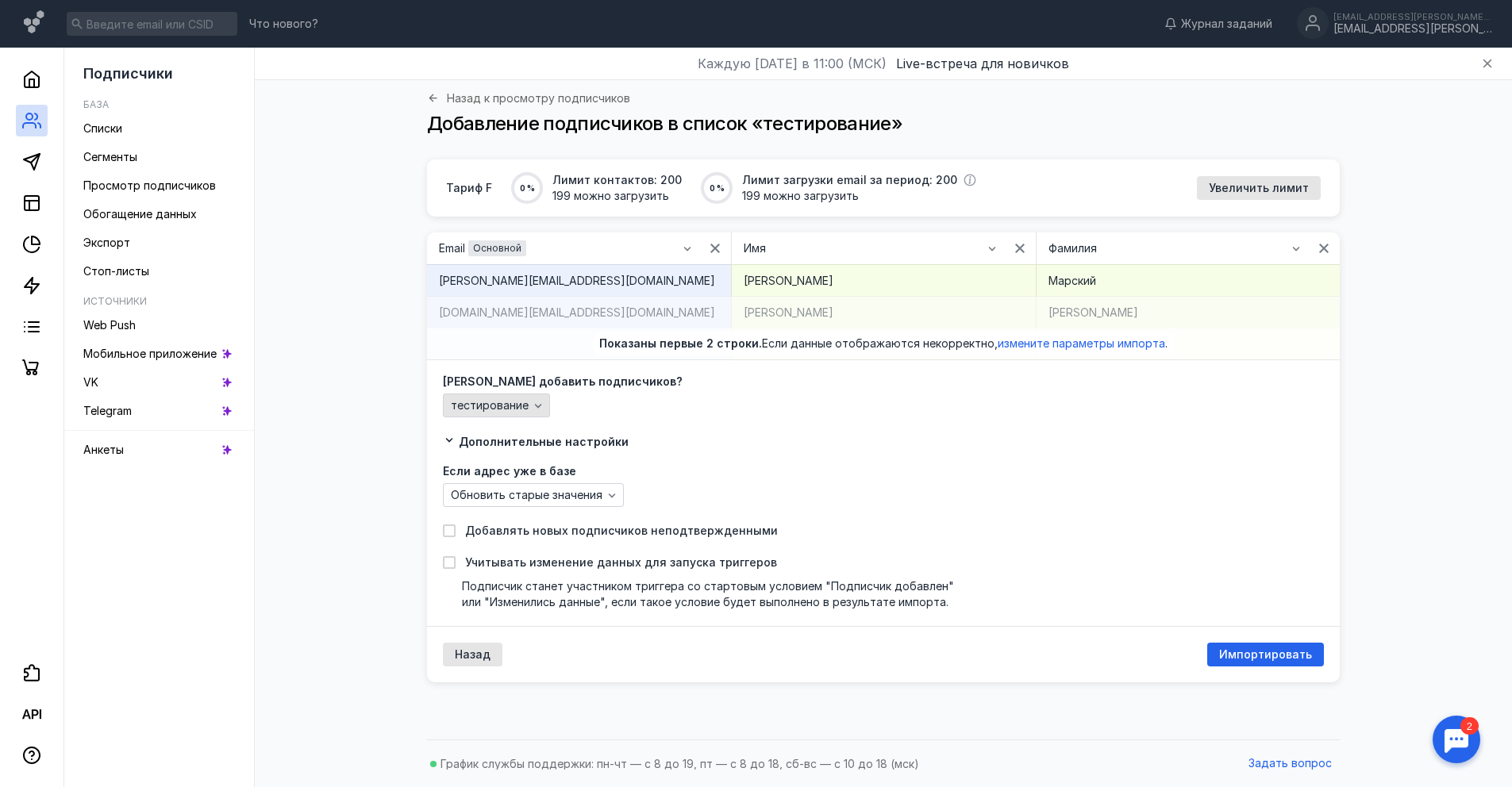
click at [538, 397] on div "button" at bounding box center [538, 405] width 16 height 16
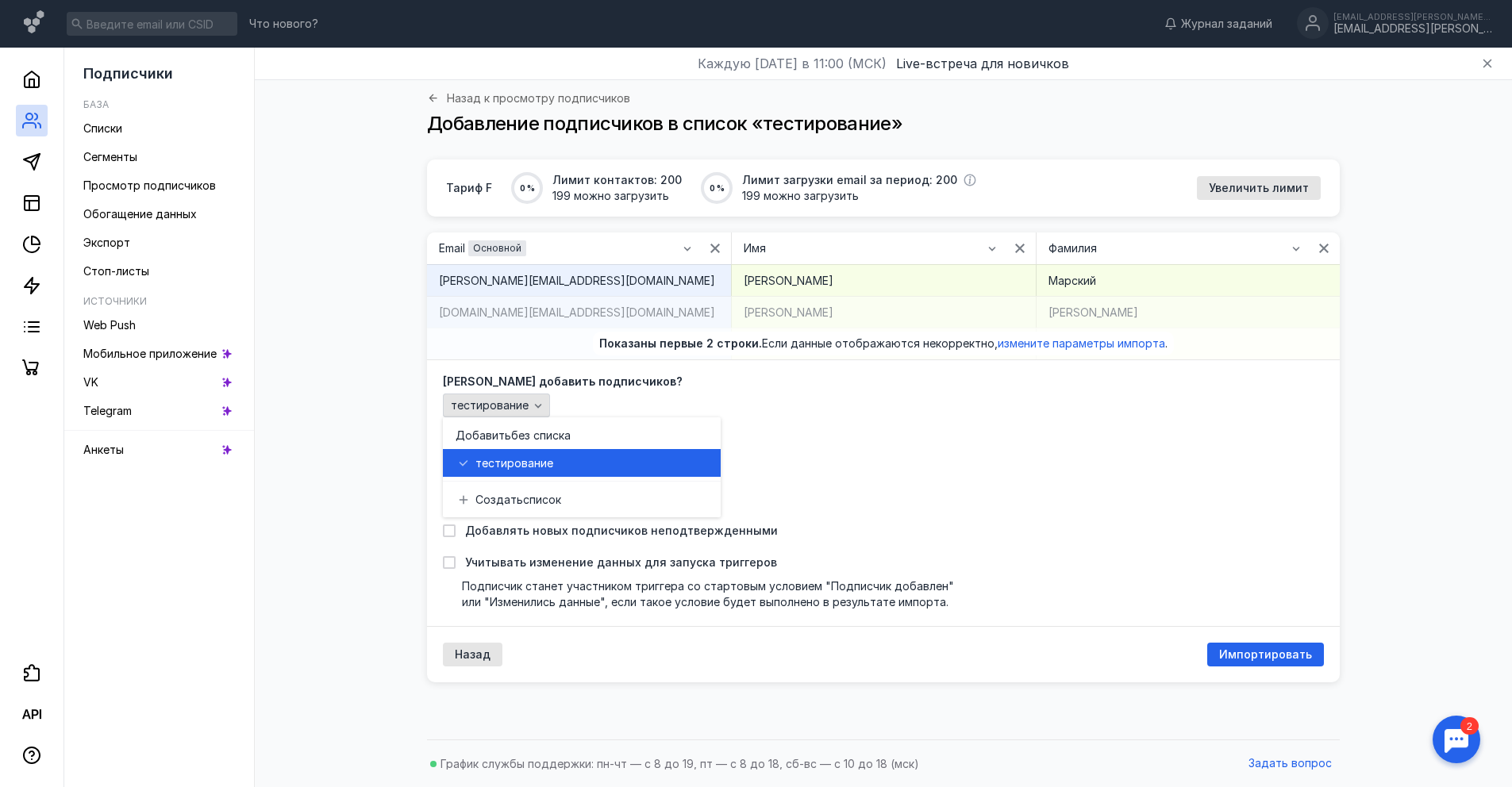
click at [539, 397] on div "button" at bounding box center [538, 405] width 16 height 16
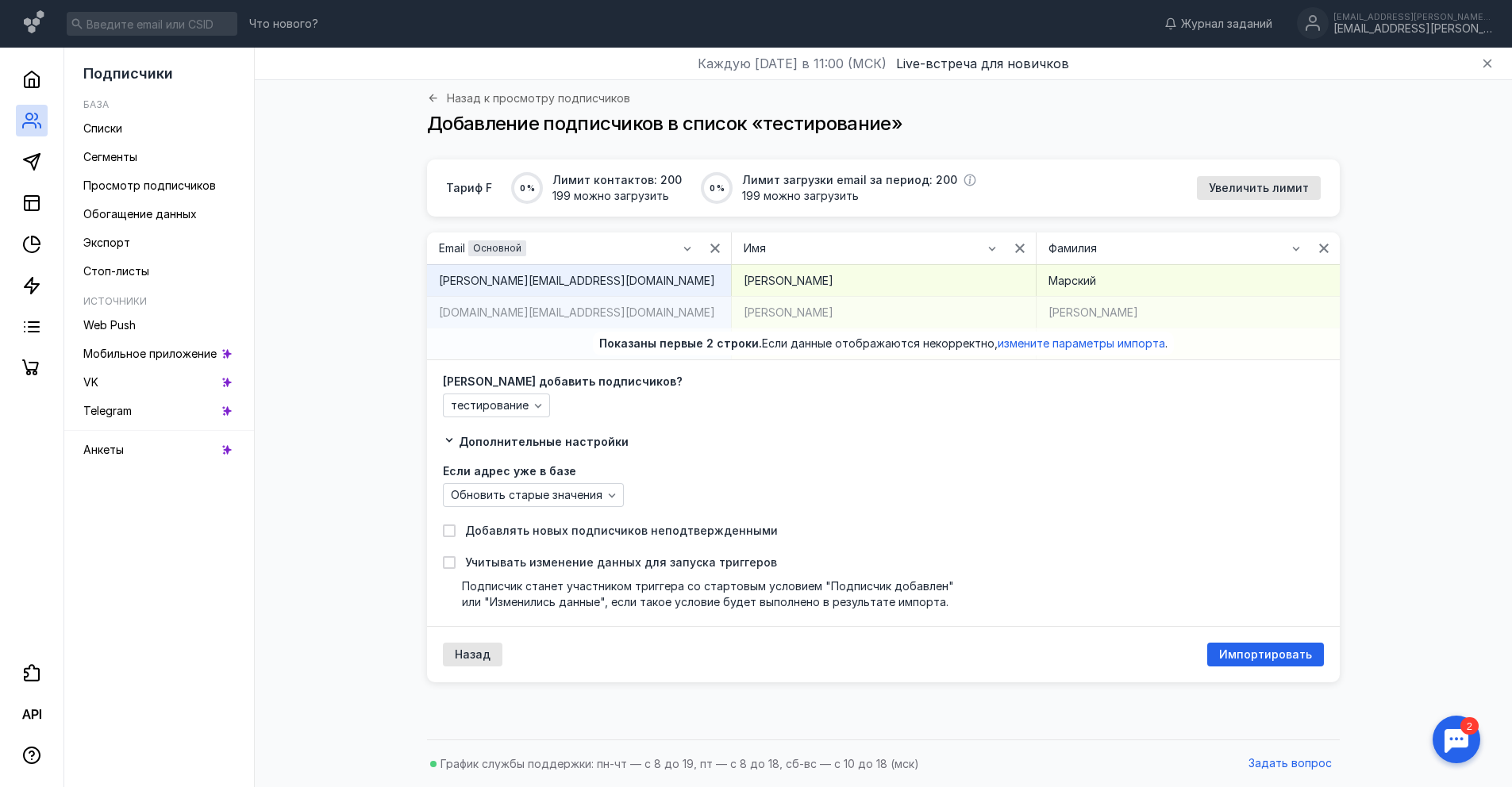
click at [585, 402] on div "тестирование" at bounding box center [883, 405] width 881 height 24
drag, startPoint x: 465, startPoint y: 531, endPoint x: 808, endPoint y: 531, distance: 343.0
click at [808, 531] on label "Добавлять новых подписчиков неподтвержденными" at bounding box center [883, 531] width 881 height 16
click at [754, 478] on div "Если адрес уже в базе Обновить старые значения" at bounding box center [883, 486] width 881 height 41
drag, startPoint x: 769, startPoint y: 529, endPoint x: 451, endPoint y: 532, distance: 318.0
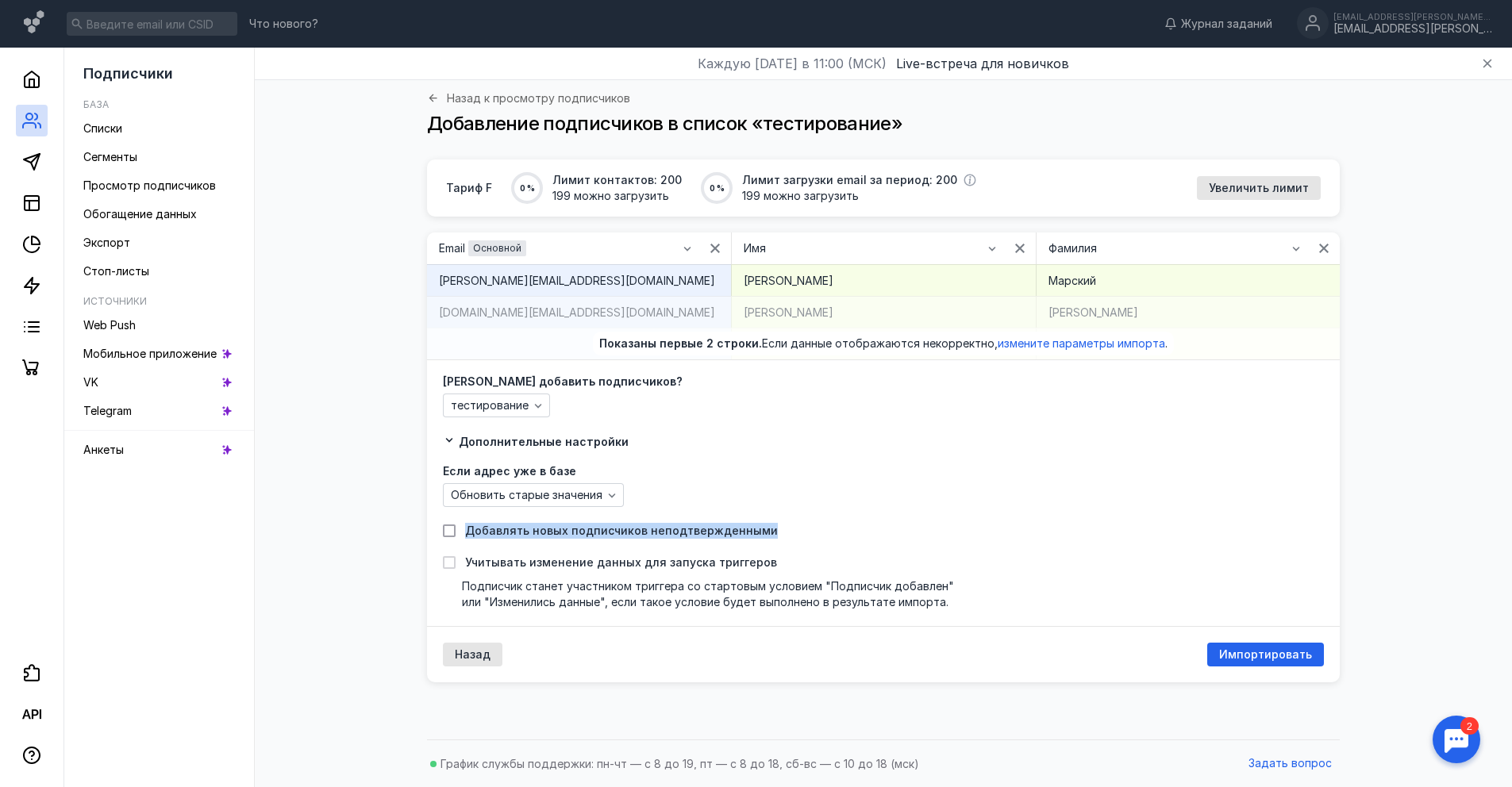
click at [451, 532] on label "Добавлять новых подписчиков неподтвержденными" at bounding box center [883, 531] width 881 height 16
click at [730, 483] on div "Обновить старые значения" at bounding box center [883, 495] width 881 height 24
click at [532, 504] on div "Обновить старые значения" at bounding box center [533, 495] width 181 height 24
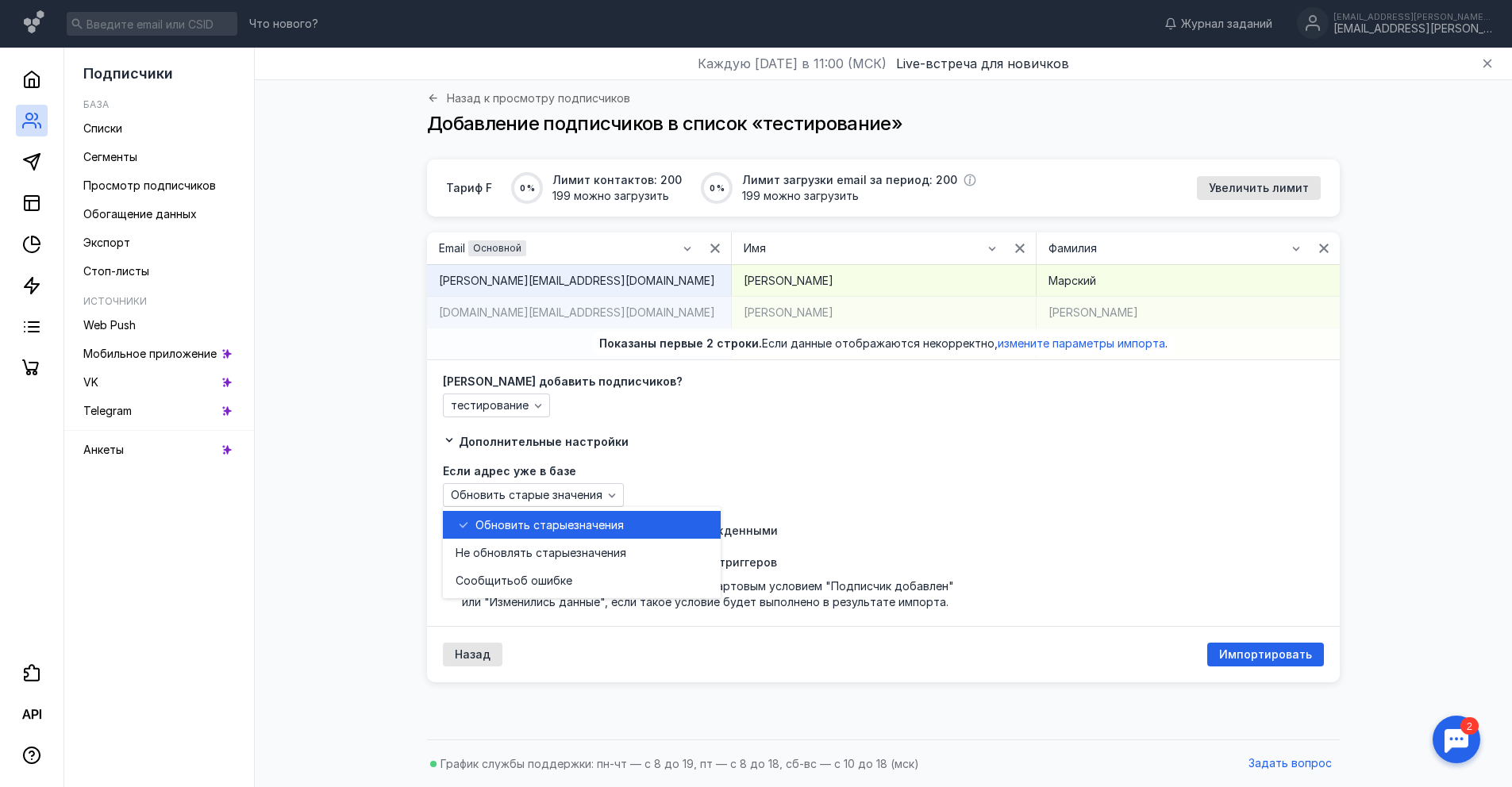
click at [766, 467] on label "Если адрес уже в базе" at bounding box center [883, 471] width 881 height 11
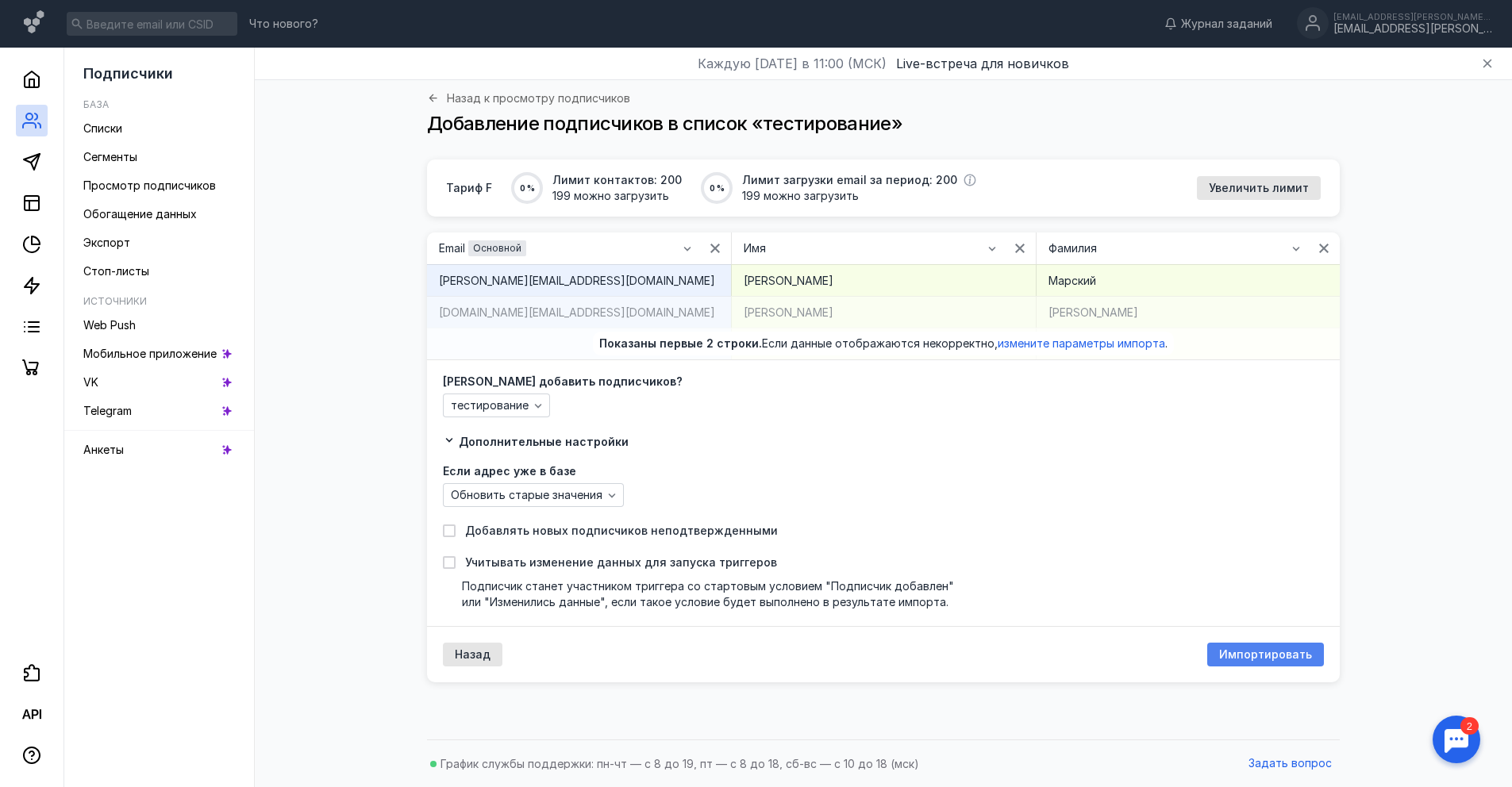
click at [1280, 658] on span "Импортировать" at bounding box center [1265, 654] width 92 height 14
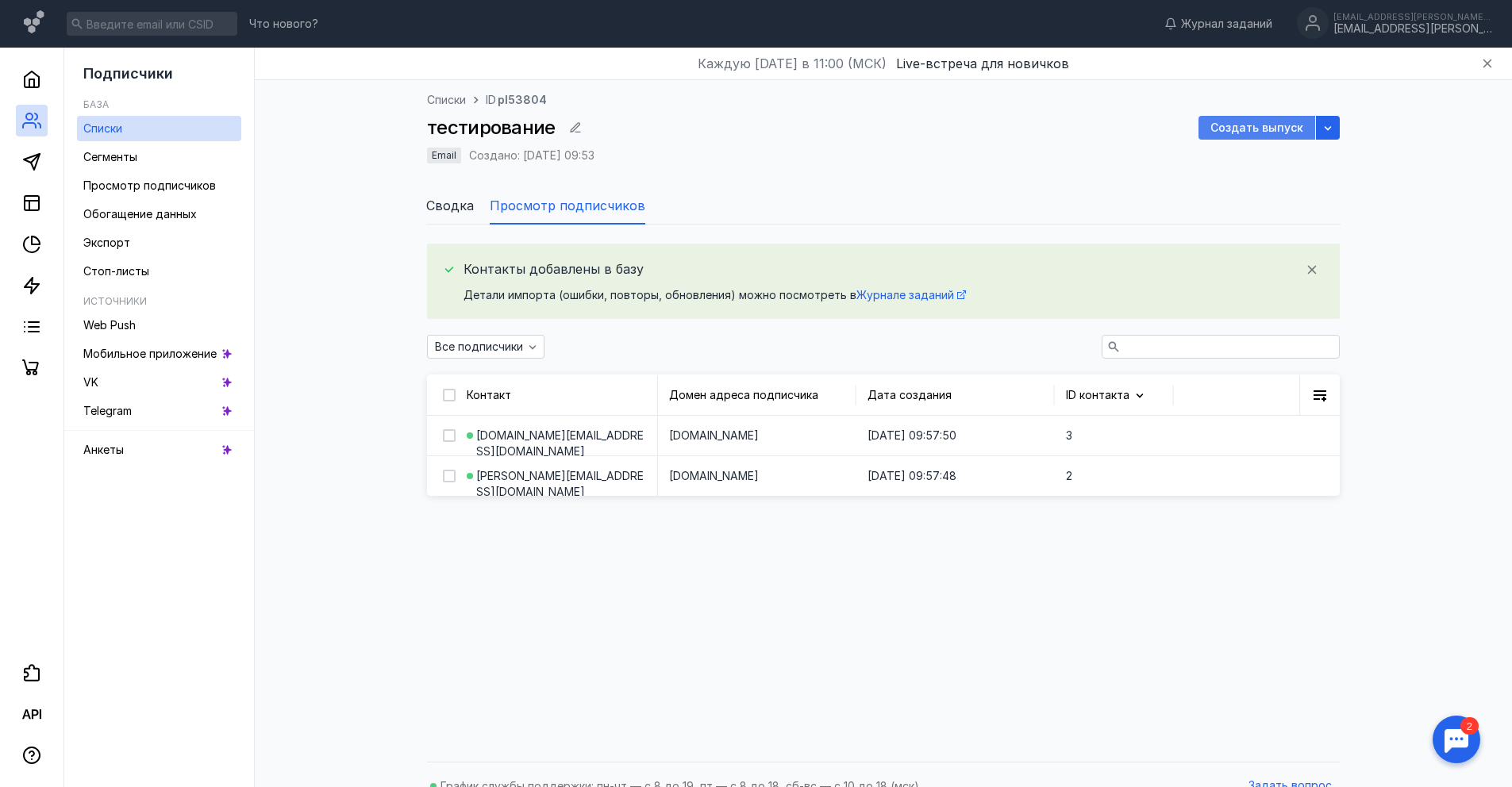
click at [1253, 127] on span "Создать выпуск" at bounding box center [1256, 128] width 92 height 14
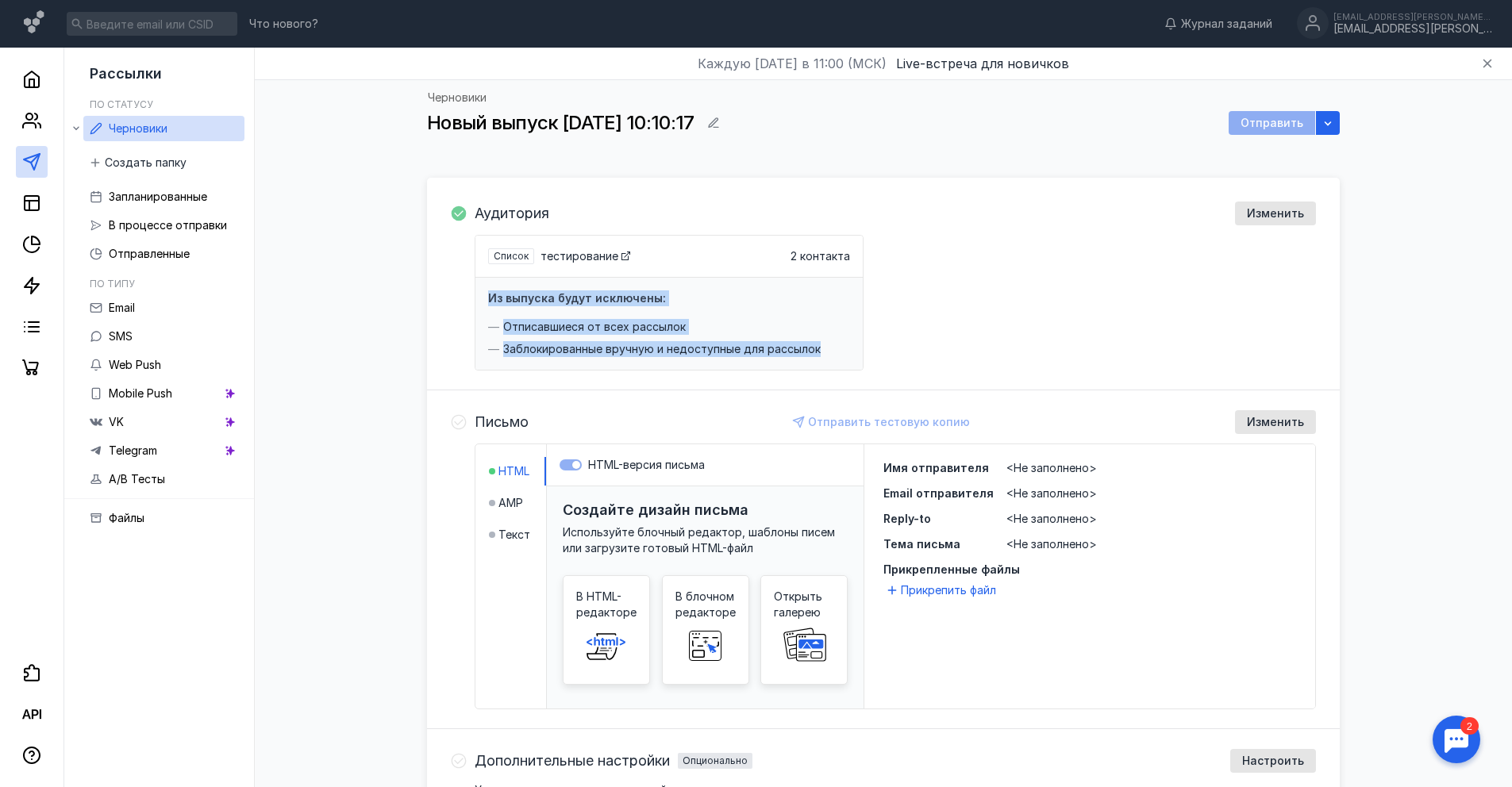
drag, startPoint x: 483, startPoint y: 301, endPoint x: 815, endPoint y: 345, distance: 334.9
click at [815, 345] on div "Из выпуска будут исключены: Отписавшиеся от всех рассылок Заблокированные вручн…" at bounding box center [669, 323] width 388 height 92
click at [815, 346] on span "Заблокированные вручную и недоступные для рассылок" at bounding box center [662, 349] width 318 height 16
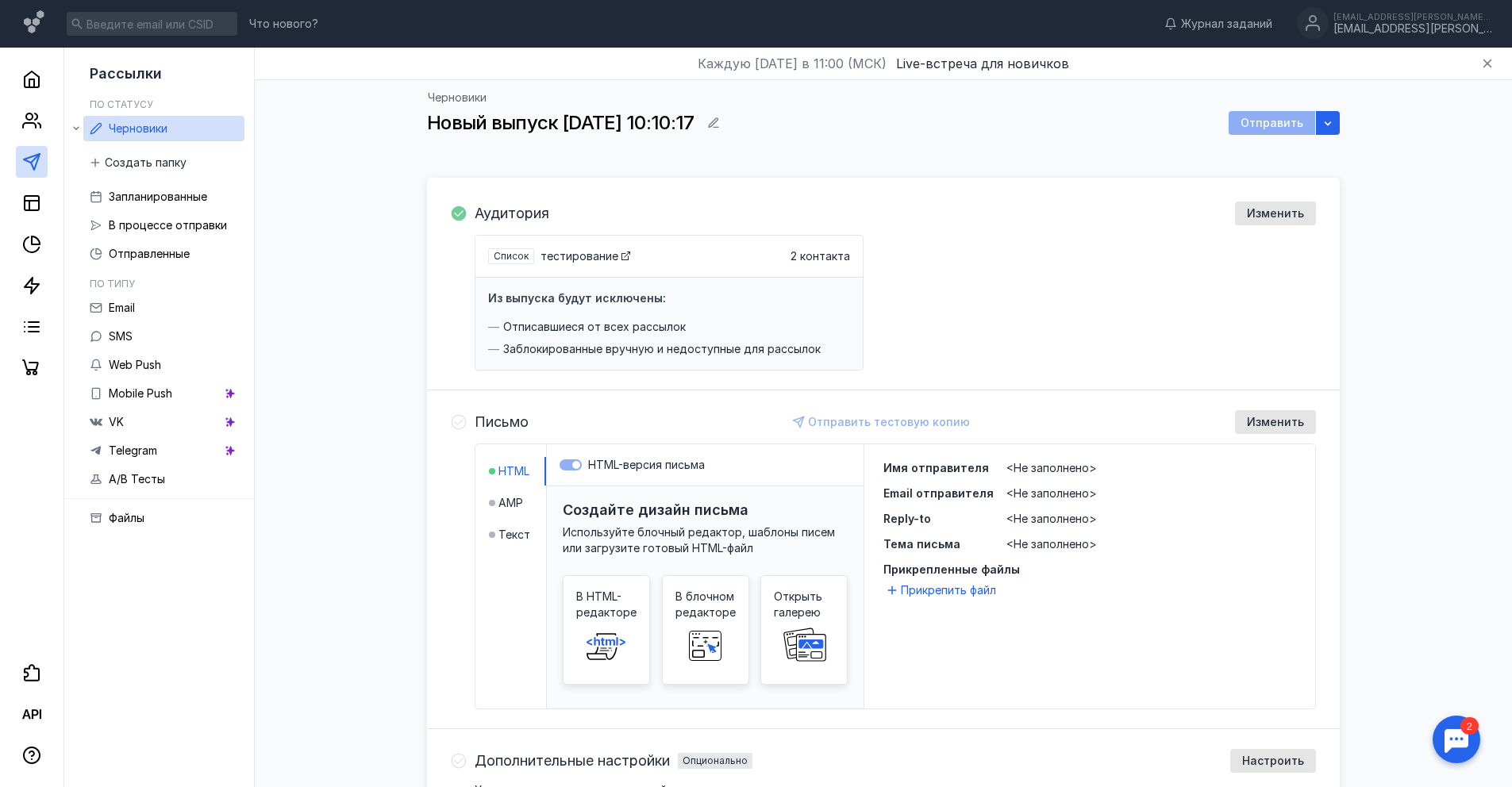
click at [815, 346] on span "Заблокированные вручную и недоступные для рассылок" at bounding box center [662, 349] width 318 height 16
click at [808, 348] on span "Заблокированные вручную и недоступные для рассылок" at bounding box center [662, 349] width 318 height 16
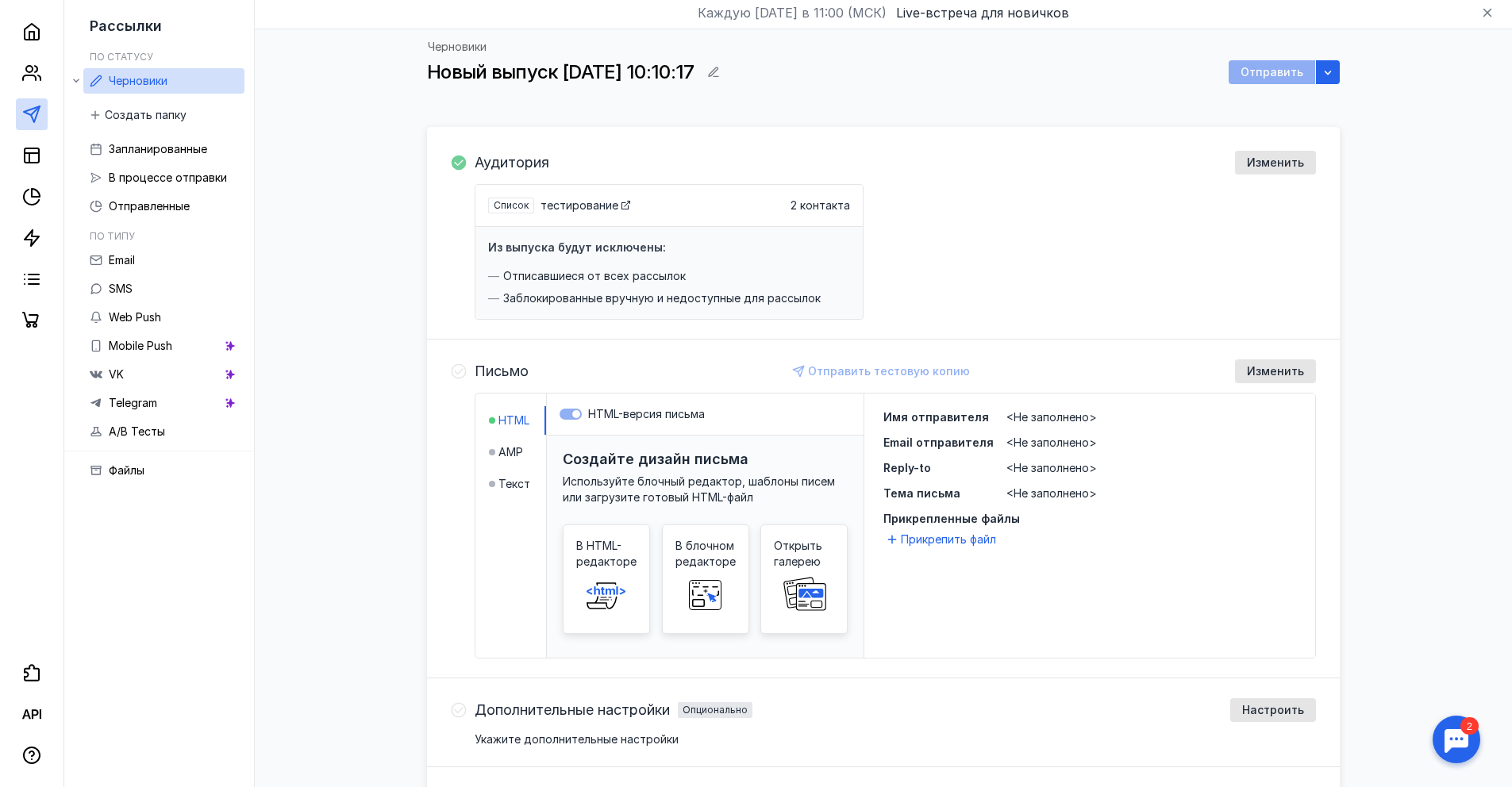
scroll to position [52, 0]
click at [522, 481] on span "Текст" at bounding box center [514, 482] width 31 height 16
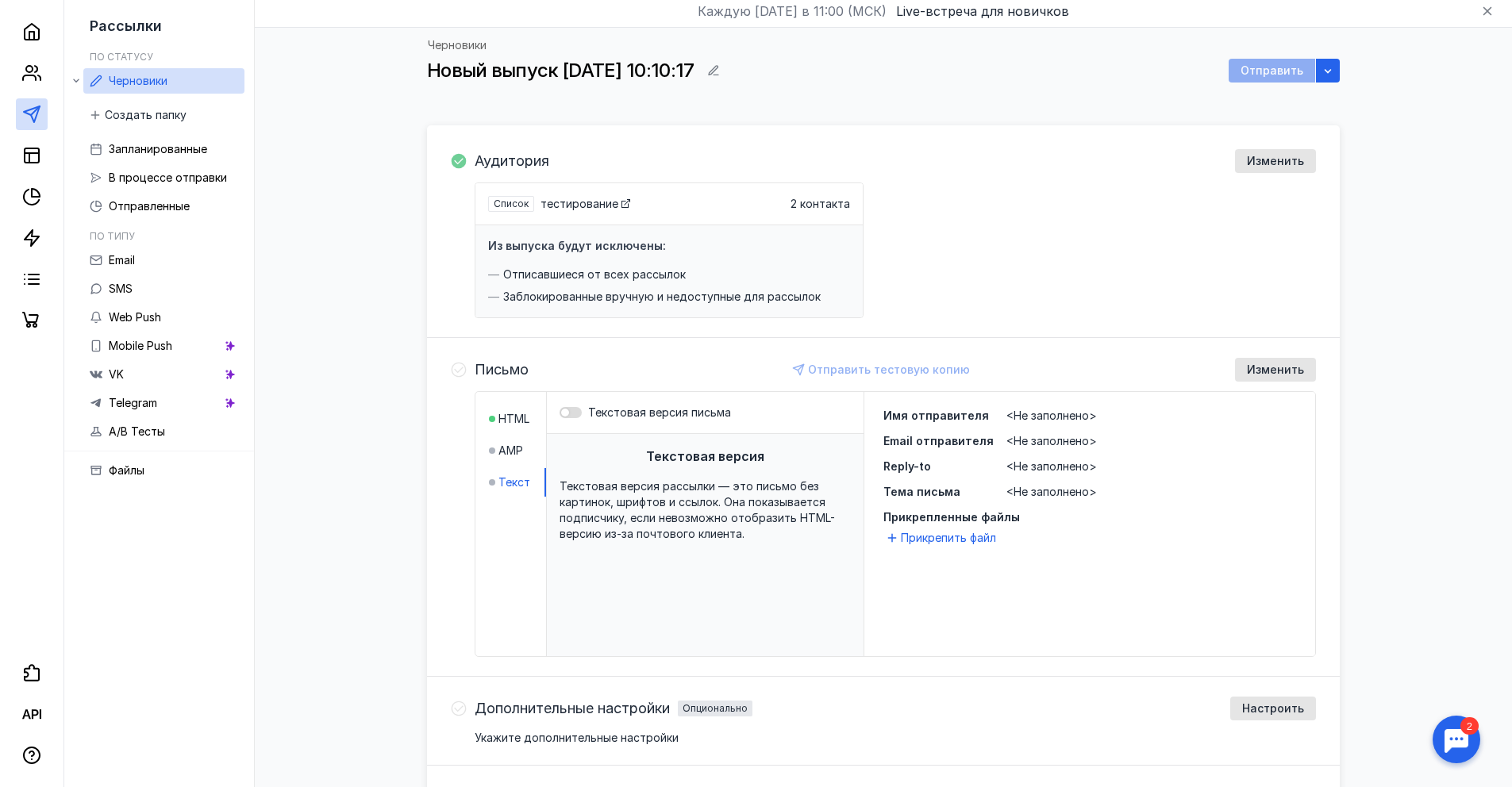
click at [578, 411] on div at bounding box center [571, 412] width 23 height 11
click at [560, 412] on input "Текстовая версия письма" at bounding box center [560, 412] width 0 height 0
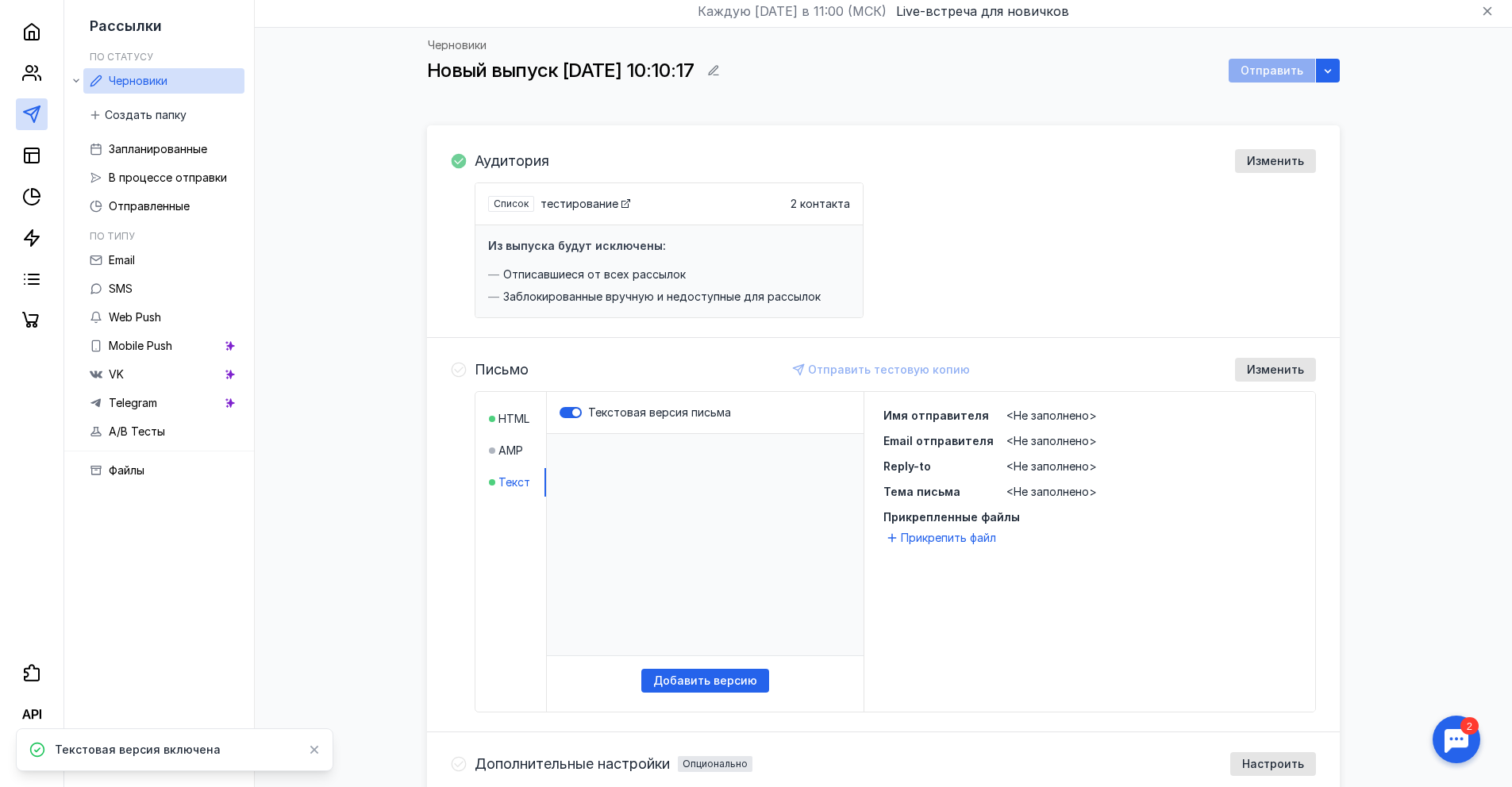
scroll to position [141, 0]
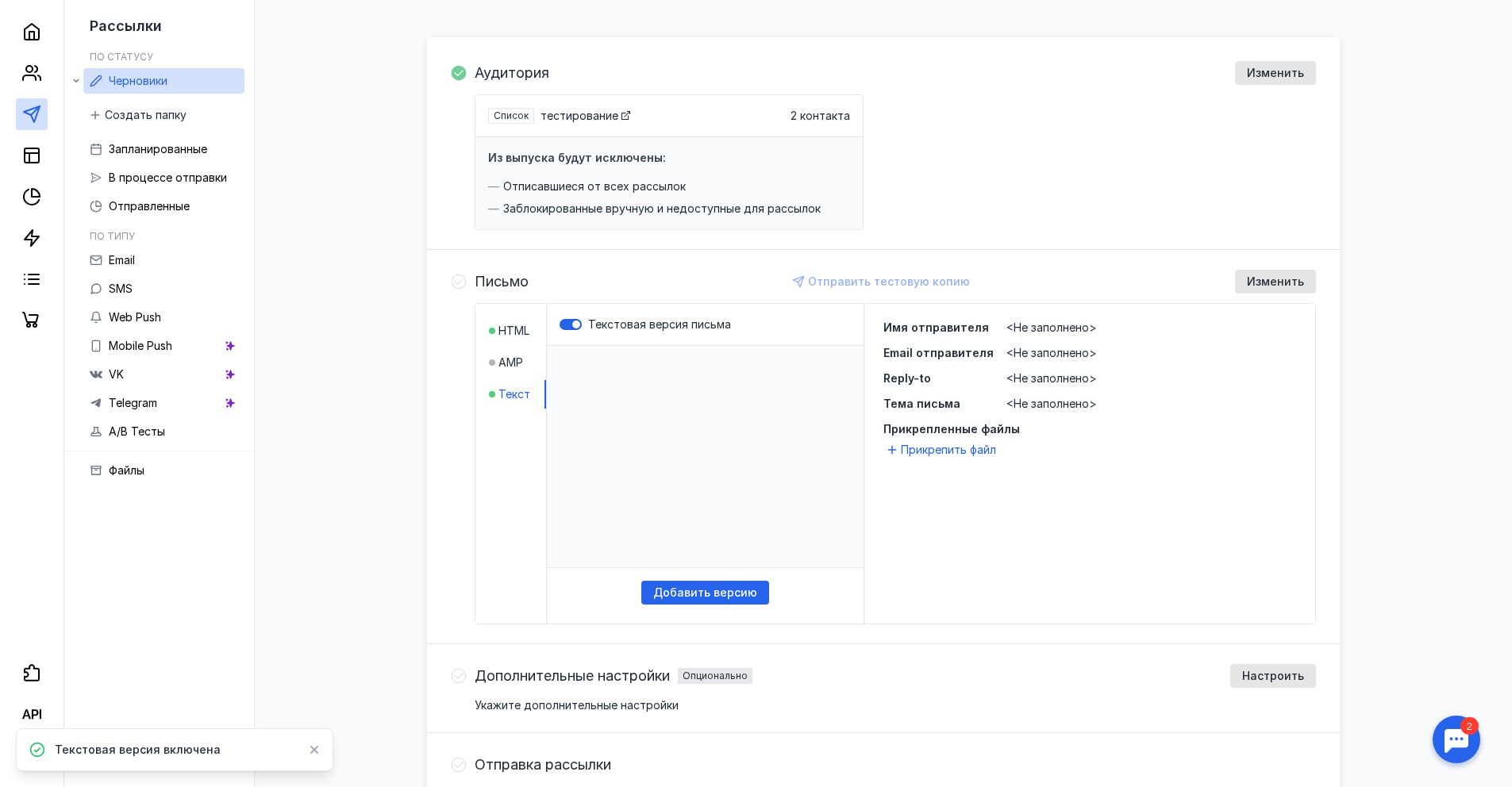
click at [526, 352] on li "AMP" at bounding box center [517, 363] width 57 height 29
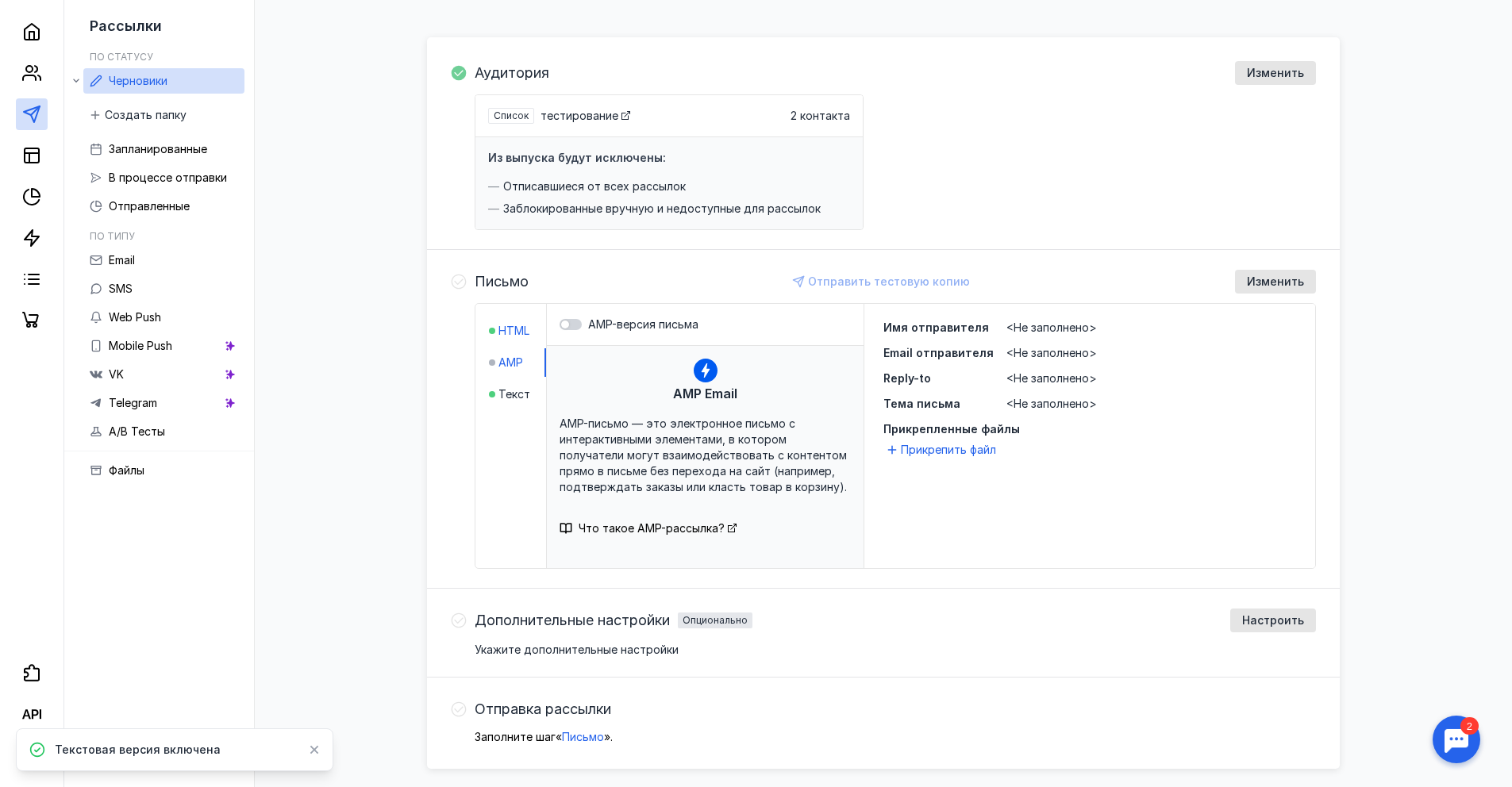
click at [516, 335] on span "HTML" at bounding box center [514, 331] width 31 height 16
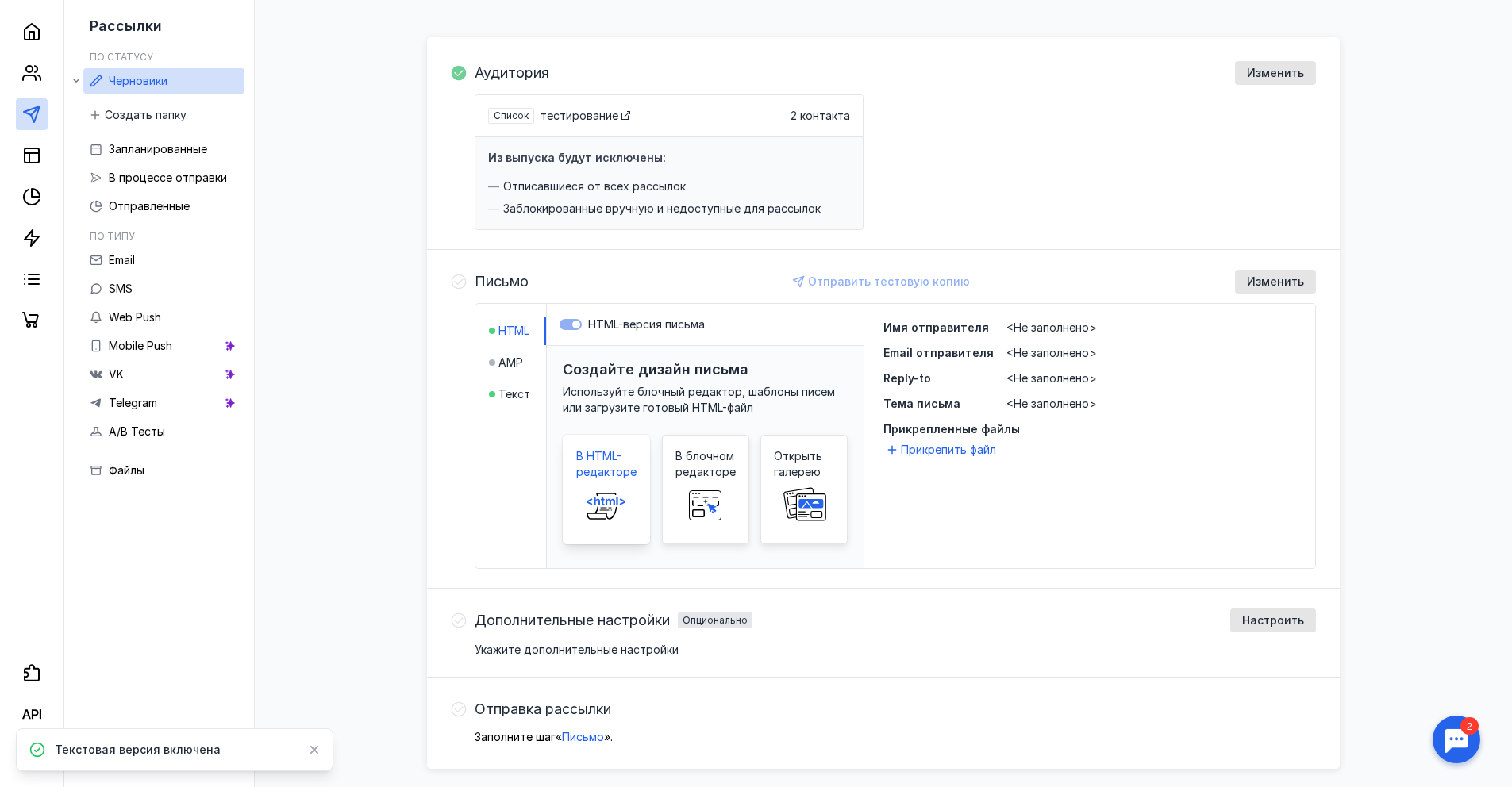
click at [611, 480] on span at bounding box center [606, 505] width 51 height 51
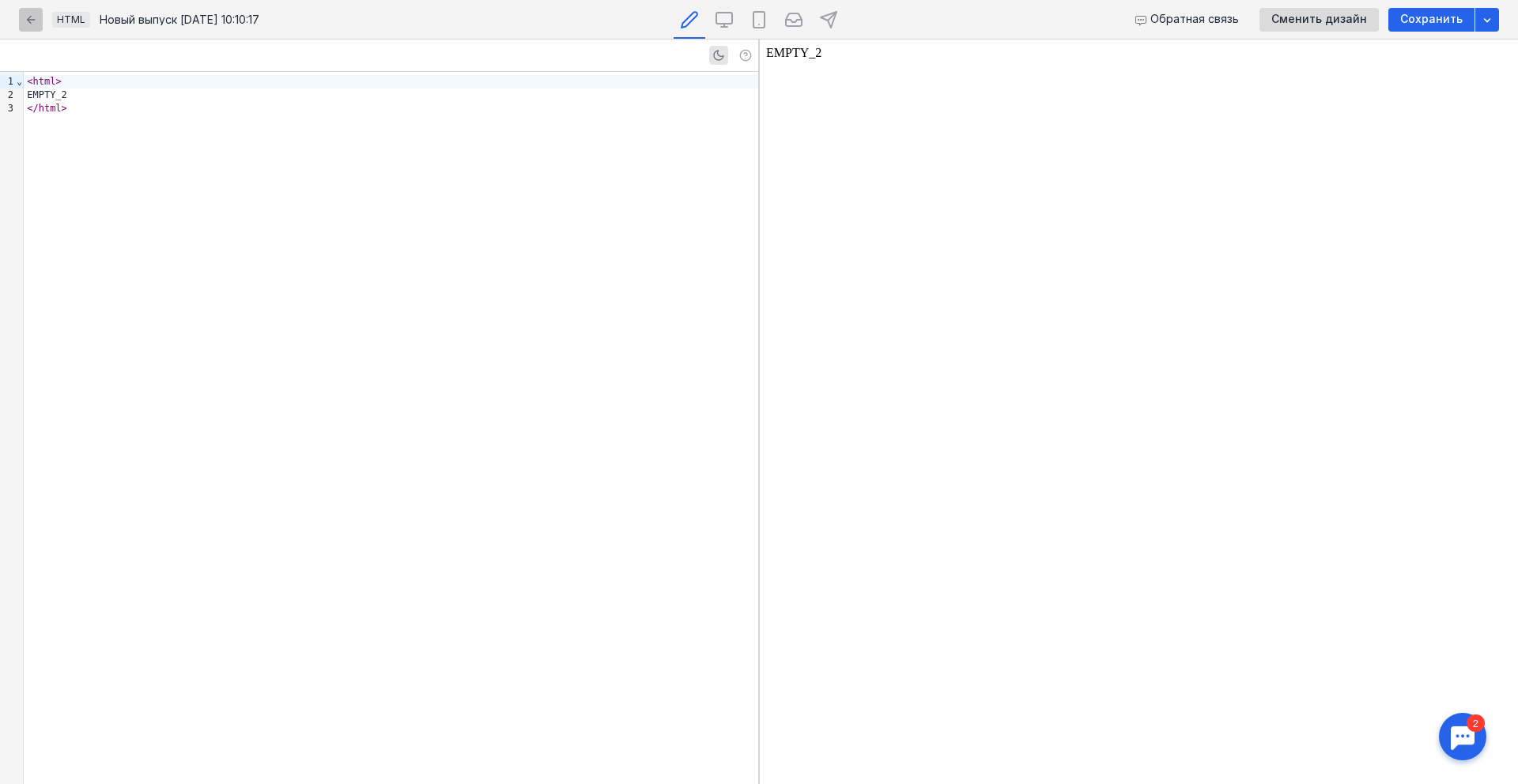
click at [37, 26] on div "button" at bounding box center [31, 20] width 16 height 16
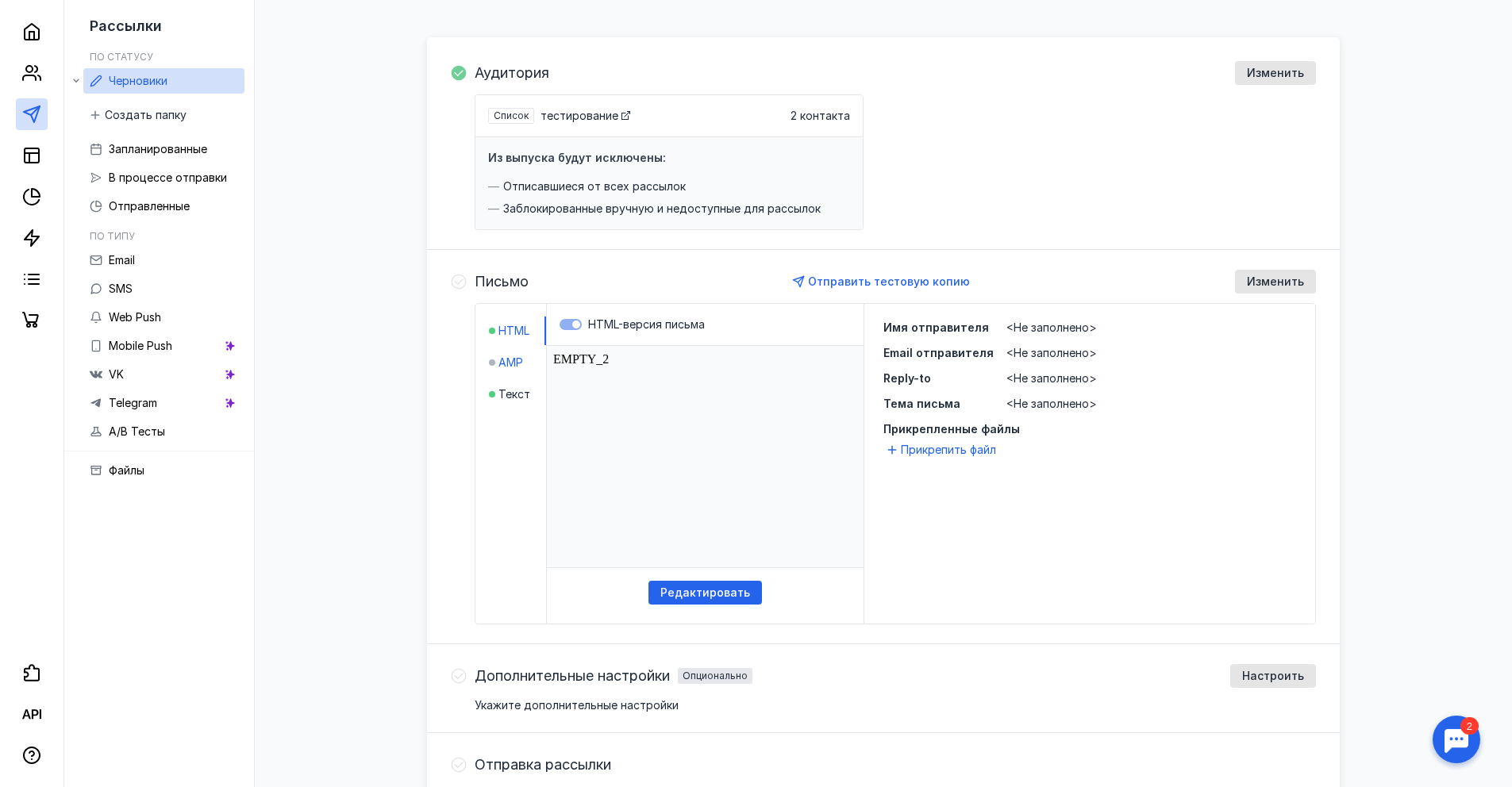
click at [500, 363] on span "AMP" at bounding box center [511, 363] width 25 height 16
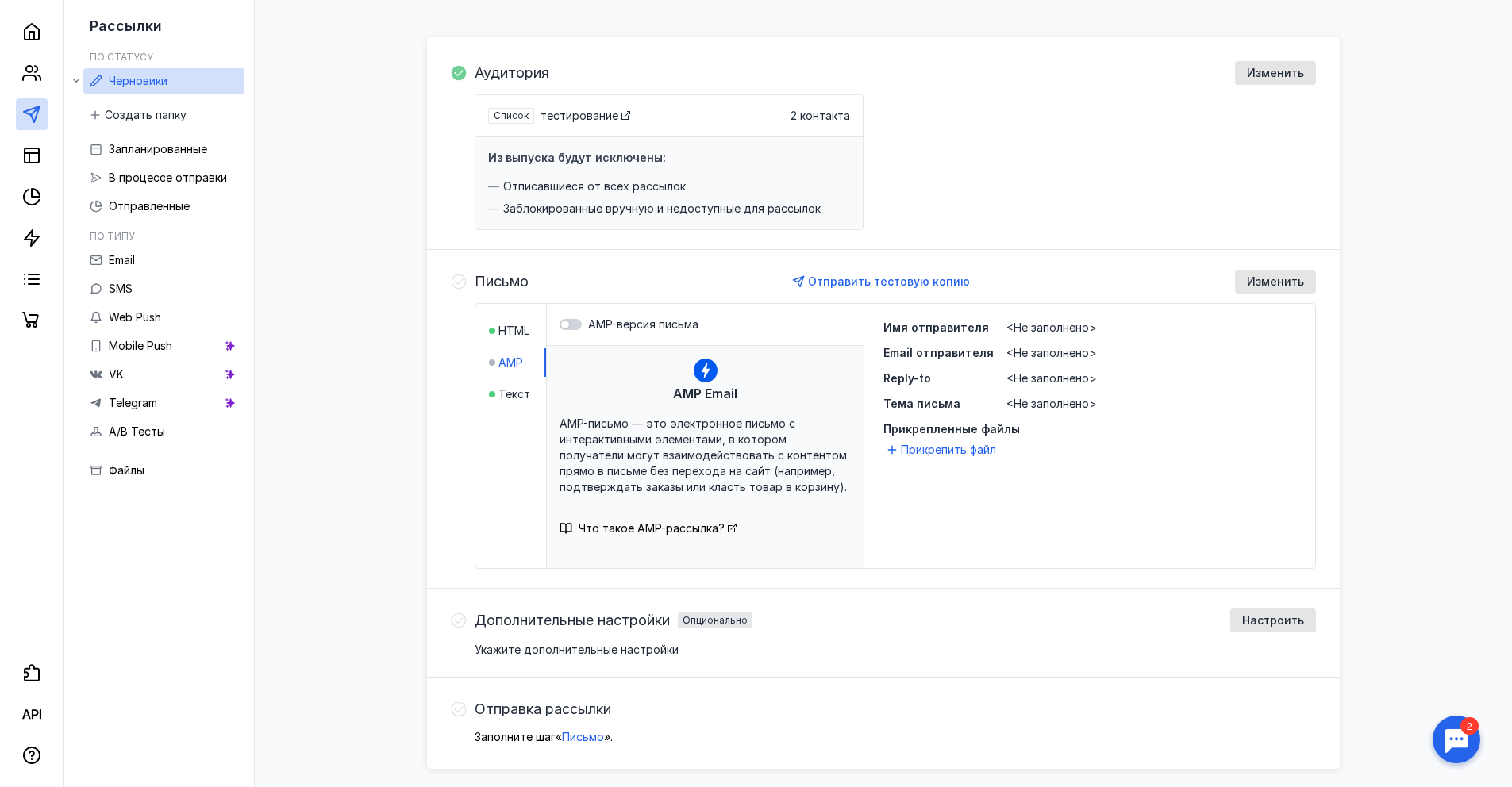
click at [710, 420] on span "AMP-письмо — это электронное письмо с интерактивными элементами, в котором полу…" at bounding box center [703, 455] width 287 height 77
click at [687, 387] on span "AMP Email" at bounding box center [705, 394] width 64 height 19
click at [574, 319] on div at bounding box center [571, 325] width 23 height 11
click at [560, 325] on input "AMP-версия письма" at bounding box center [560, 325] width 0 height 0
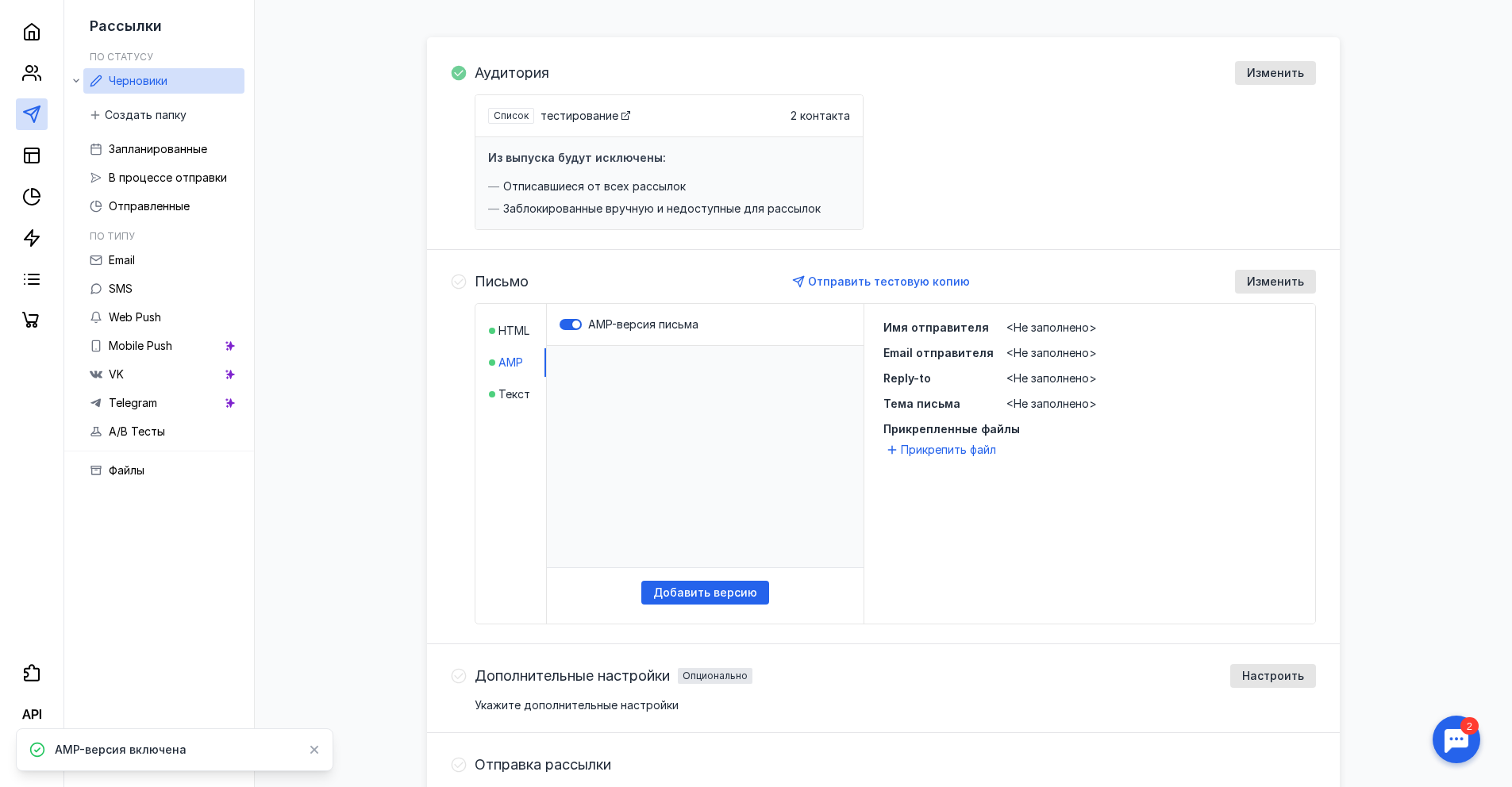
click at [725, 579] on div "Добавить версию" at bounding box center [705, 484] width 317 height 277
click at [727, 588] on span "Добавить версию" at bounding box center [705, 592] width 104 height 14
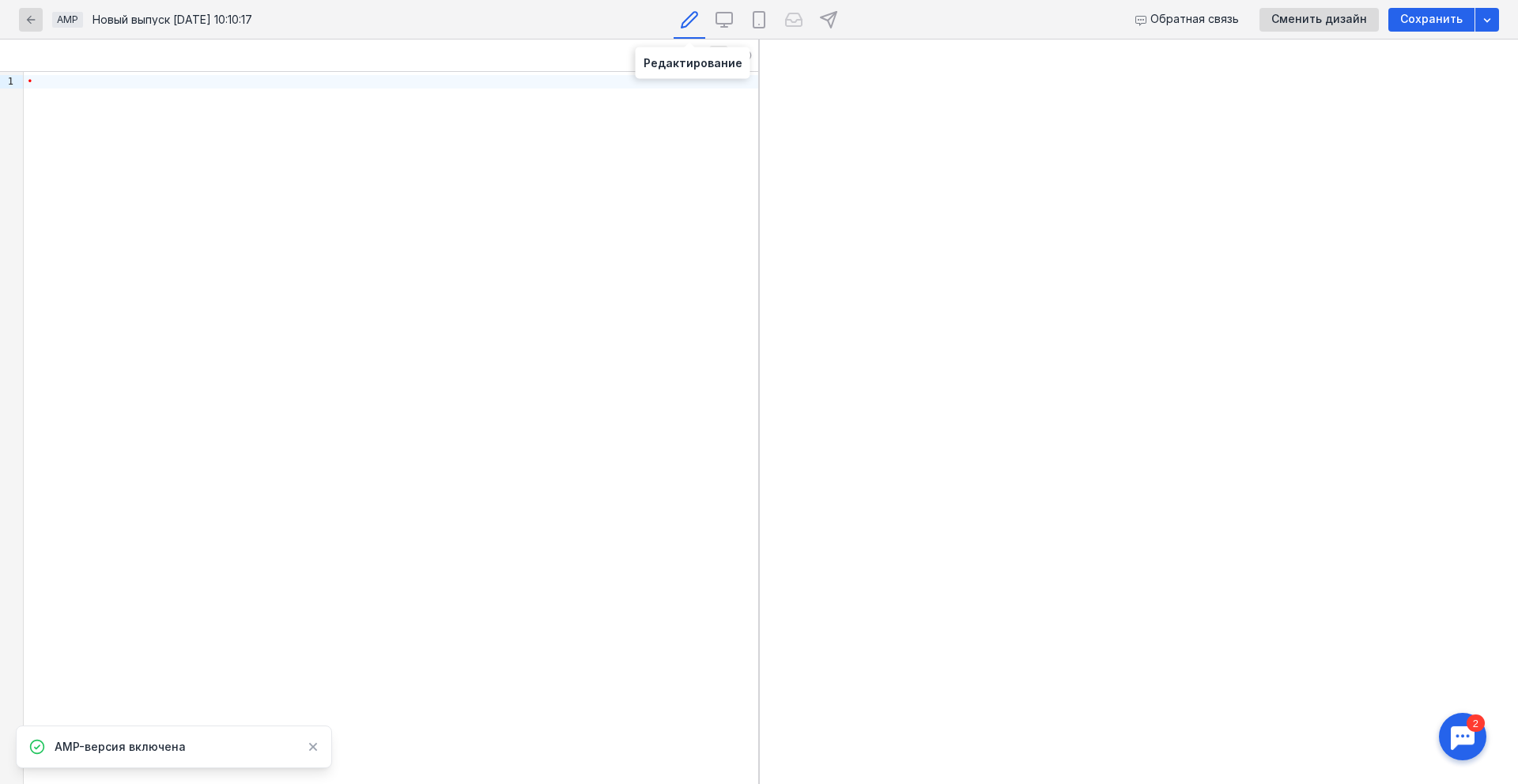
click at [703, 12] on div at bounding box center [689, 19] width 31 height 38
click at [717, 18] on icon at bounding box center [724, 20] width 19 height 19
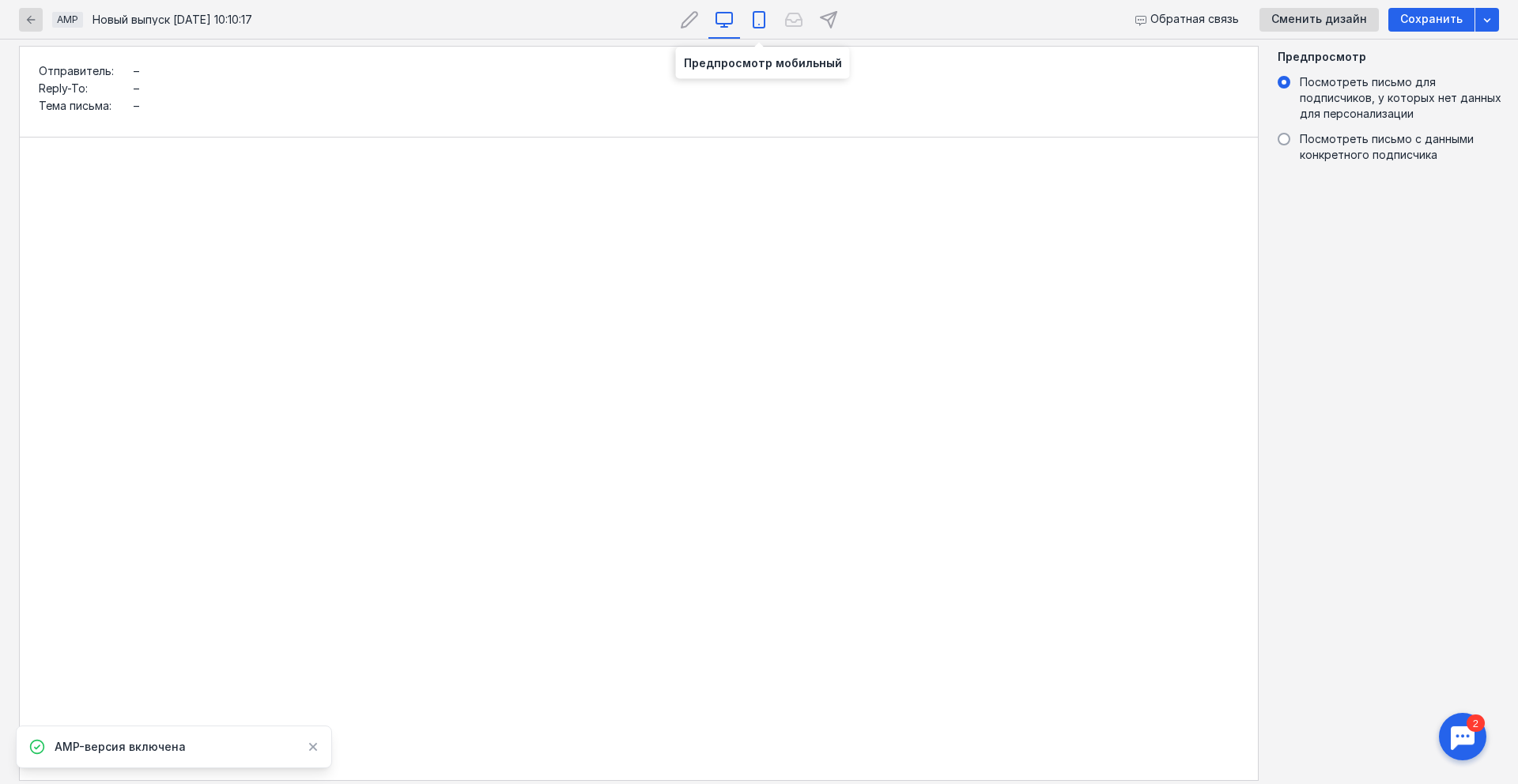
click at [751, 17] on icon at bounding box center [759, 20] width 19 height 19
click at [789, 17] on icon at bounding box center [794, 20] width 19 height 19
click at [799, 18] on icon at bounding box center [794, 20] width 19 height 19
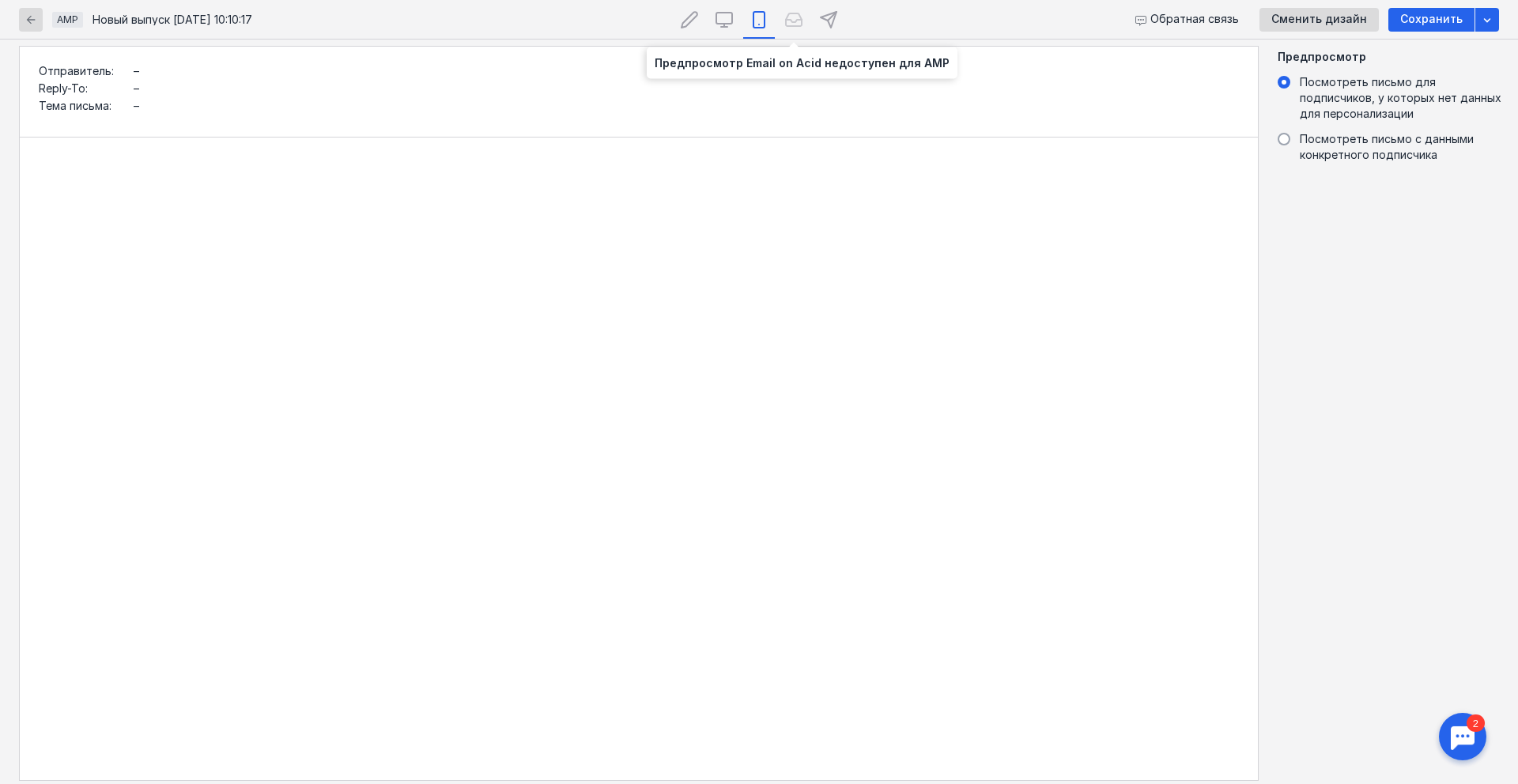
click at [799, 18] on icon at bounding box center [794, 20] width 19 height 19
click at [815, 17] on div at bounding box center [827, 19] width 31 height 38
click at [34, 21] on icon "button" at bounding box center [31, 20] width 13 height 13
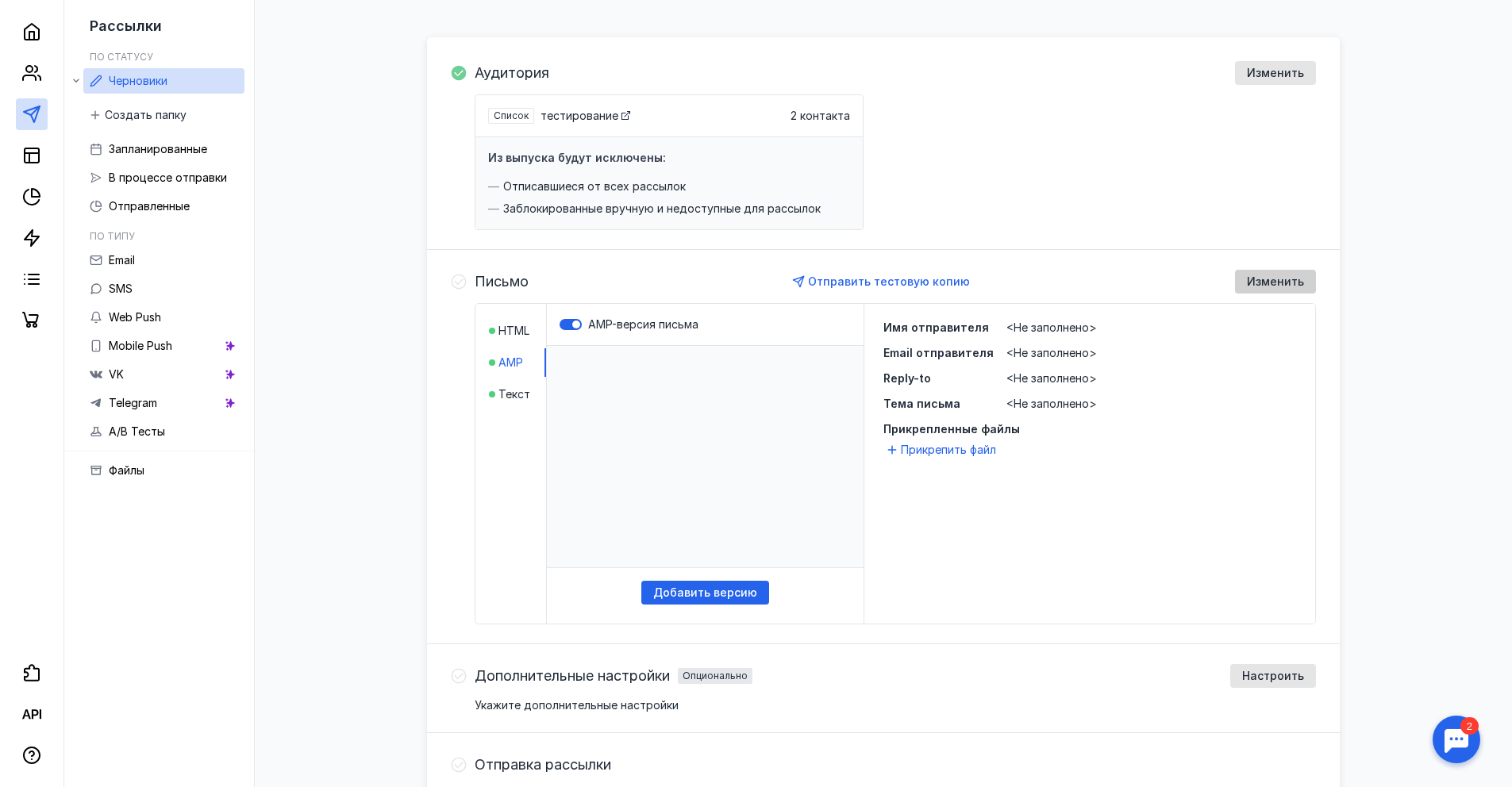
click at [1244, 281] on div "Изменить" at bounding box center [1275, 281] width 73 height 14
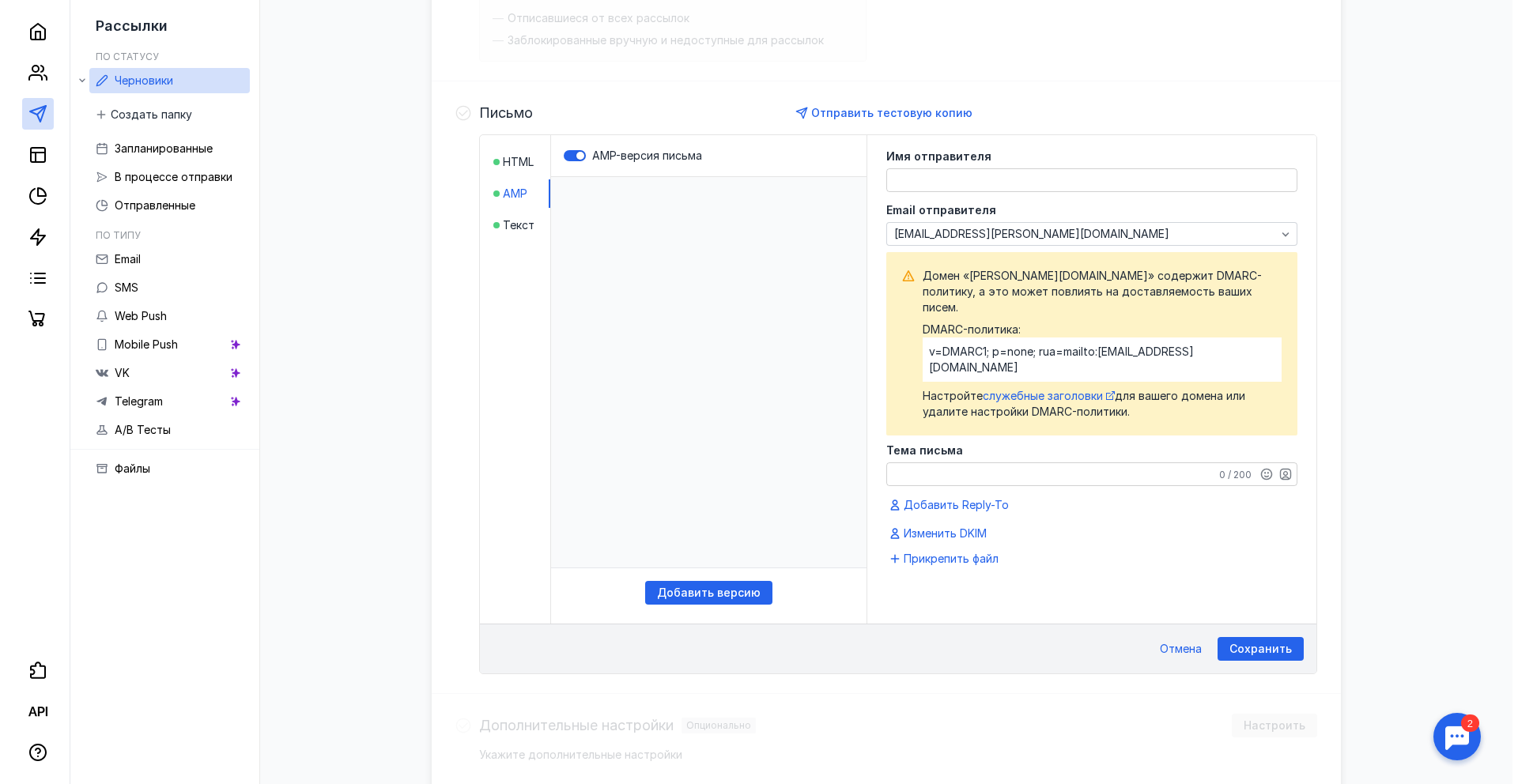
scroll to position [305, 0]
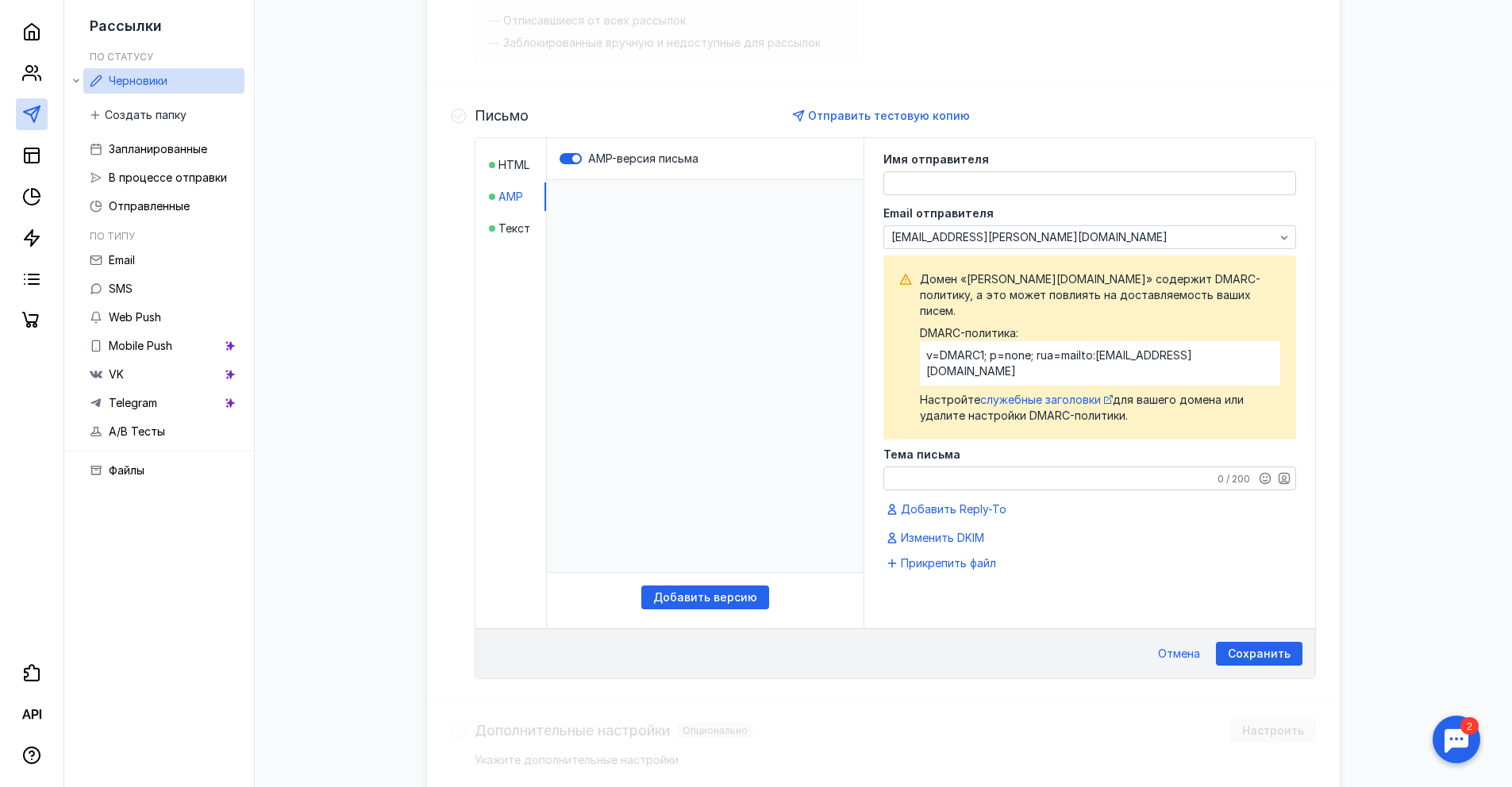
click at [790, 264] on html "​" at bounding box center [705, 375] width 317 height 391
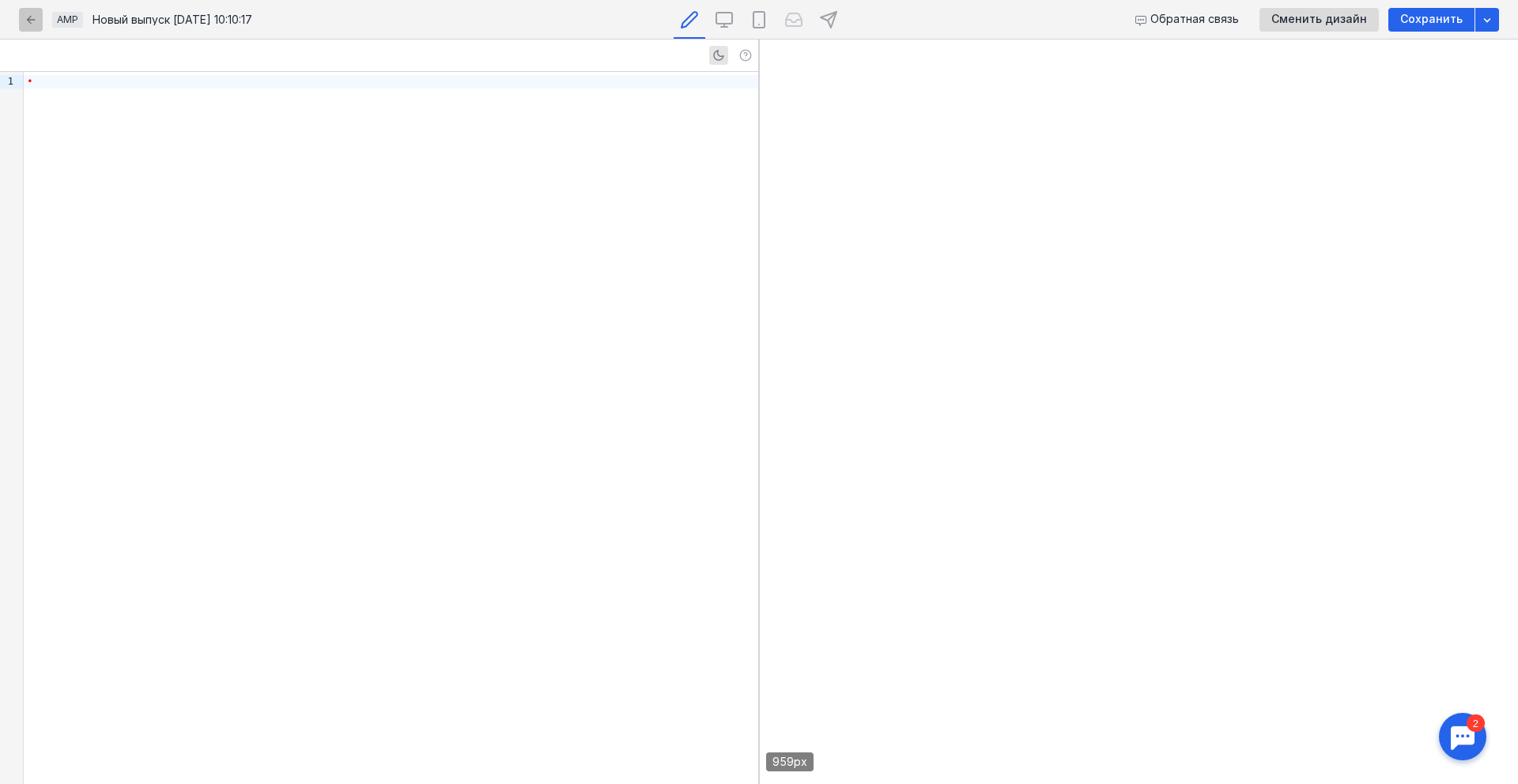
click at [20, 18] on div "button" at bounding box center [31, 20] width 24 height 24
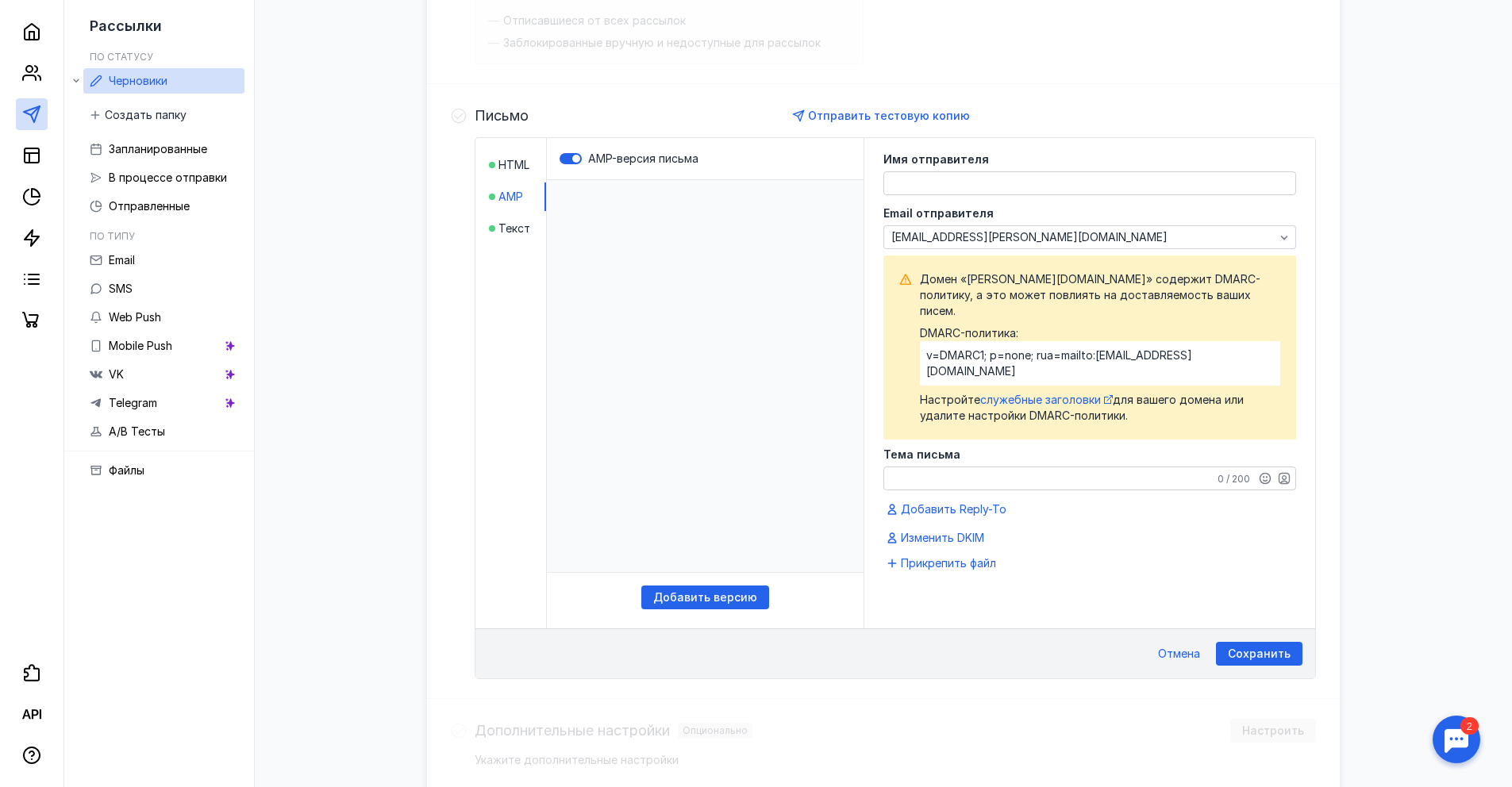
click at [915, 172] on textarea at bounding box center [1089, 183] width 411 height 23
click at [917, 178] on textarea at bounding box center [1089, 183] width 411 height 23
type textarea "р"
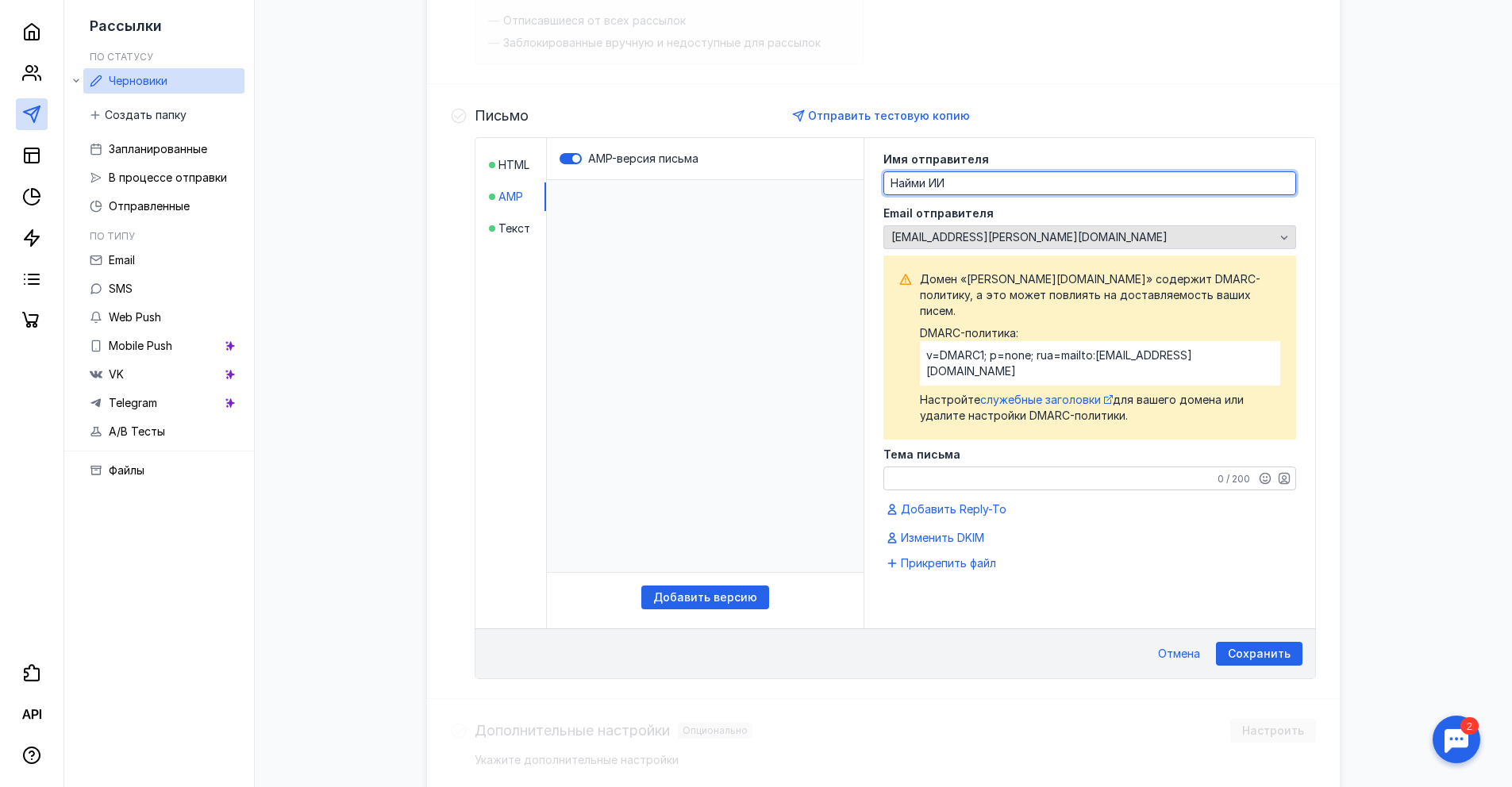
type textarea "Найми ИИ"
click at [954, 241] on span "[EMAIL_ADDRESS][PERSON_NAME][DOMAIN_NAME]" at bounding box center [1029, 237] width 276 height 14
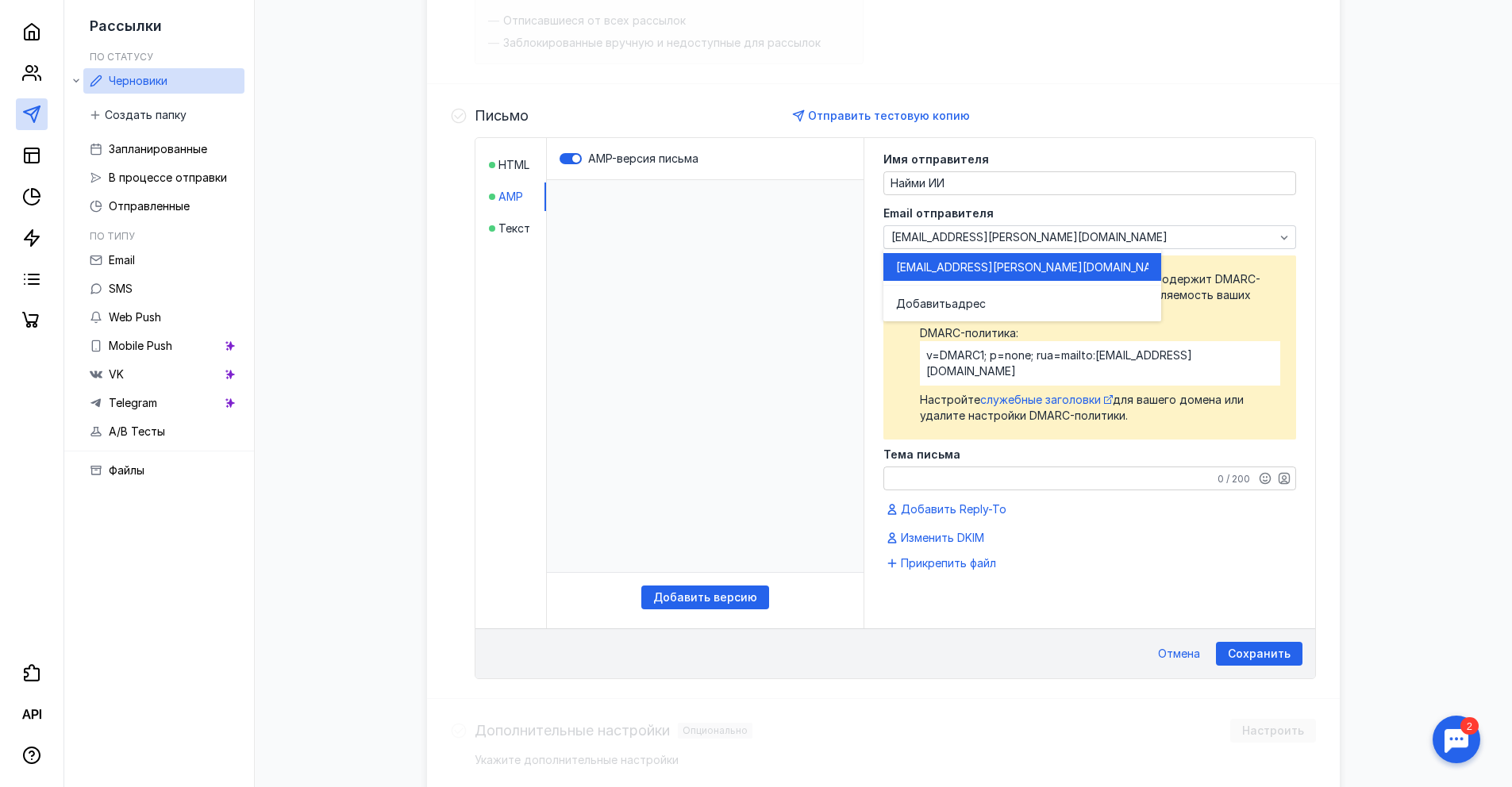
click at [999, 215] on label "Email отправителя" at bounding box center [1089, 214] width 413 height 11
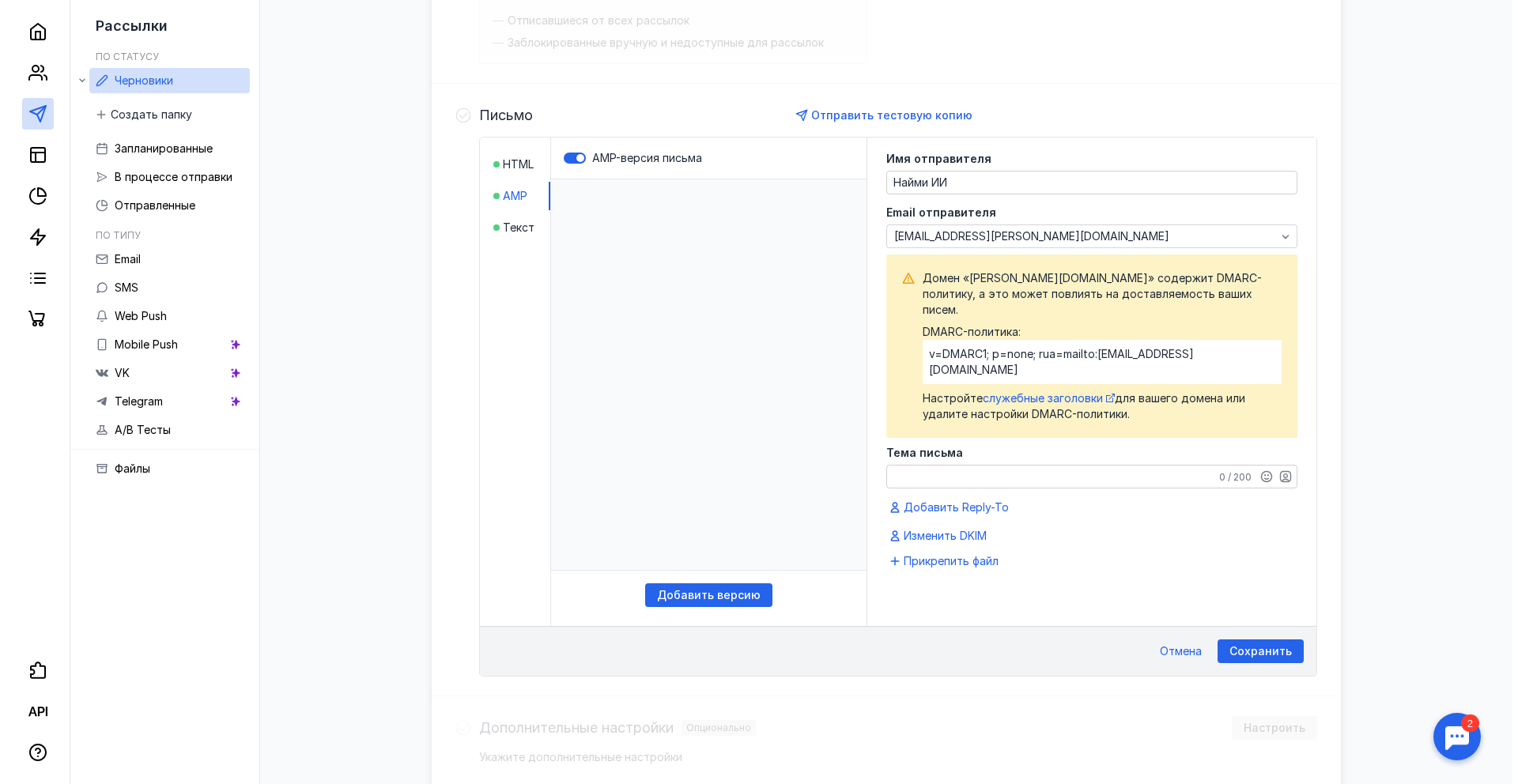
scroll to position [302, 0]
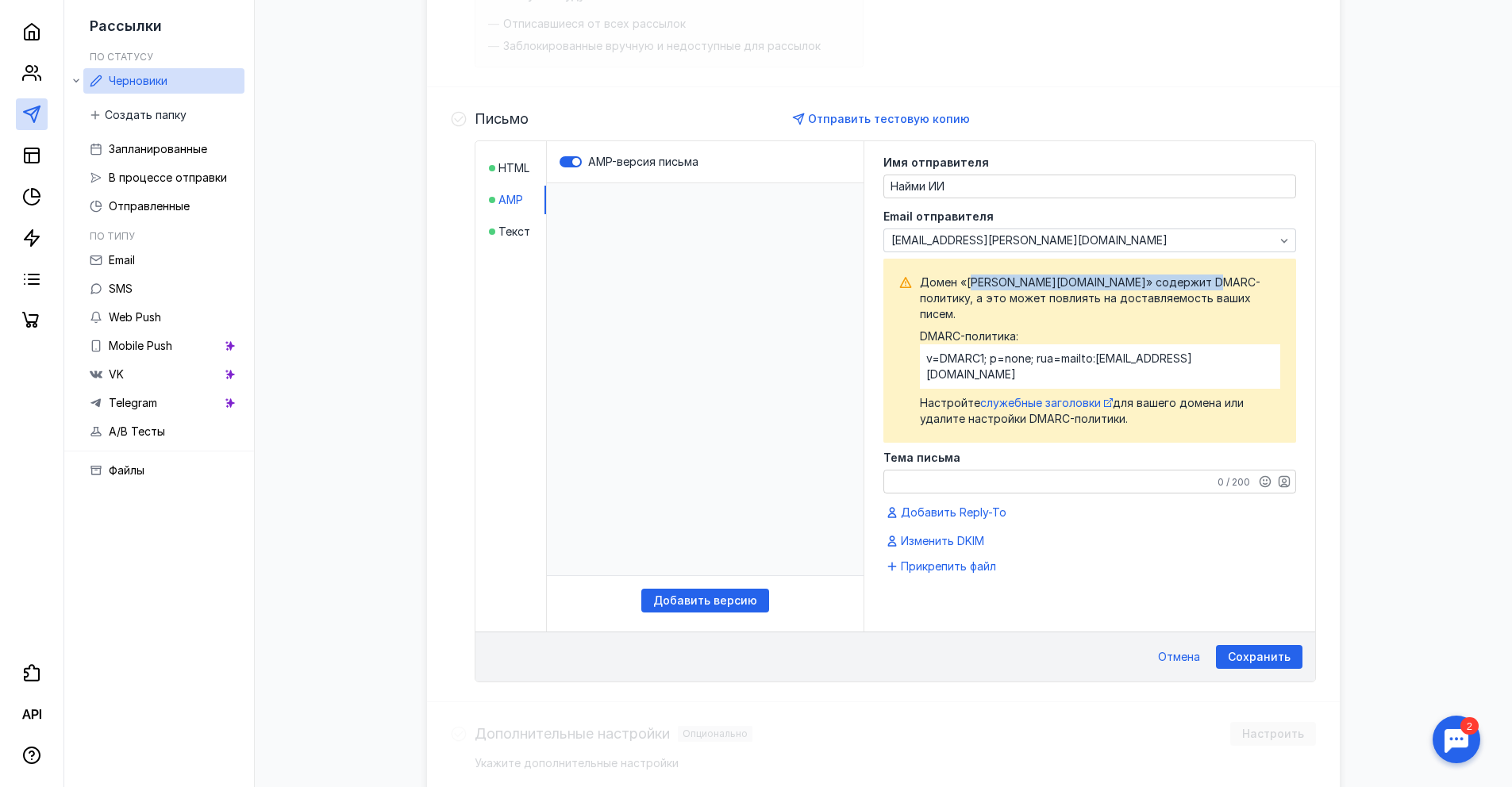
drag, startPoint x: 990, startPoint y: 282, endPoint x: 1196, endPoint y: 285, distance: 206.0
click at [1196, 283] on span "Домен «[PERSON_NAME][DOMAIN_NAME]» содержит DMARC-политику, а это может повлият…" at bounding box center [1100, 297] width 360 height 47
drag, startPoint x: 1196, startPoint y: 285, endPoint x: 1190, endPoint y: 350, distance: 65.3
click at [1190, 347] on div "Домен «[PERSON_NAME][DOMAIN_NAME]» содержит DMARC-политику, а это может повлият…" at bounding box center [1100, 350] width 360 height 152
click at [1074, 470] on textarea "Тема письма" at bounding box center [1089, 482] width 411 height 23
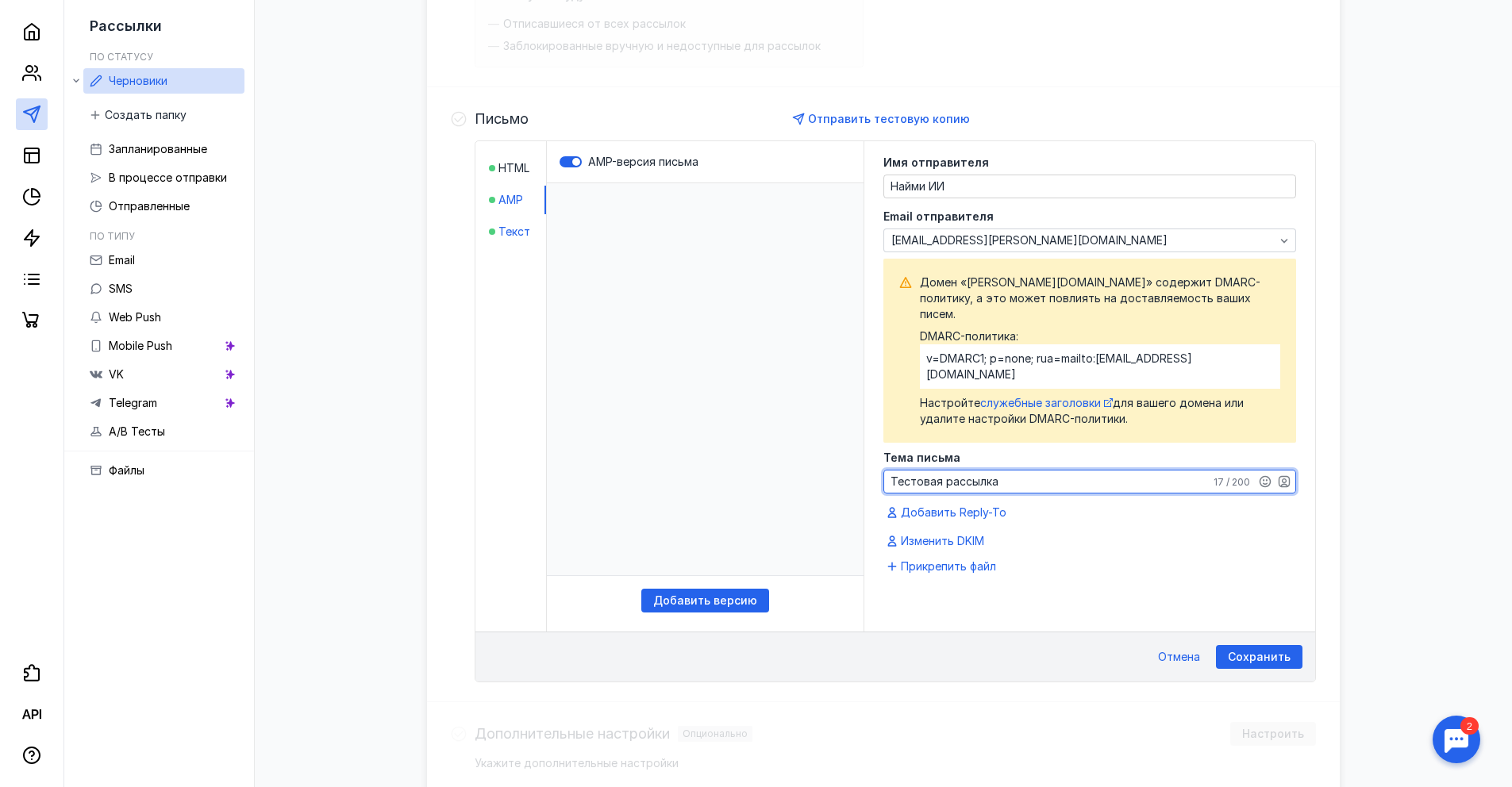
type textarea "Тестовая рассылка"
click at [509, 227] on span "Текст" at bounding box center [514, 232] width 31 height 16
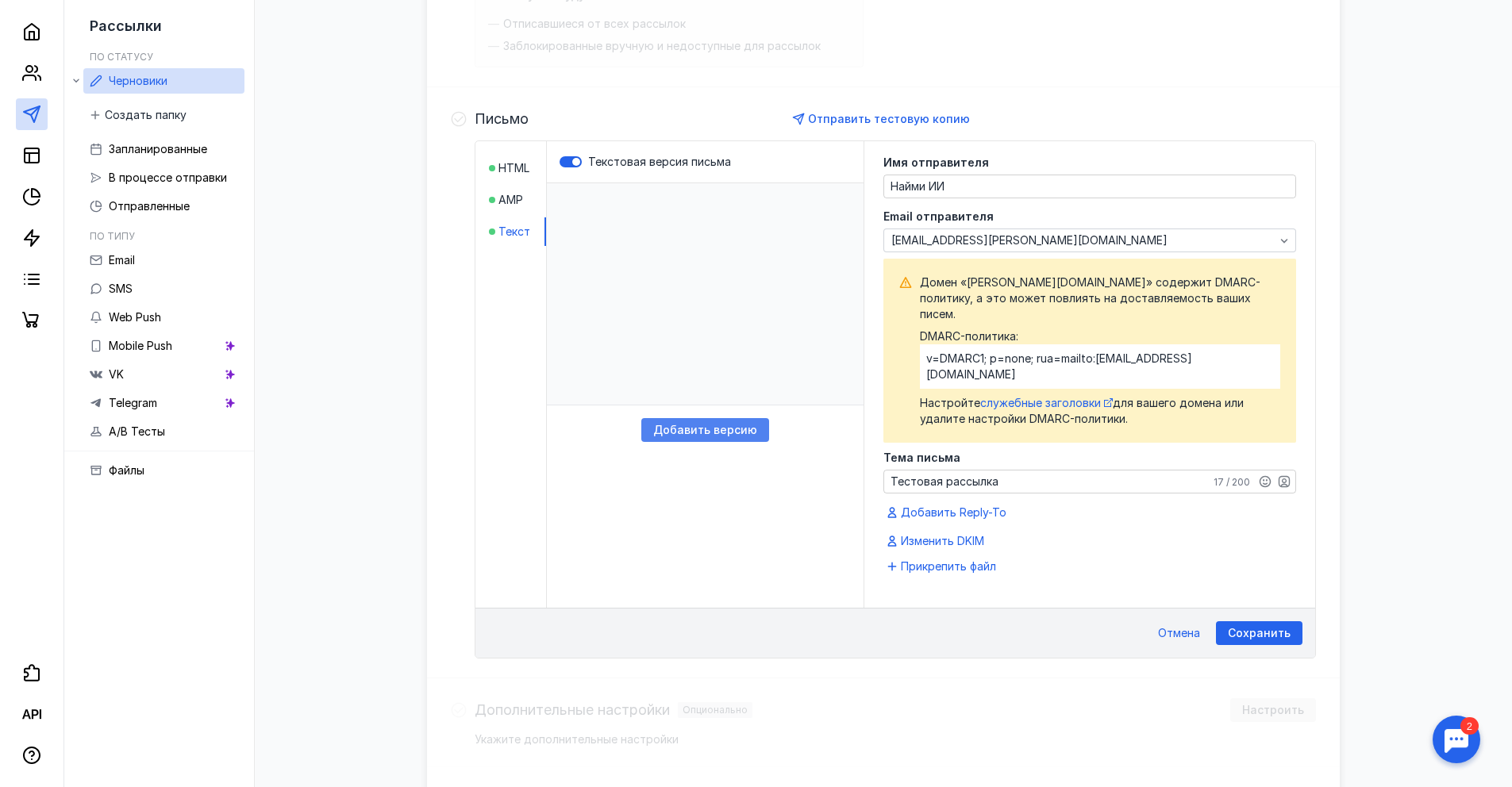
click at [690, 422] on div "Добавить версию" at bounding box center [705, 430] width 128 height 24
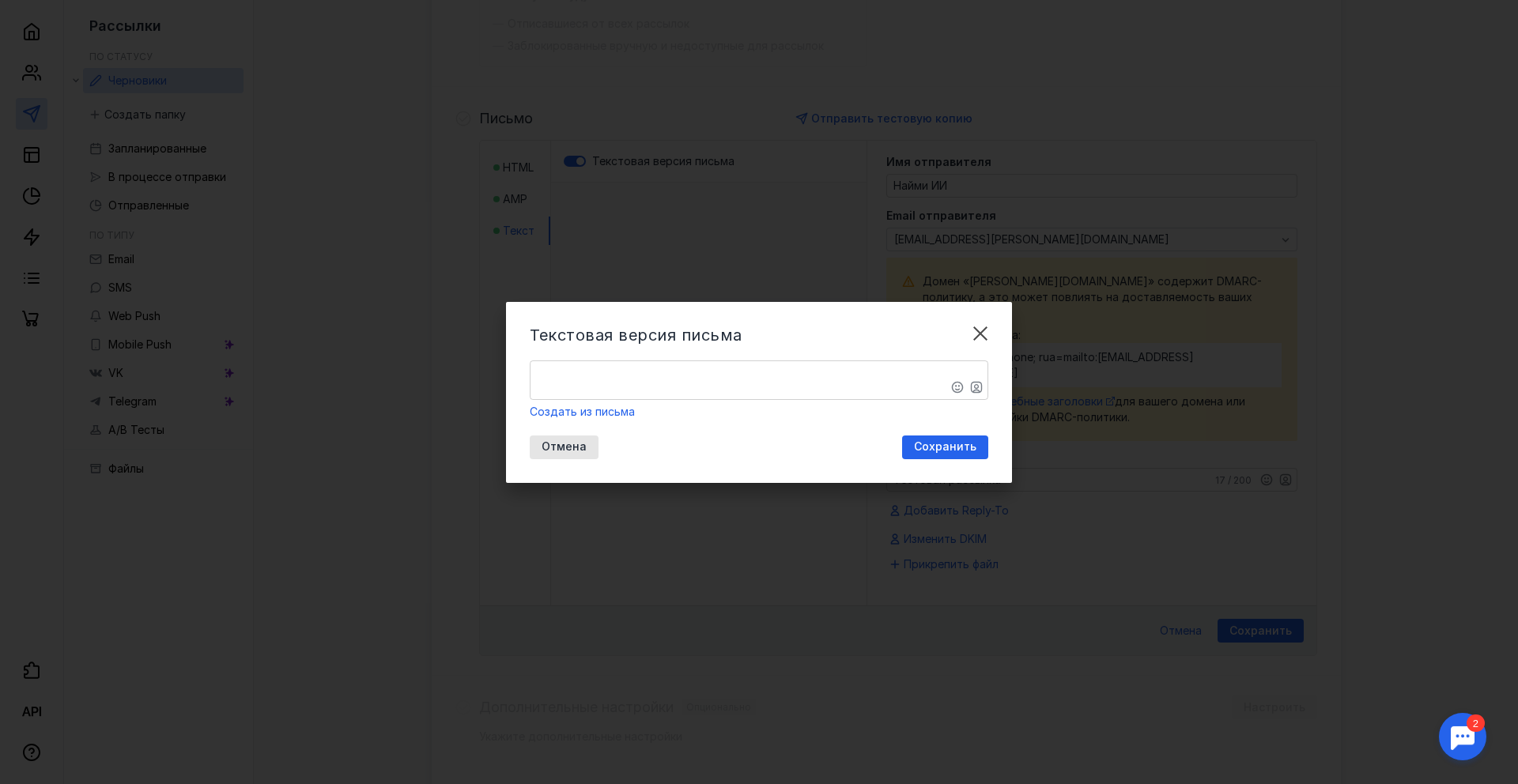
click at [767, 374] on textarea "​" at bounding box center [759, 380] width 457 height 38
click at [633, 377] on textarea "​" at bounding box center [759, 380] width 457 height 38
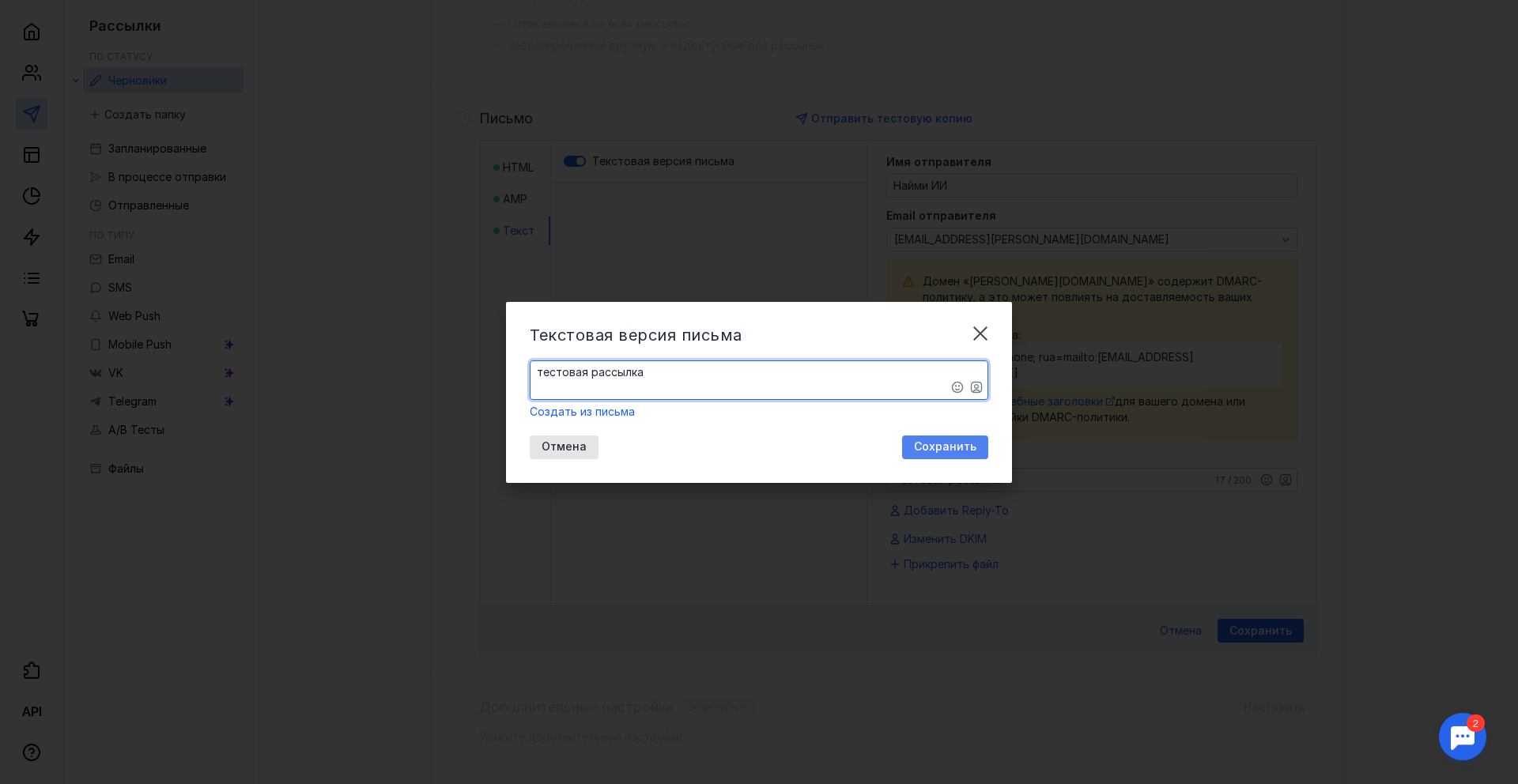
type textarea "​тестовая рассылка"
click at [929, 450] on span "Сохранить" at bounding box center [945, 447] width 62 height 14
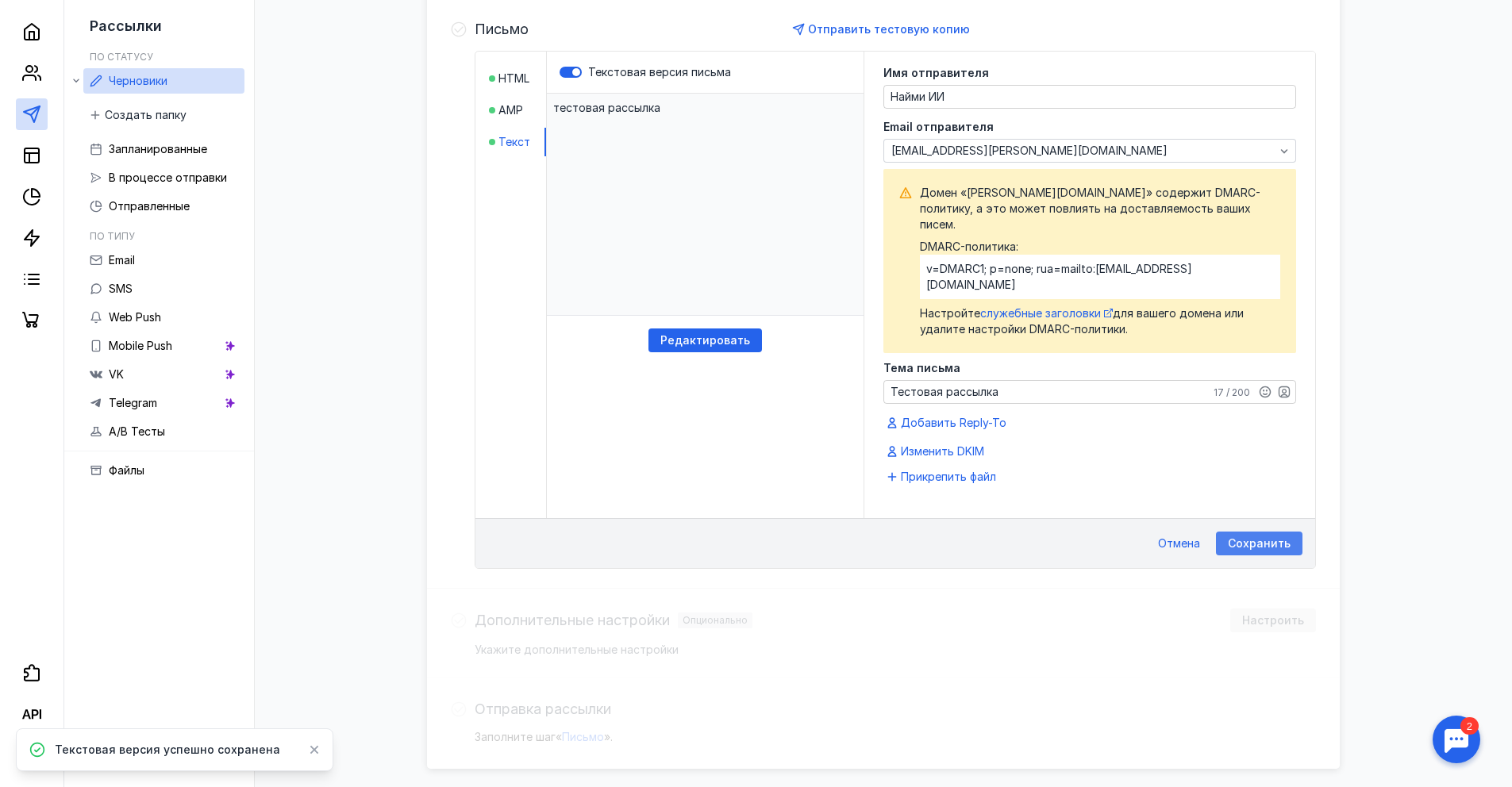
click at [1285, 537] on span "Сохранить" at bounding box center [1259, 543] width 63 height 14
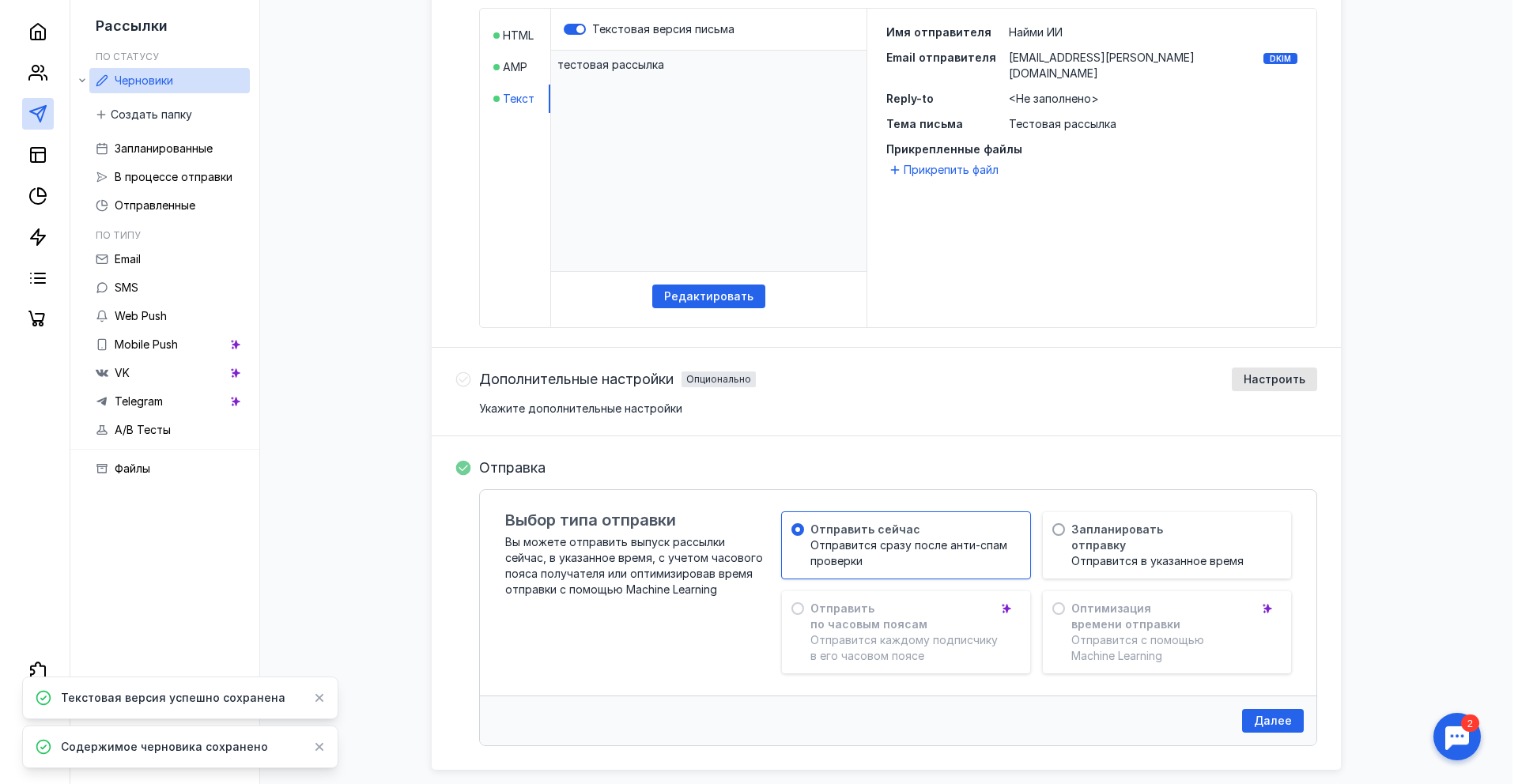
scroll to position [494, 0]
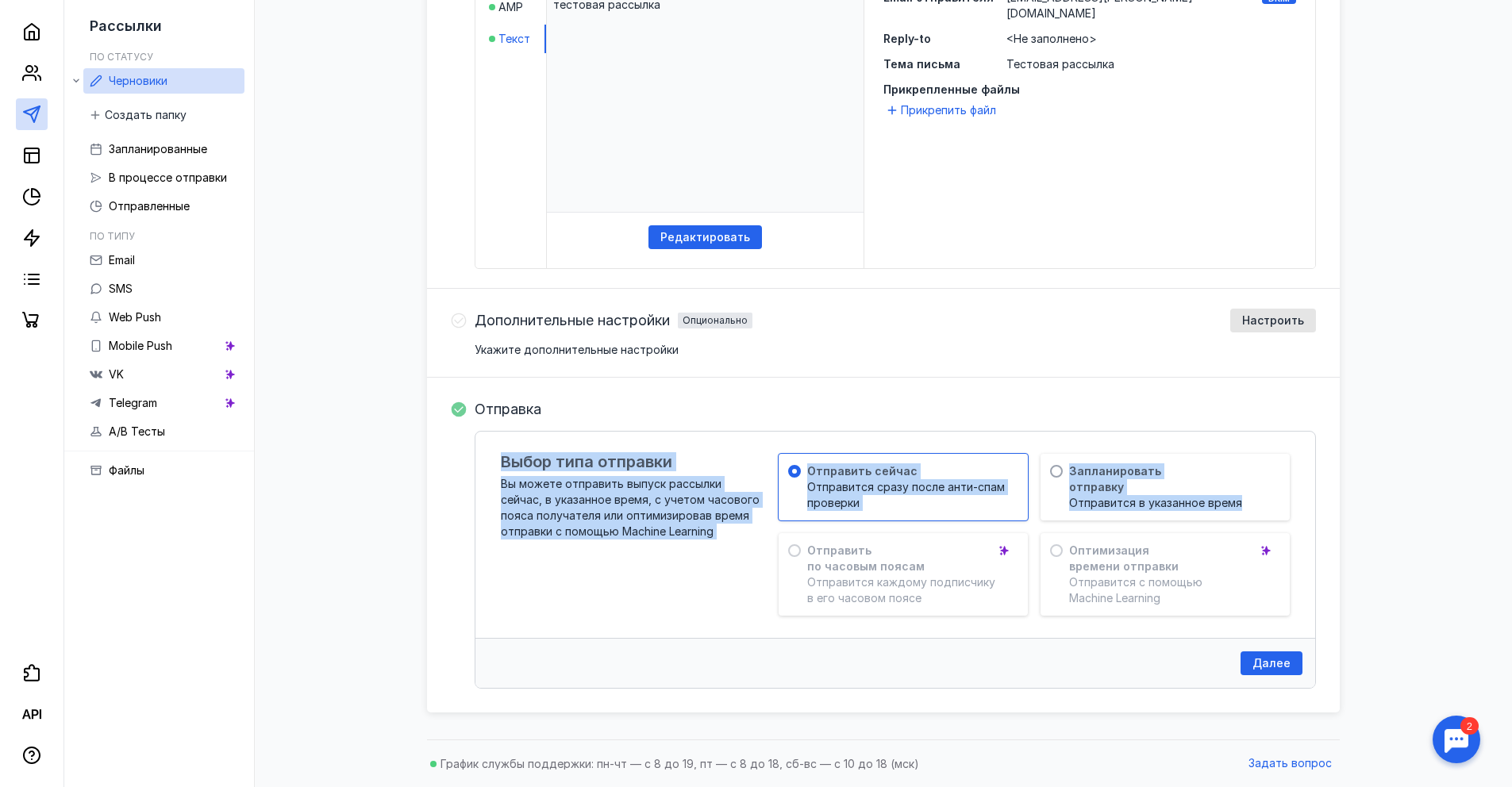
drag, startPoint x: 492, startPoint y: 463, endPoint x: 795, endPoint y: 543, distance: 313.4
click at [794, 543] on div "Выбор типа отправки Вы можете отправить выпуск рассылки сейчас, в указанное вре…" at bounding box center [895, 535] width 840 height 207
click at [719, 508] on div "Вы можете отправить выпуск рассылки сейчас, в указанное время, с учетом часовог…" at bounding box center [631, 507] width 259 height 64
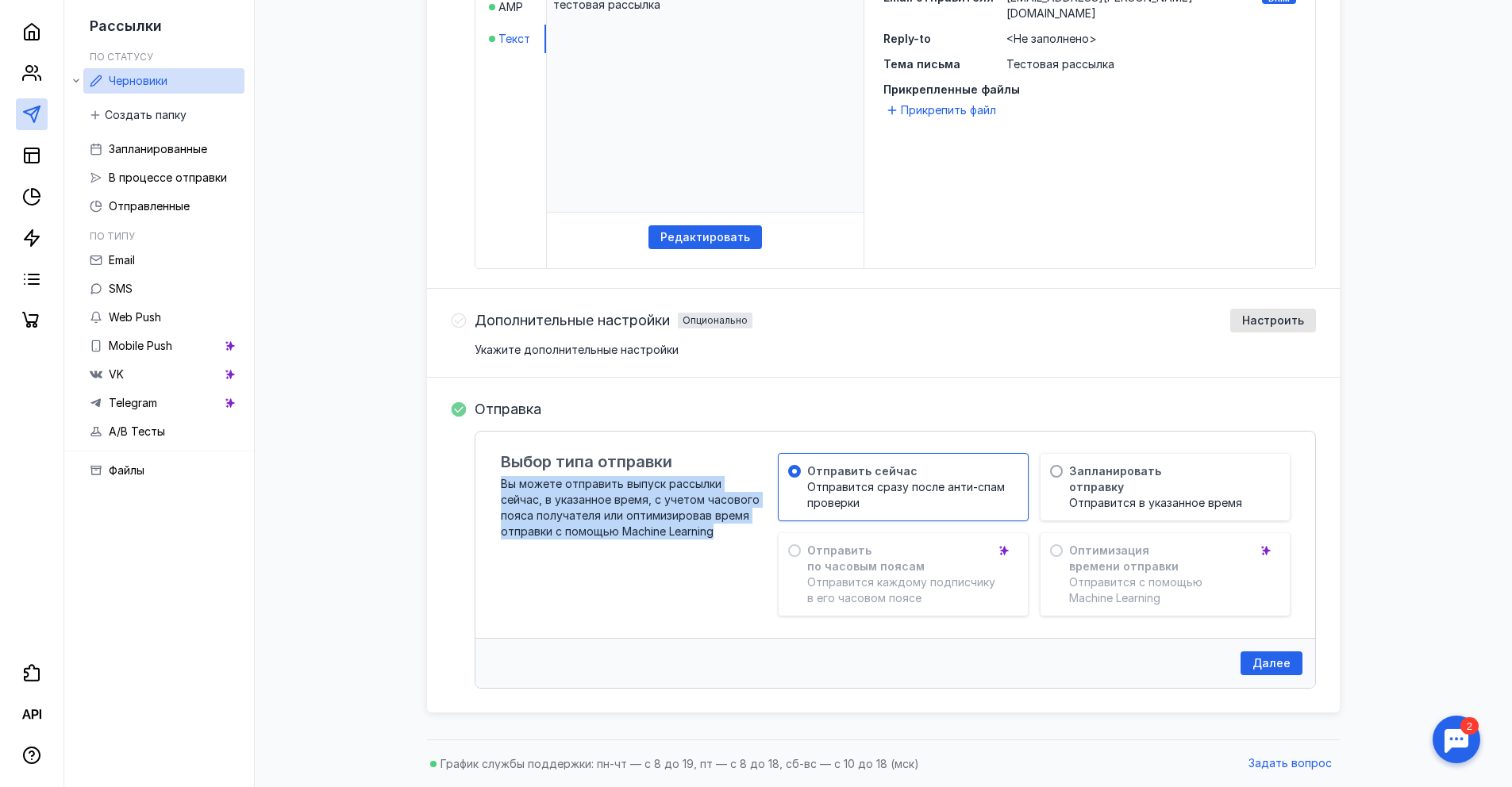
drag, startPoint x: 721, startPoint y: 530, endPoint x: 503, endPoint y: 480, distance: 223.7
click at [503, 480] on div "Вы можете отправить выпуск рассылки сейчас, в указанное время, с учетом часовог…" at bounding box center [631, 507] width 259 height 64
click at [608, 509] on span "Вы можете отправить выпуск рассылки сейчас, в указанное время, с учетом часовог…" at bounding box center [631, 507] width 259 height 61
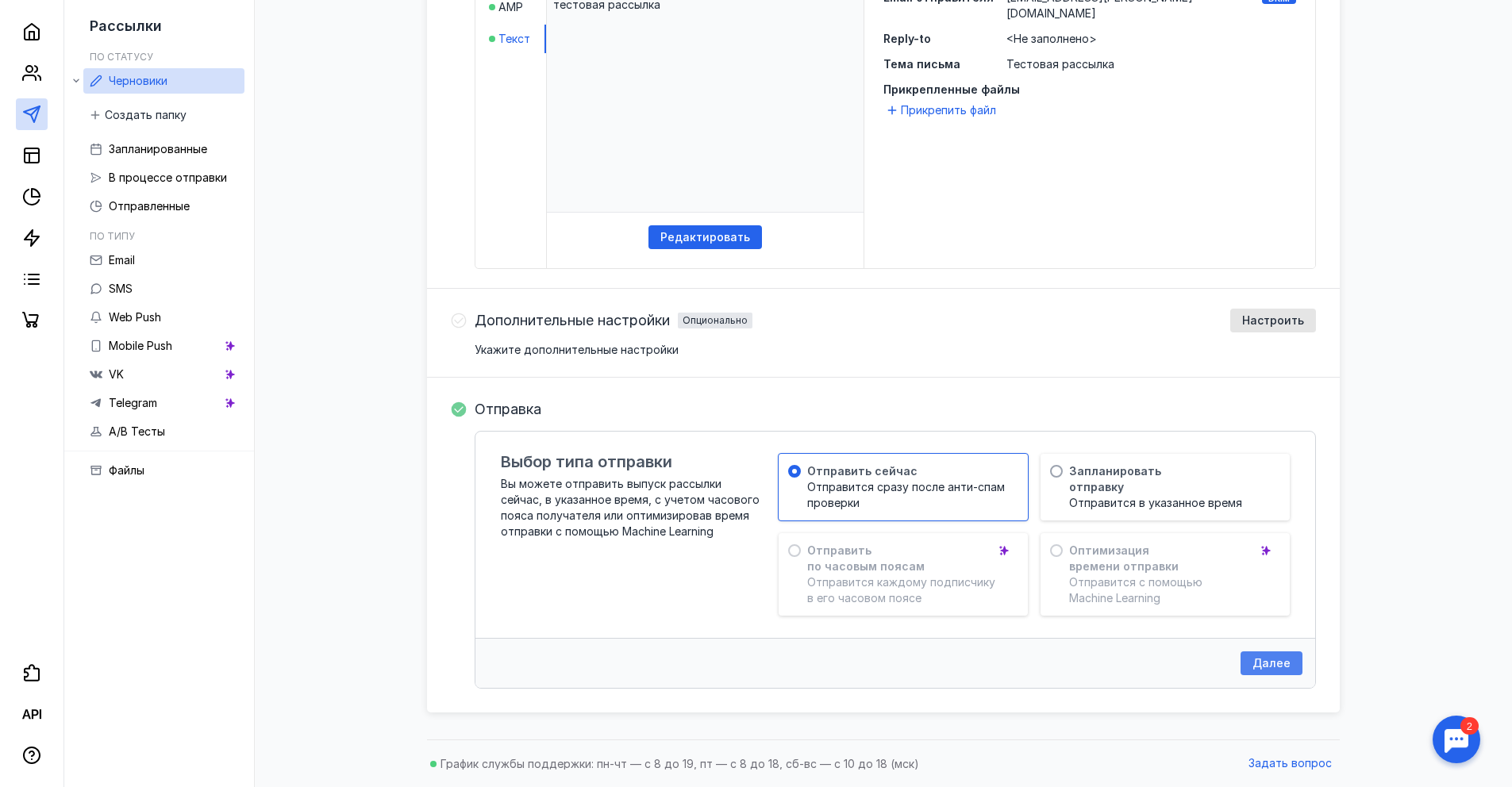
click at [1250, 670] on div "Далее" at bounding box center [1271, 663] width 62 height 24
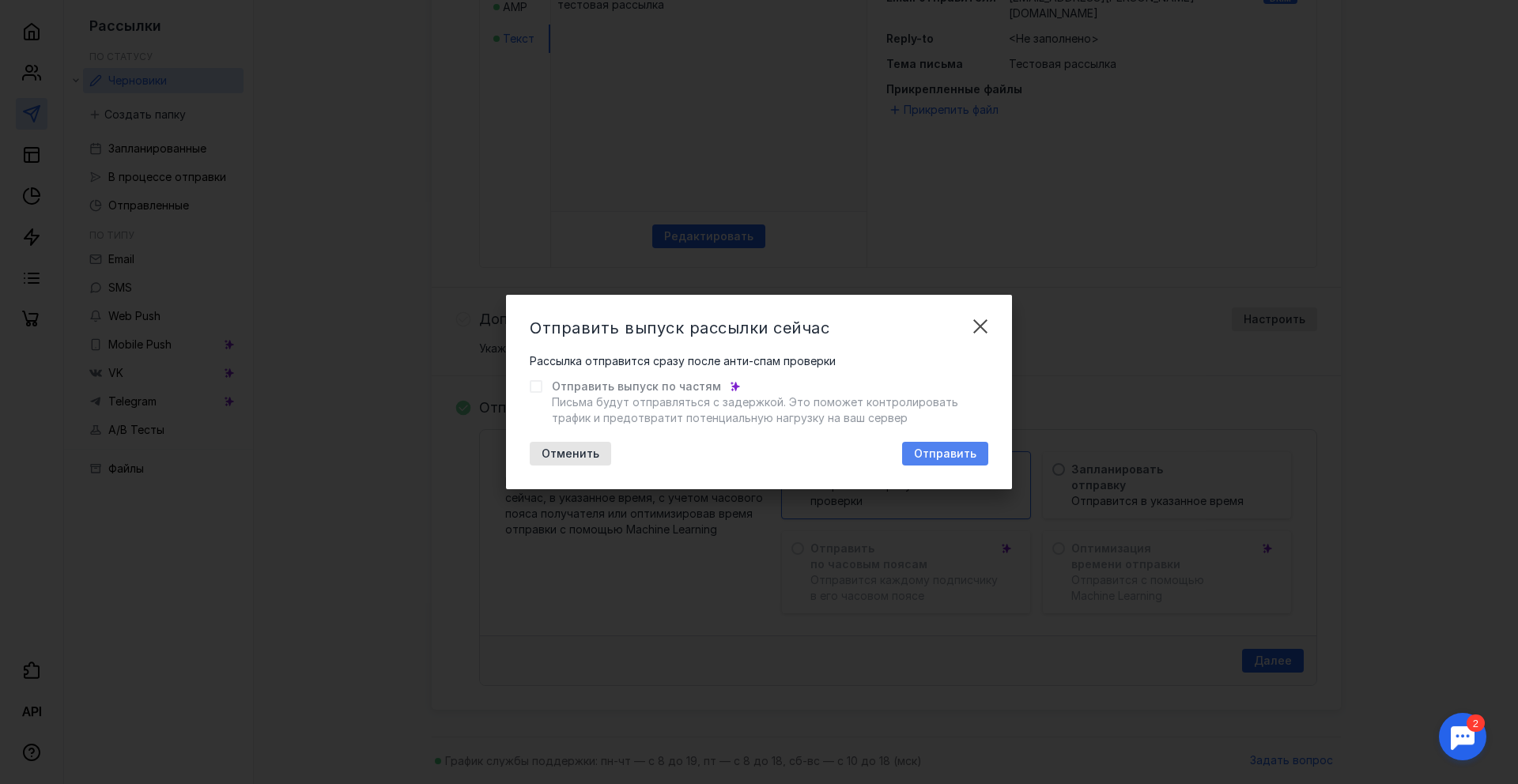
click at [941, 461] on div "Отправить" at bounding box center [945, 454] width 87 height 24
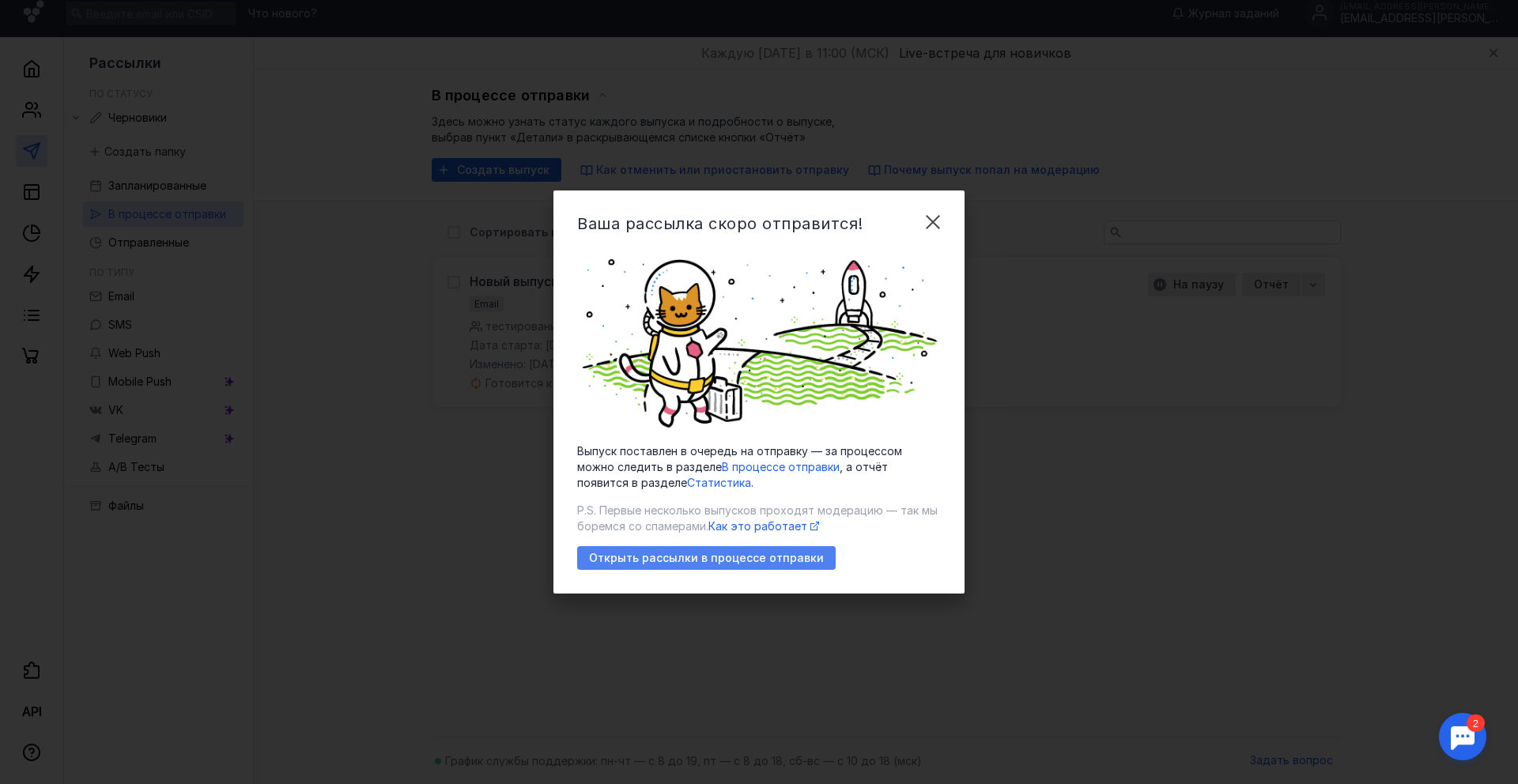
click at [727, 561] on span "Открыть рассылки в процессе отправки" at bounding box center [706, 558] width 235 height 14
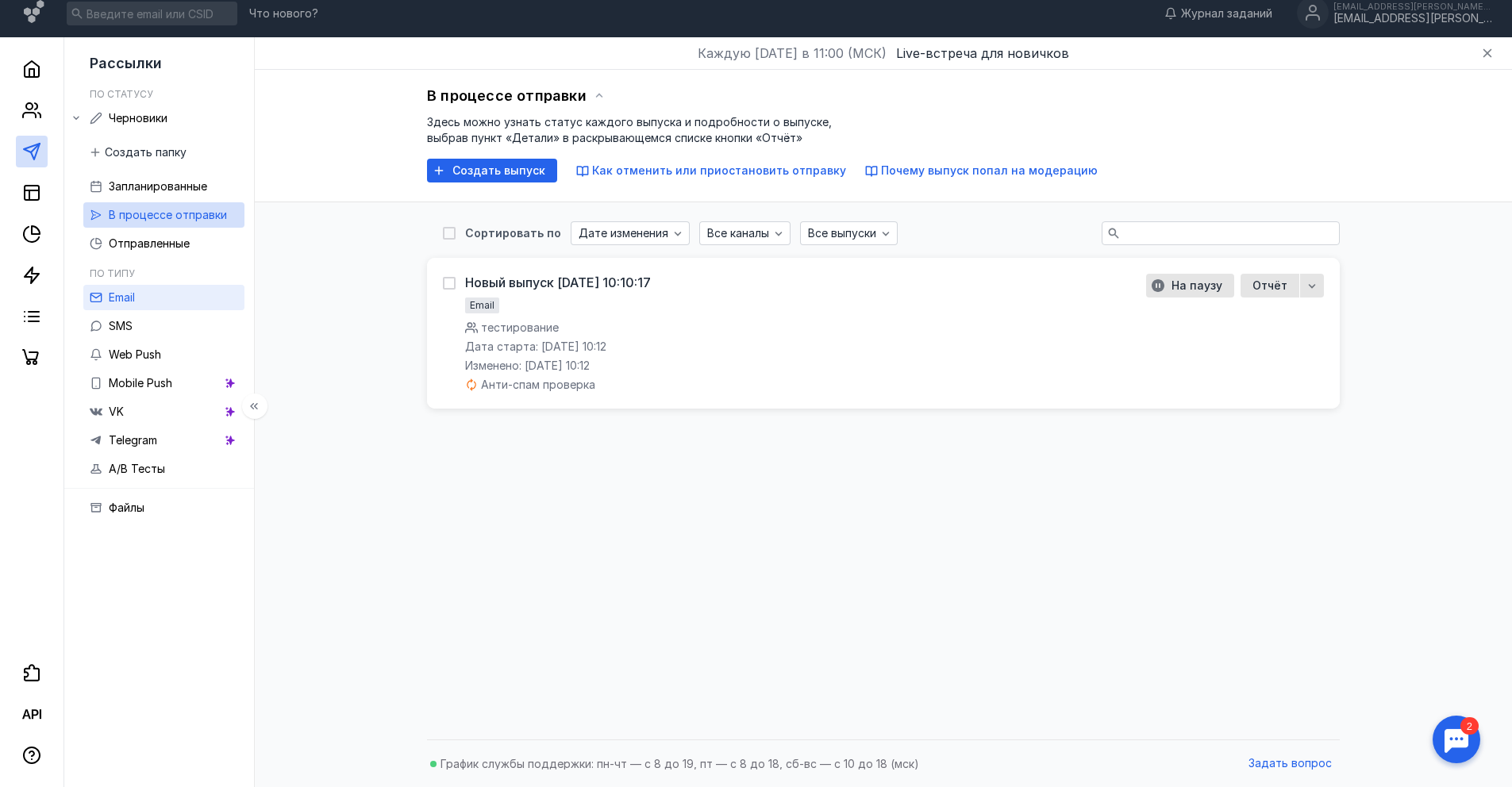
click at [145, 298] on link "Email" at bounding box center [164, 297] width 161 height 26
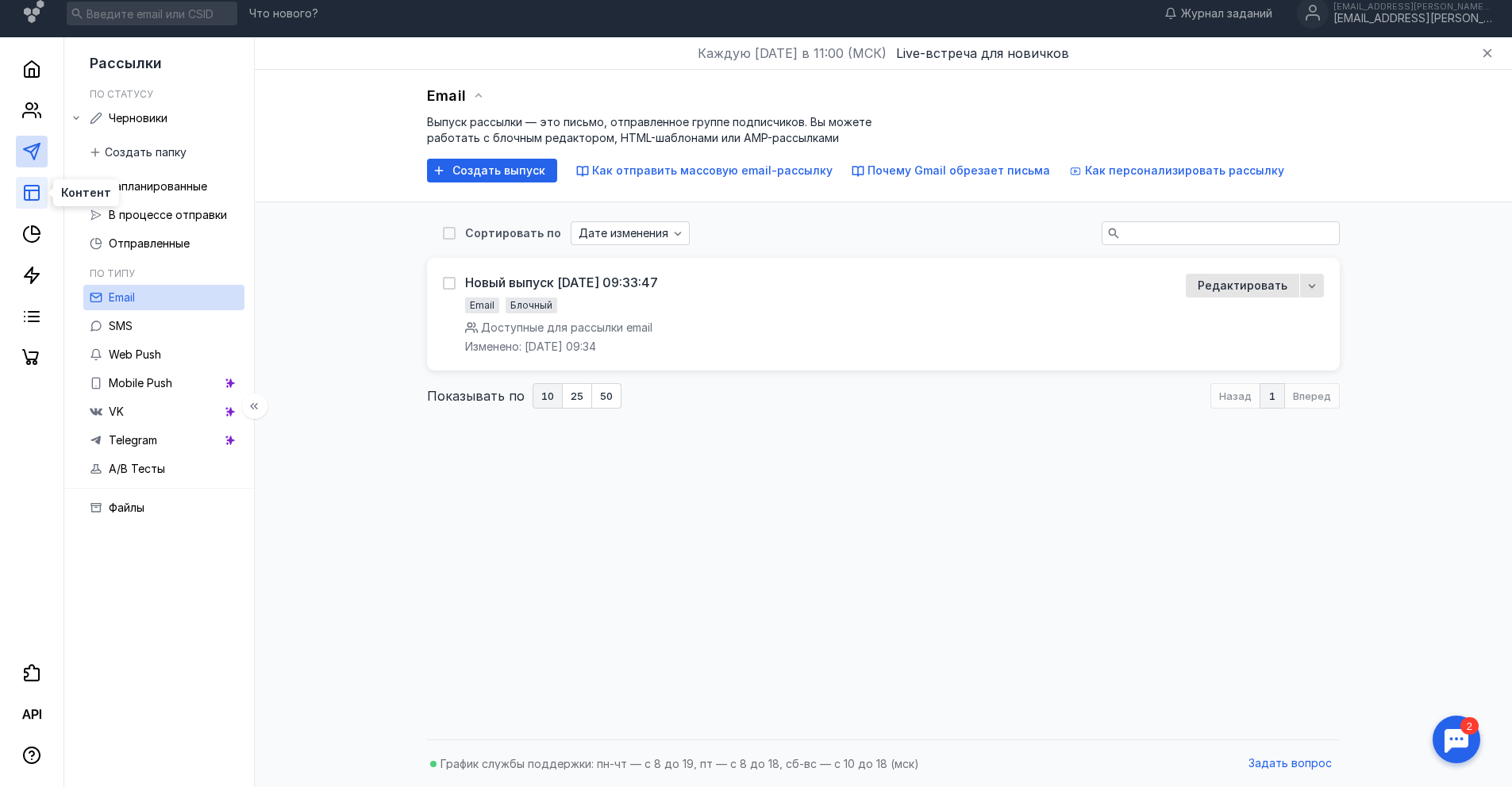
click at [31, 202] on icon at bounding box center [32, 193] width 19 height 19
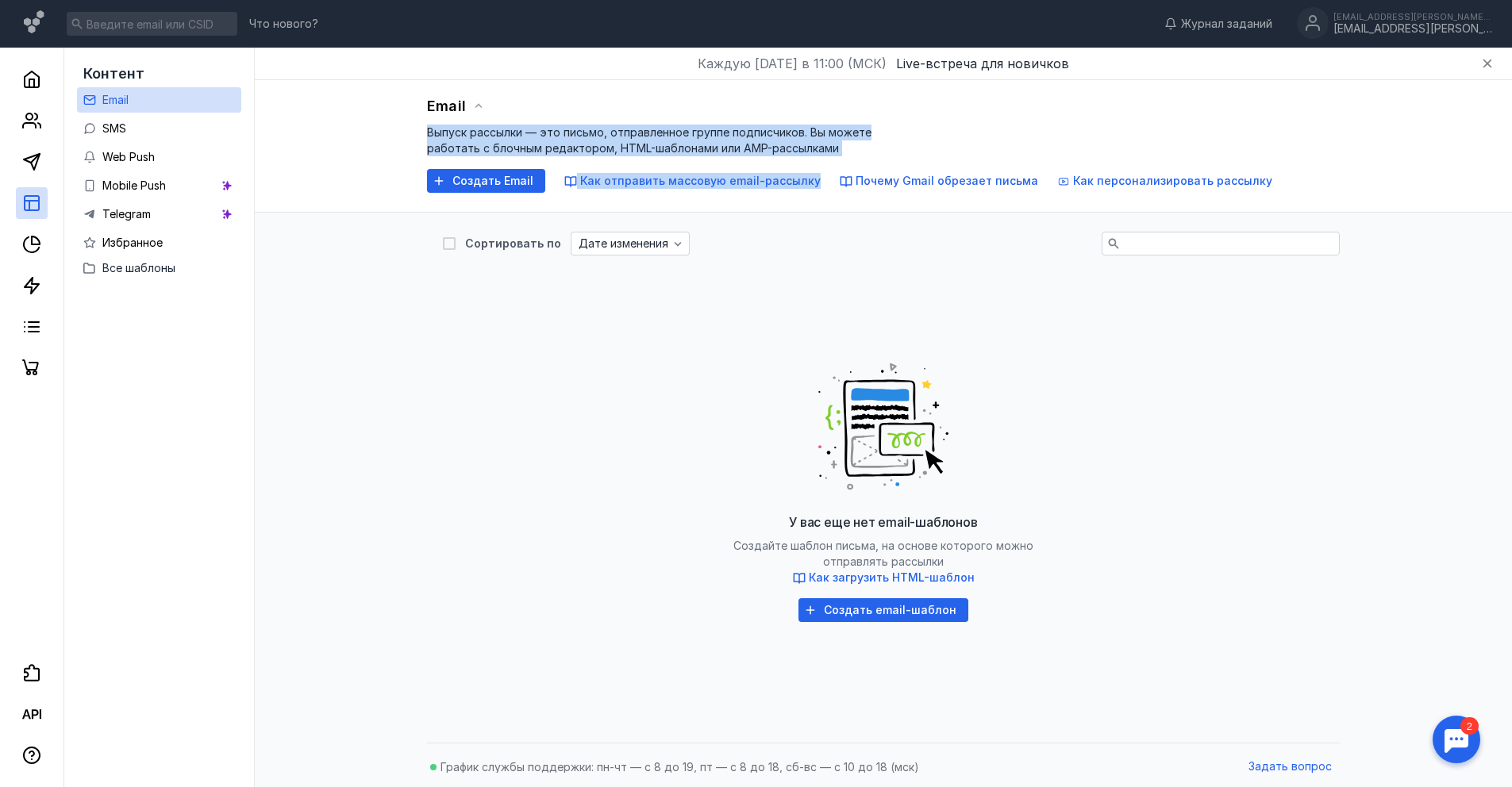
drag, startPoint x: 413, startPoint y: 133, endPoint x: 980, endPoint y: 157, distance: 567.5
click at [980, 157] on div "Email Выпуск рассылки — это письмо, отправленное группе подписчиков. Вы можете …" at bounding box center [883, 146] width 1257 height 133
click at [977, 157] on div "Email Выпуск рассылки — это письмо, отправленное группе подписчиков. Вы можете …" at bounding box center [883, 143] width 913 height 98
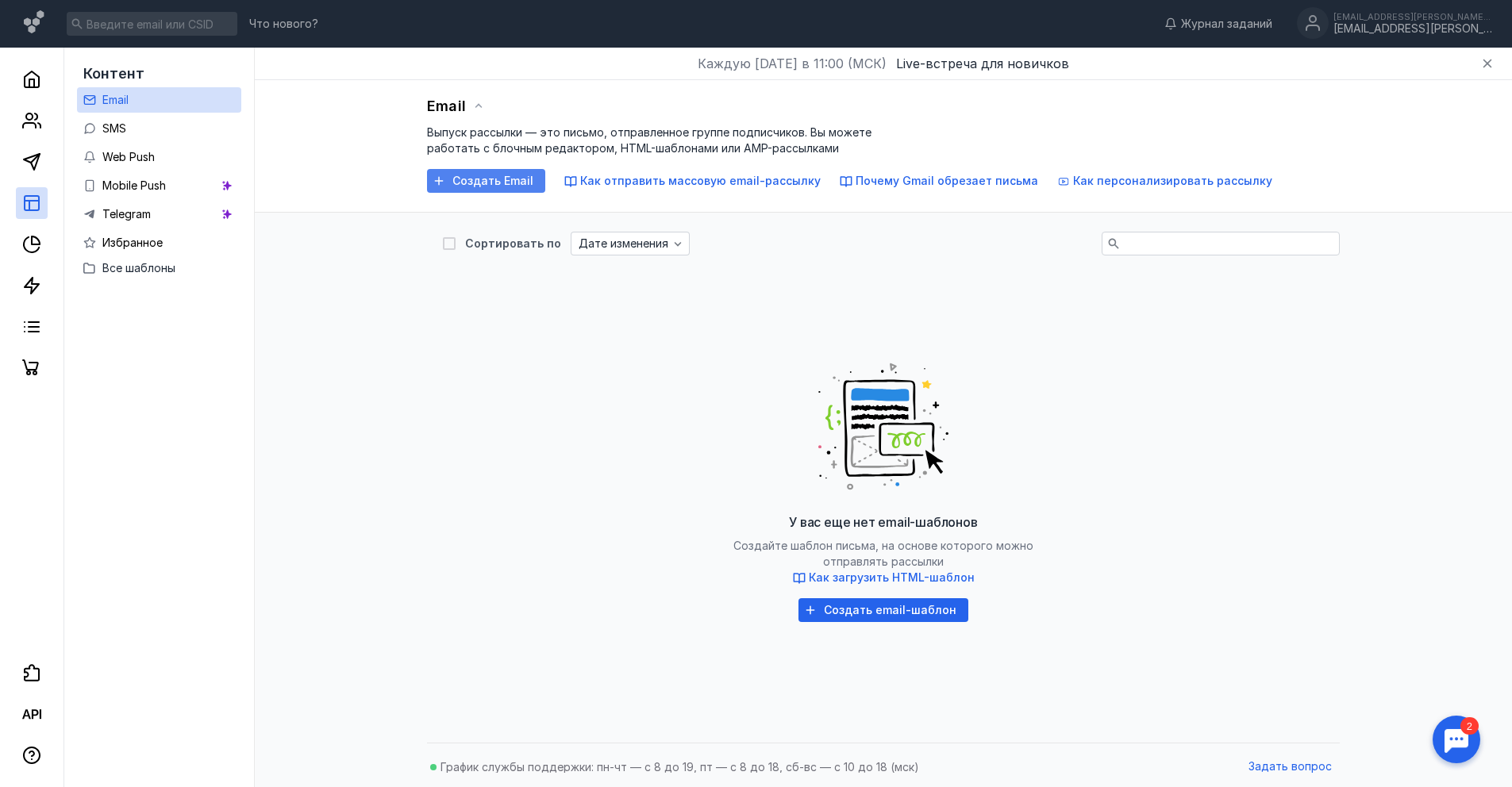
click at [494, 179] on span "Создать Email" at bounding box center [492, 181] width 81 height 14
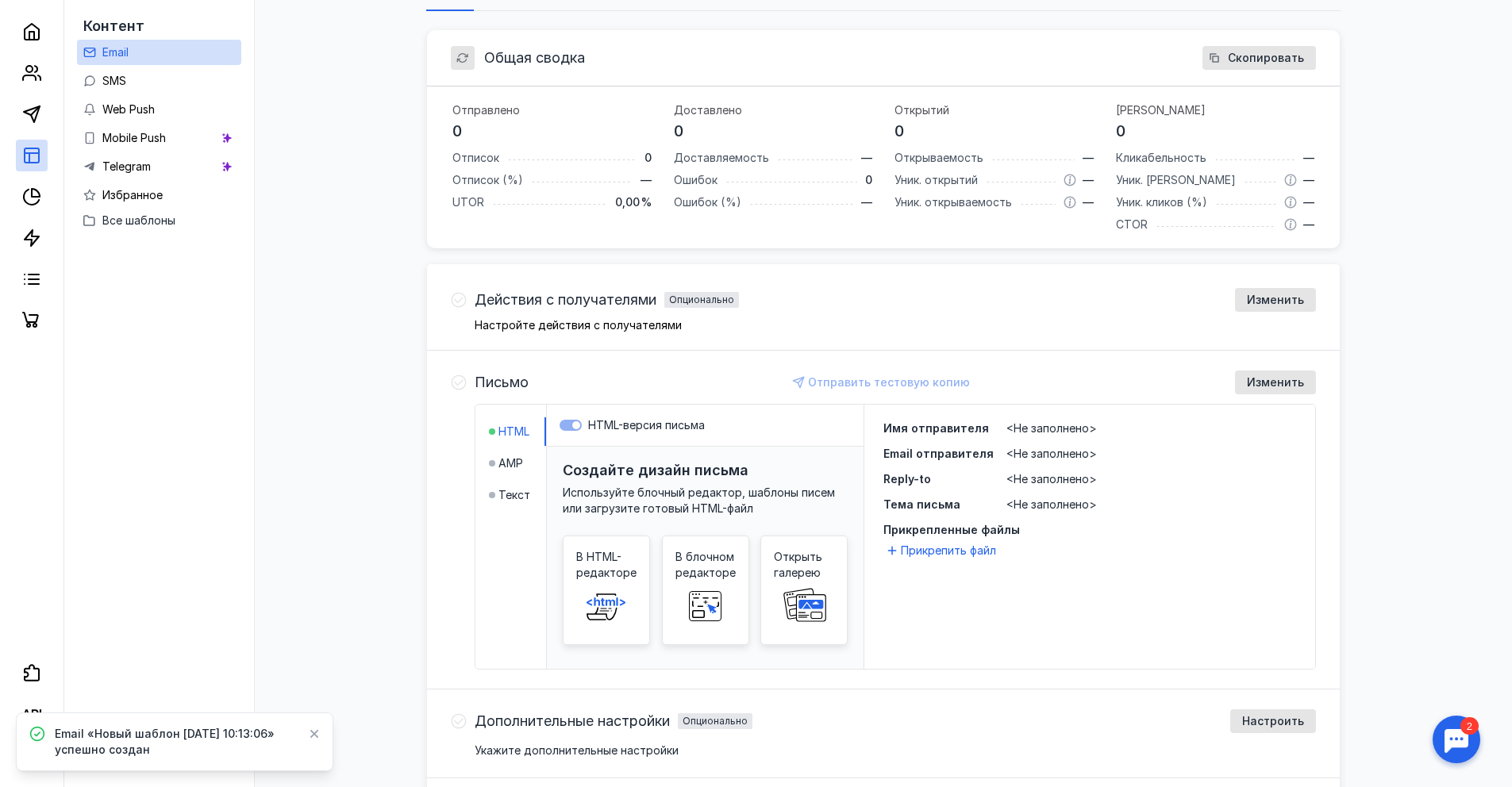
scroll to position [374, 0]
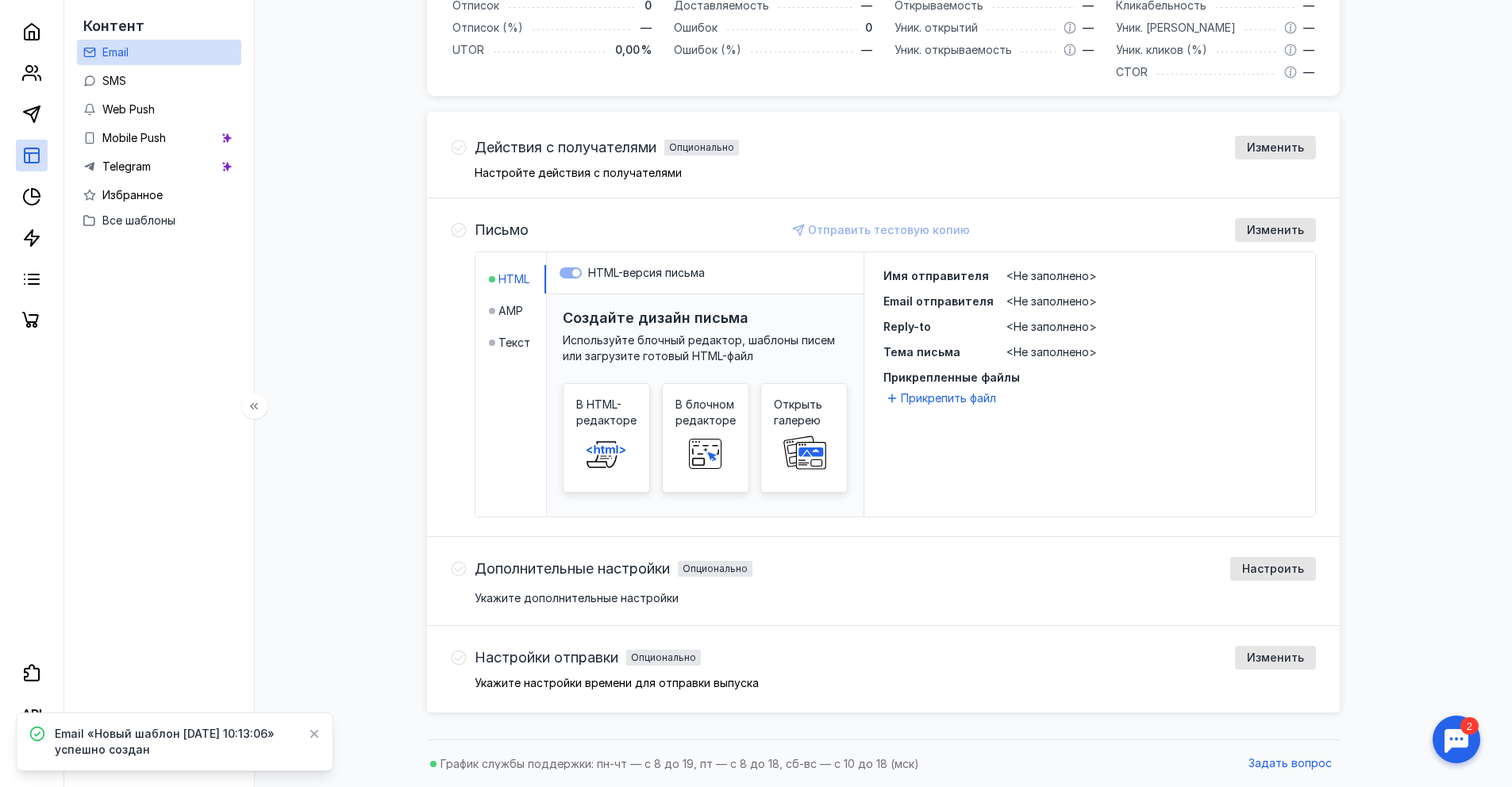
click at [17, 144] on link at bounding box center [31, 155] width 31 height 31
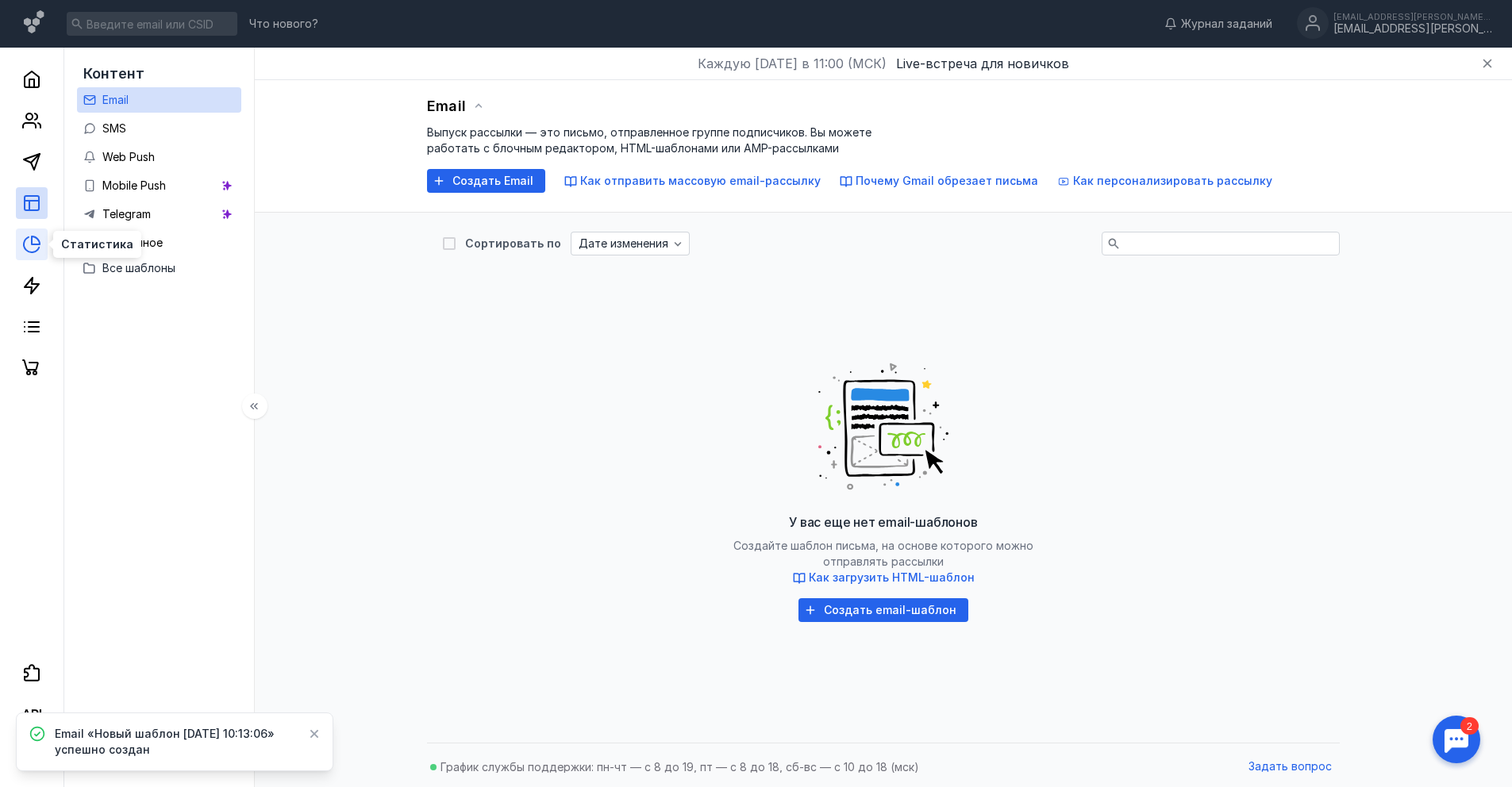
click at [24, 242] on icon at bounding box center [31, 244] width 15 height 15
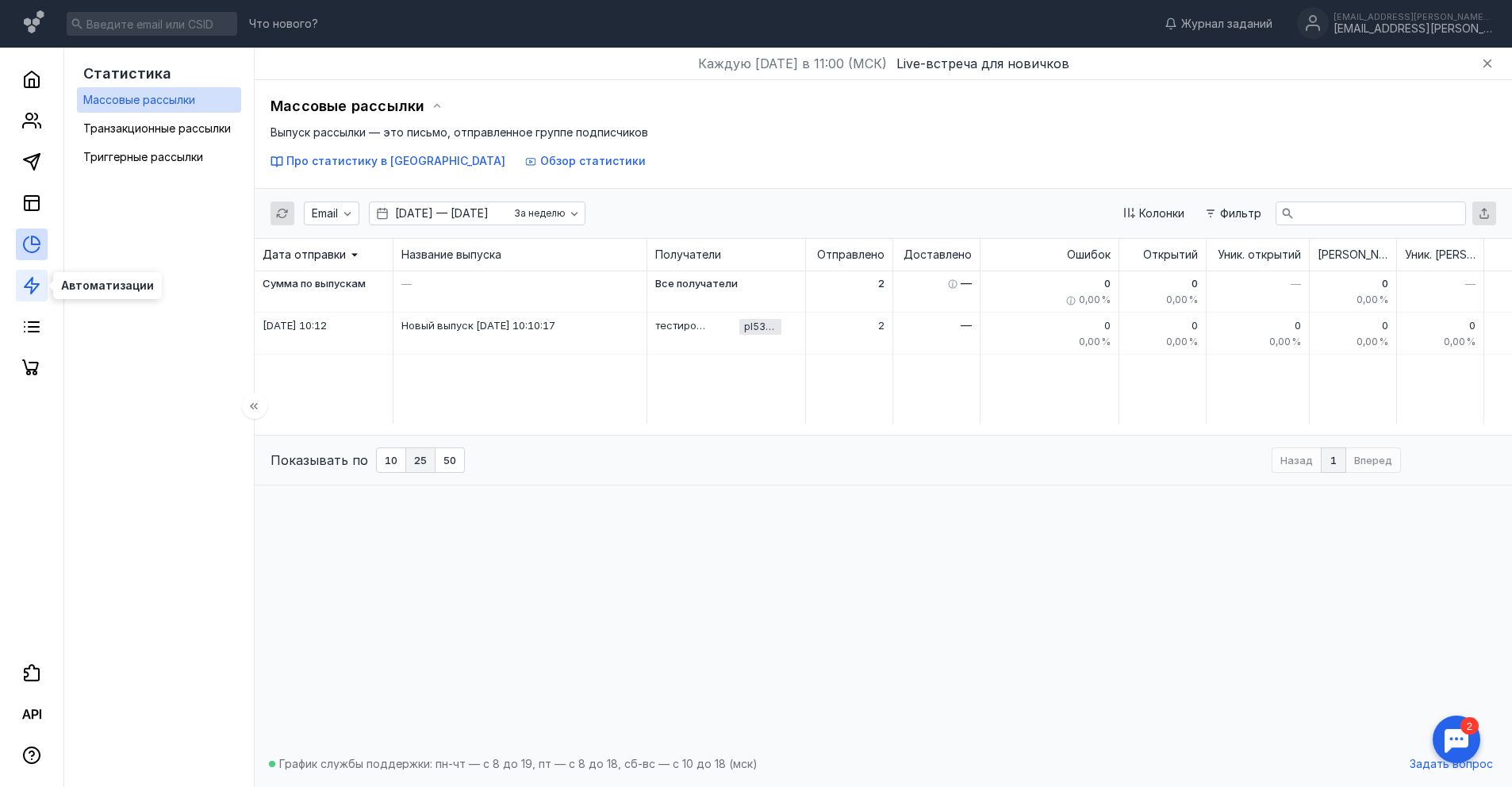
click at [29, 289] on icon at bounding box center [32, 285] width 19 height 19
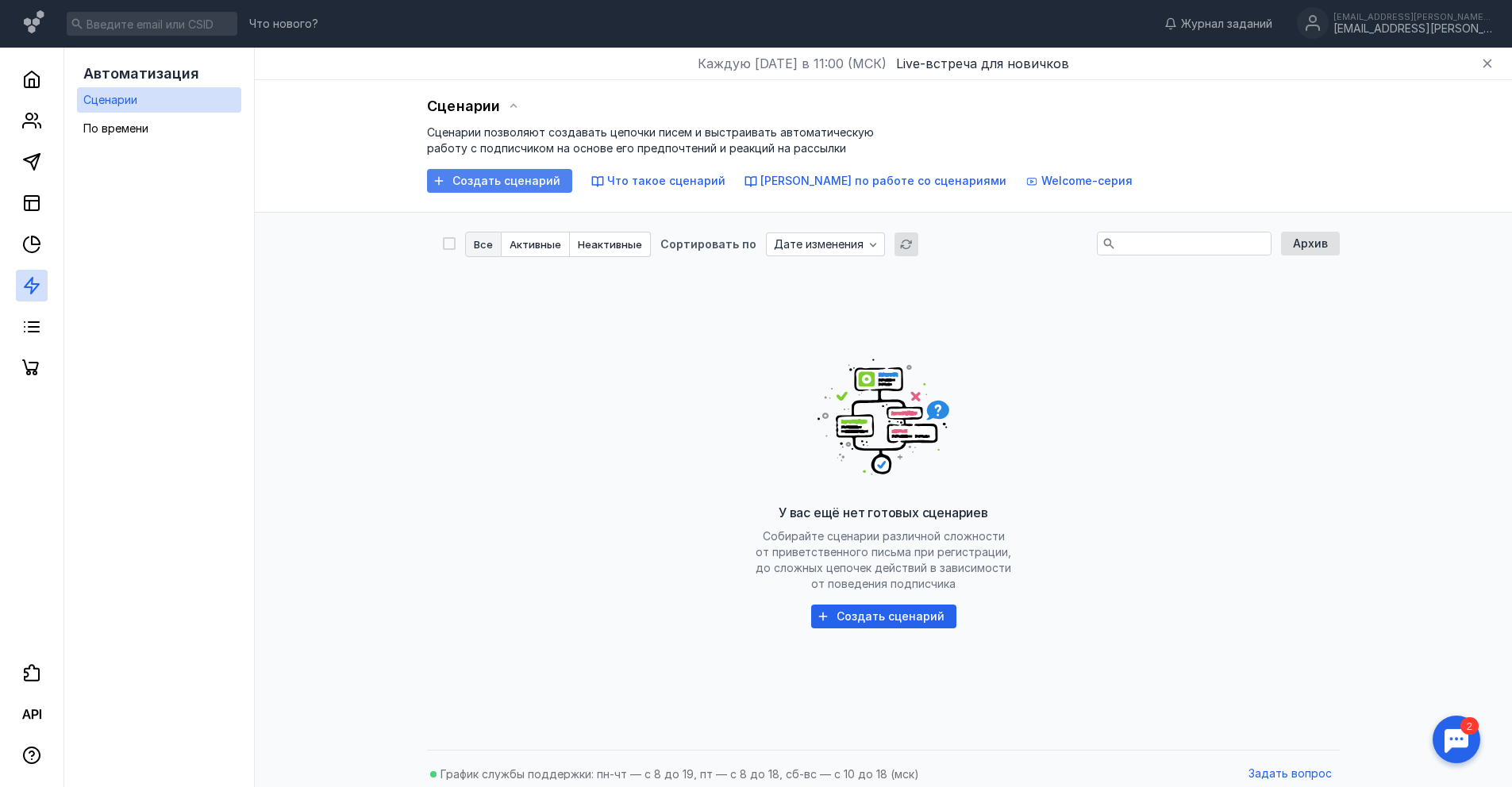
click at [514, 177] on span "Создать сценарий" at bounding box center [506, 181] width 108 height 14
